Goal: Check status: Check status

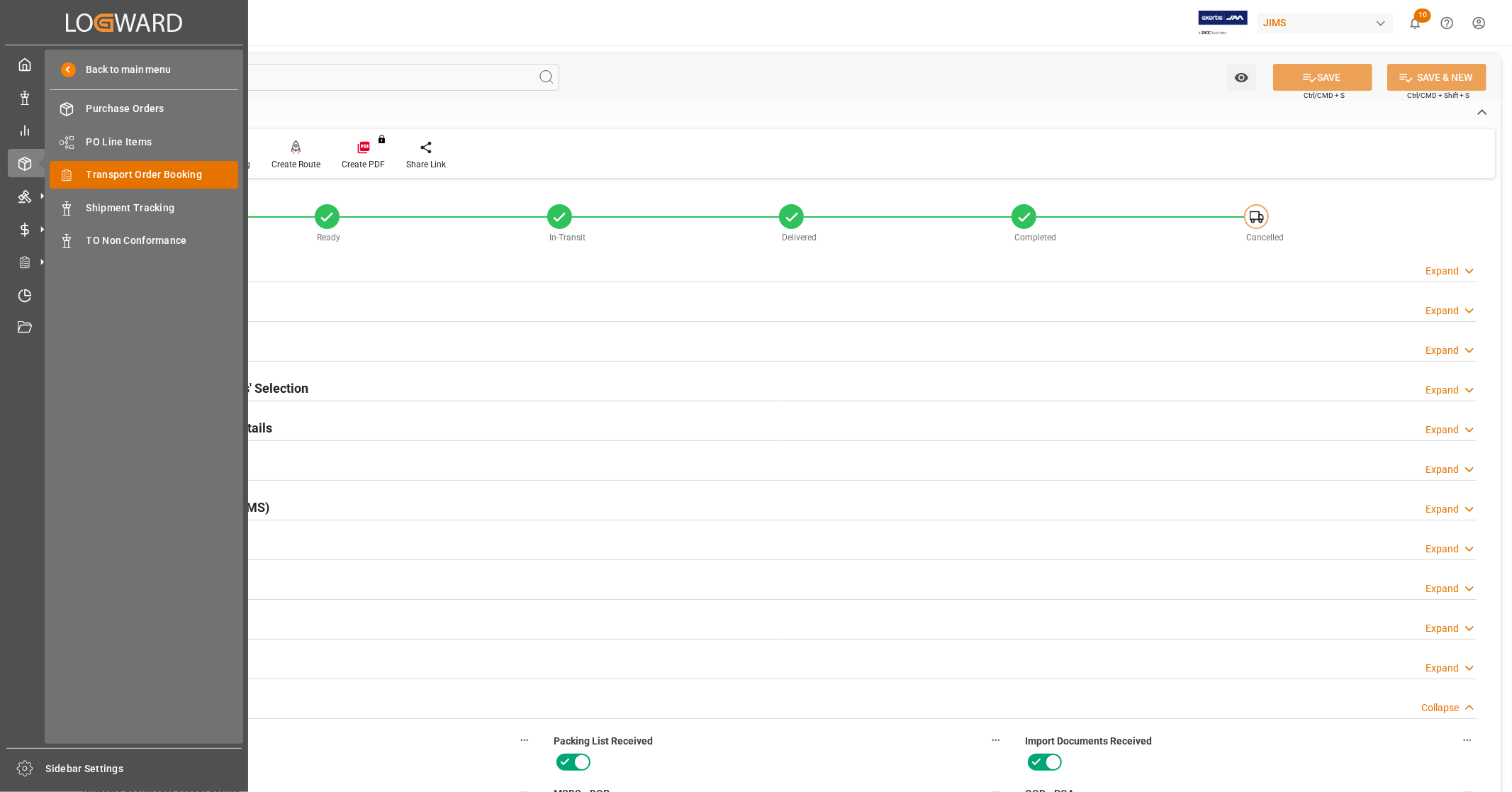
scroll to position [667, 0]
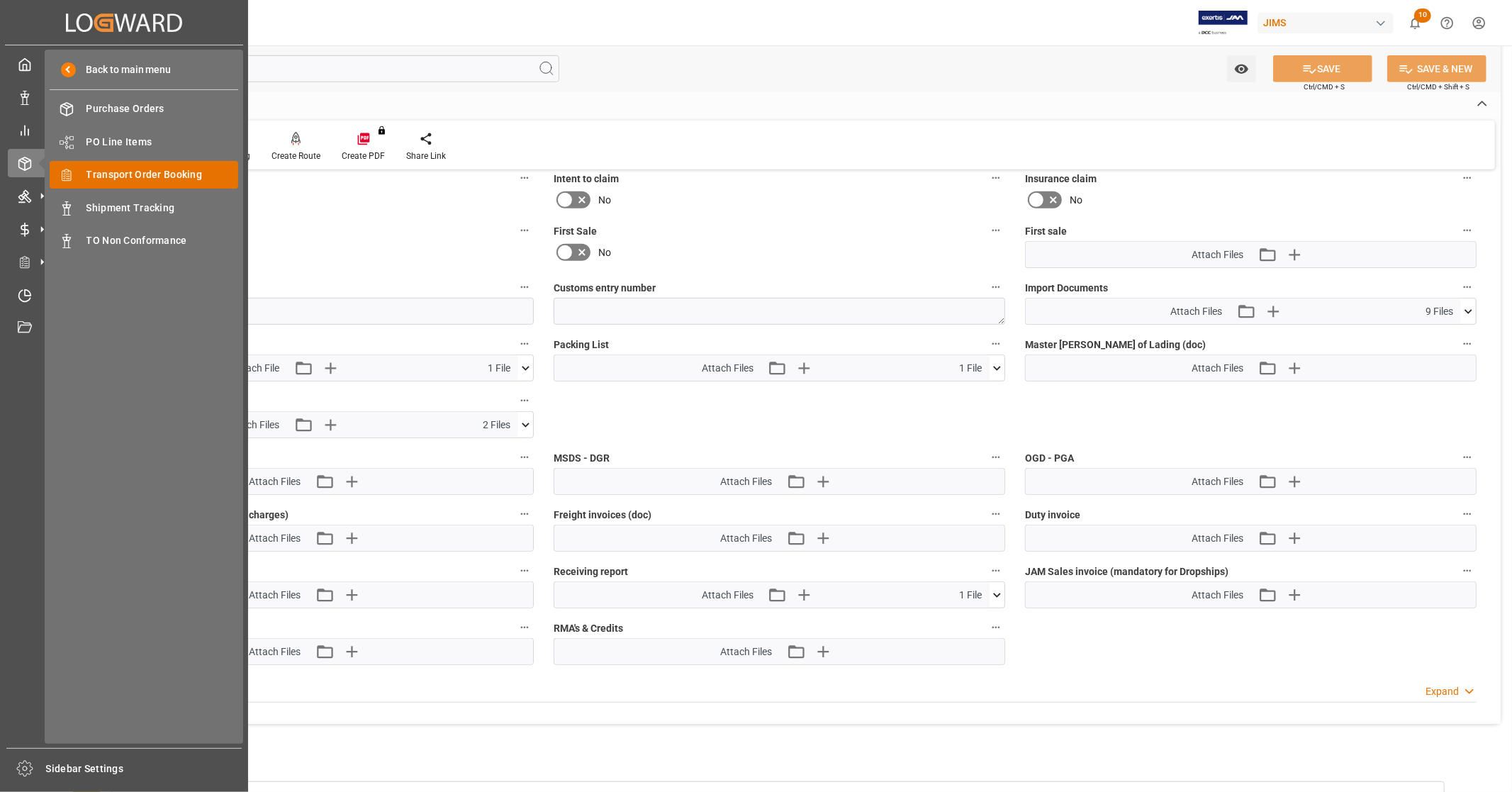
click at [151, 172] on span "Transport Order Booking" at bounding box center [162, 175] width 152 height 15
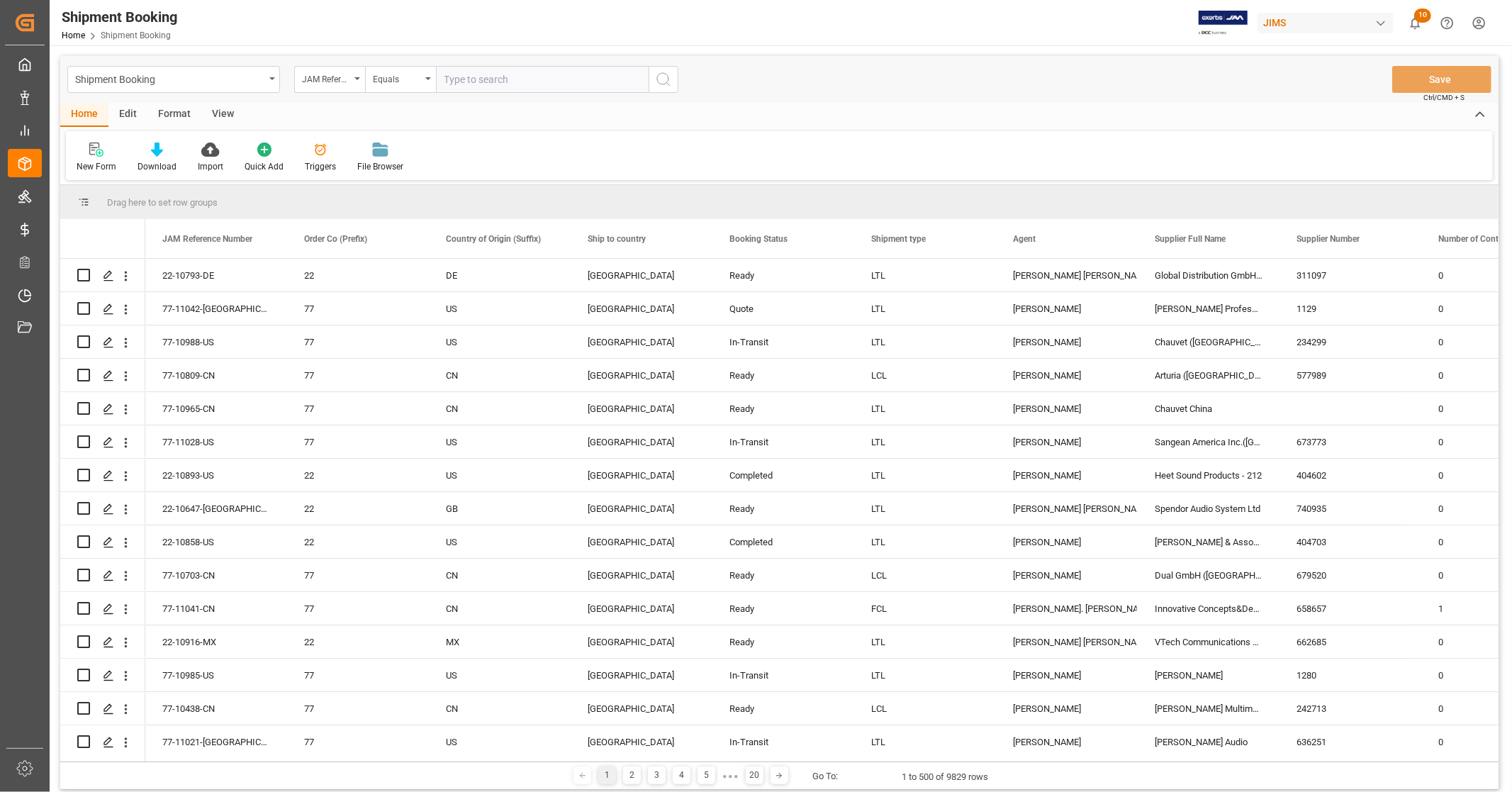
click at [486, 76] on input "text" at bounding box center [542, 79] width 212 height 27
type input "22-10272-JP"
click at [660, 83] on circle "search button" at bounding box center [663, 78] width 11 height 11
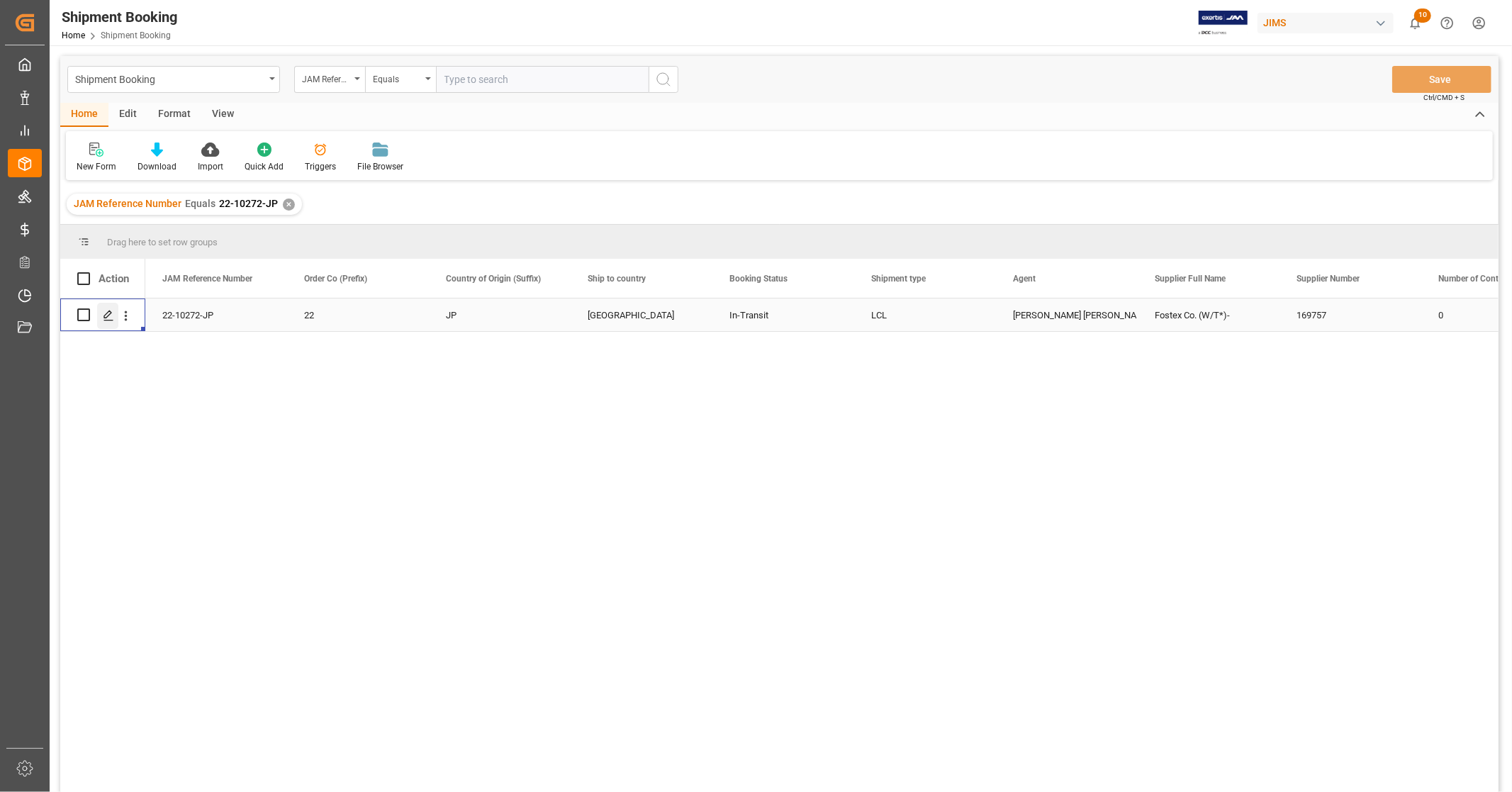
click at [105, 321] on div "Press SPACE to select this row." at bounding box center [108, 316] width 22 height 26
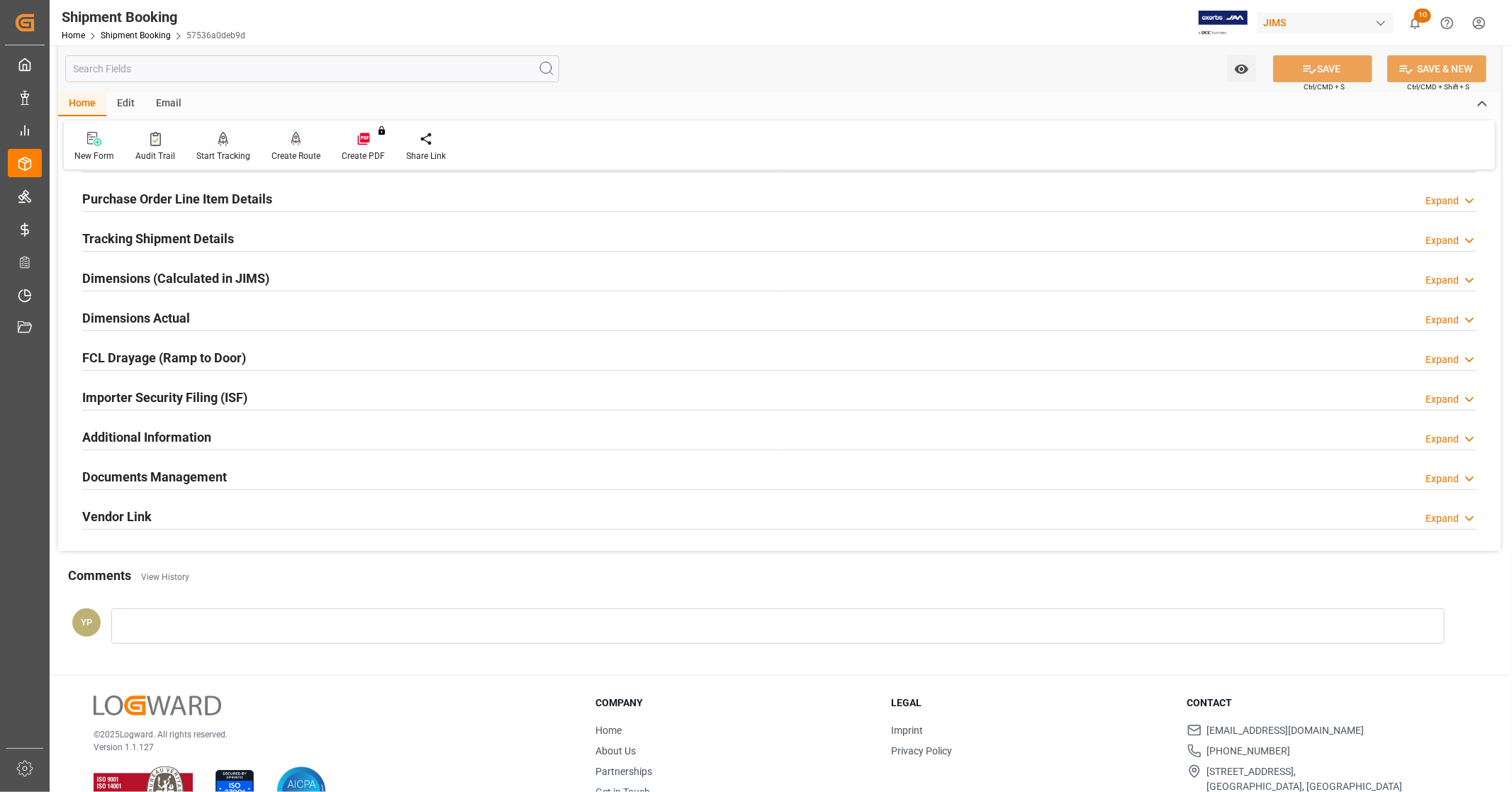
scroll to position [236, 0]
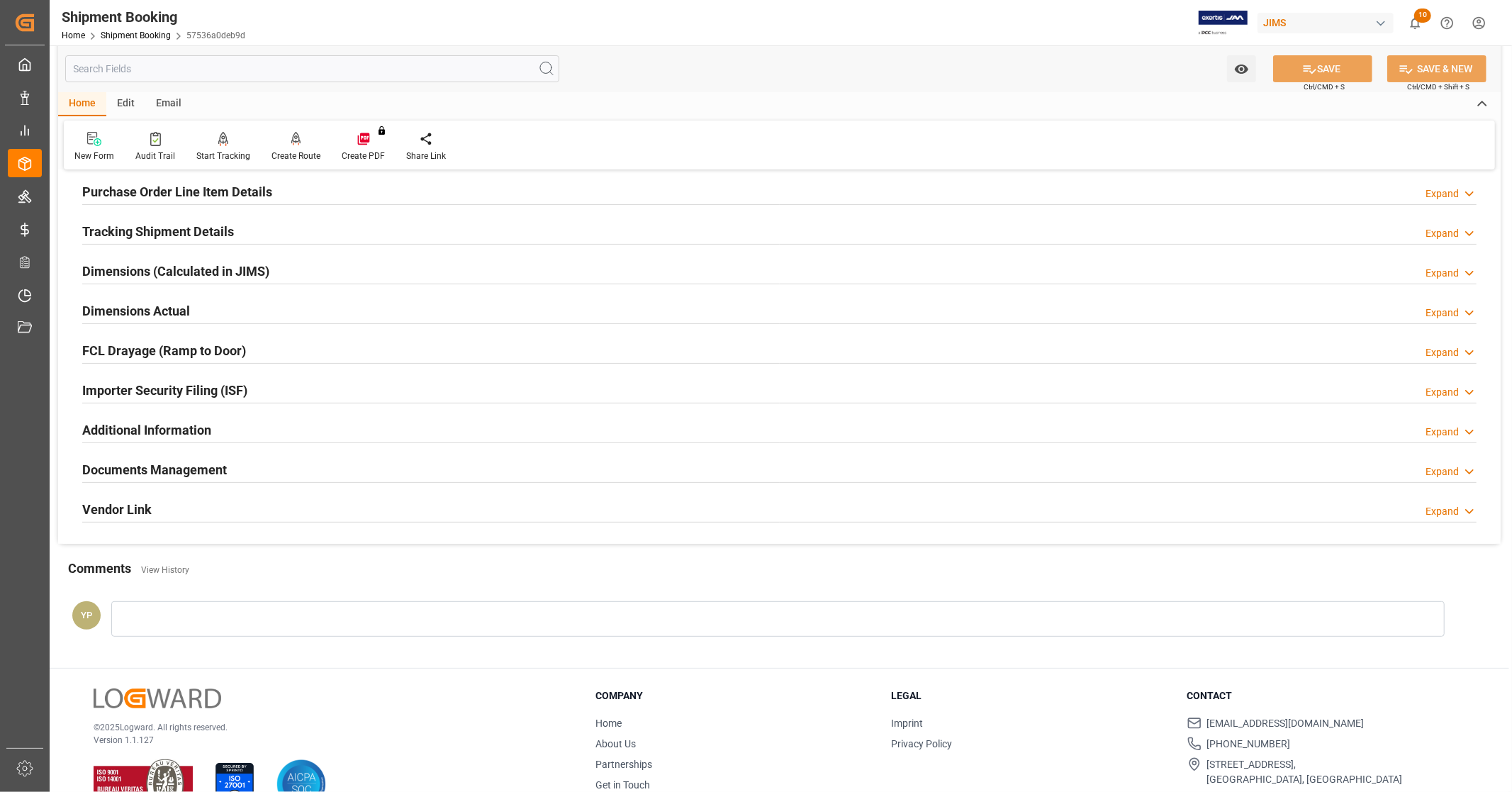
click at [249, 469] on div "Documents Management Expand" at bounding box center [780, 468] width 1395 height 27
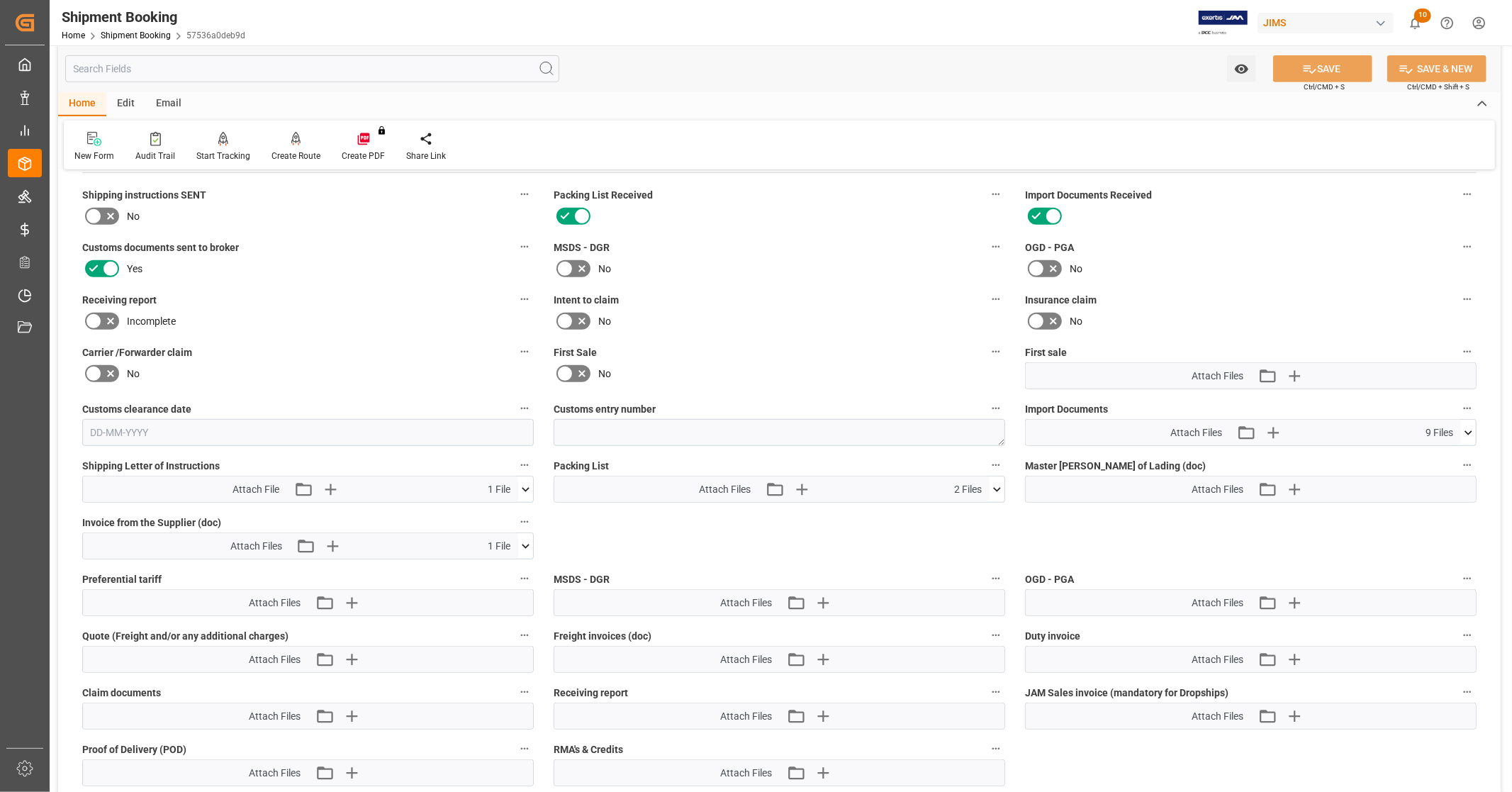
scroll to position [551, 0]
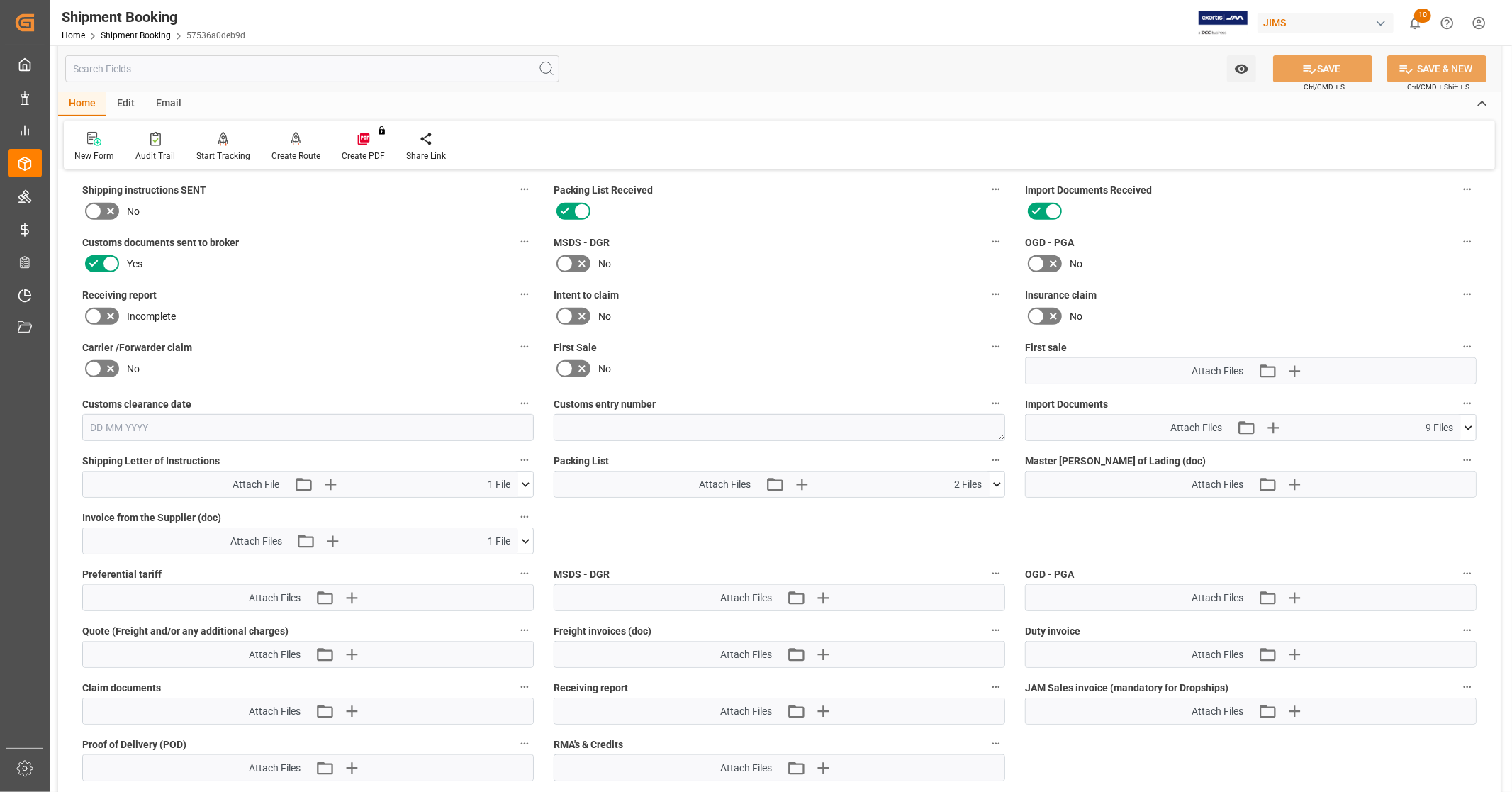
click at [1470, 424] on icon at bounding box center [1469, 428] width 15 height 15
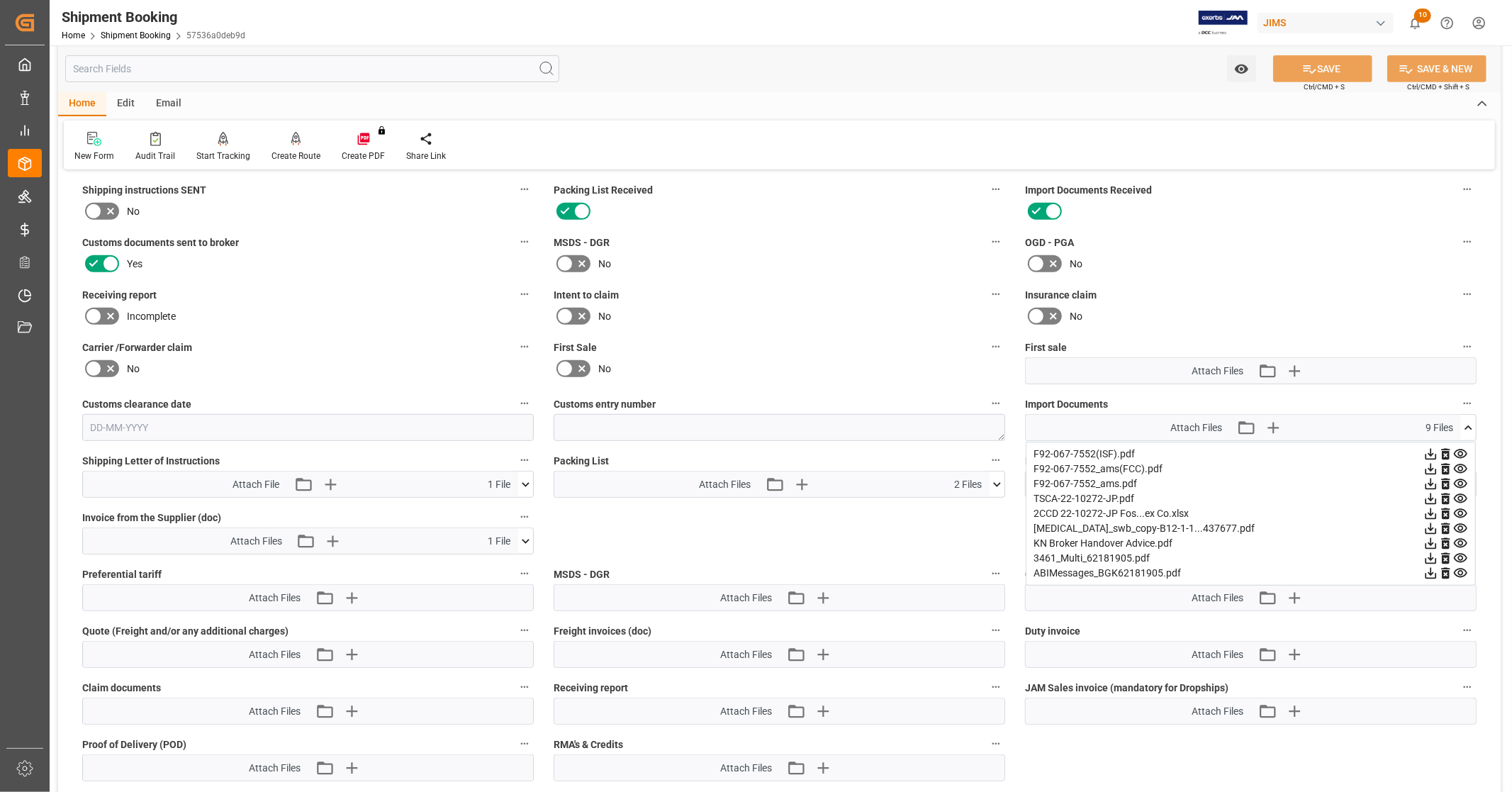
click at [1426, 509] on icon at bounding box center [1431, 514] width 15 height 15
click at [1429, 525] on icon at bounding box center [1432, 529] width 11 height 11
click at [1429, 480] on icon at bounding box center [1432, 484] width 11 height 11
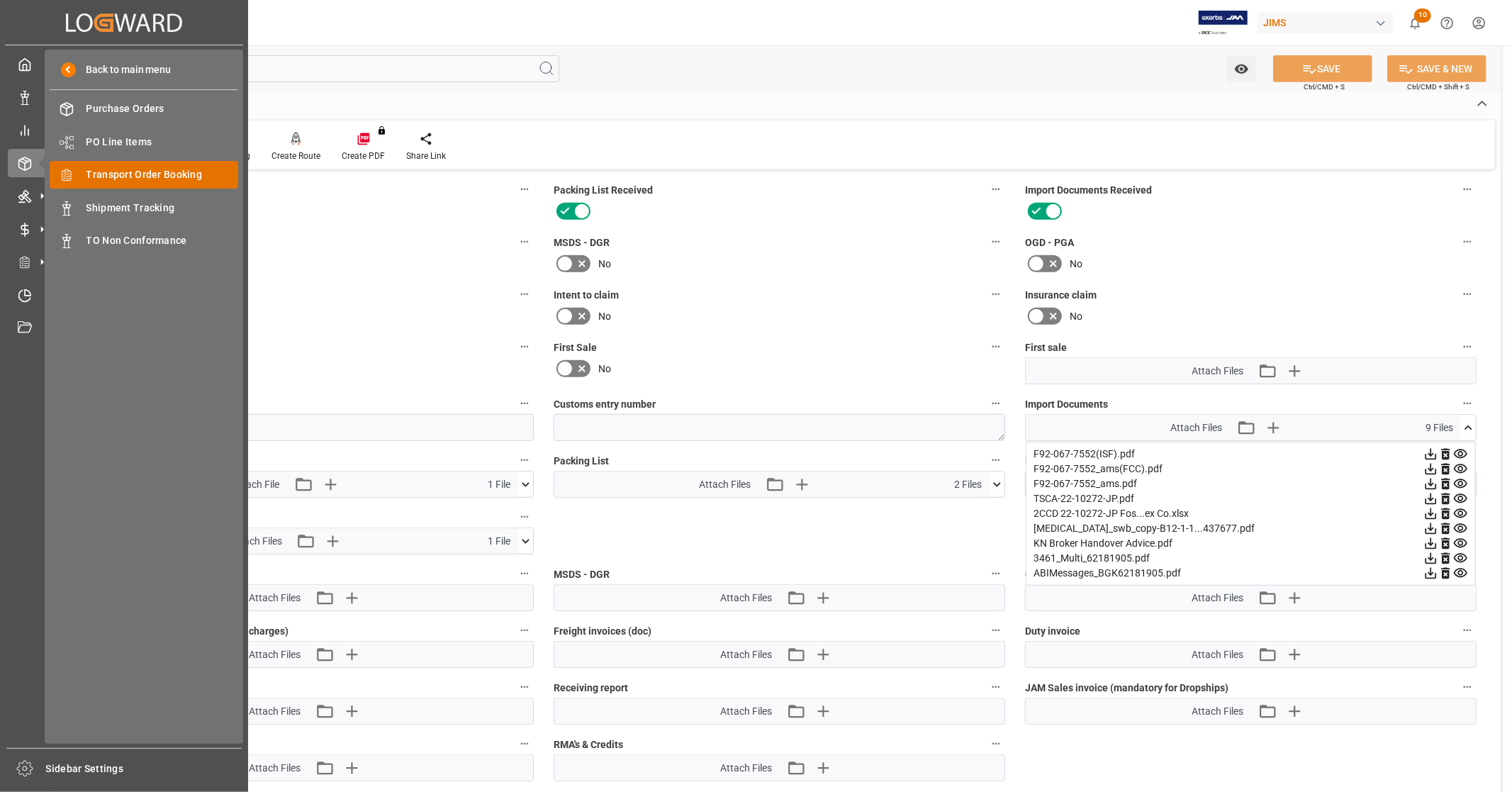
click at [204, 181] on span "Transport Order Booking" at bounding box center [162, 175] width 152 height 15
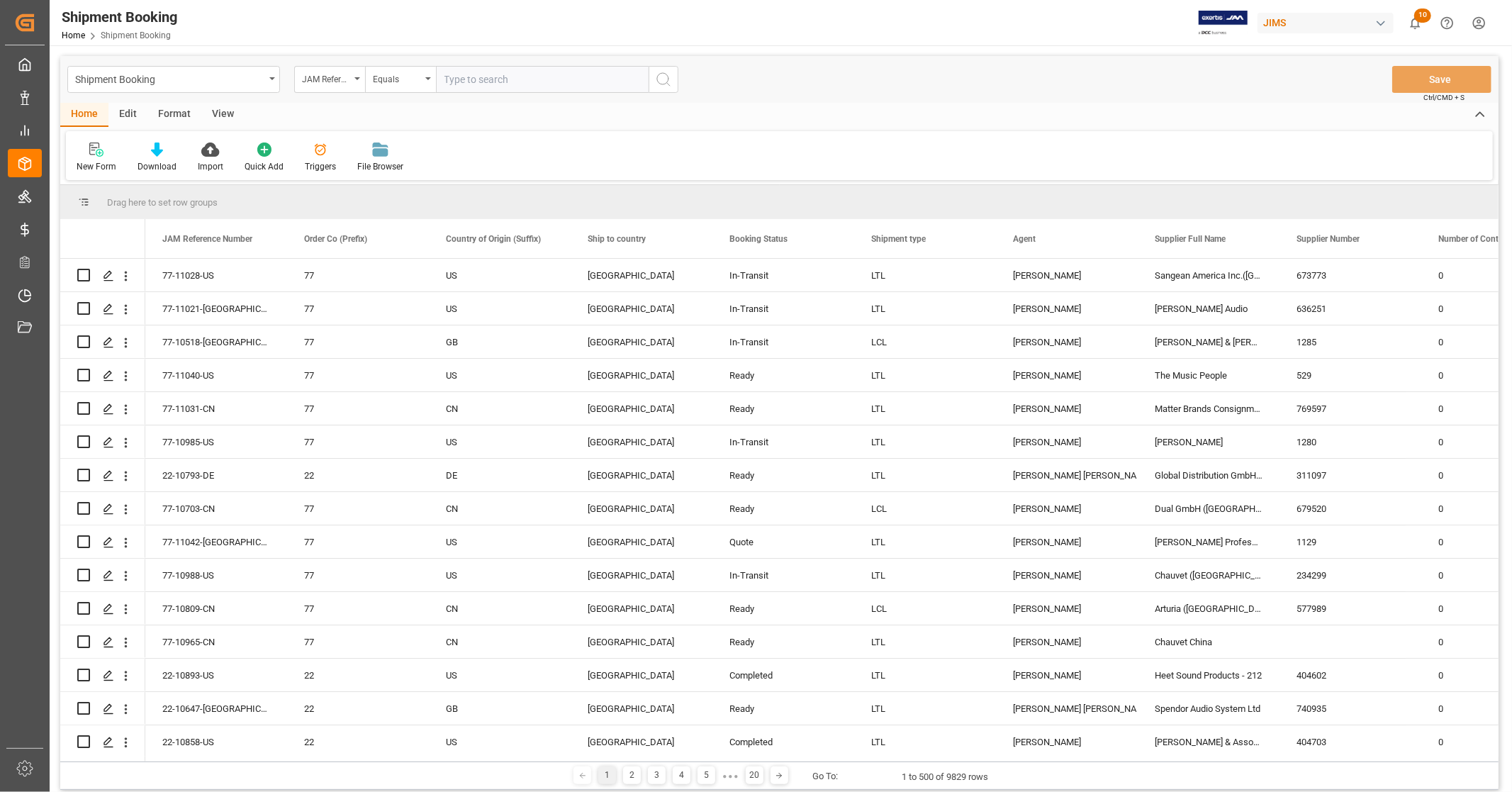
click at [516, 78] on input "text" at bounding box center [542, 79] width 212 height 27
type input "22-10004-MY"
click at [653, 78] on button "search button" at bounding box center [664, 79] width 30 height 27
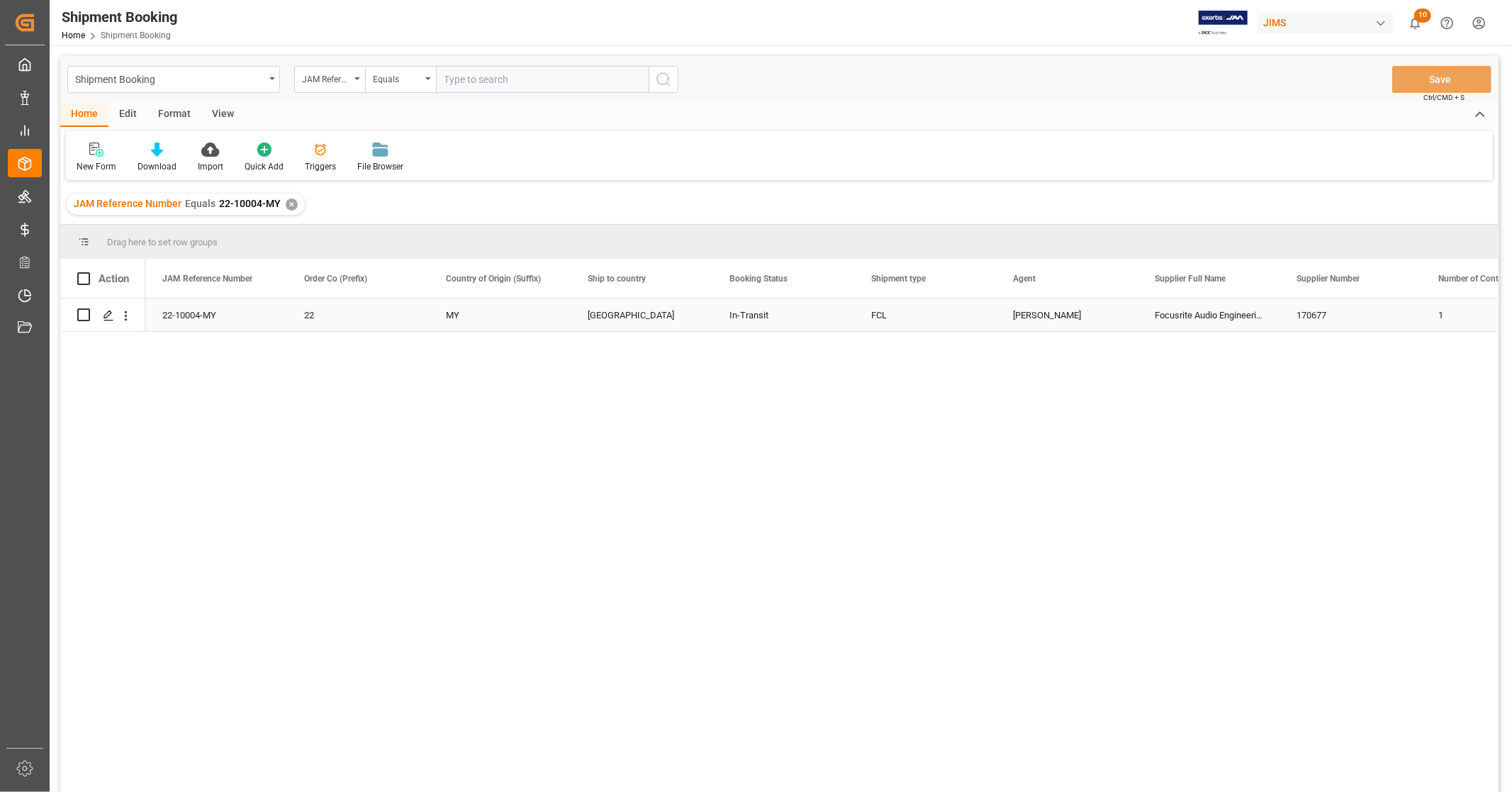
click at [192, 316] on div "22-10004-MY" at bounding box center [216, 314] width 142 height 33
click at [97, 314] on div "Press SPACE to select this row." at bounding box center [108, 316] width 22 height 26
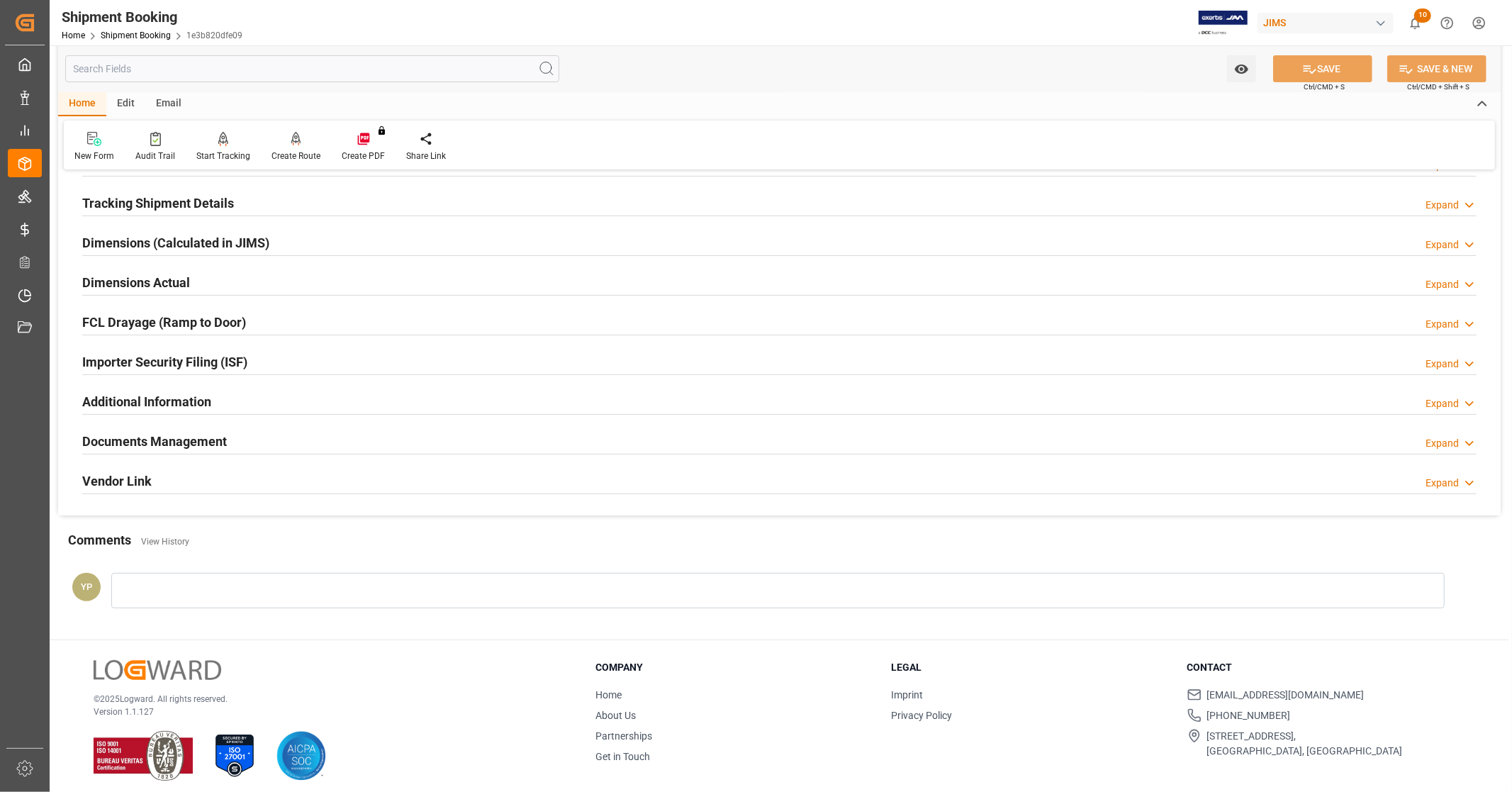
scroll to position [273, 0]
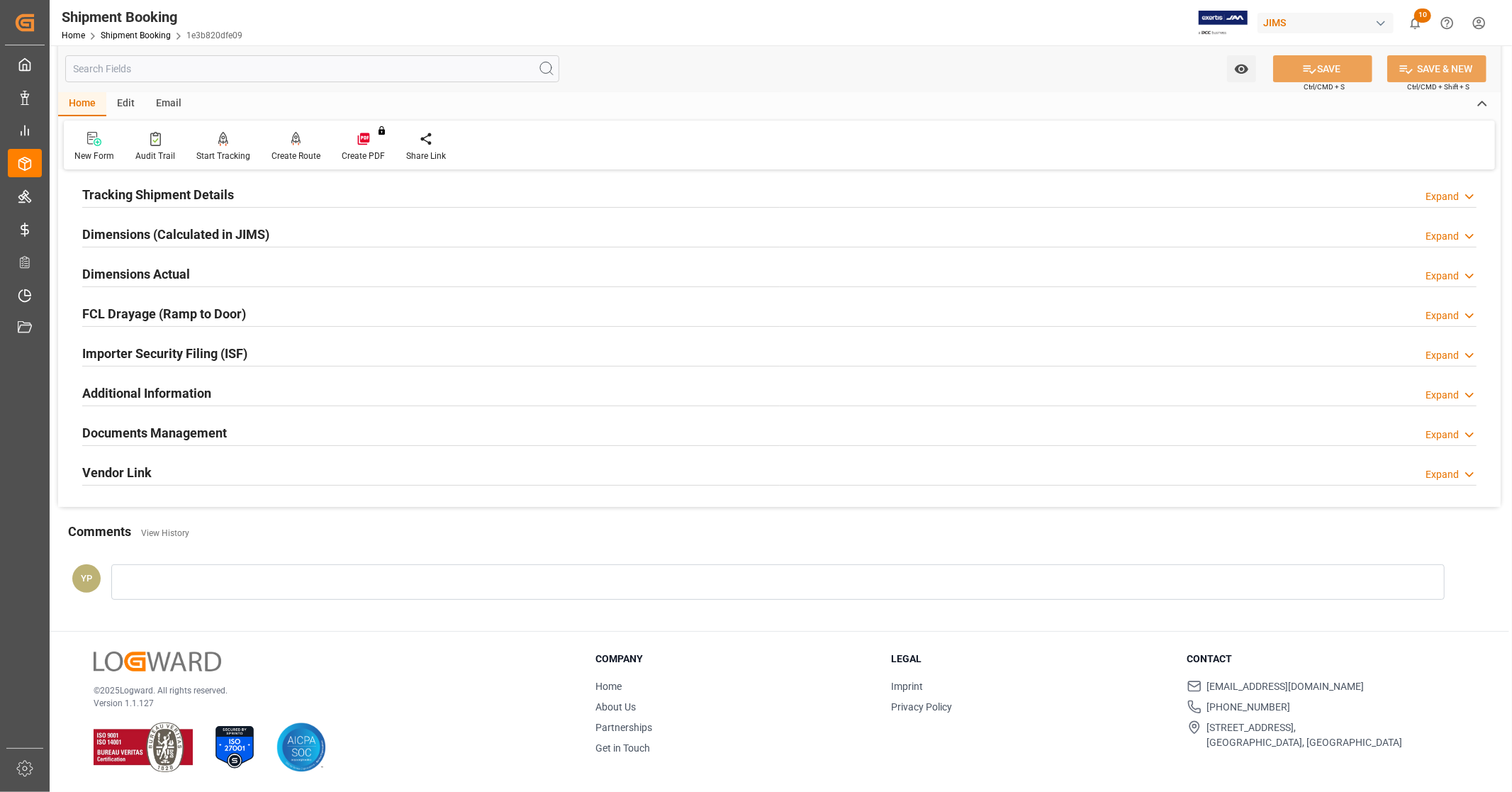
click at [202, 440] on h2 "Documents Management" at bounding box center [154, 432] width 144 height 19
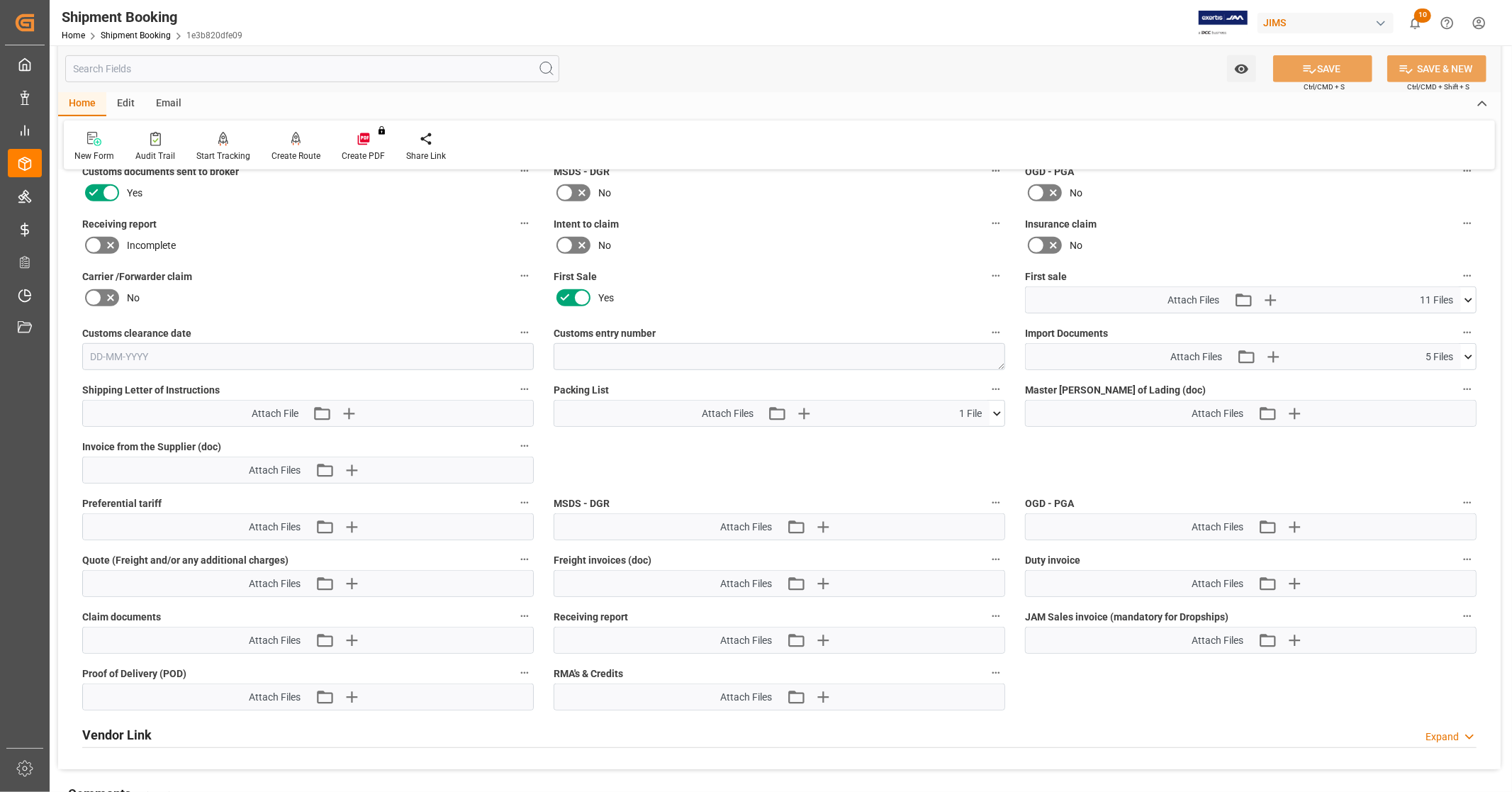
scroll to position [667, 0]
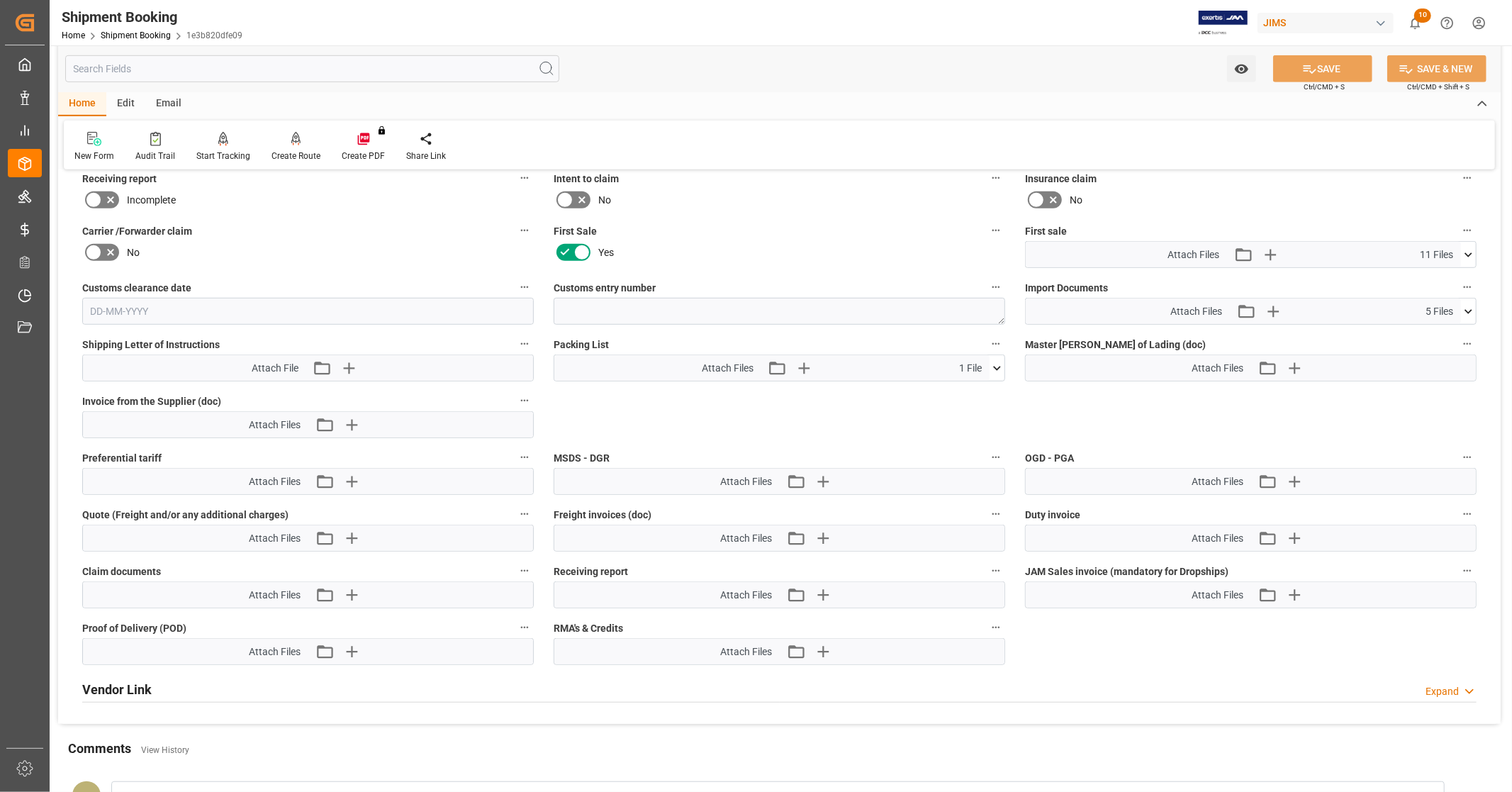
click at [1468, 252] on icon at bounding box center [1469, 254] width 8 height 5
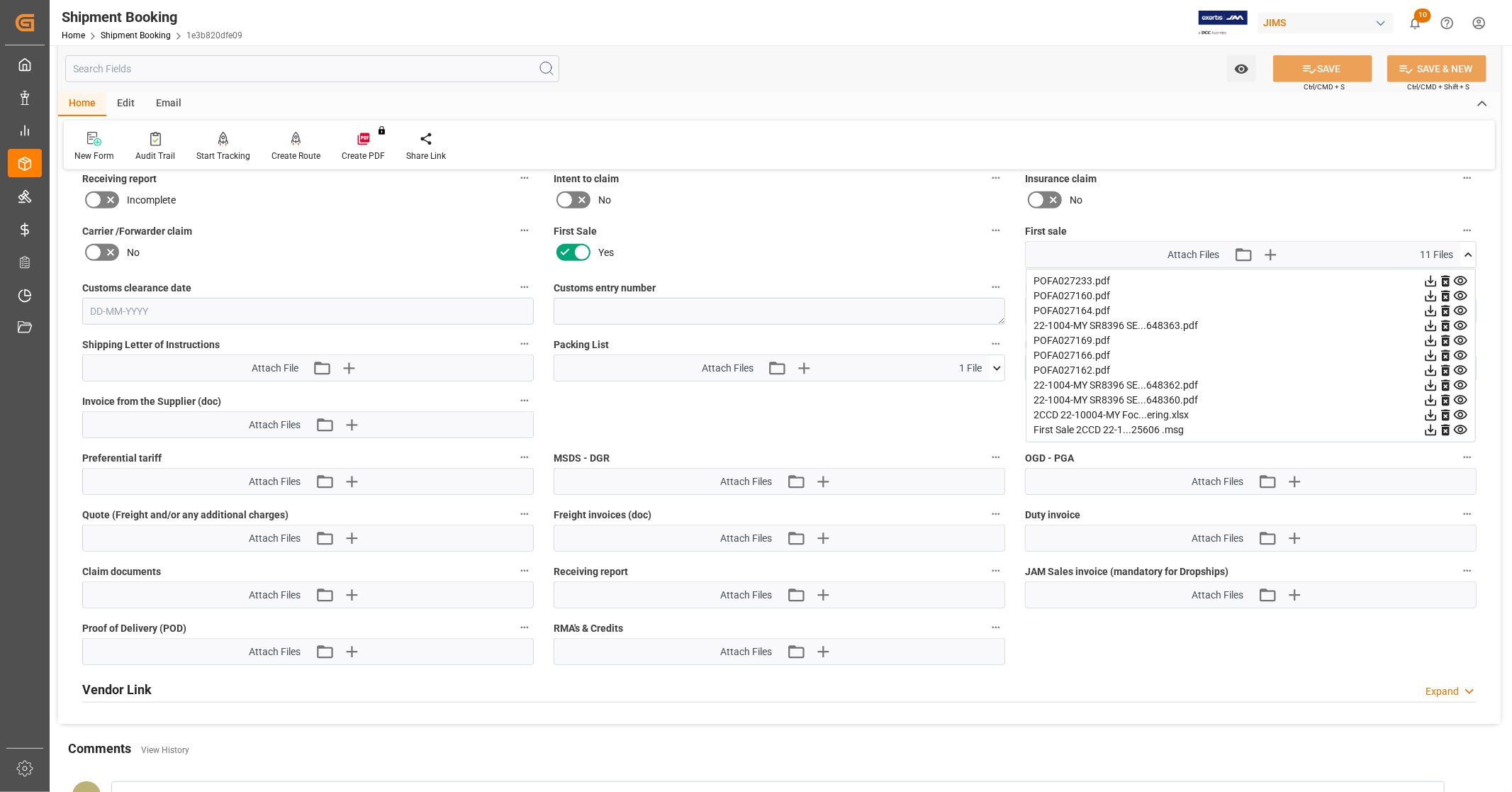
click at [1429, 413] on icon at bounding box center [1431, 415] width 15 height 15
click at [1458, 321] on icon at bounding box center [1461, 326] width 13 height 9
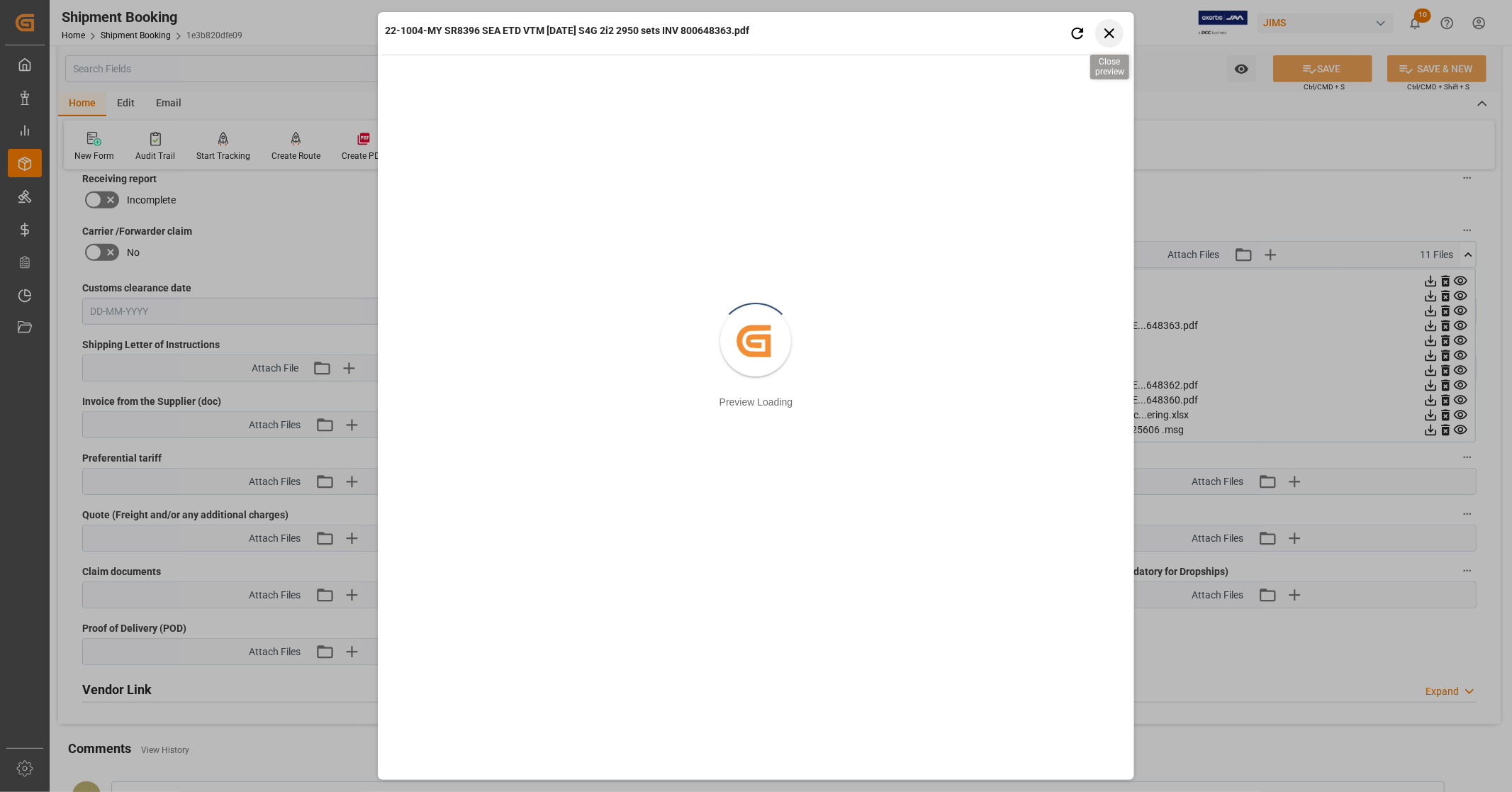
click at [1107, 33] on icon "button" at bounding box center [1109, 33] width 18 height 18
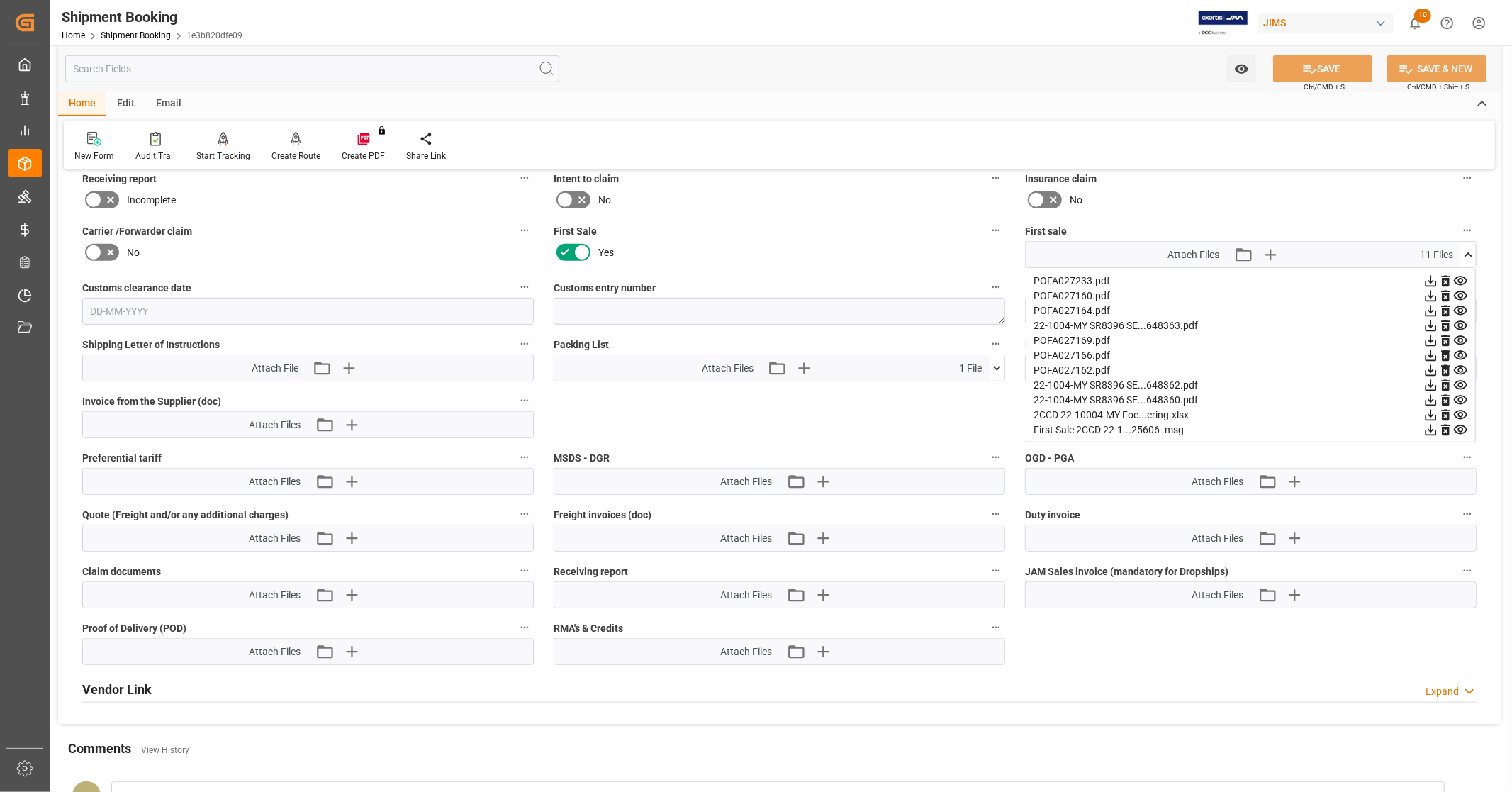
click at [1427, 323] on icon at bounding box center [1431, 326] width 15 height 15
click at [1458, 337] on icon at bounding box center [1461, 341] width 13 height 9
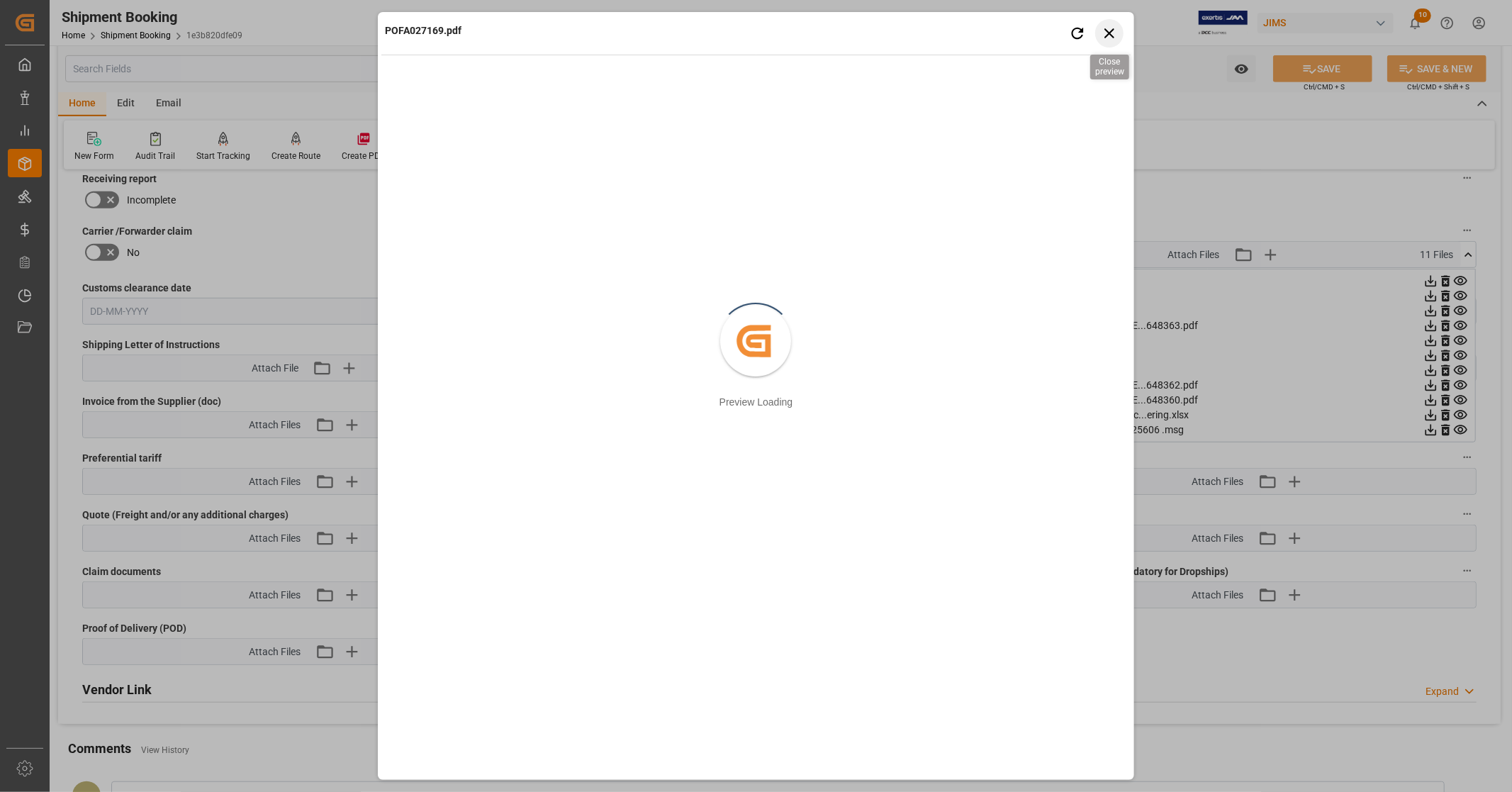
click at [1109, 38] on icon "button" at bounding box center [1109, 33] width 18 height 18
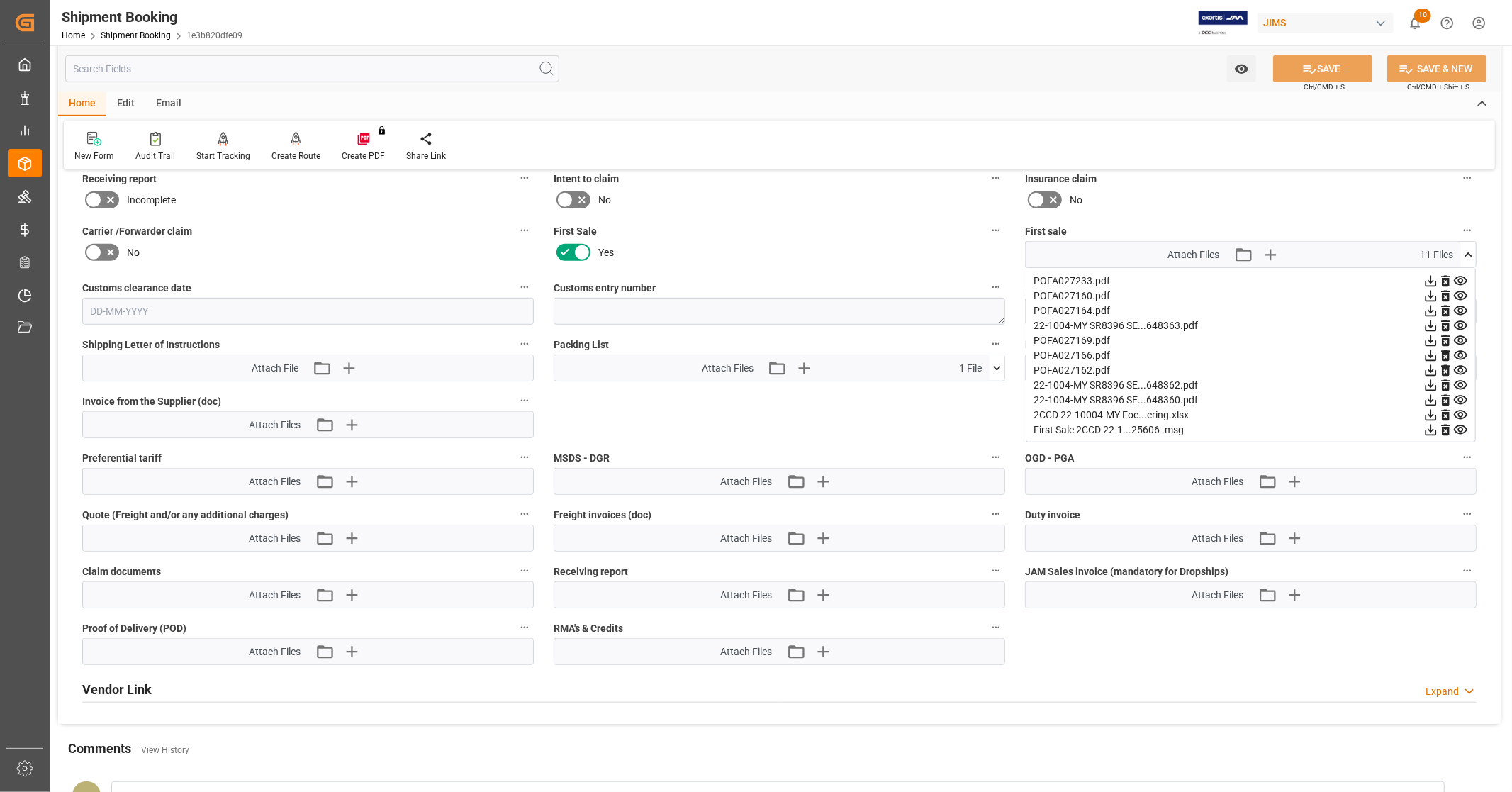
click at [1477, 249] on div "First sale Attach Files Attach existing file Upload new file 11 Files POFA02723…" at bounding box center [1252, 244] width 472 height 57
click at [1471, 250] on icon at bounding box center [1469, 255] width 15 height 15
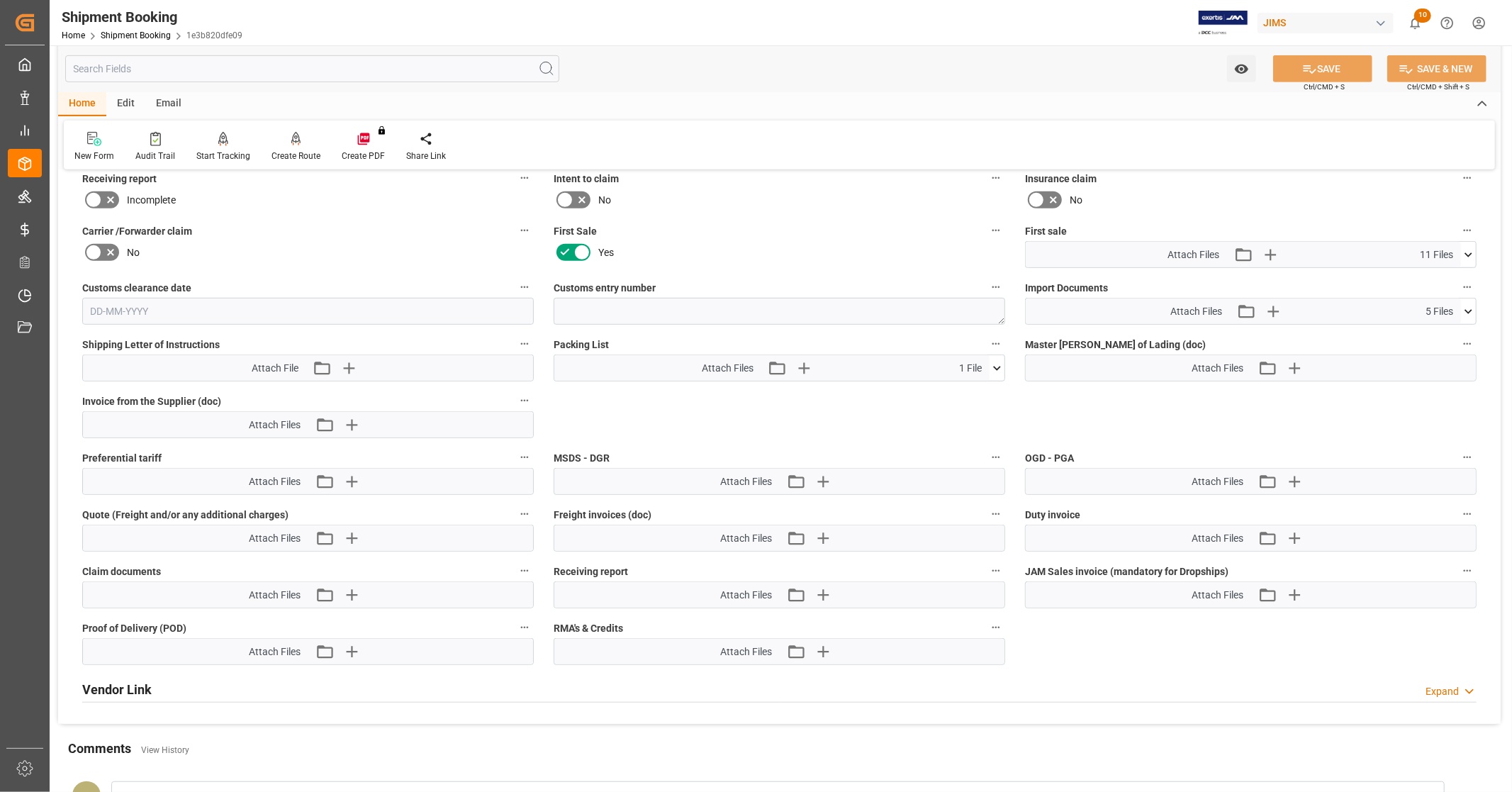
click at [1472, 304] on icon at bounding box center [1469, 312] width 15 height 15
click at [1431, 349] on icon at bounding box center [1432, 353] width 11 height 11
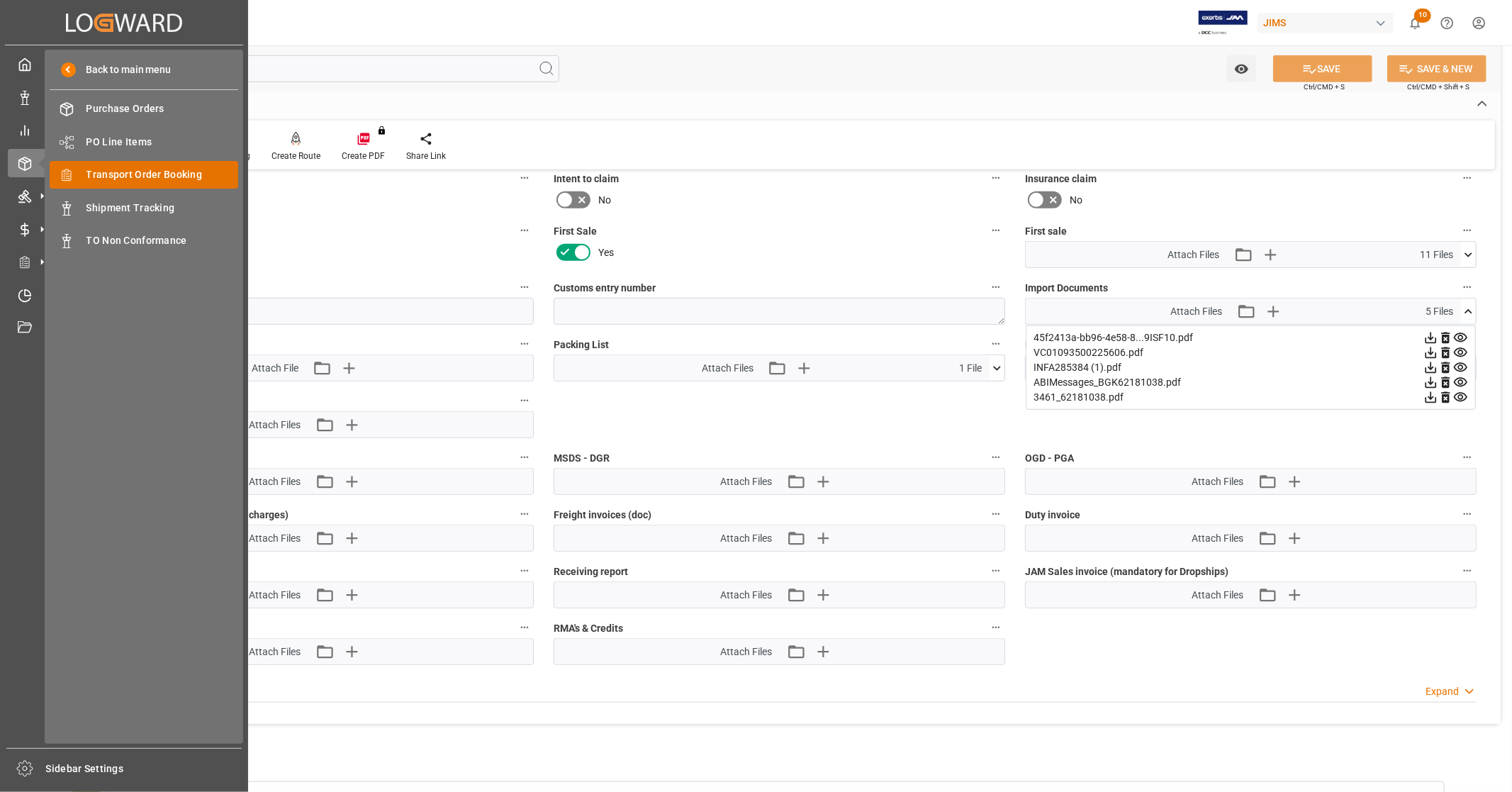
click at [137, 178] on span "Transport Order Booking" at bounding box center [162, 175] width 152 height 15
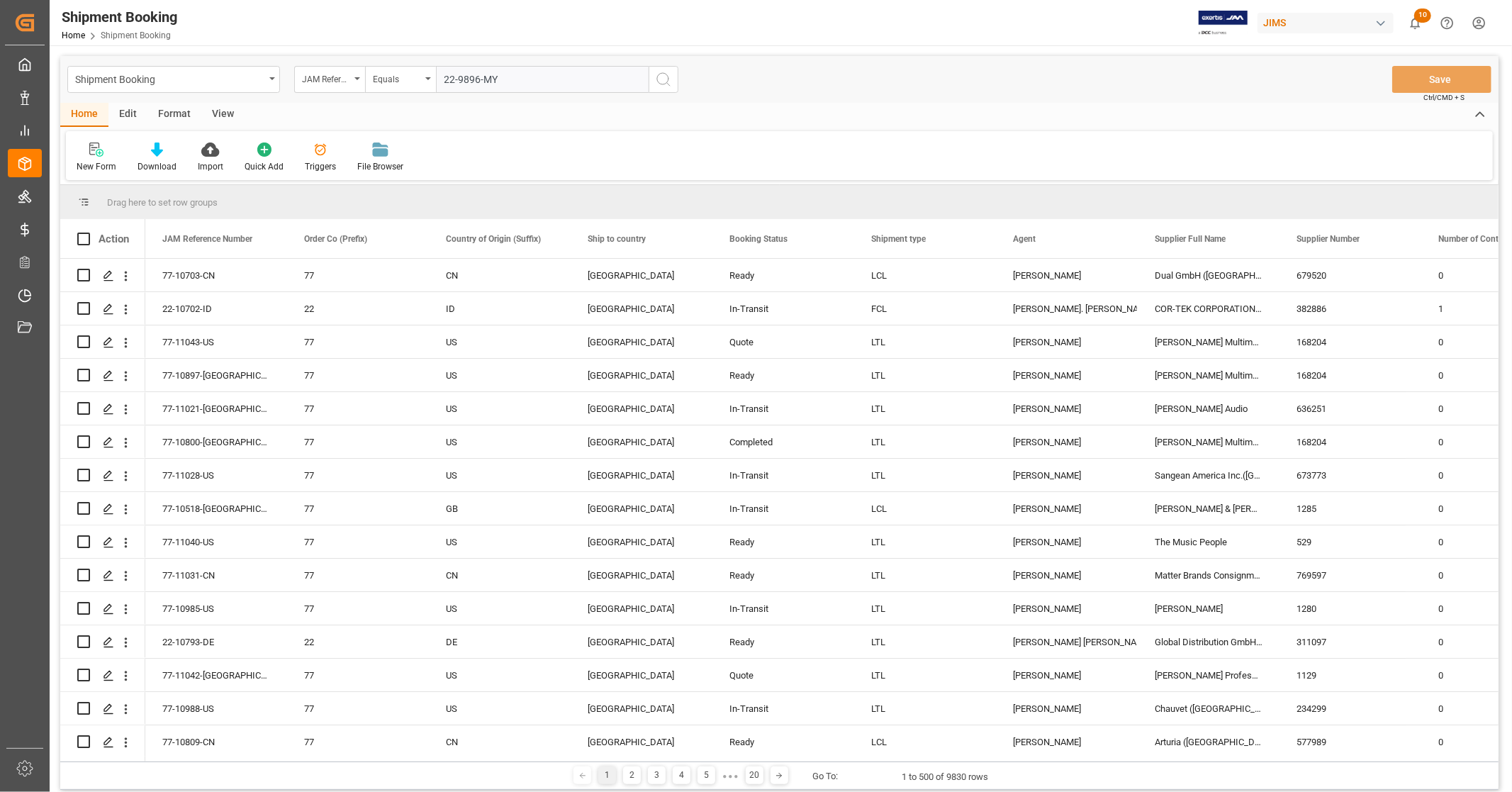
type input "22-9896-MY"
click at [660, 76] on icon "search button" at bounding box center [664, 79] width 17 height 17
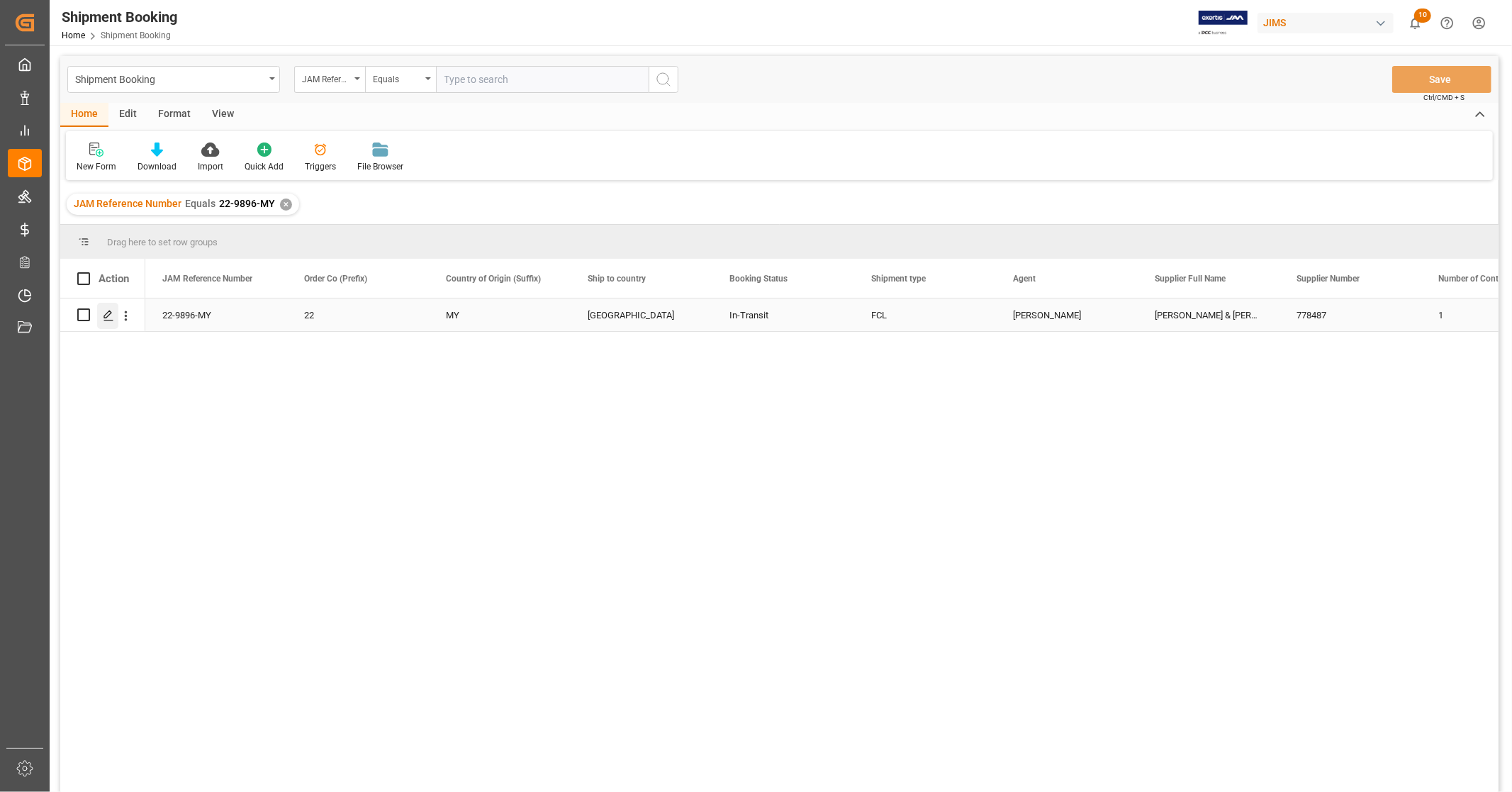
click at [104, 319] on icon "Press SPACE to select this row." at bounding box center [109, 315] width 11 height 11
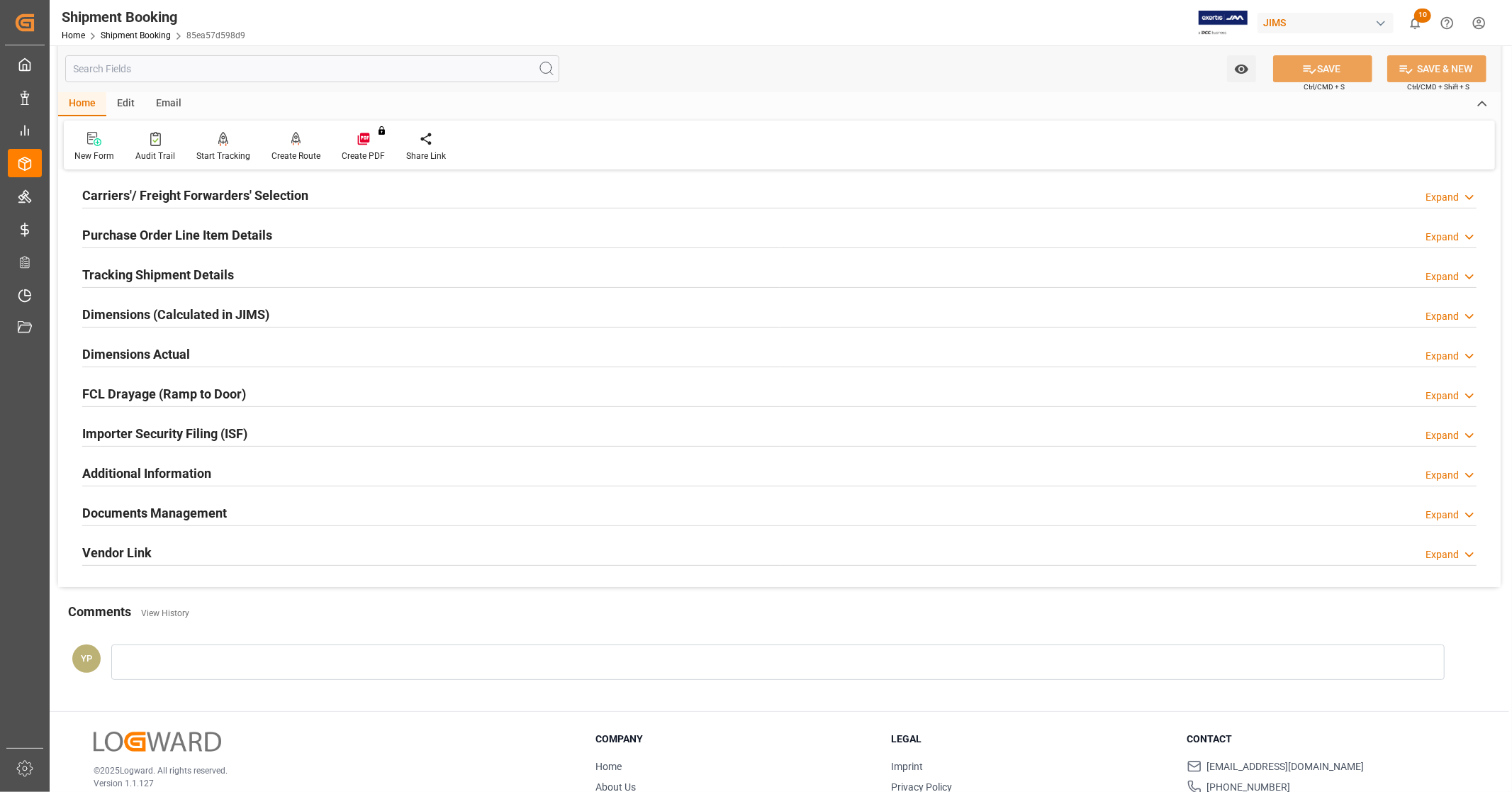
scroll to position [273, 0]
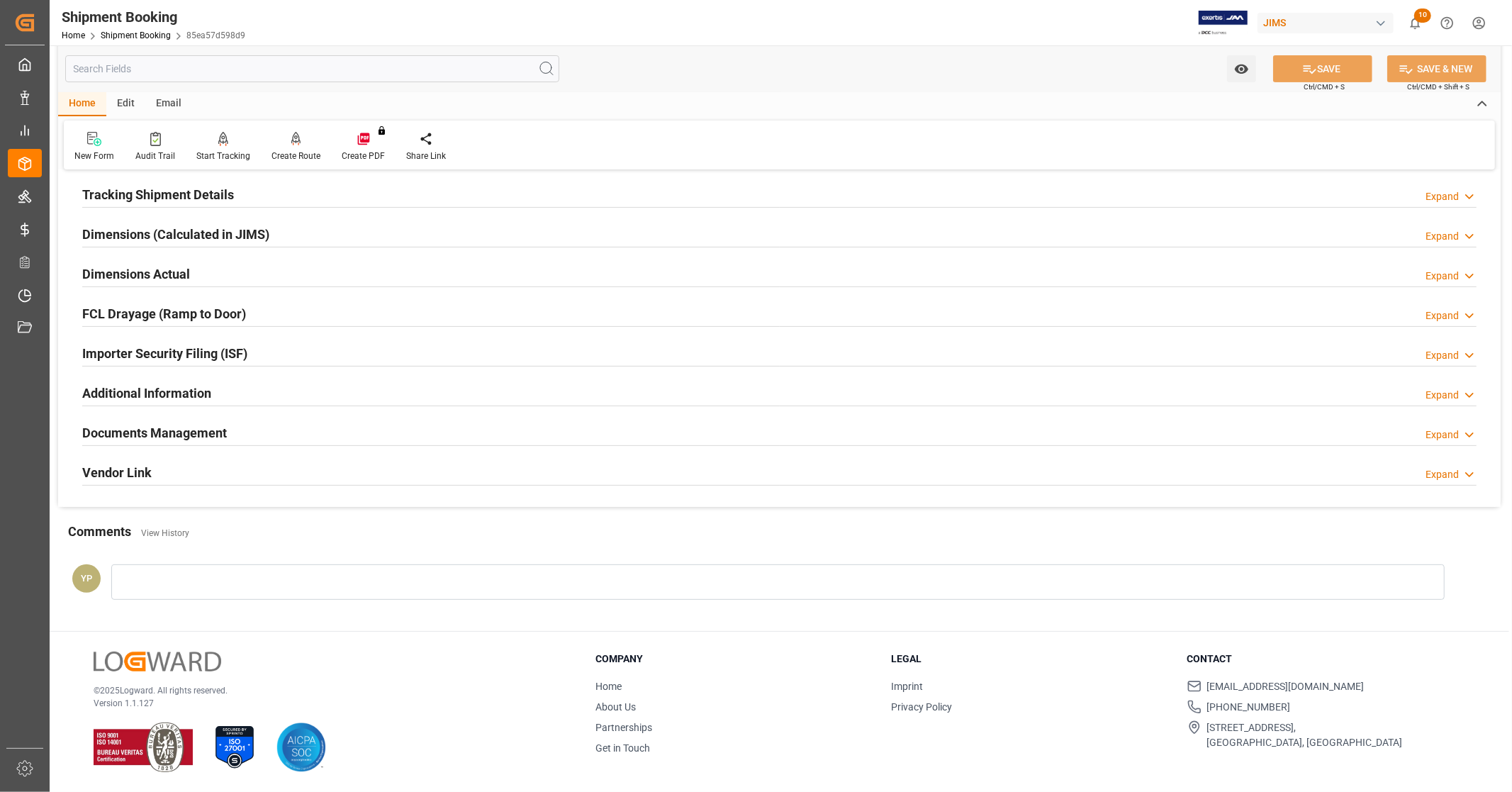
click at [165, 434] on h2 "Documents Management" at bounding box center [154, 432] width 144 height 19
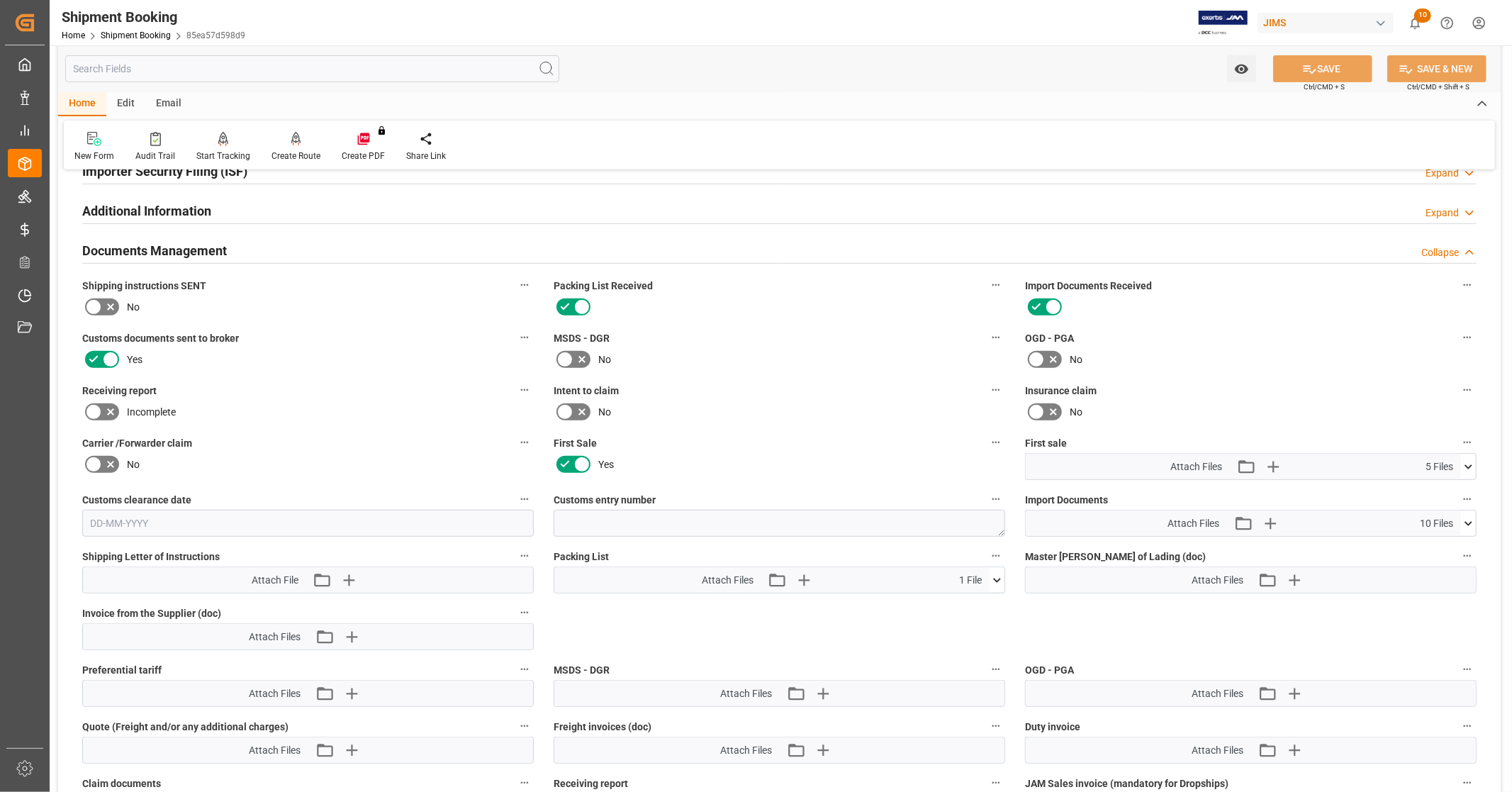
scroll to position [509, 0]
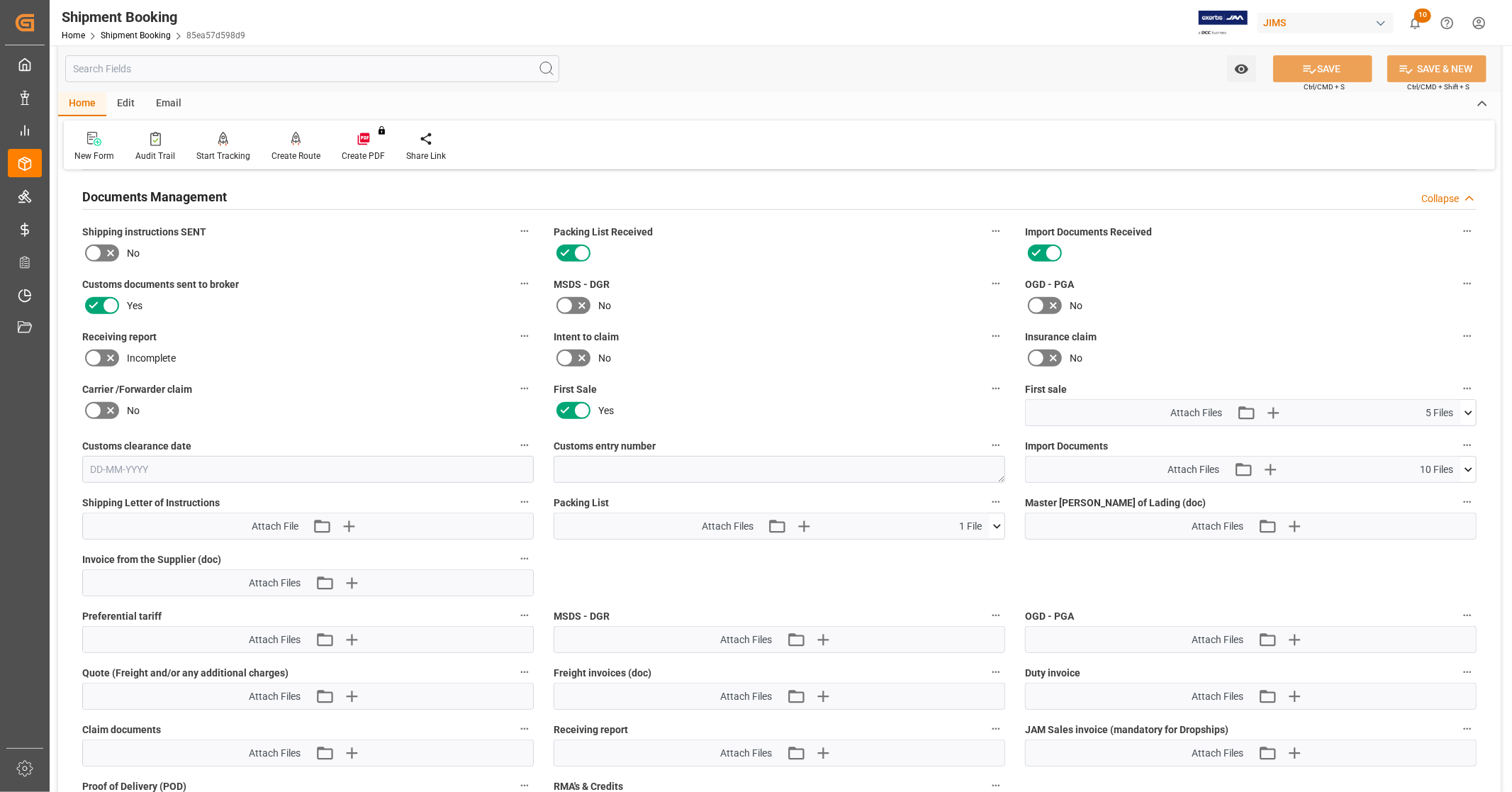
click at [1470, 412] on icon at bounding box center [1469, 413] width 15 height 15
click at [1429, 480] on icon at bounding box center [1432, 484] width 11 height 11
click at [1459, 437] on icon at bounding box center [1461, 439] width 13 height 9
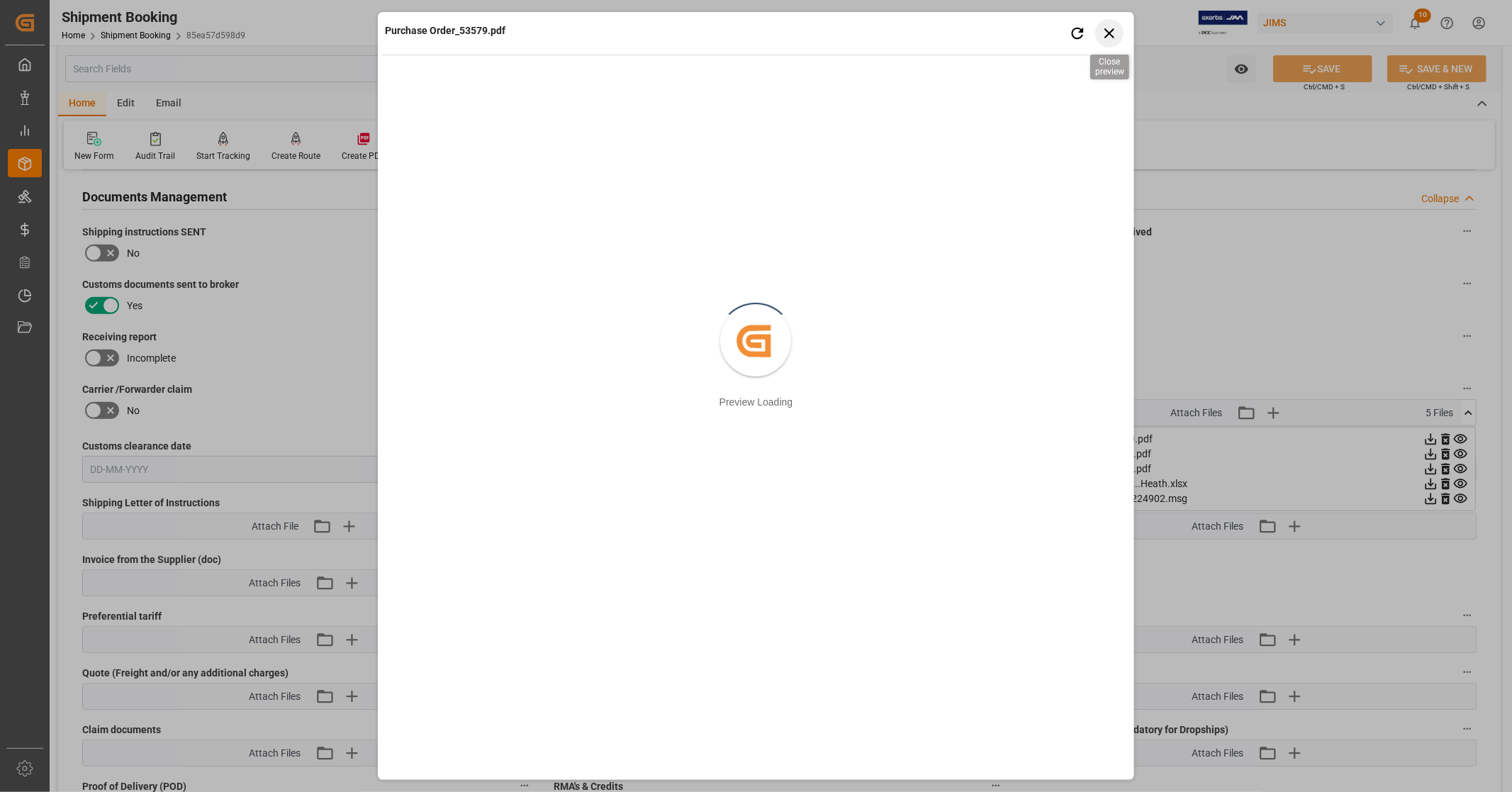
click at [1112, 36] on icon "button" at bounding box center [1109, 33] width 10 height 10
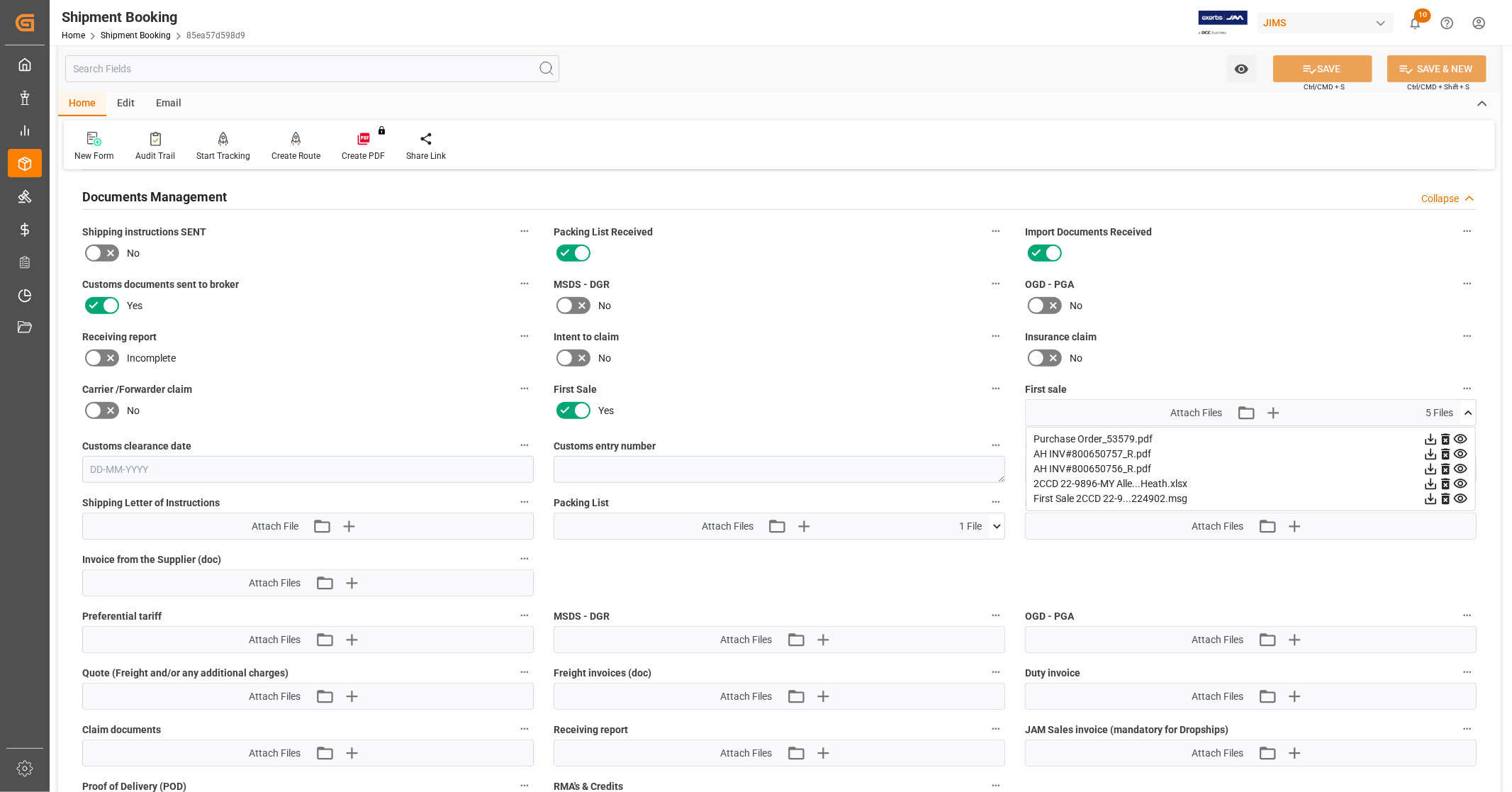
click at [1461, 451] on icon at bounding box center [1461, 454] width 15 height 15
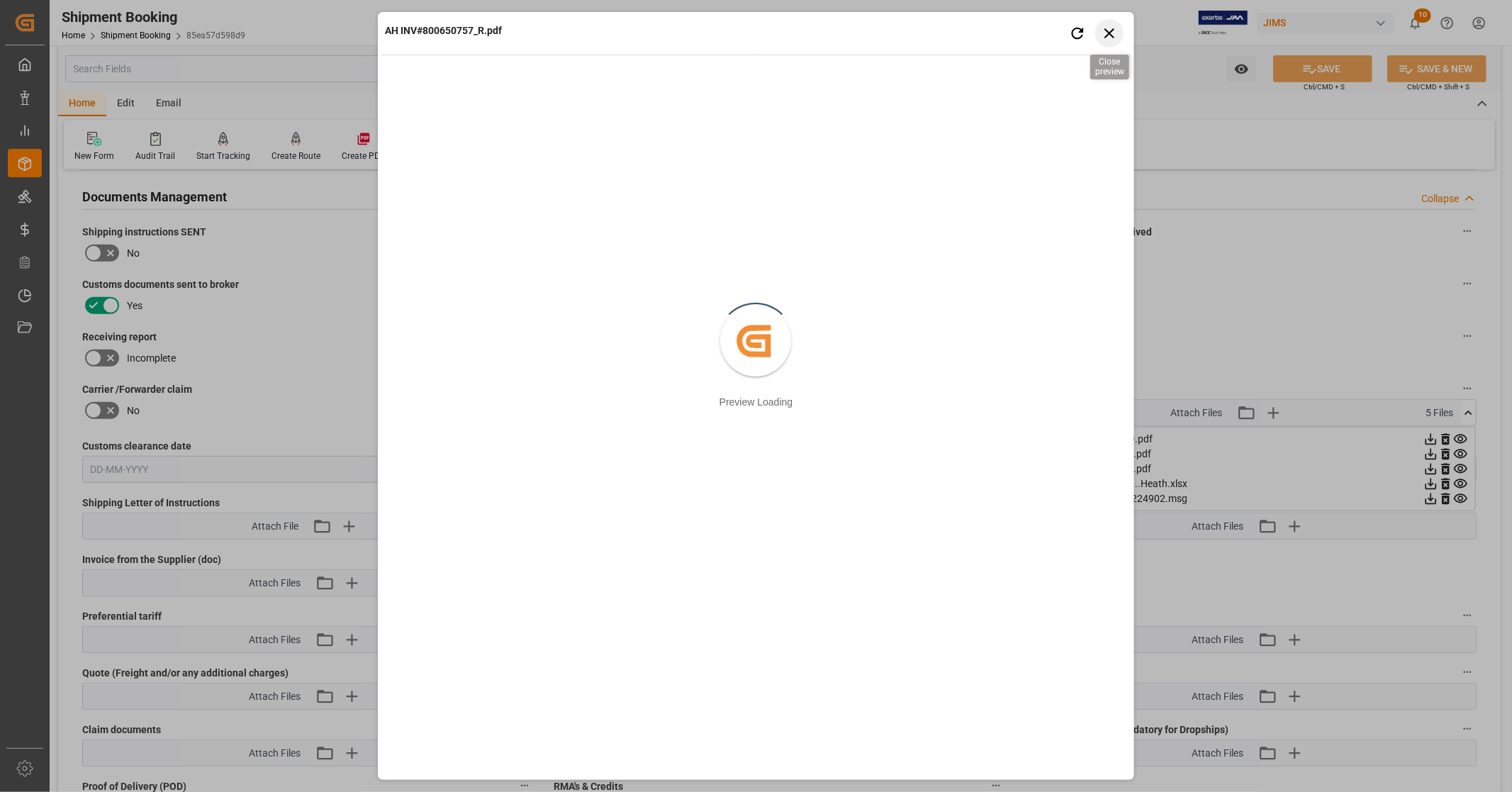
click at [1109, 34] on icon "button" at bounding box center [1109, 33] width 18 height 18
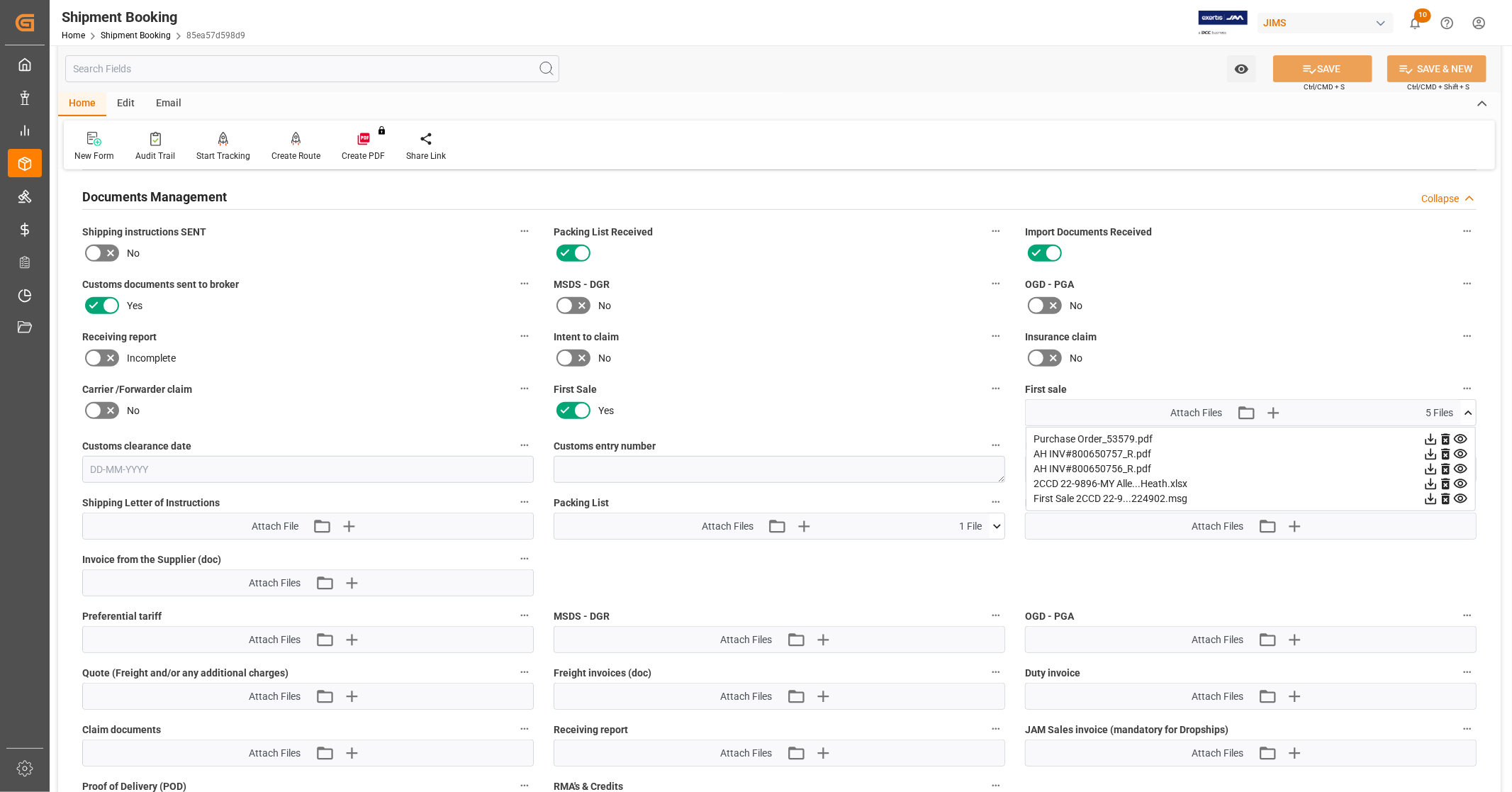
click at [1430, 451] on icon at bounding box center [1432, 454] width 11 height 11
click at [1429, 464] on icon at bounding box center [1432, 469] width 11 height 11
click at [1473, 407] on icon at bounding box center [1469, 413] width 15 height 15
click at [1469, 467] on icon at bounding box center [1469, 469] width 8 height 5
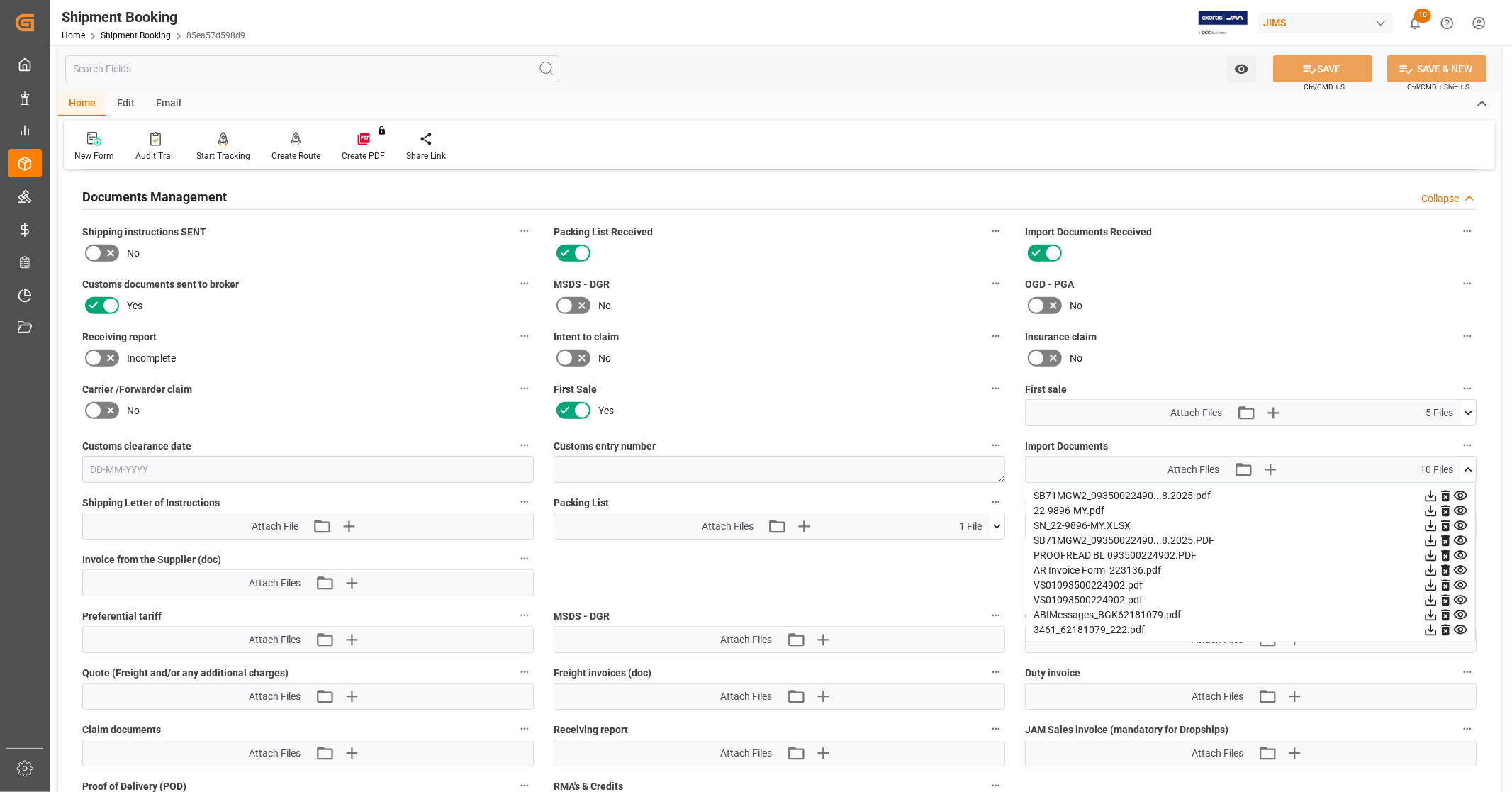
click at [1429, 598] on icon at bounding box center [1432, 600] width 11 height 11
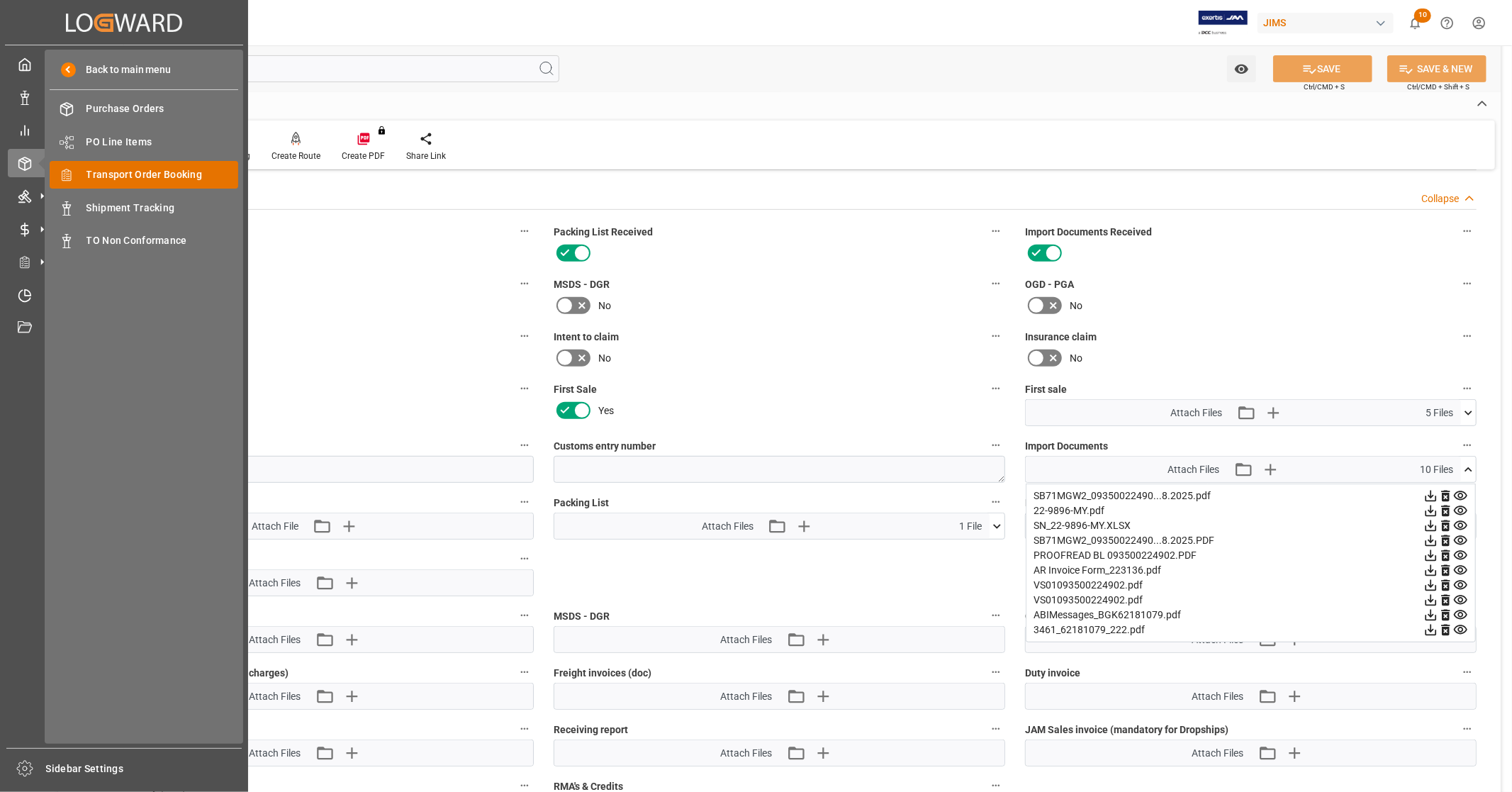
click at [173, 178] on span "Transport Order Booking" at bounding box center [162, 175] width 152 height 15
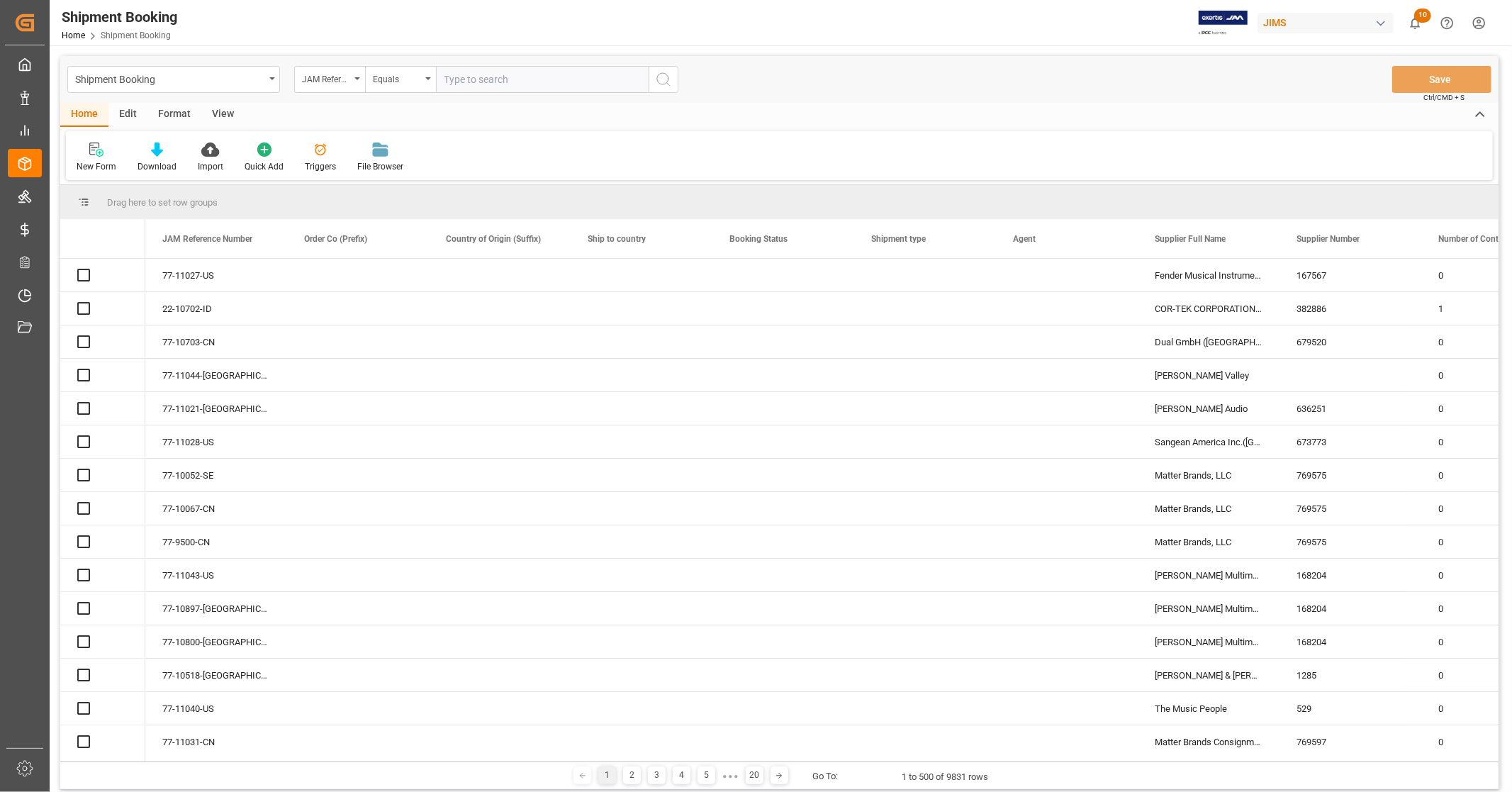
click at [517, 84] on input "text" at bounding box center [542, 79] width 212 height 27
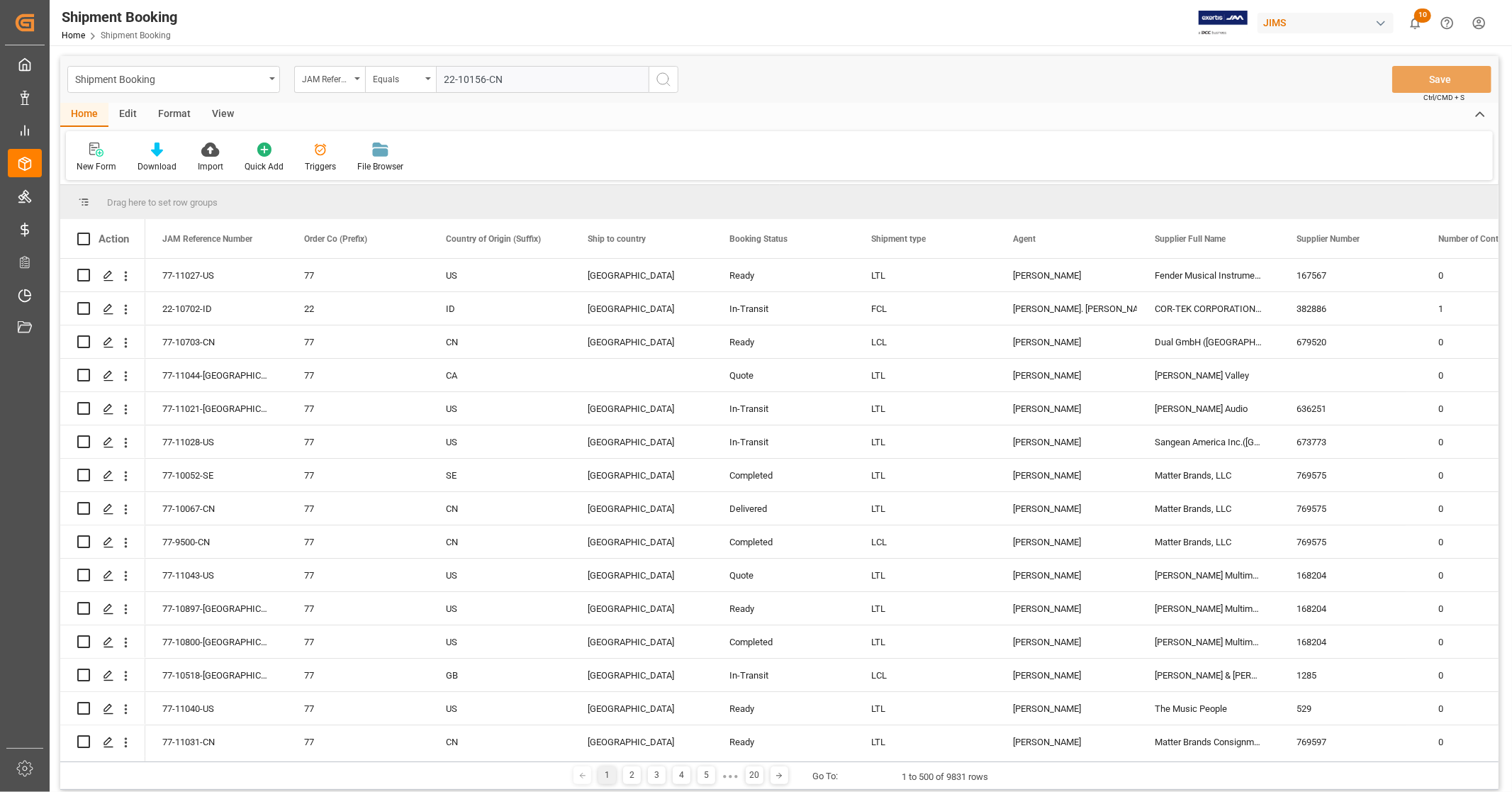
type input "22-10156-CN"
click at [656, 83] on icon "search button" at bounding box center [664, 79] width 17 height 17
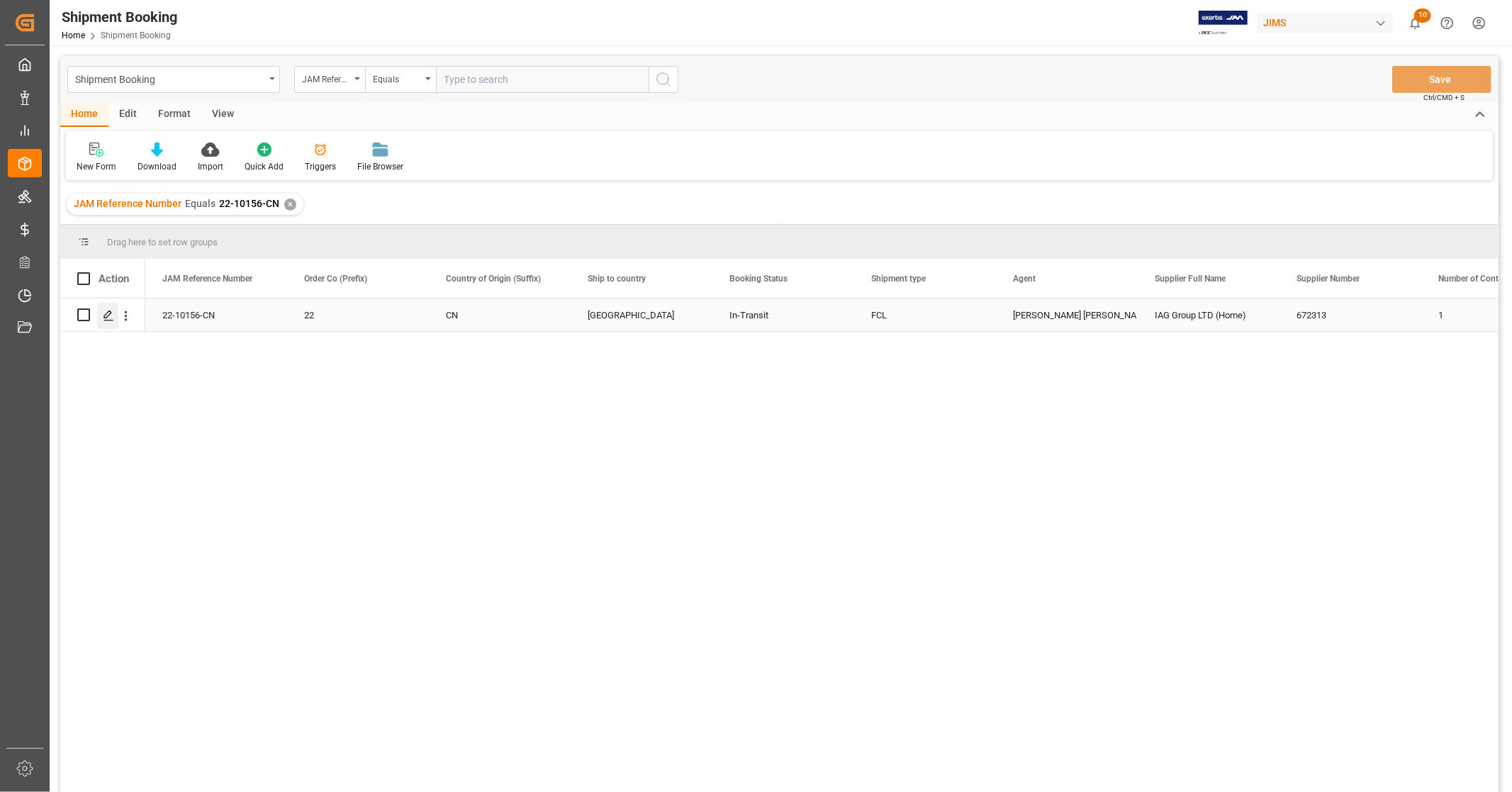
click at [107, 321] on icon "Press SPACE to select this row." at bounding box center [109, 315] width 11 height 11
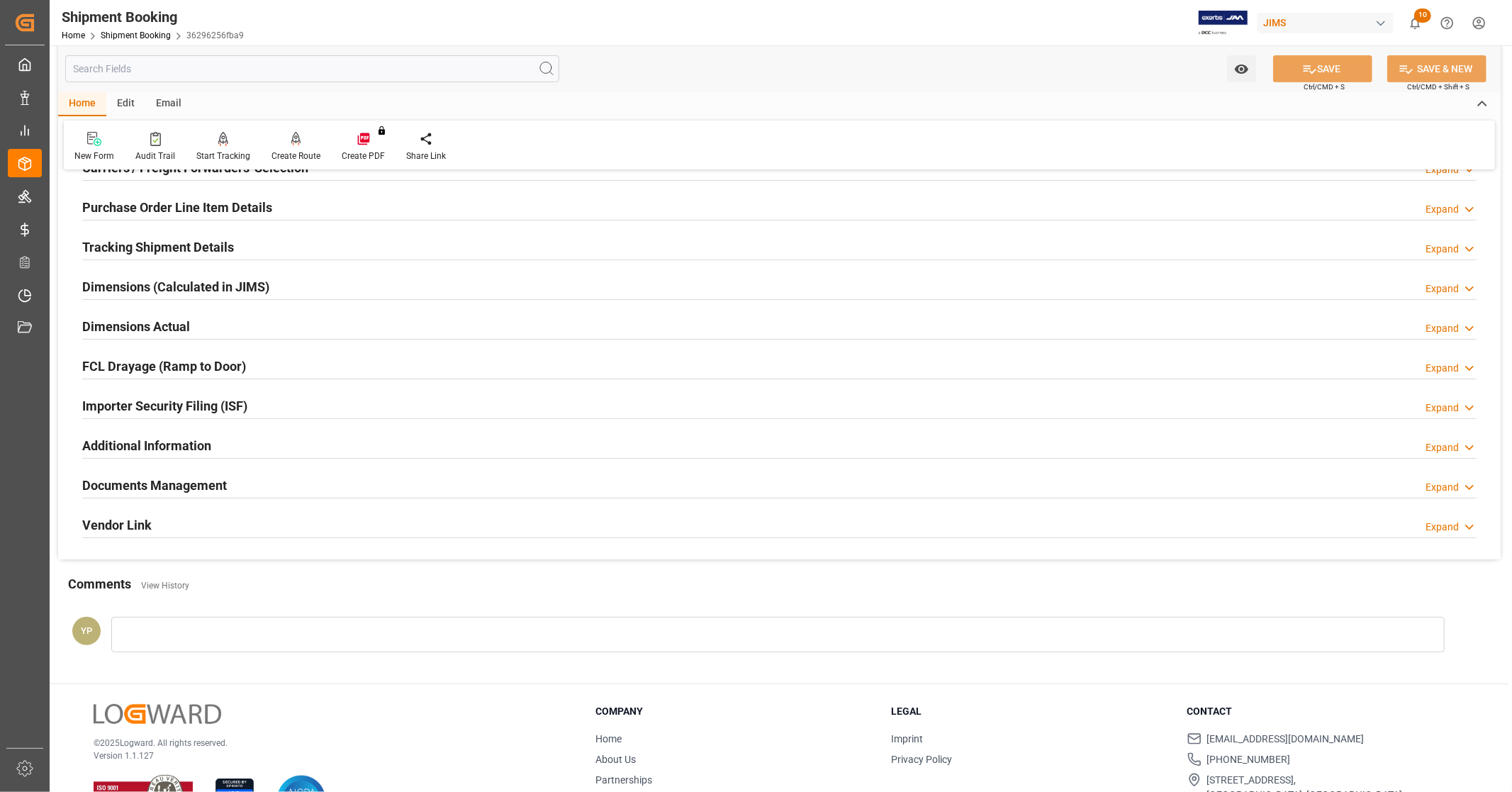
scroll to position [273, 0]
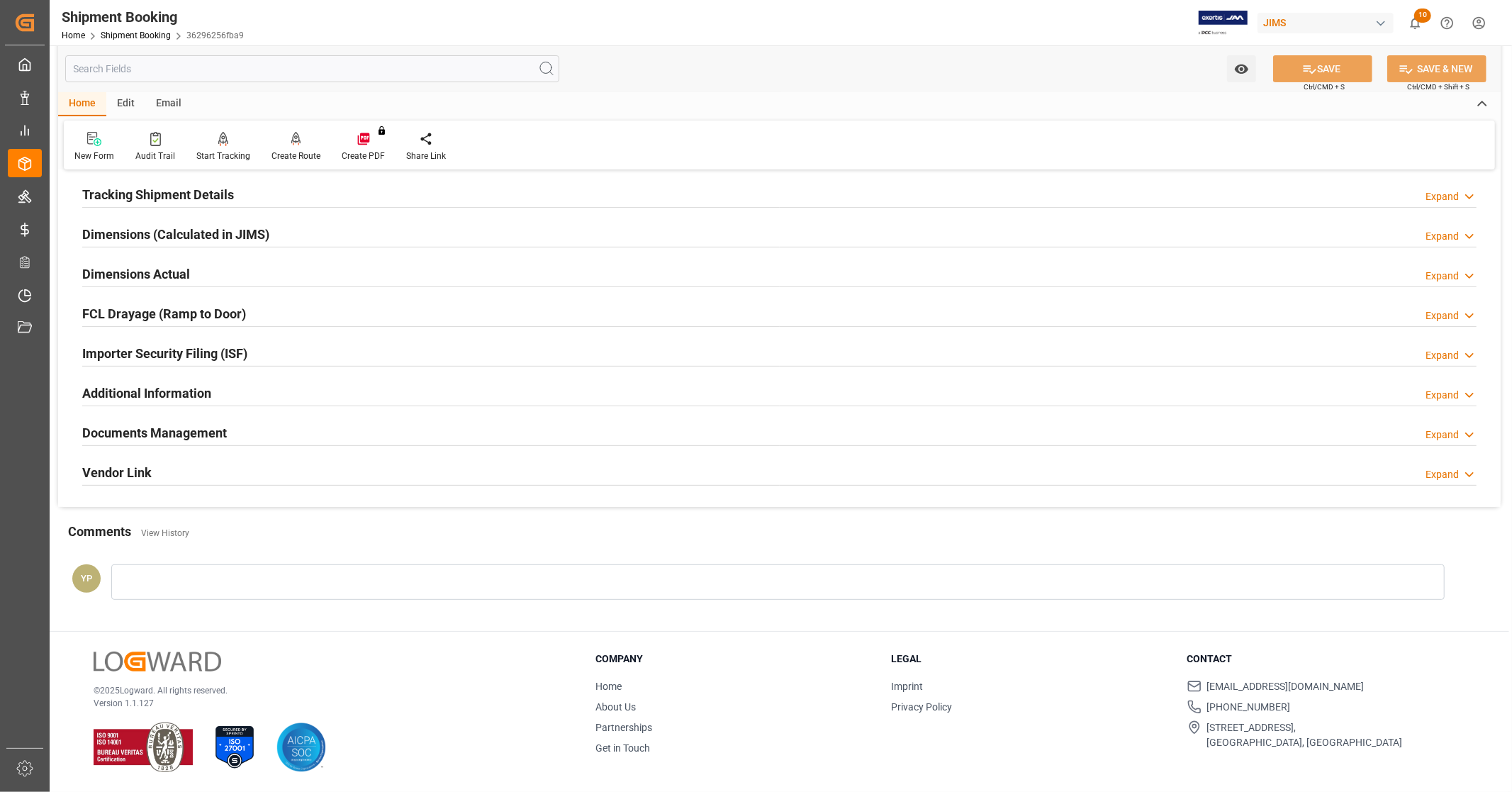
click at [208, 437] on h2 "Documents Management" at bounding box center [154, 432] width 144 height 19
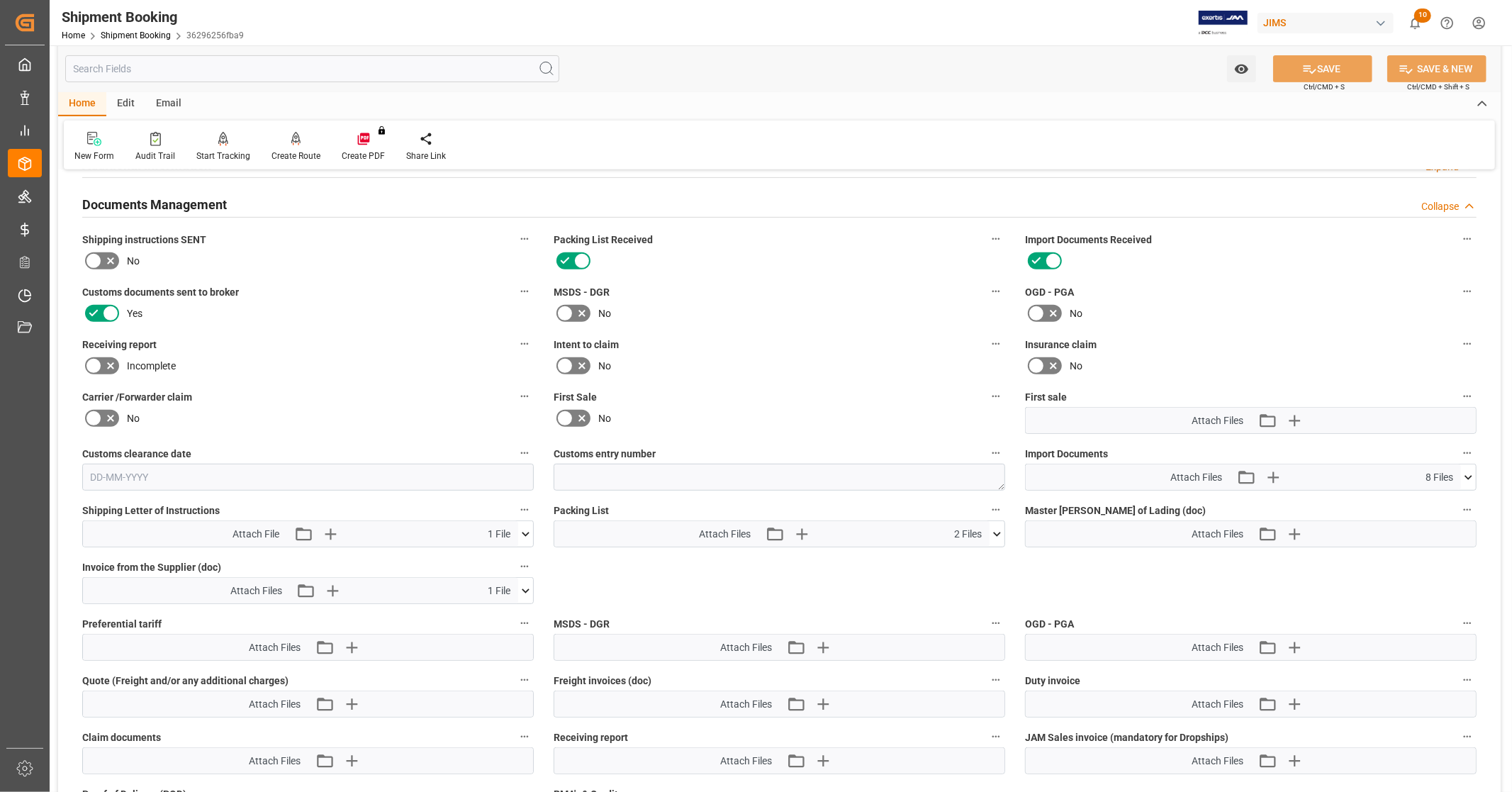
scroll to position [509, 0]
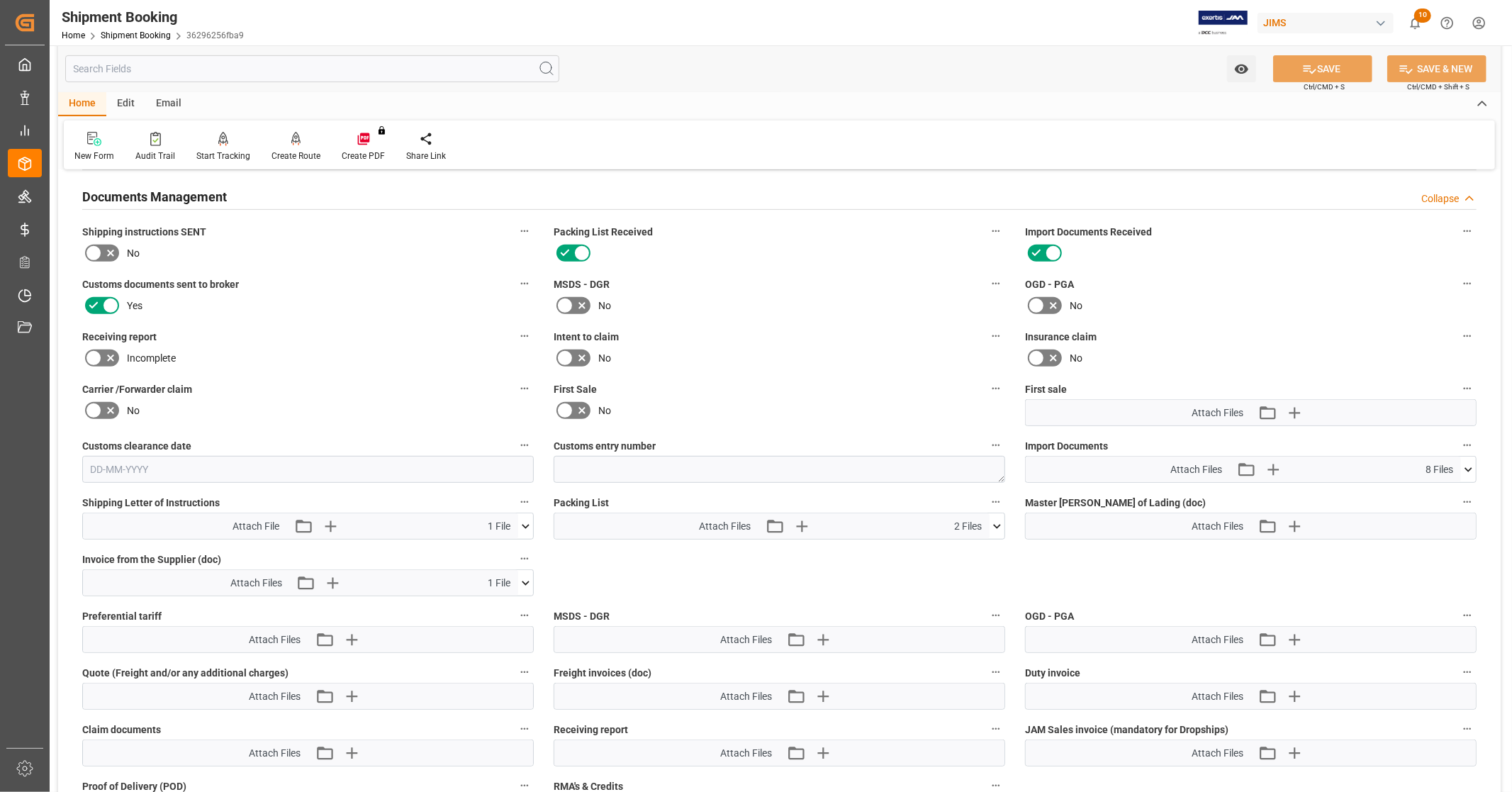
click at [1466, 469] on icon at bounding box center [1469, 470] width 15 height 15
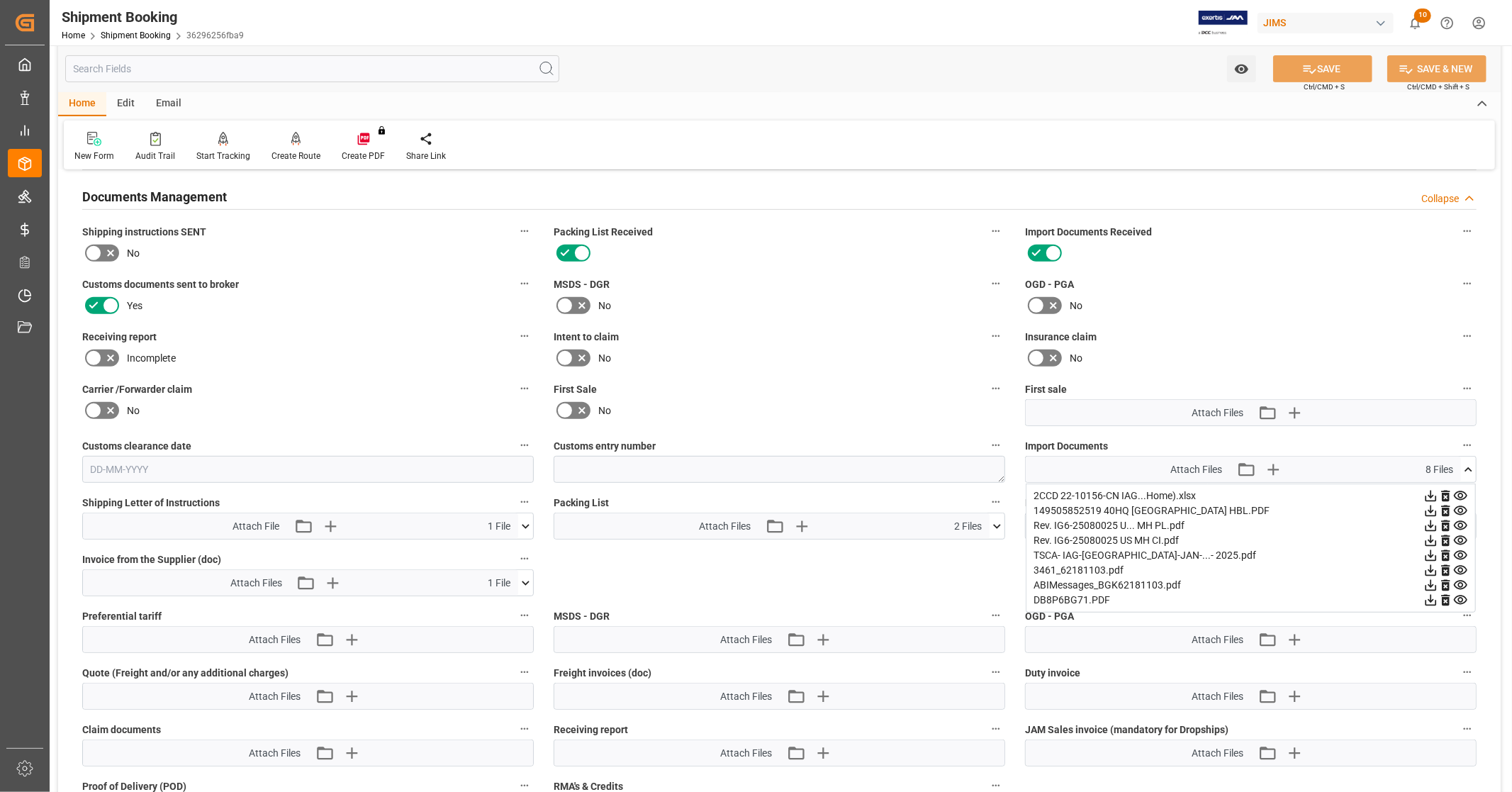
click at [1429, 495] on icon at bounding box center [1431, 497] width 15 height 15
click at [1429, 507] on icon at bounding box center [1432, 512] width 11 height 11
click at [1432, 537] on icon at bounding box center [1432, 541] width 11 height 11
click at [1468, 466] on icon at bounding box center [1469, 470] width 15 height 15
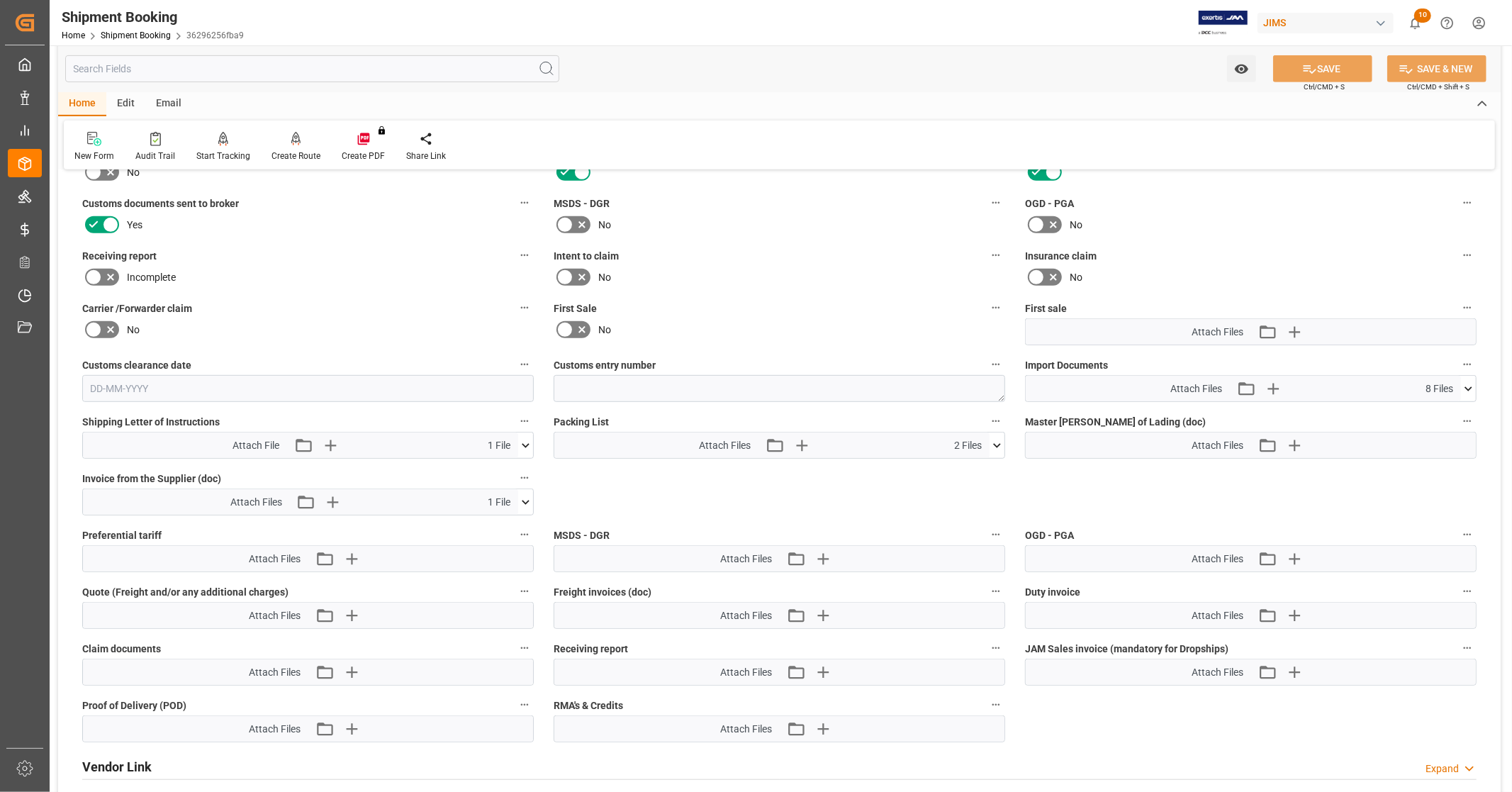
scroll to position [588, 0]
click at [1471, 383] on icon at bounding box center [1469, 391] width 15 height 15
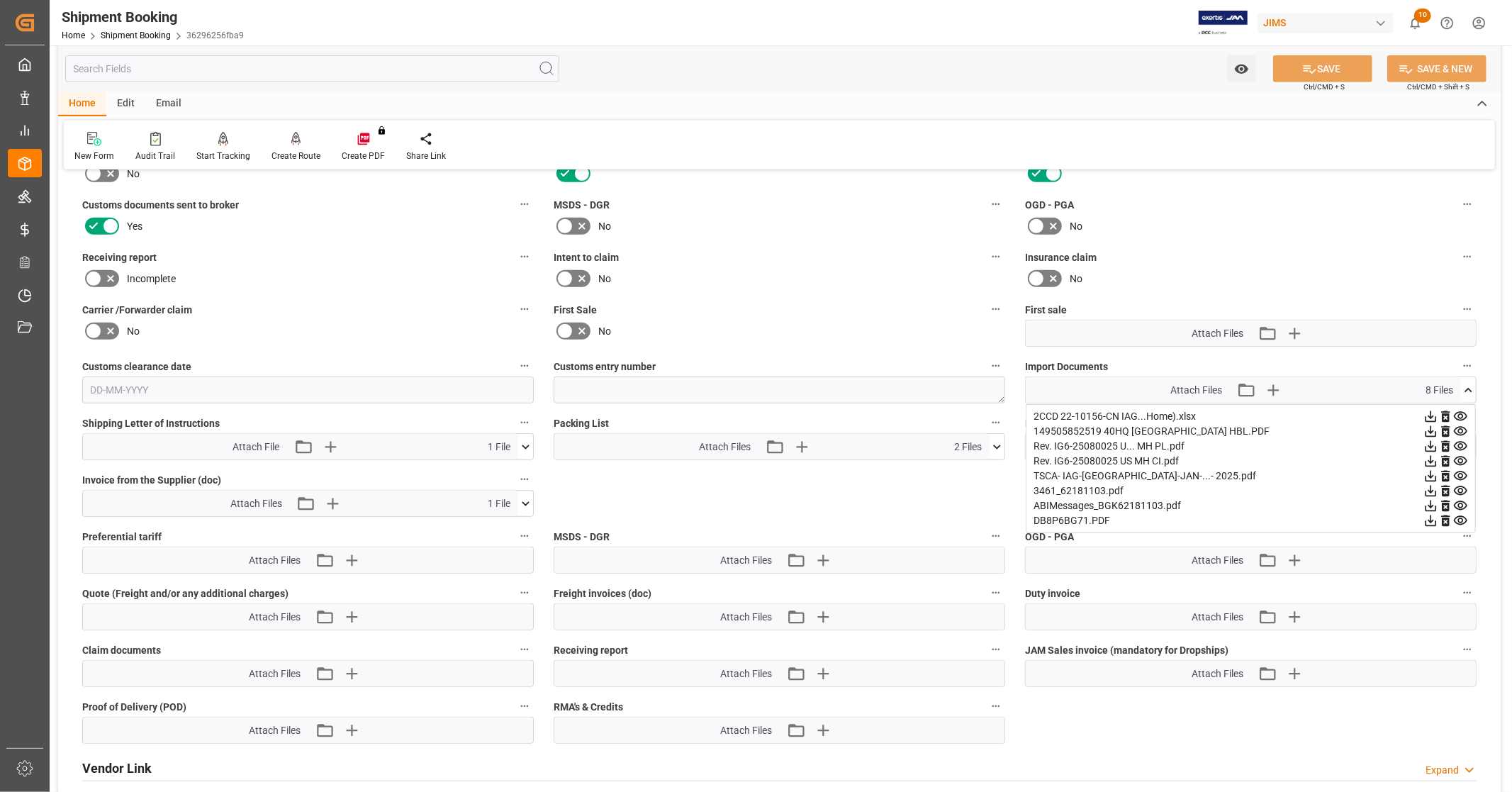
click at [1463, 517] on icon at bounding box center [1461, 521] width 13 height 9
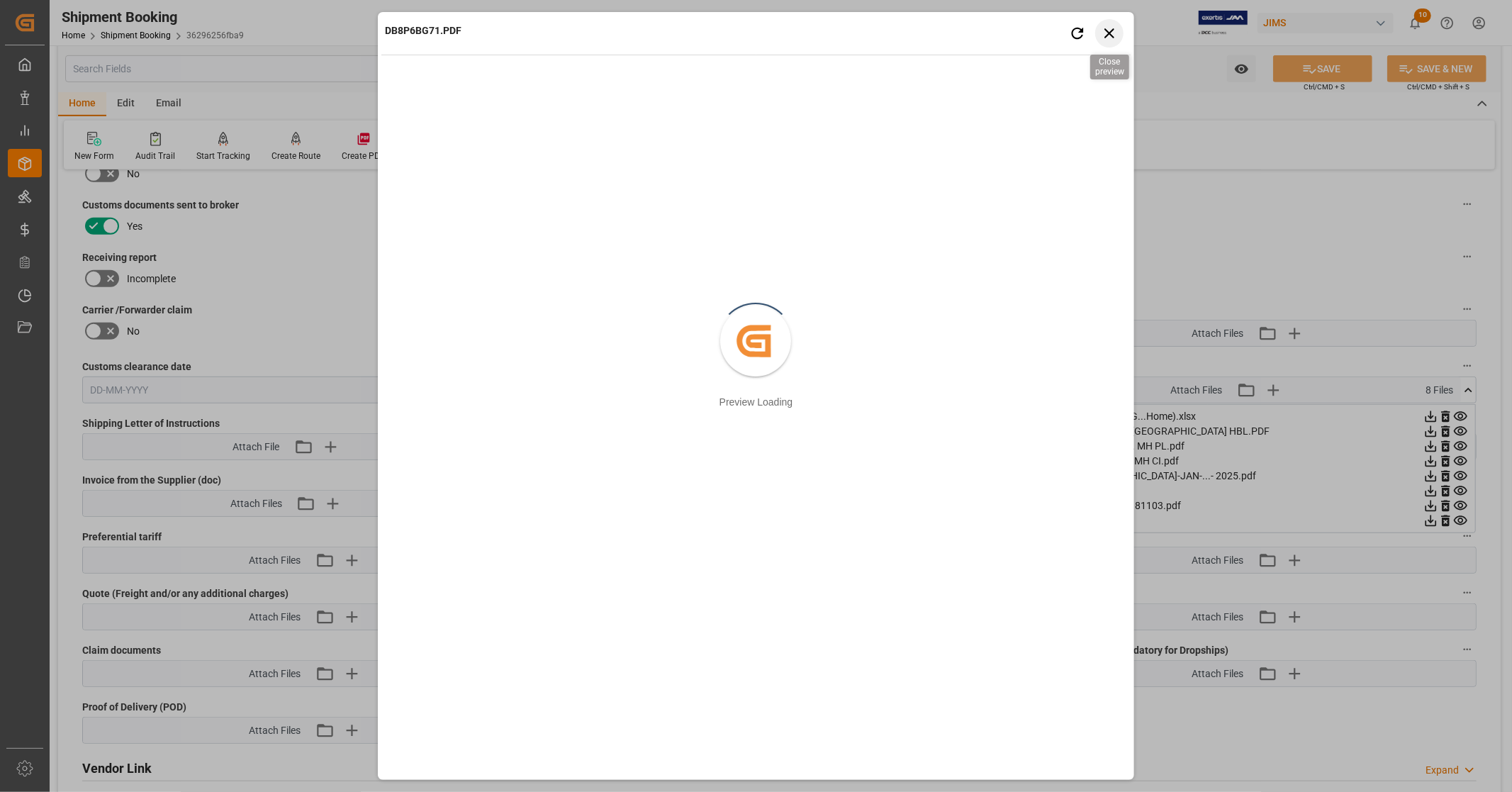
click at [1113, 31] on icon "button" at bounding box center [1109, 33] width 18 height 18
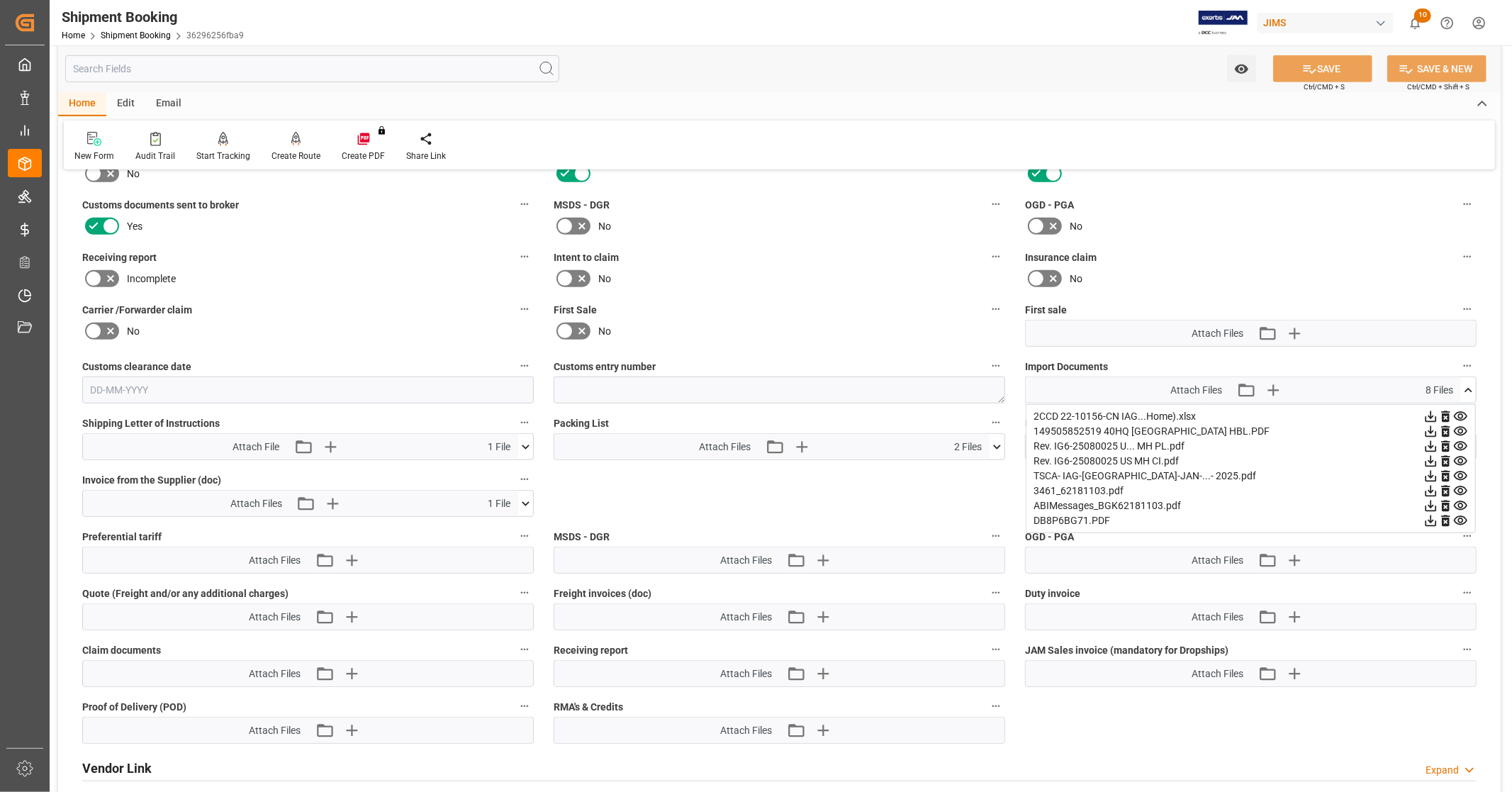
click at [1469, 383] on icon at bounding box center [1469, 391] width 15 height 15
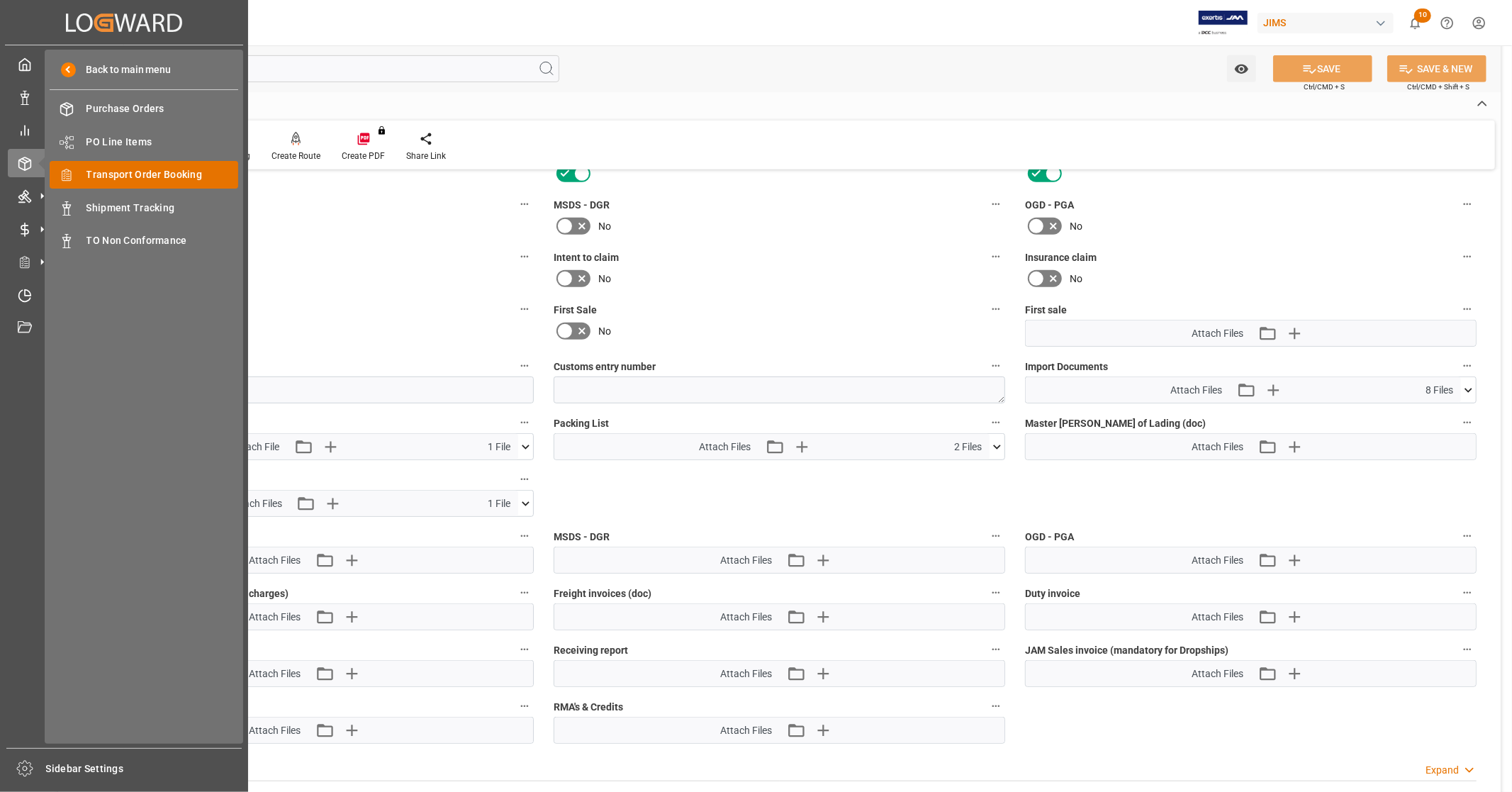
click at [188, 178] on span "Transport Order Booking" at bounding box center [162, 175] width 152 height 15
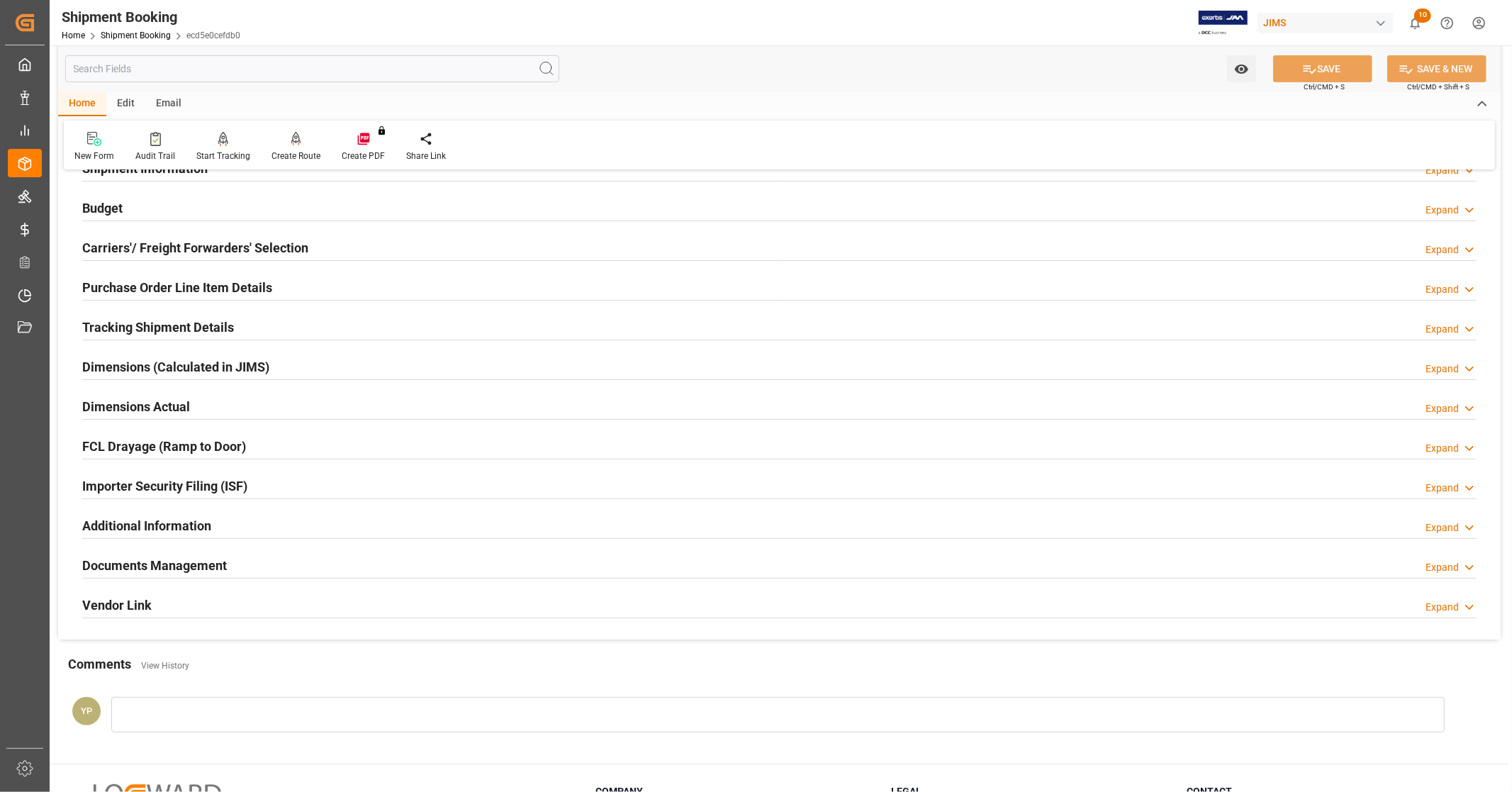
scroll to position [273, 0]
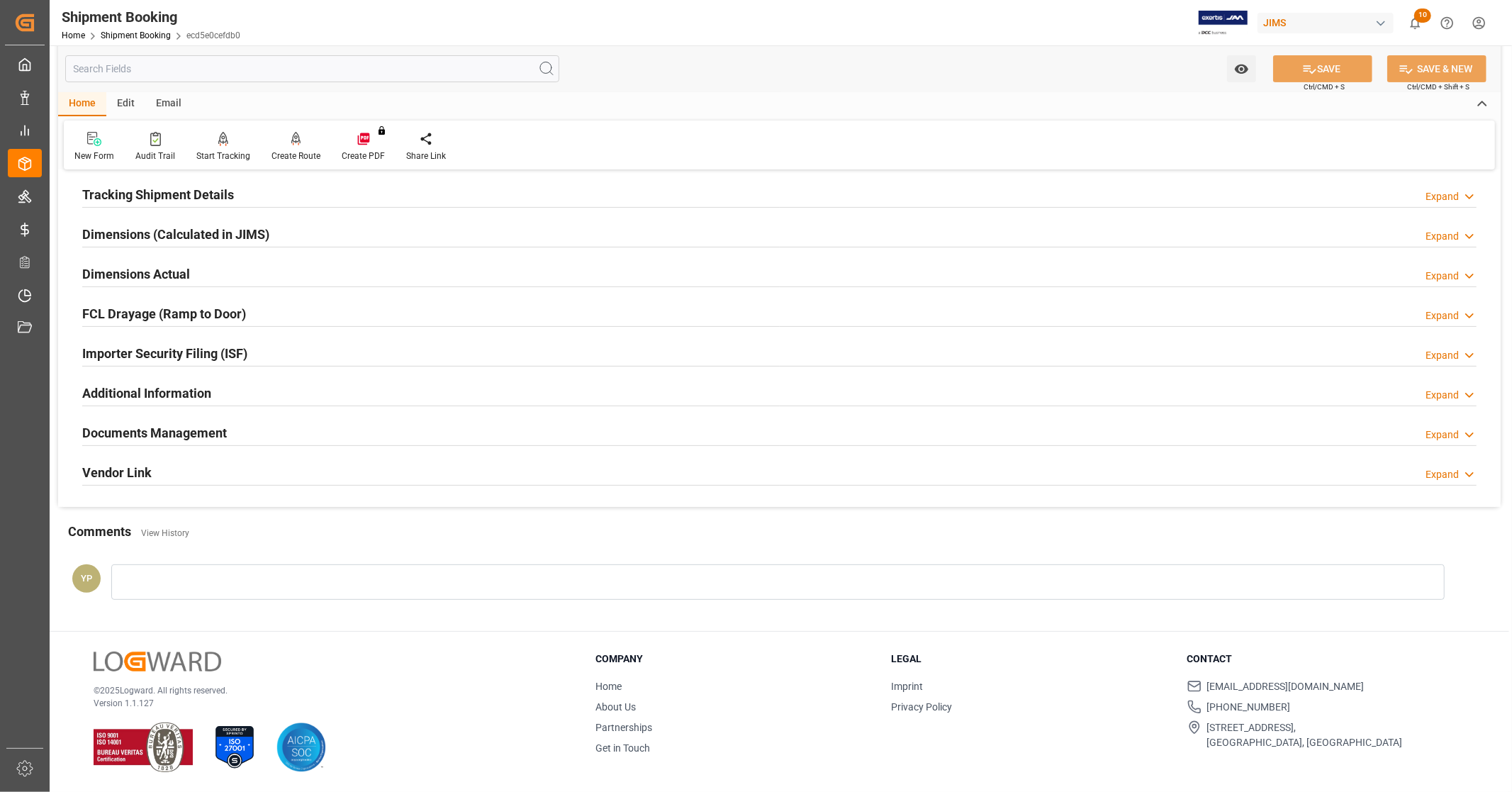
click at [241, 433] on div "Documents Management Expand" at bounding box center [780, 431] width 1395 height 27
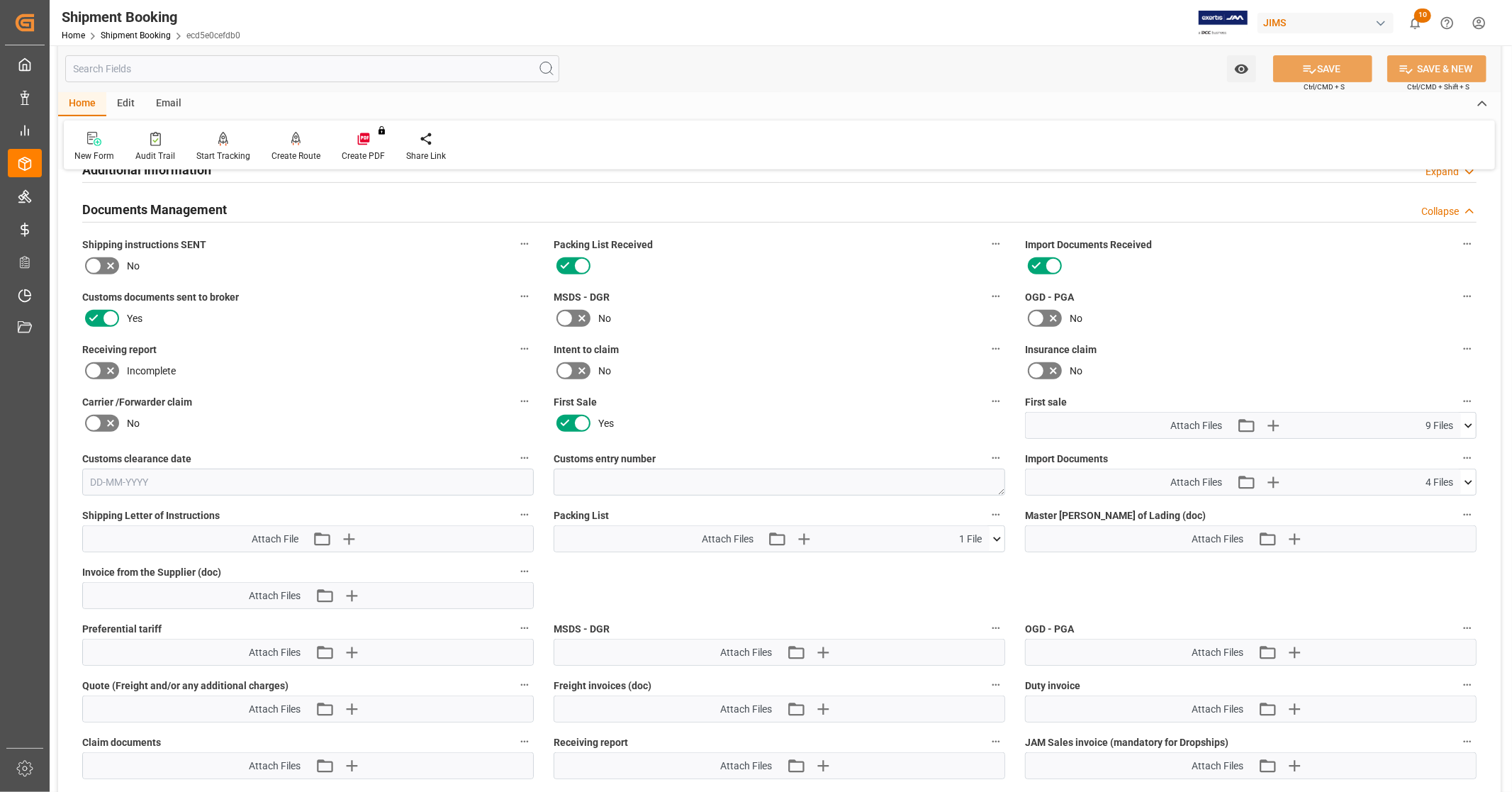
scroll to position [509, 0]
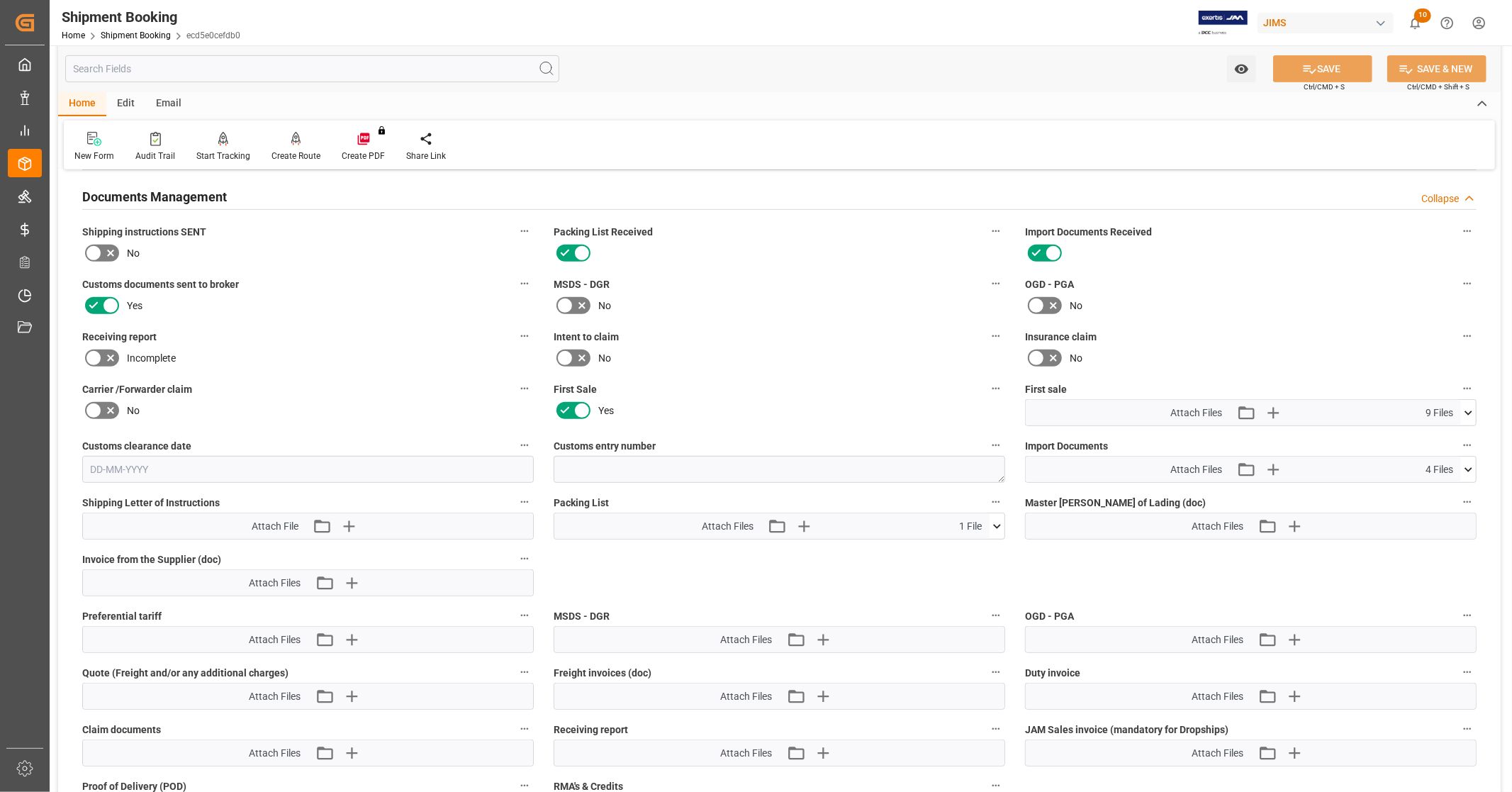
click at [1469, 413] on icon at bounding box center [1469, 413] width 15 height 15
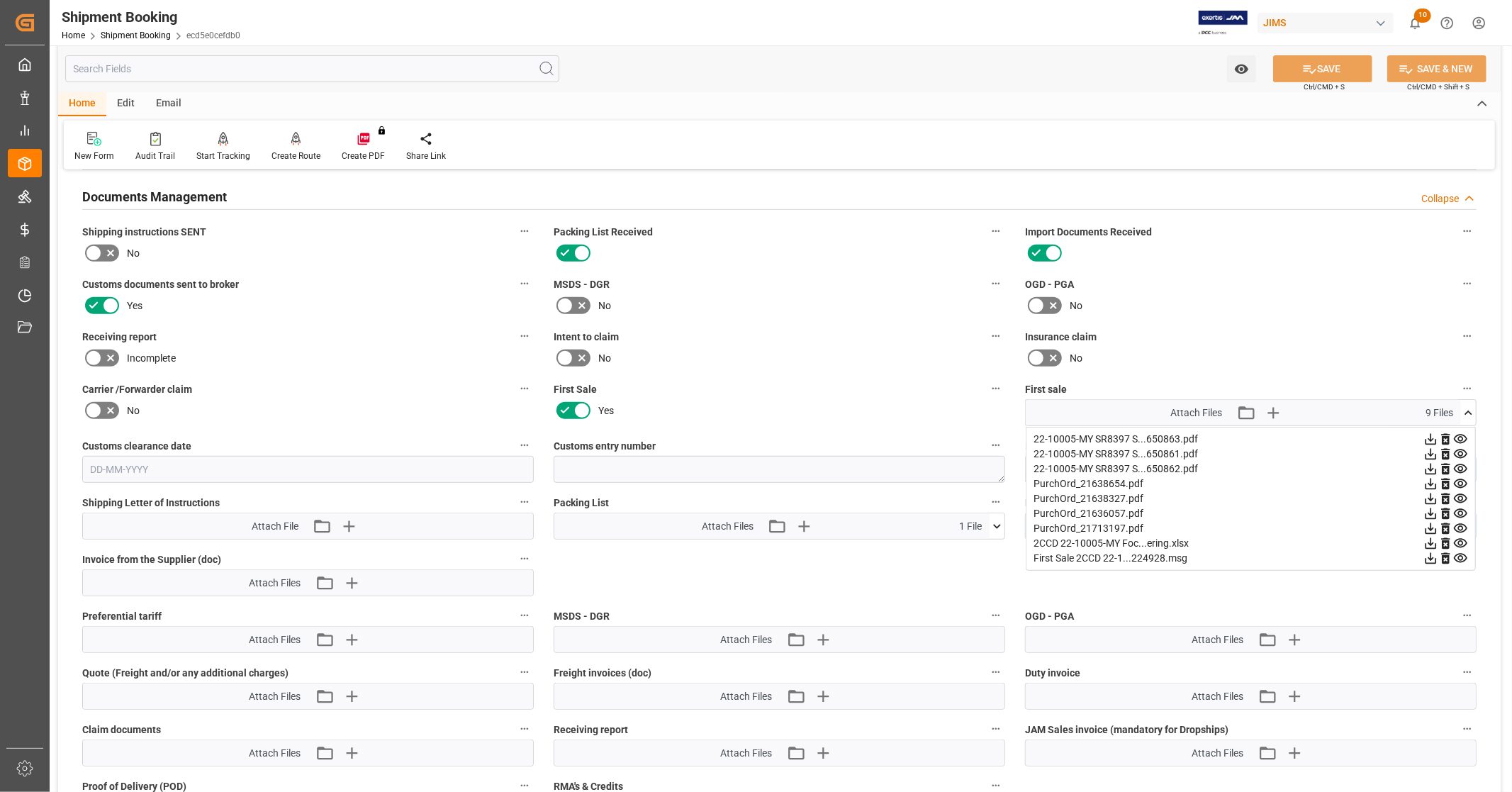
click at [1429, 541] on icon at bounding box center [1431, 544] width 15 height 15
click at [1459, 434] on icon at bounding box center [1461, 439] width 13 height 9
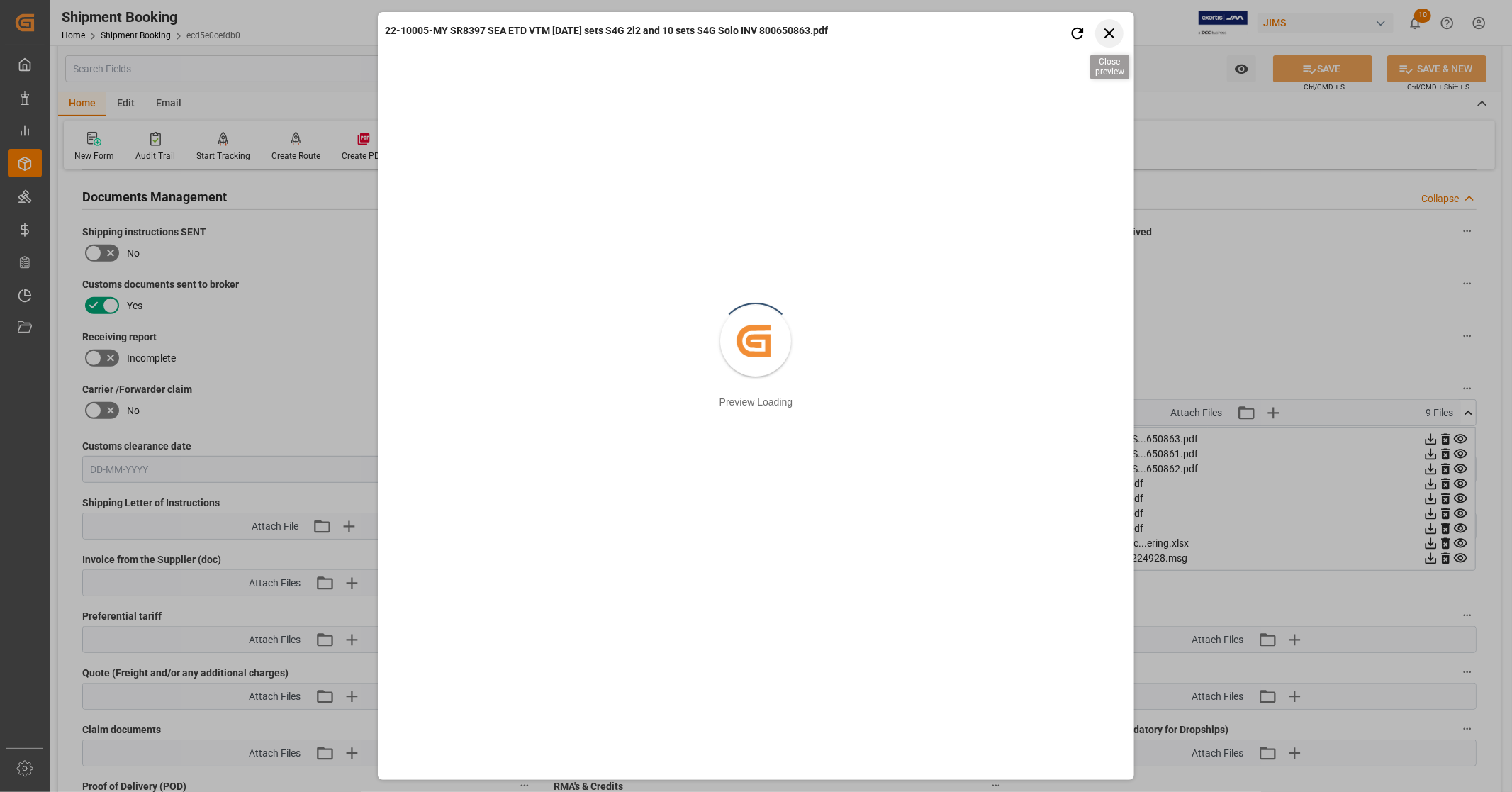
click at [1110, 27] on icon "button" at bounding box center [1109, 33] width 18 height 18
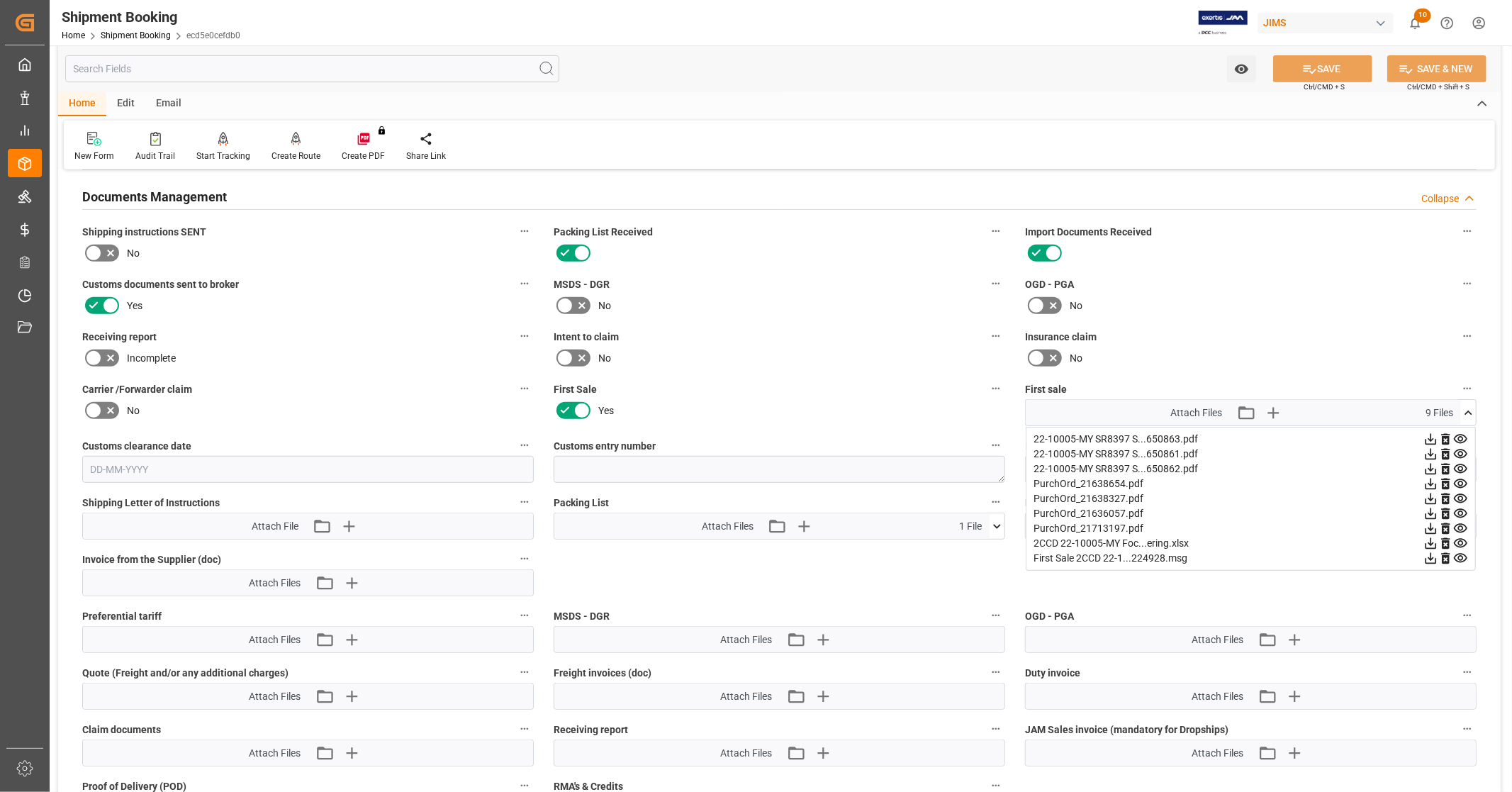
click at [1430, 434] on icon at bounding box center [1432, 440] width 11 height 11
click at [1431, 450] on icon at bounding box center [1432, 454] width 11 height 11
click at [1429, 466] on icon at bounding box center [1431, 469] width 15 height 15
click at [1470, 408] on icon at bounding box center [1469, 413] width 15 height 15
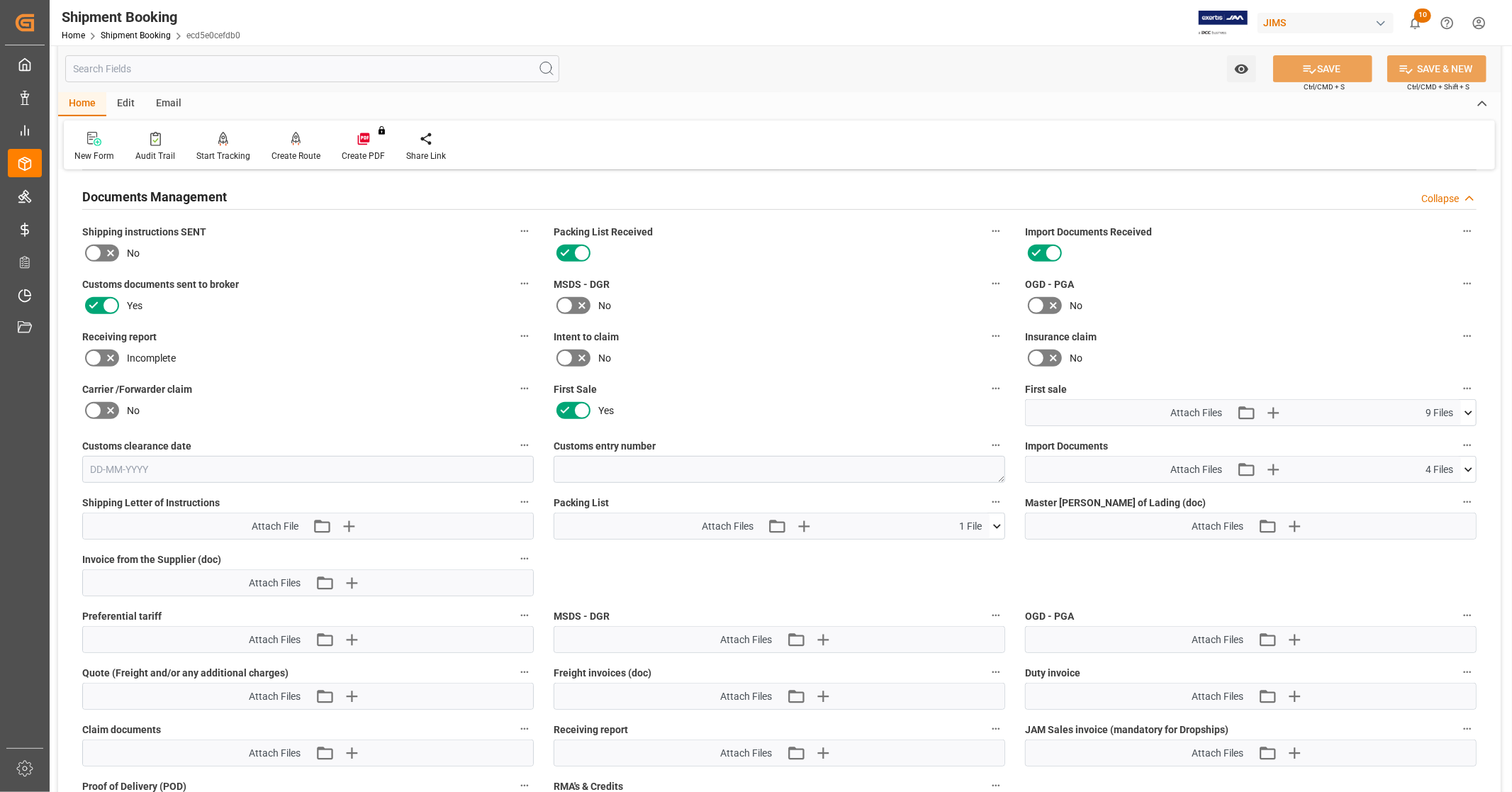
click at [1466, 467] on icon at bounding box center [1469, 469] width 8 height 5
click at [1431, 509] on icon at bounding box center [1432, 512] width 11 height 11
click at [1470, 463] on icon at bounding box center [1469, 470] width 15 height 15
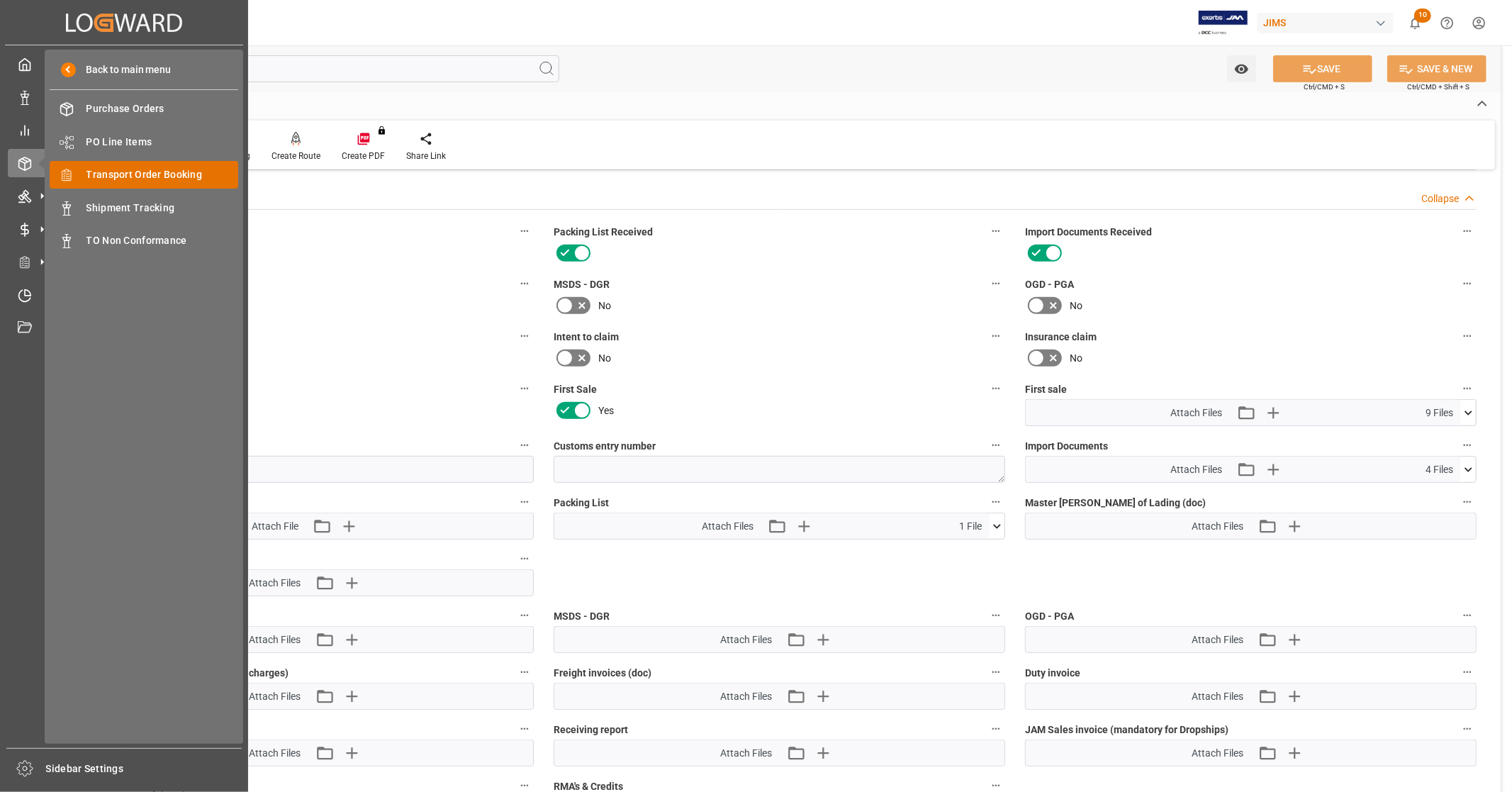
click at [155, 175] on span "Transport Order Booking" at bounding box center [162, 175] width 152 height 15
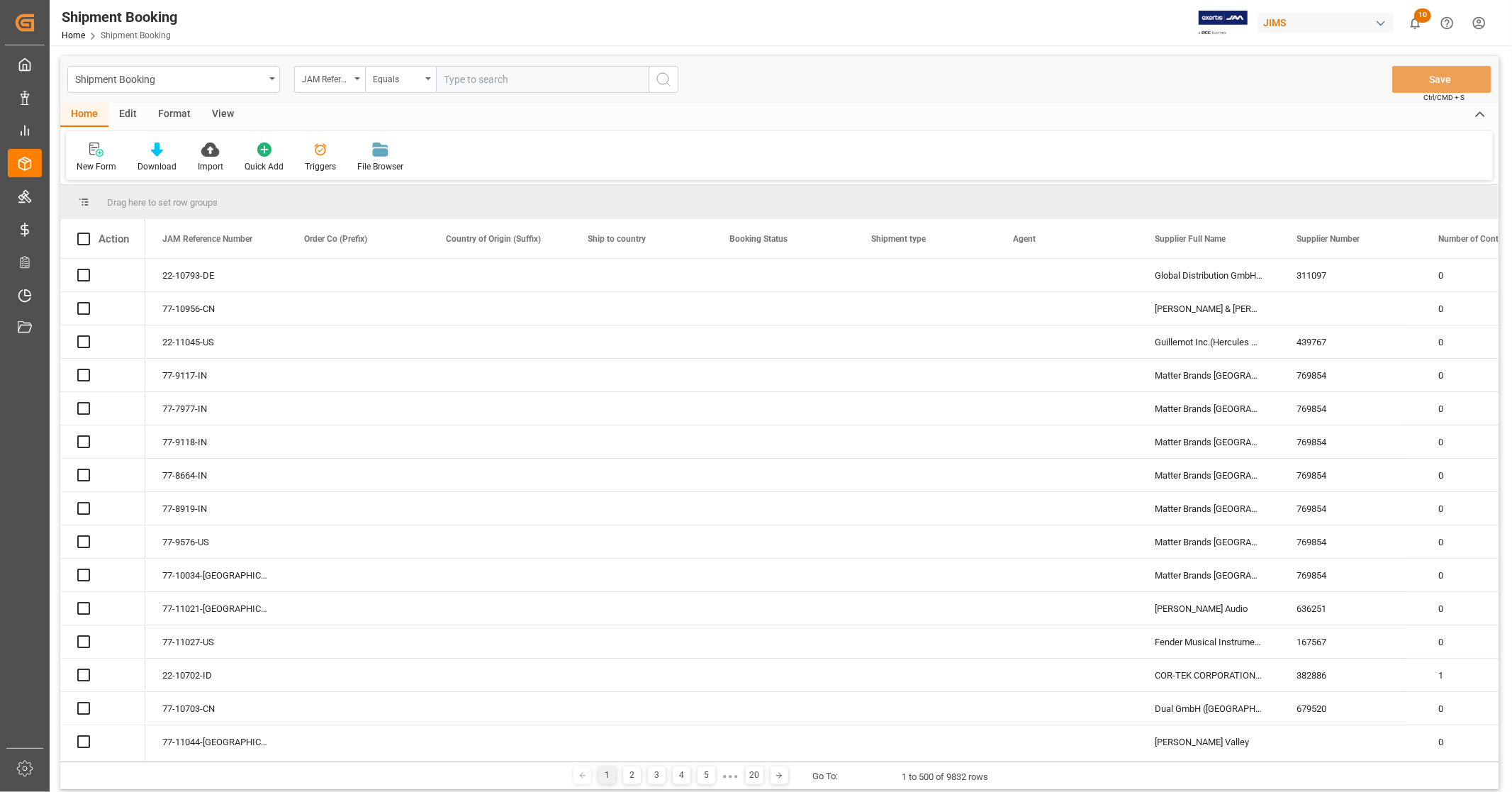
click at [545, 76] on input "text" at bounding box center [542, 79] width 212 height 27
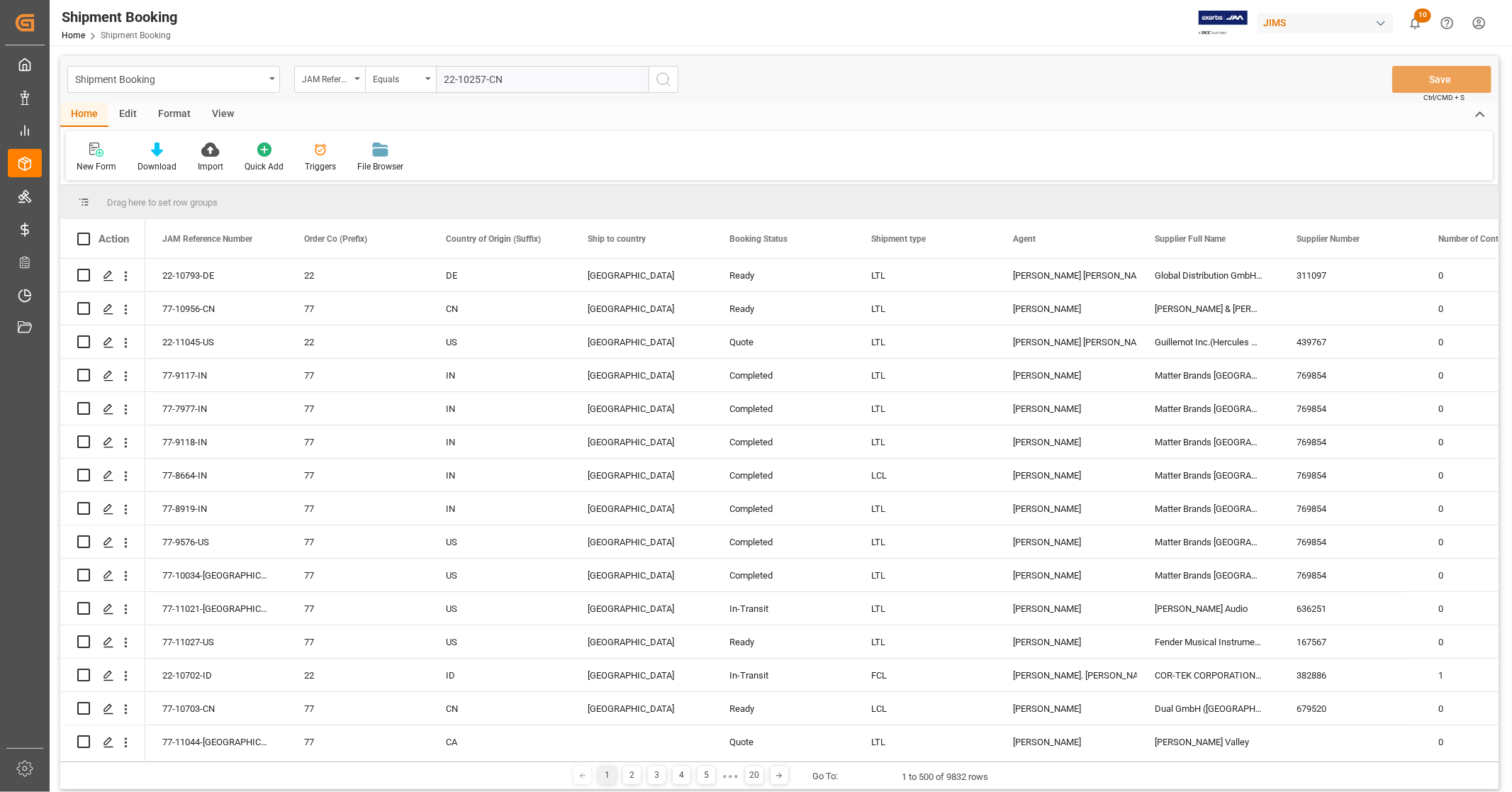
type input "22-10257-CN"
click at [663, 82] on icon "search button" at bounding box center [664, 79] width 17 height 17
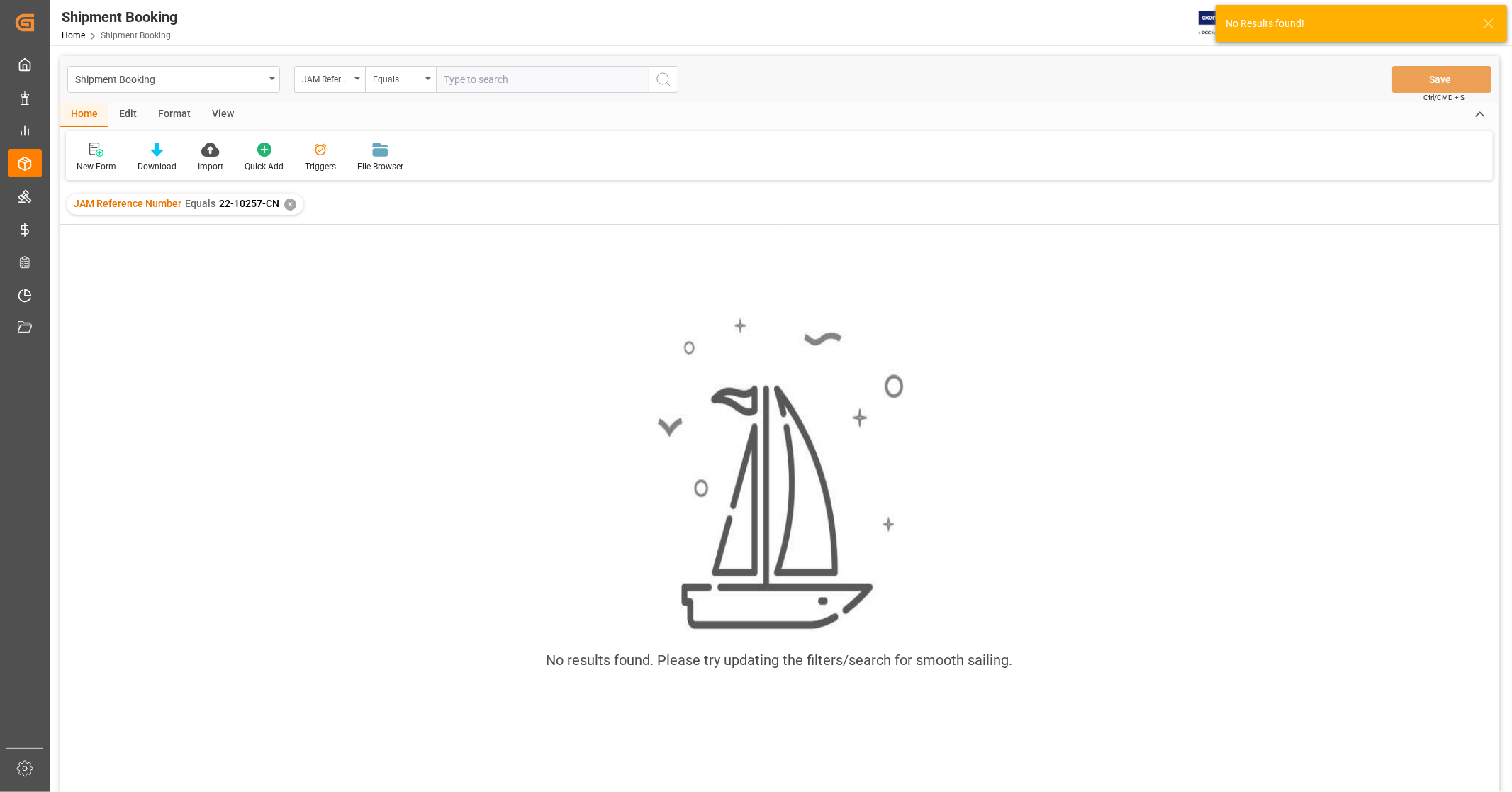
click at [288, 206] on div "✕" at bounding box center [290, 204] width 12 height 12
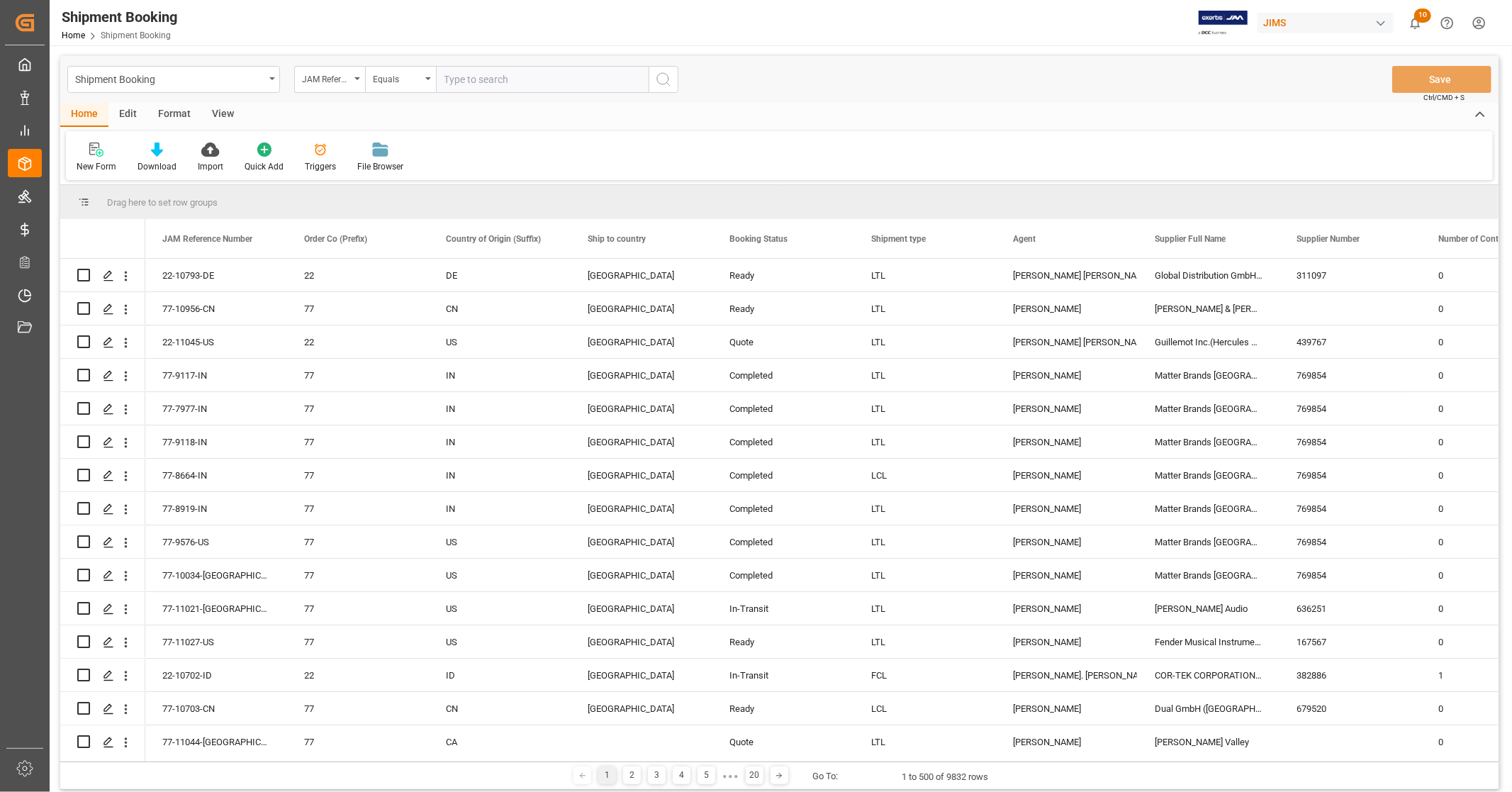
click at [505, 78] on input "text" at bounding box center [542, 79] width 212 height 27
paste input "22-10257-CN"
type input "22-10257-CN"
click at [662, 81] on icon "search button" at bounding box center [664, 79] width 17 height 17
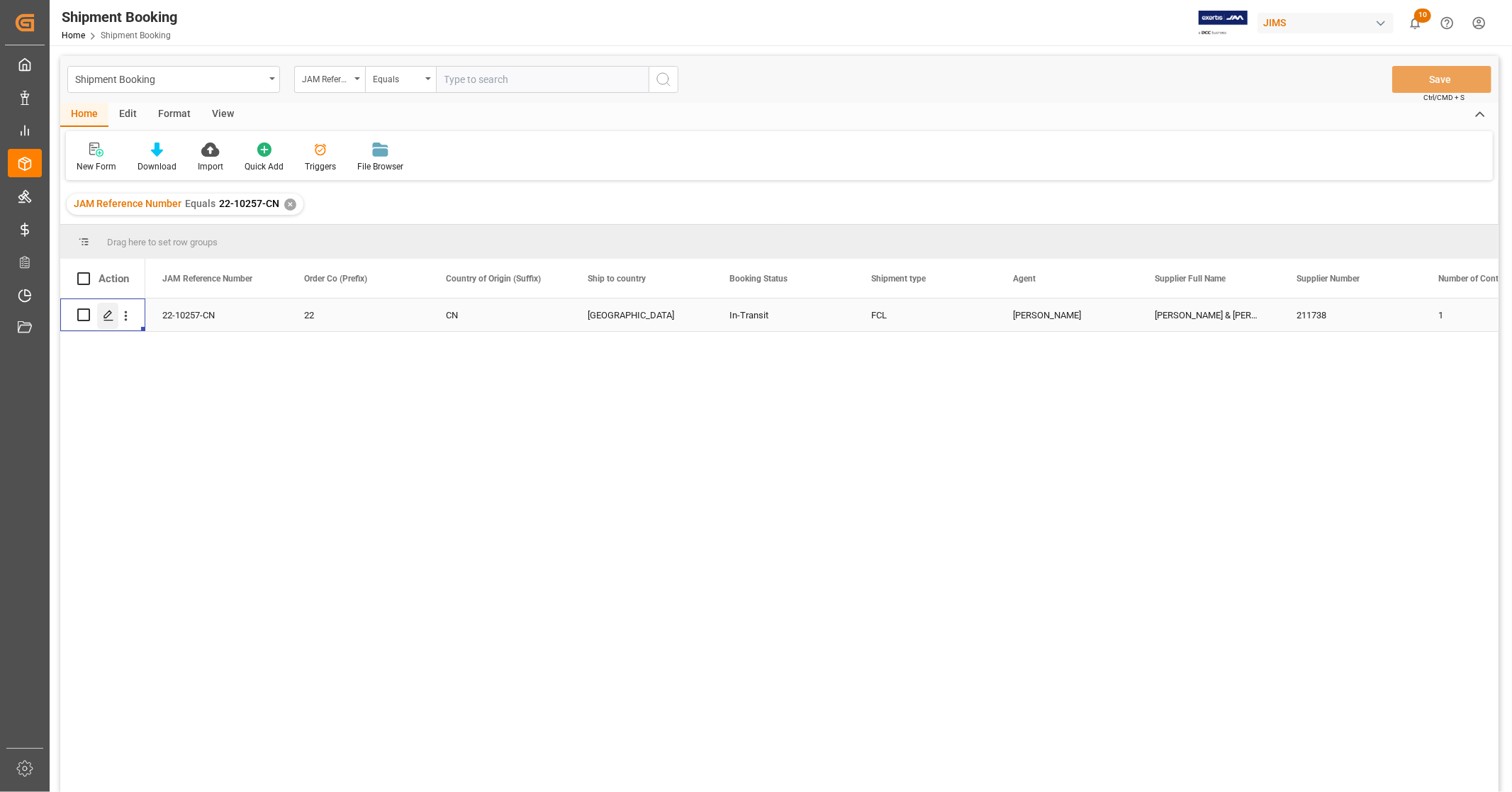
click at [109, 319] on icon "Press SPACE to select this row." at bounding box center [109, 315] width 11 height 11
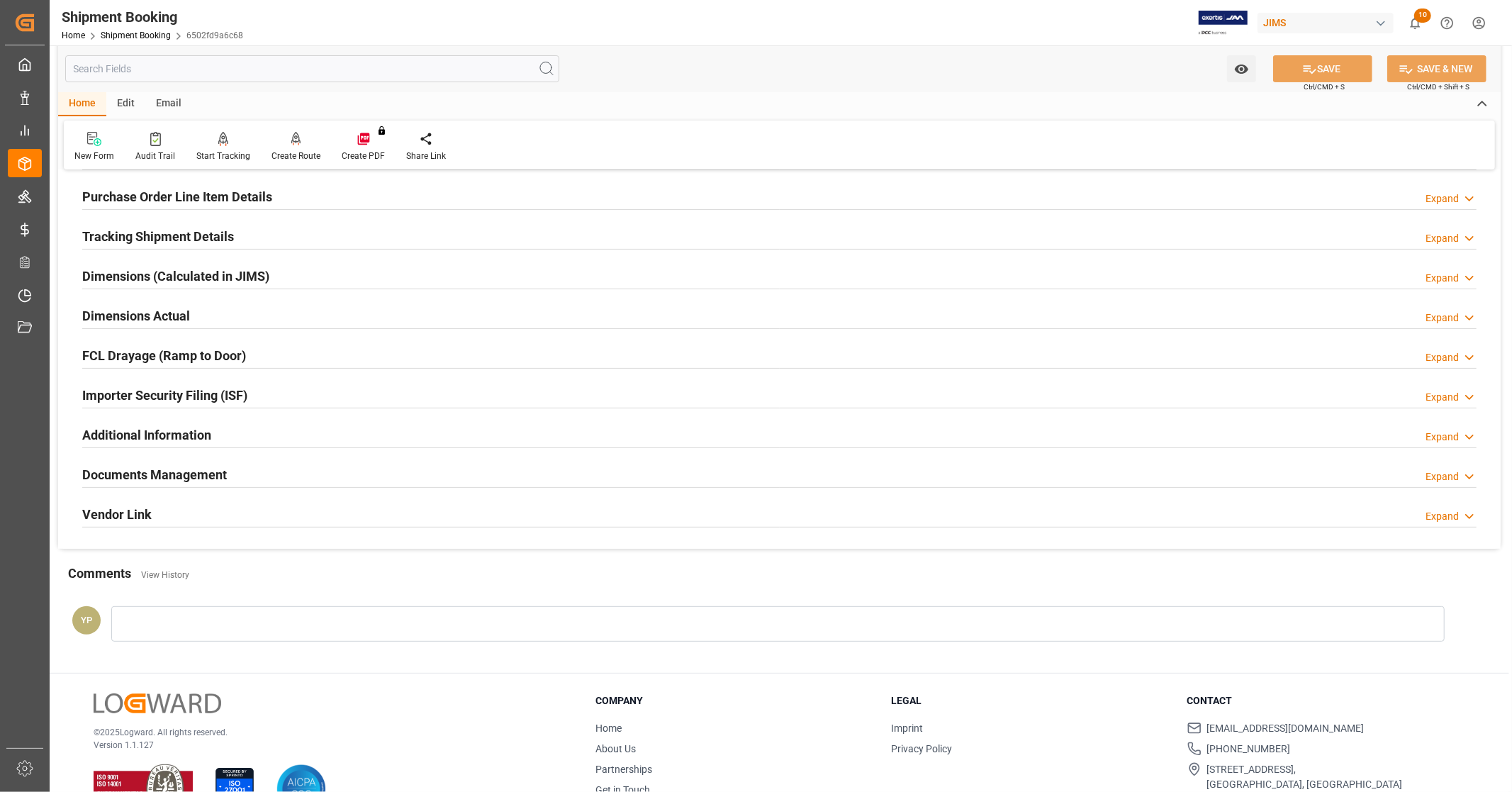
scroll to position [236, 0]
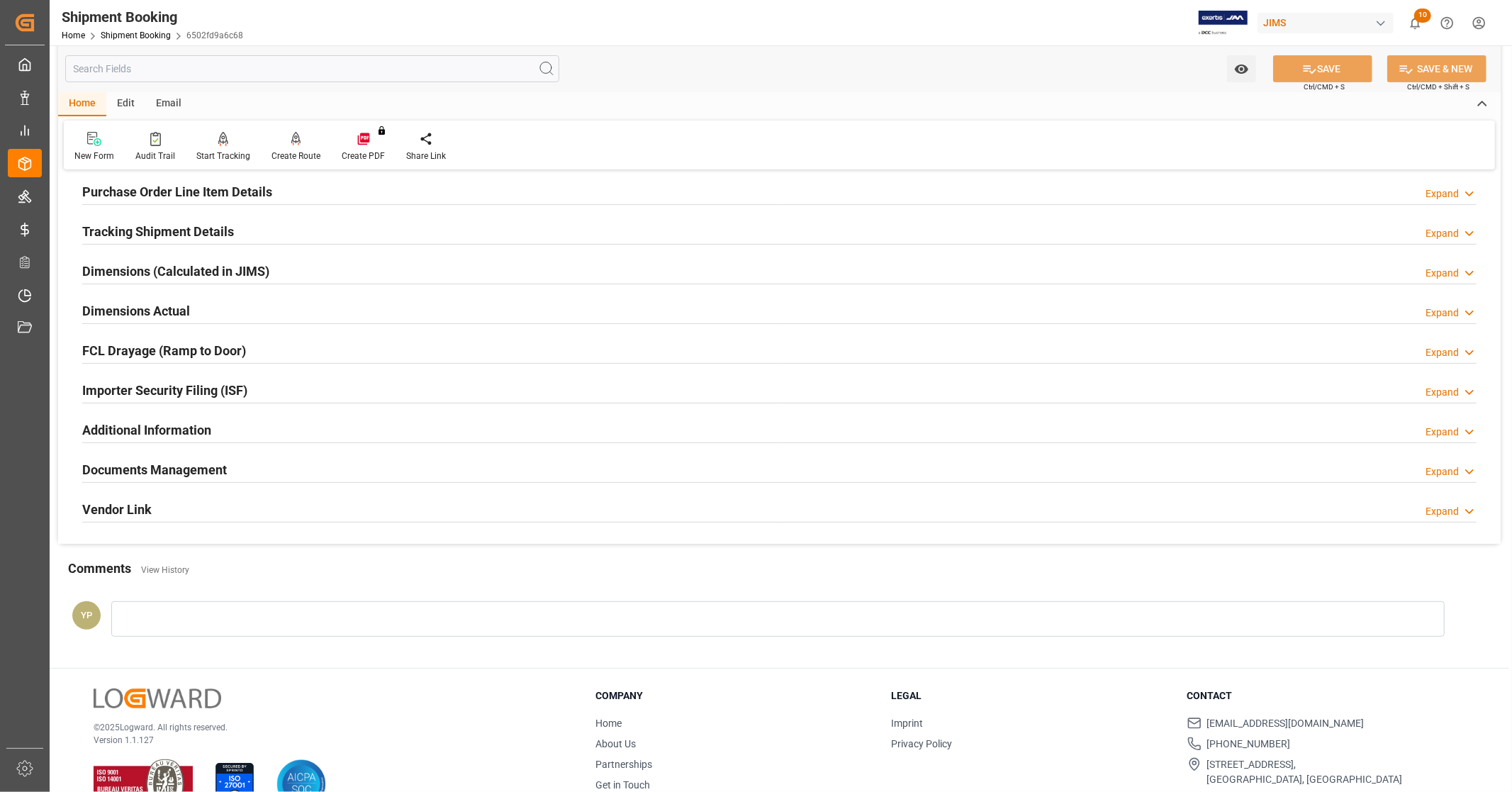
click at [212, 474] on h2 "Documents Management" at bounding box center [154, 469] width 144 height 19
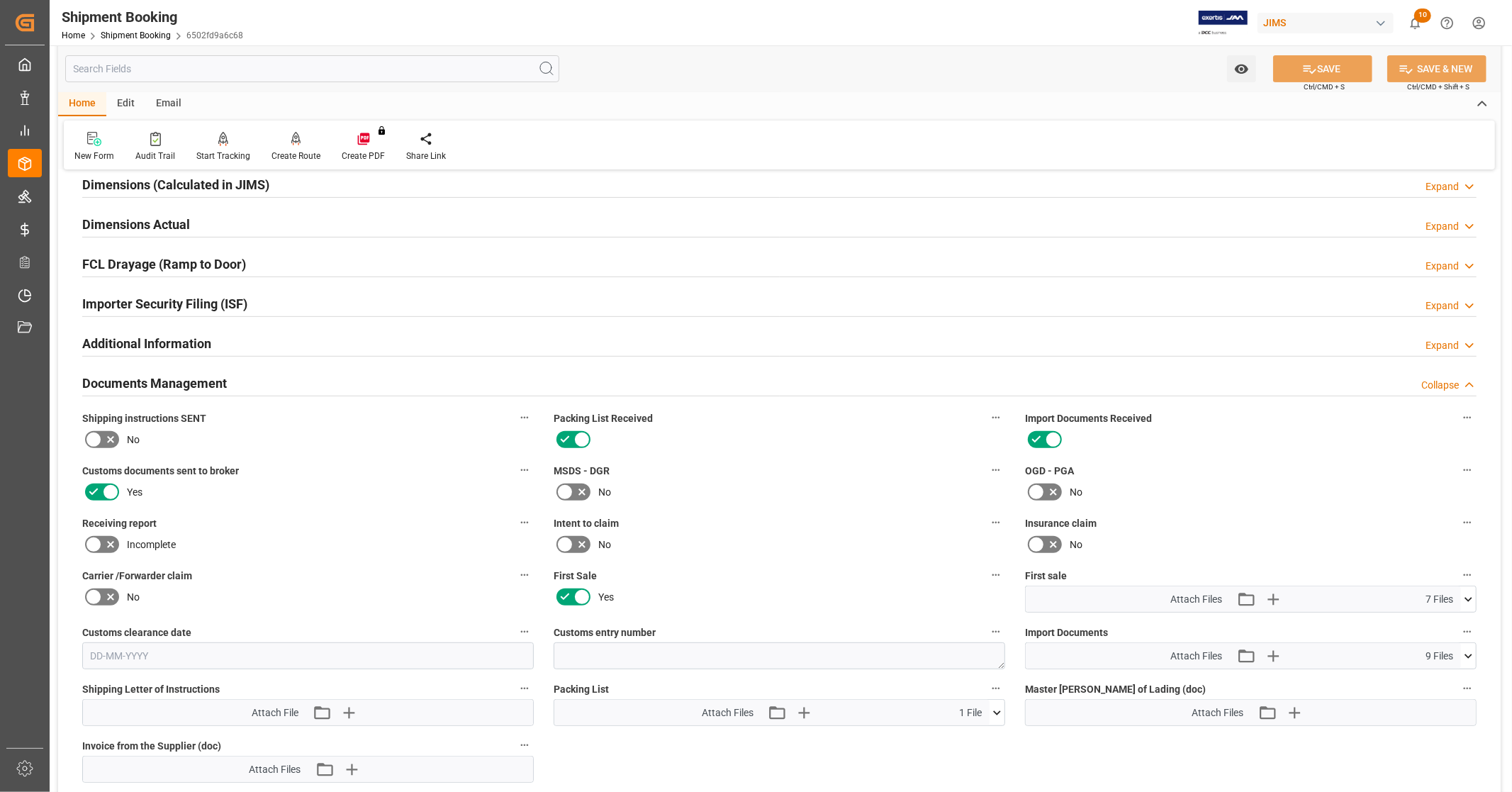
scroll to position [551, 0]
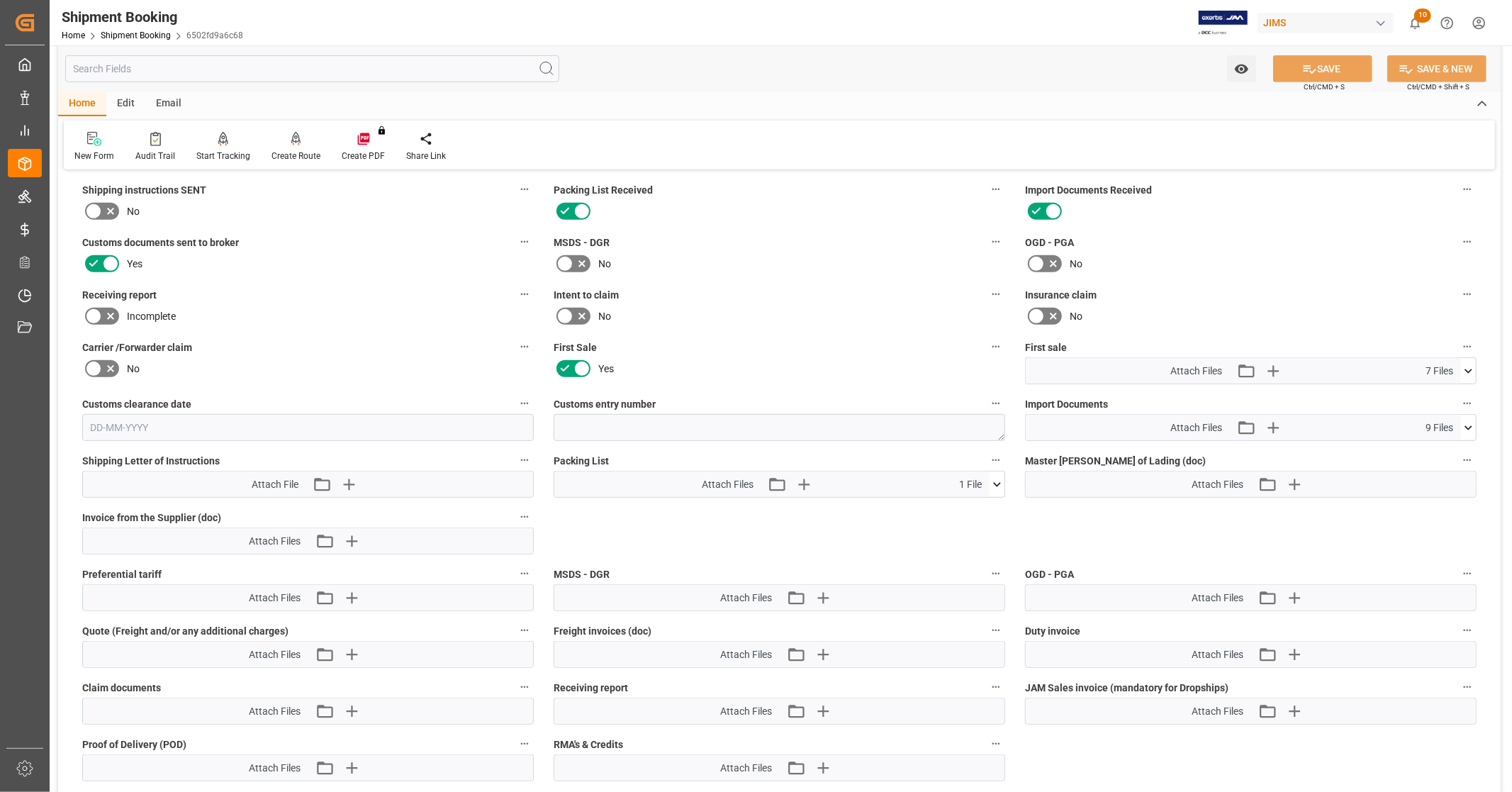
click at [1471, 371] on icon at bounding box center [1469, 371] width 15 height 15
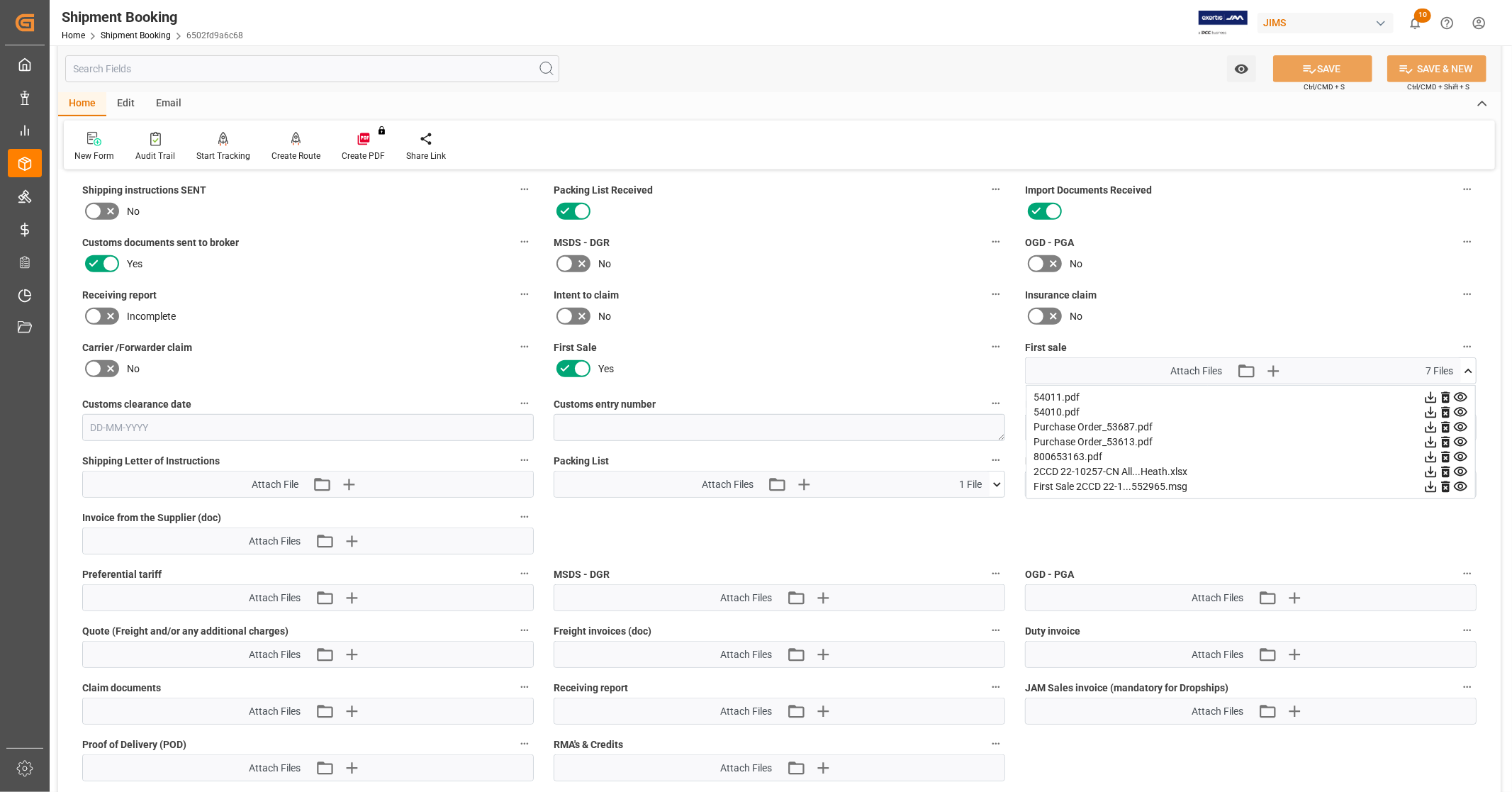
click at [1429, 466] on icon at bounding box center [1432, 472] width 11 height 11
click at [1457, 423] on icon at bounding box center [1461, 428] width 13 height 9
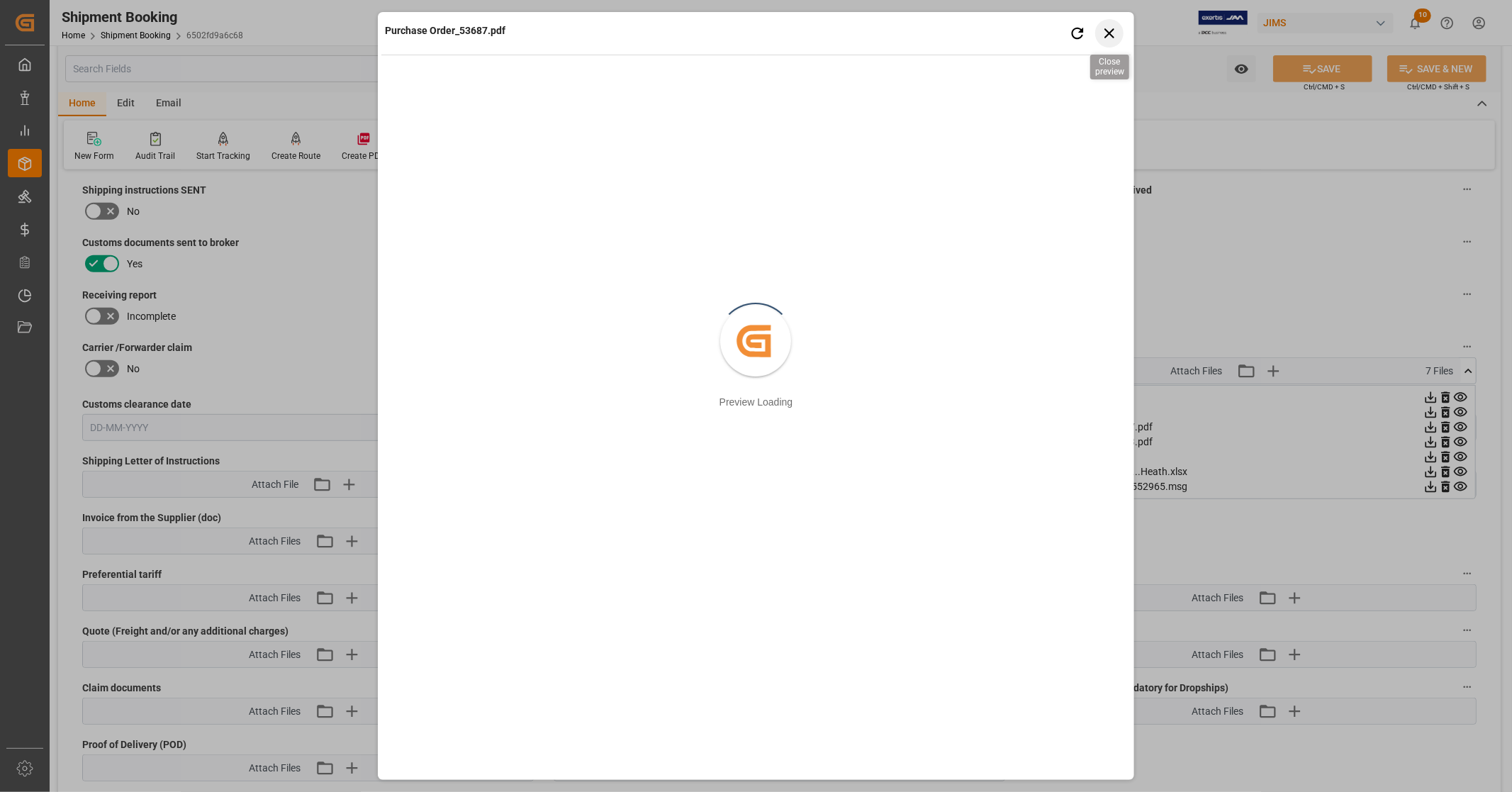
click at [1108, 33] on icon "button" at bounding box center [1109, 33] width 10 height 10
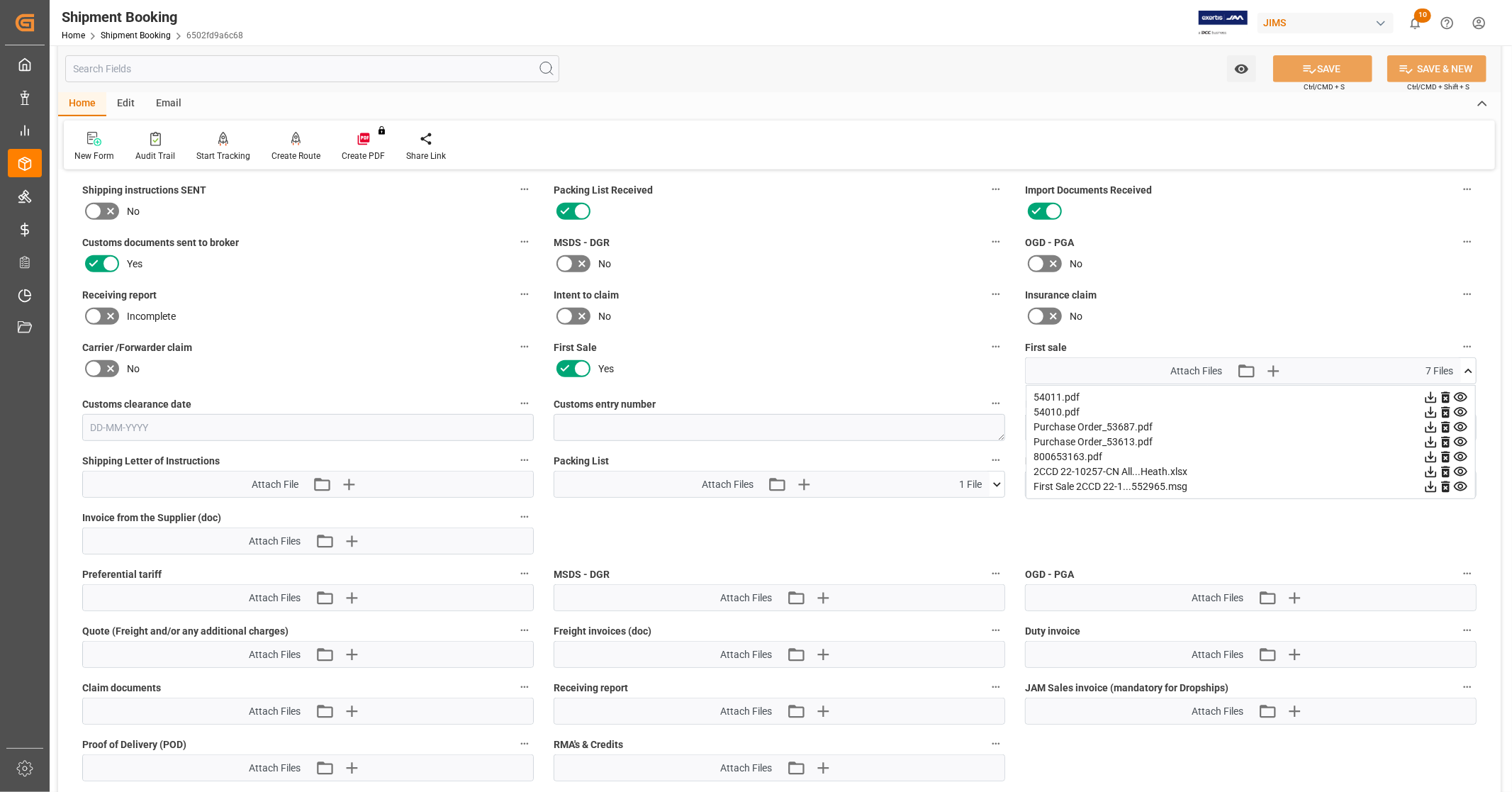
click at [1457, 452] on icon at bounding box center [1461, 457] width 15 height 15
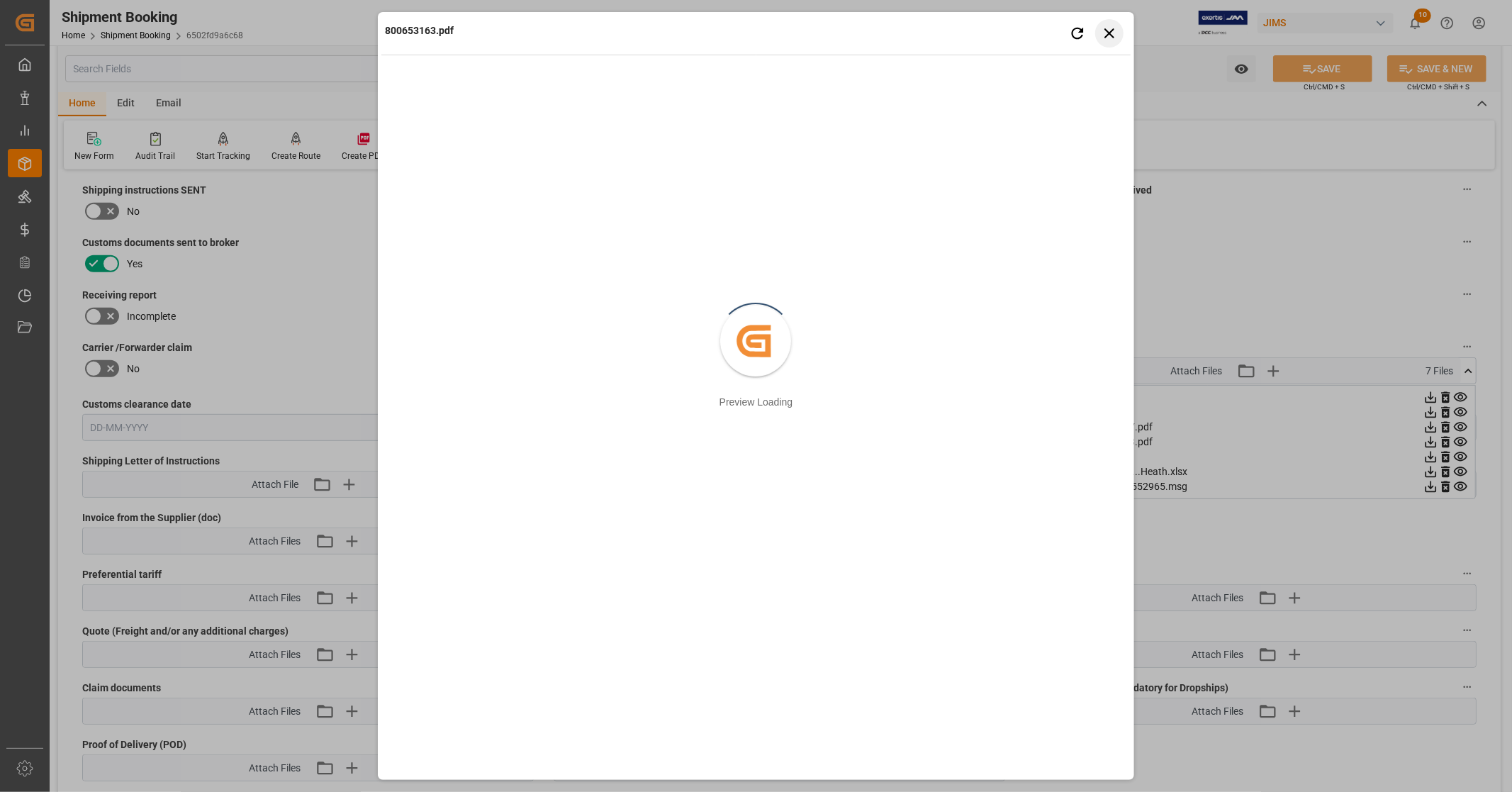
click at [1104, 36] on icon "button" at bounding box center [1109, 33] width 18 height 18
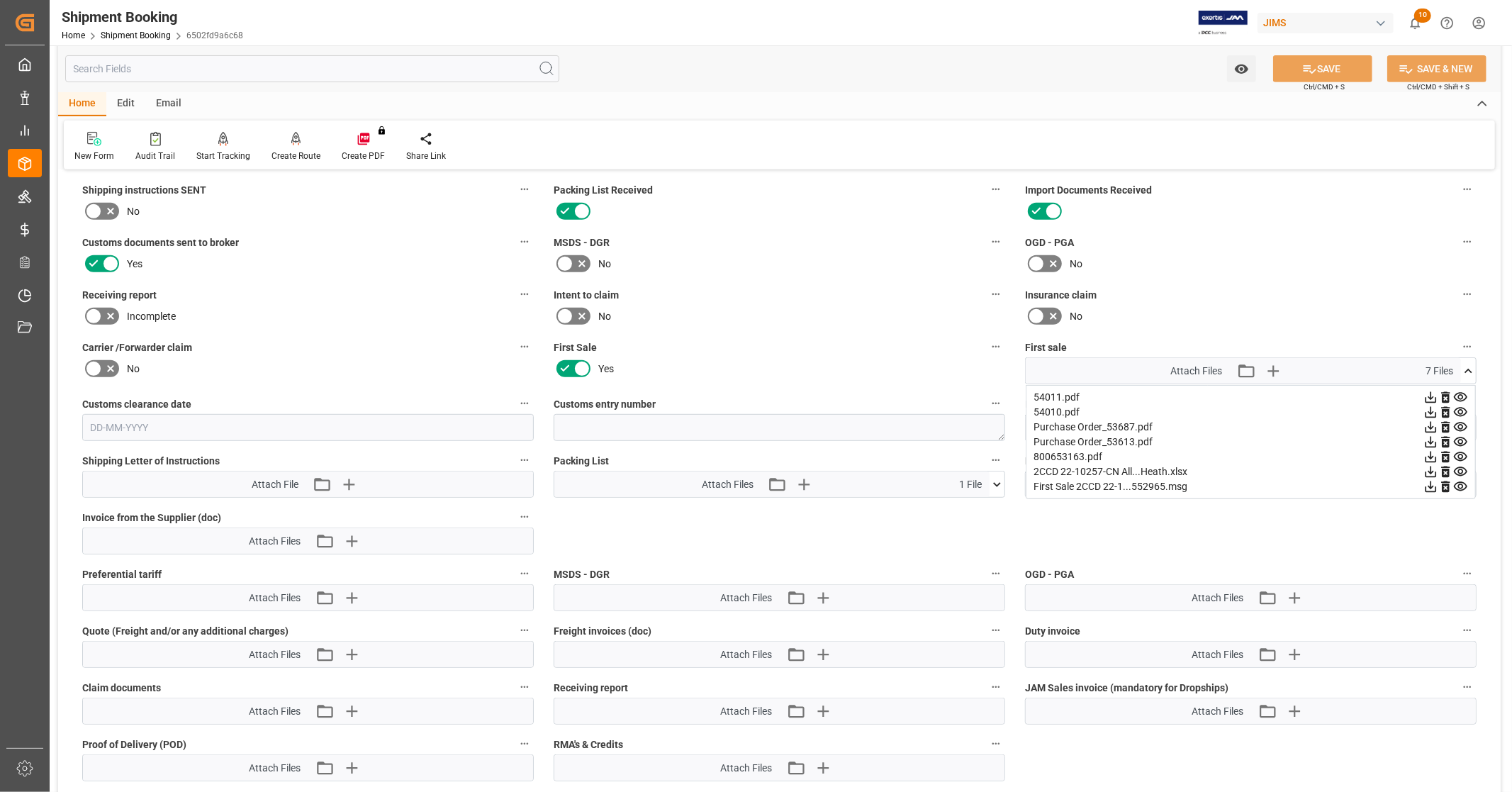
click at [1432, 454] on icon at bounding box center [1432, 457] width 11 height 11
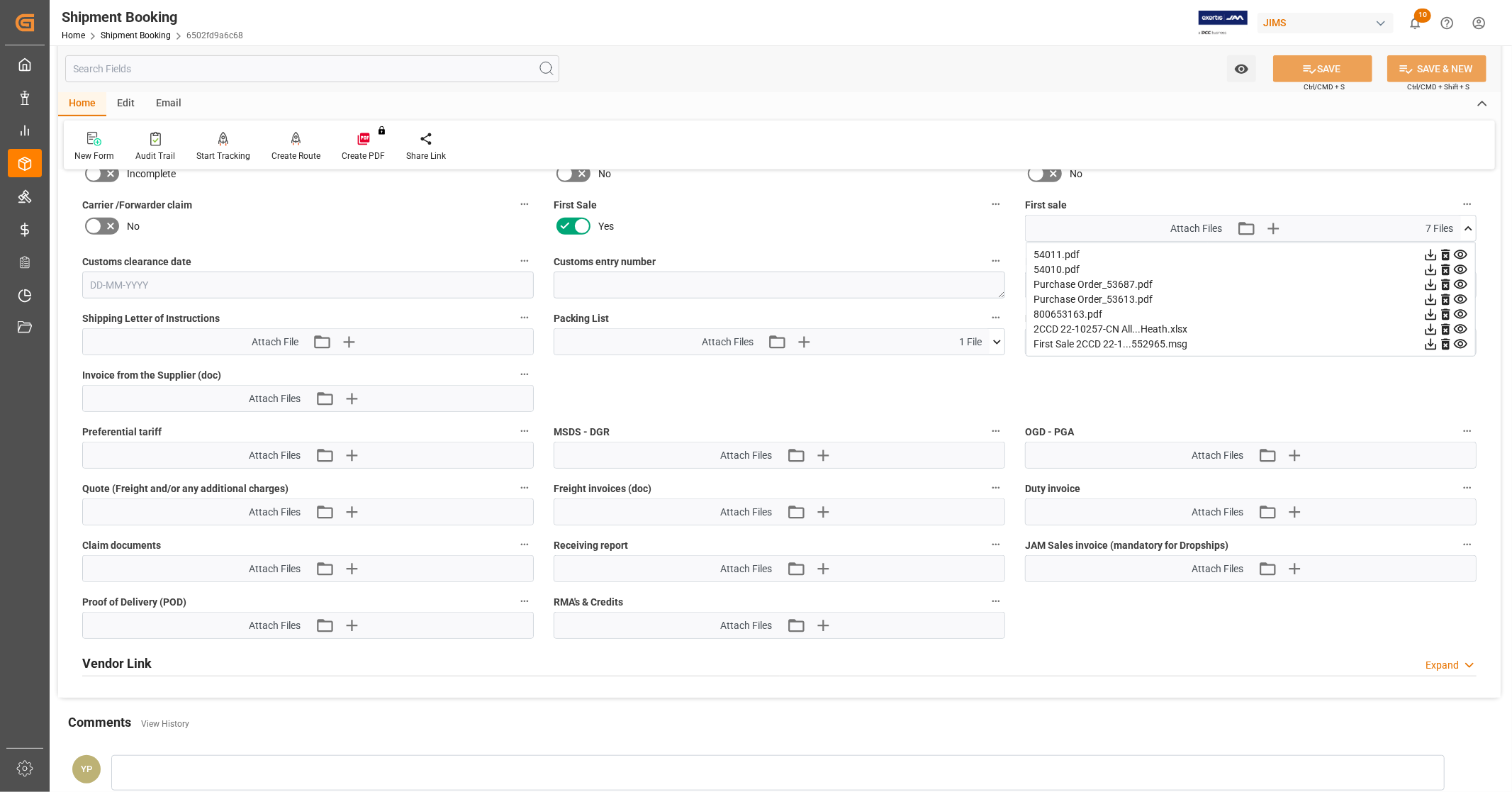
scroll to position [630, 0]
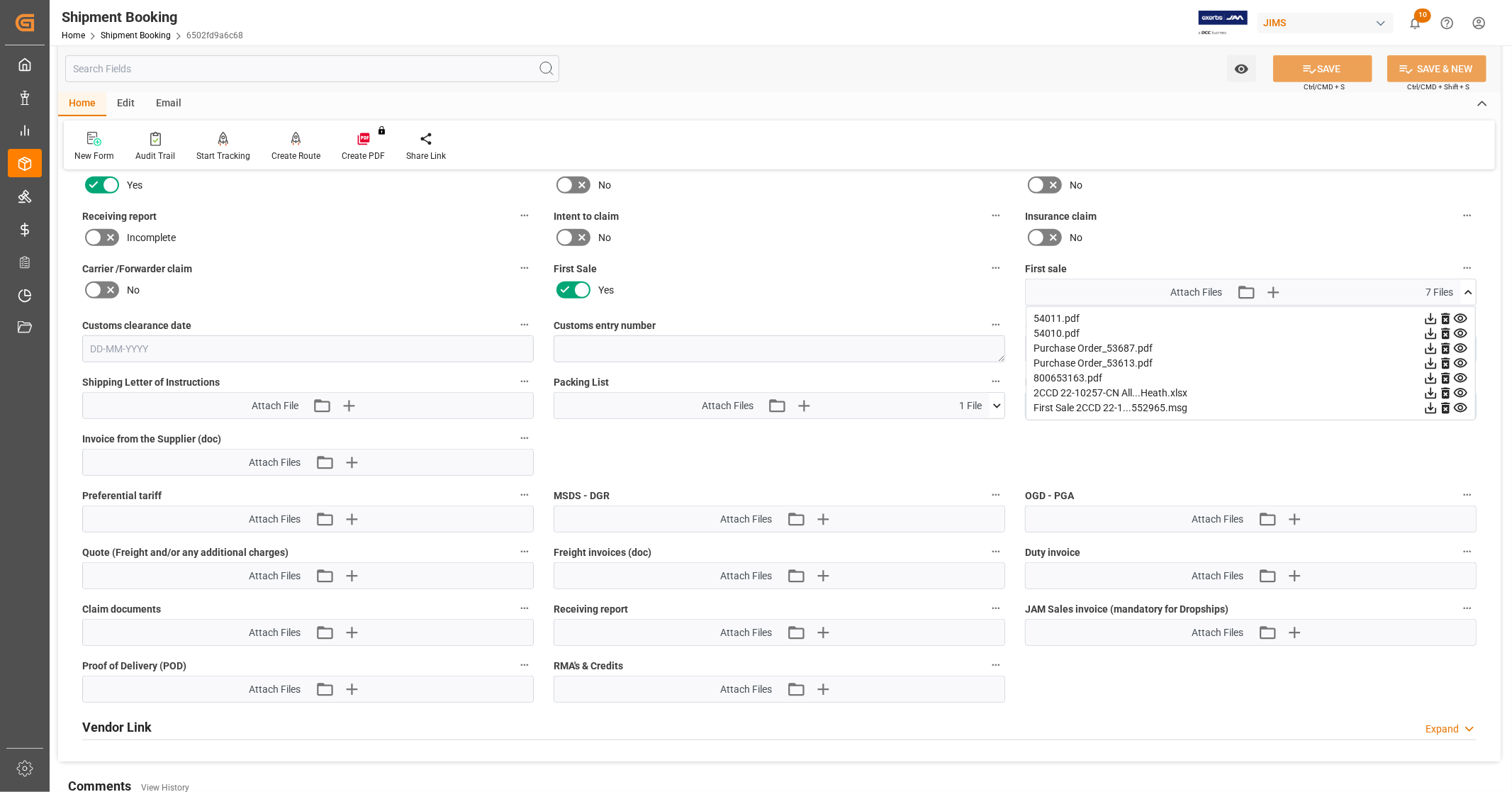
click at [1468, 290] on icon at bounding box center [1469, 292] width 8 height 5
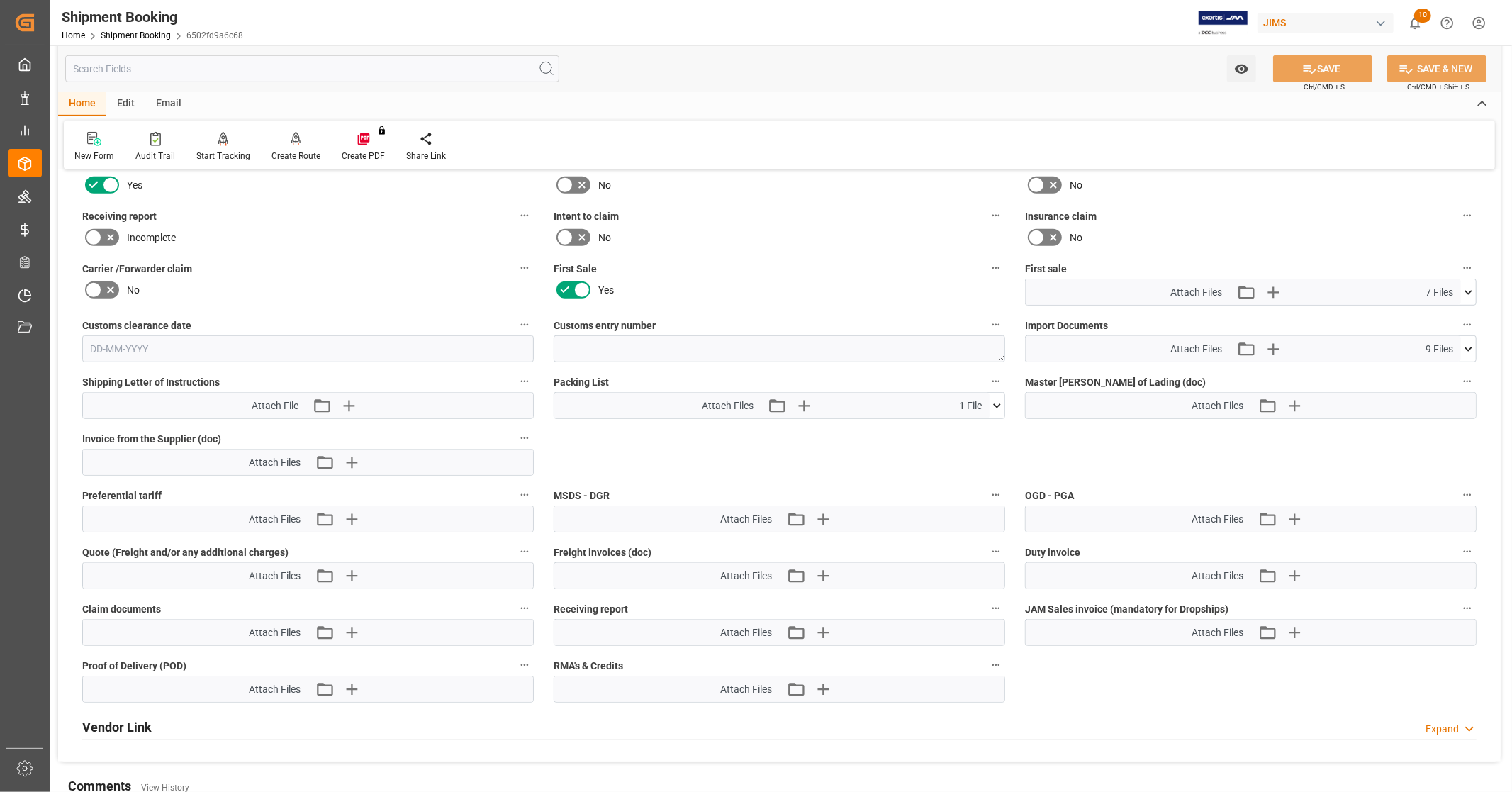
click at [1466, 347] on icon at bounding box center [1469, 349] width 15 height 15
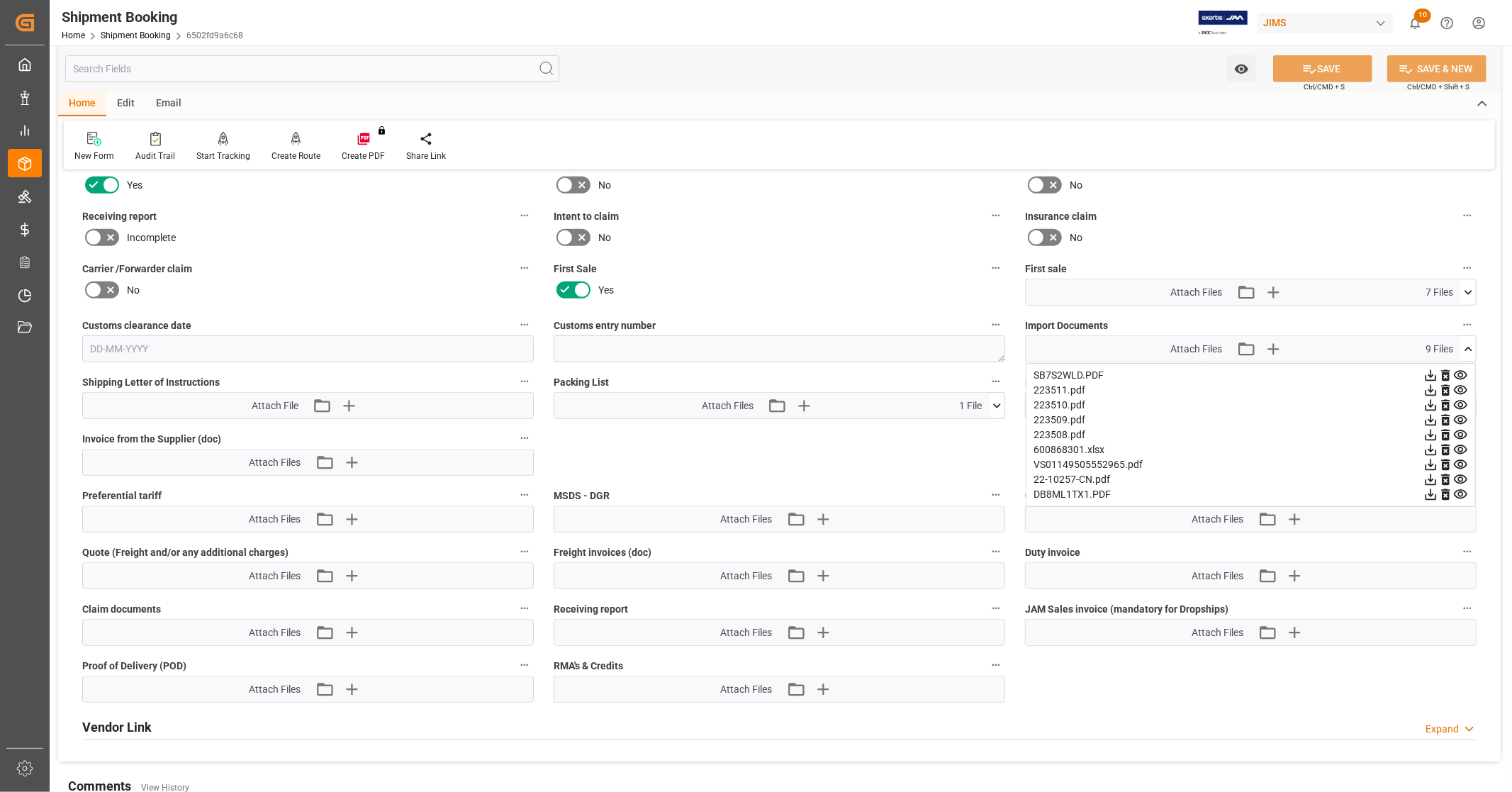
click at [1429, 462] on icon at bounding box center [1432, 465] width 11 height 11
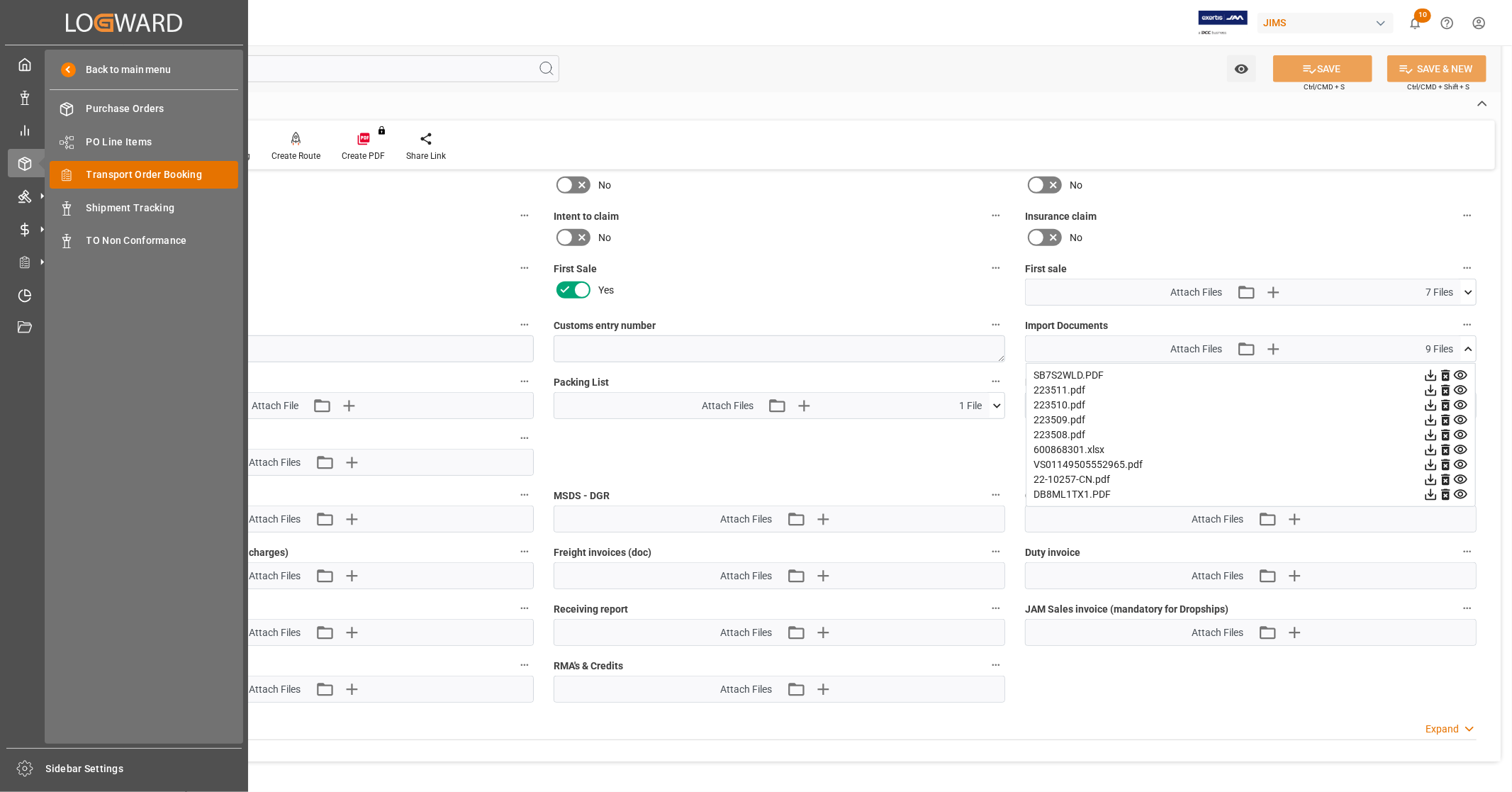
click at [167, 169] on span "Transport Order Booking" at bounding box center [162, 175] width 152 height 15
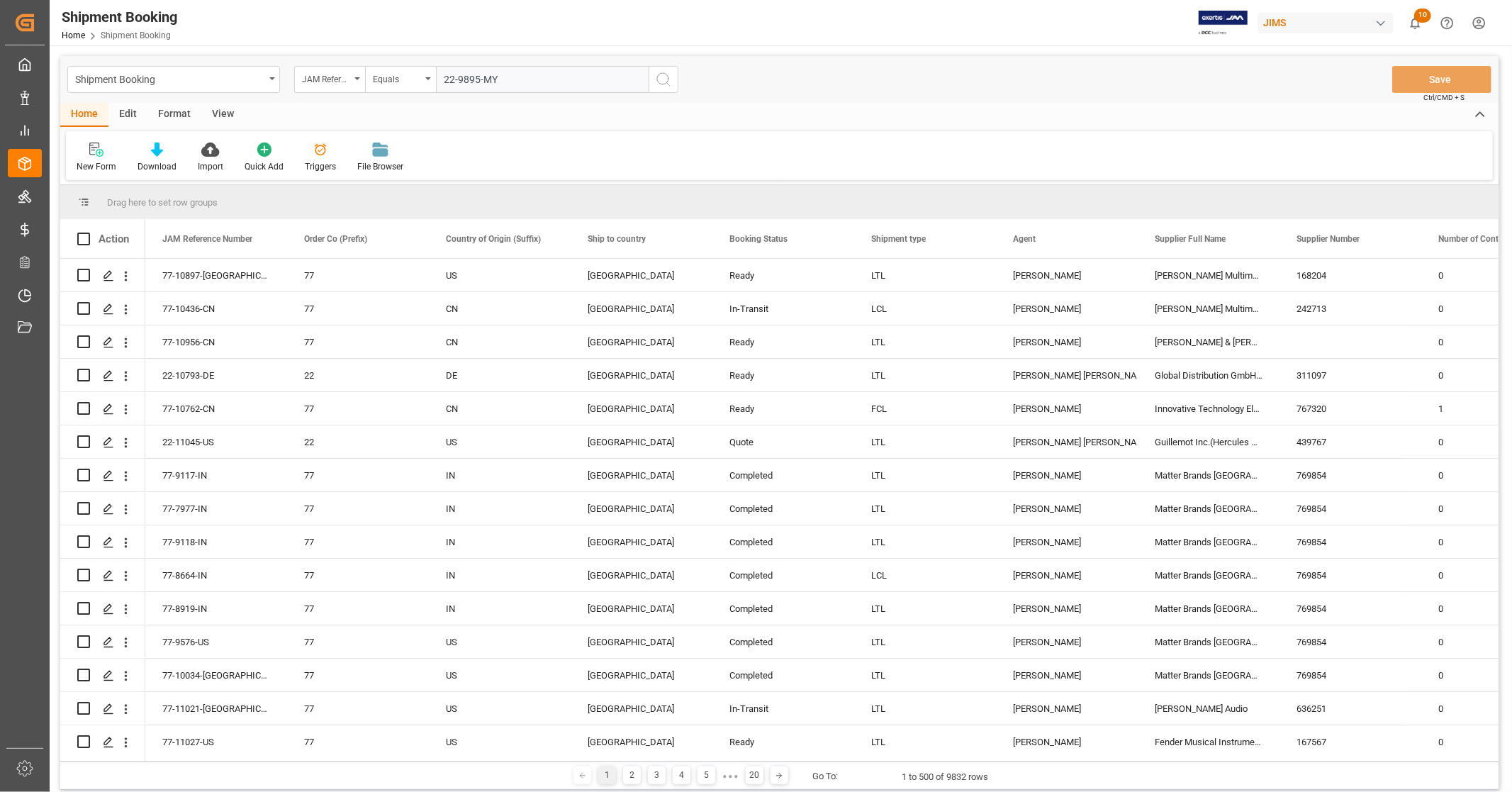
type input "22-9895-MY"
click at [664, 85] on icon "search button" at bounding box center [664, 79] width 17 height 17
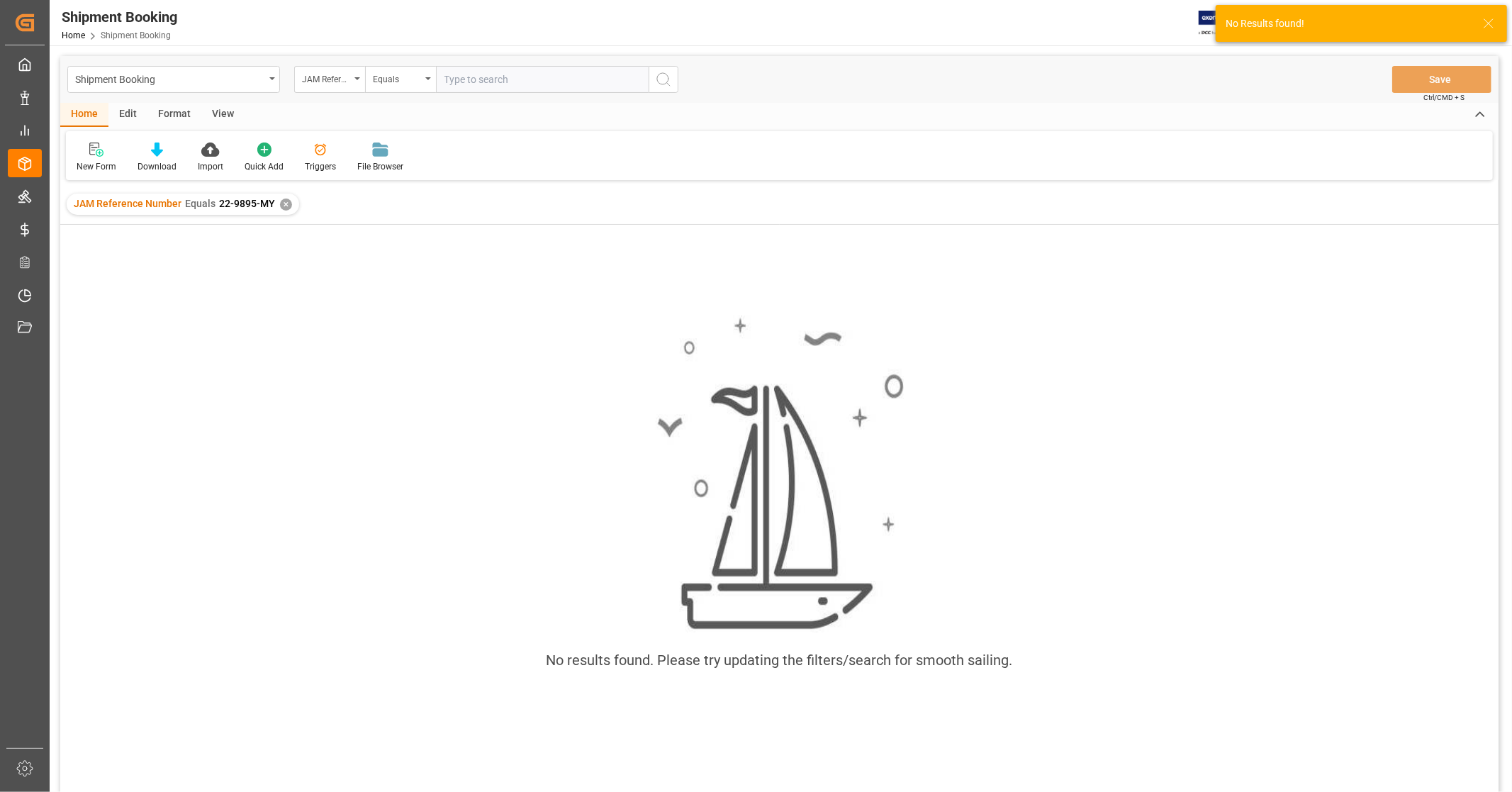
click at [282, 202] on div "✕" at bounding box center [286, 204] width 12 height 12
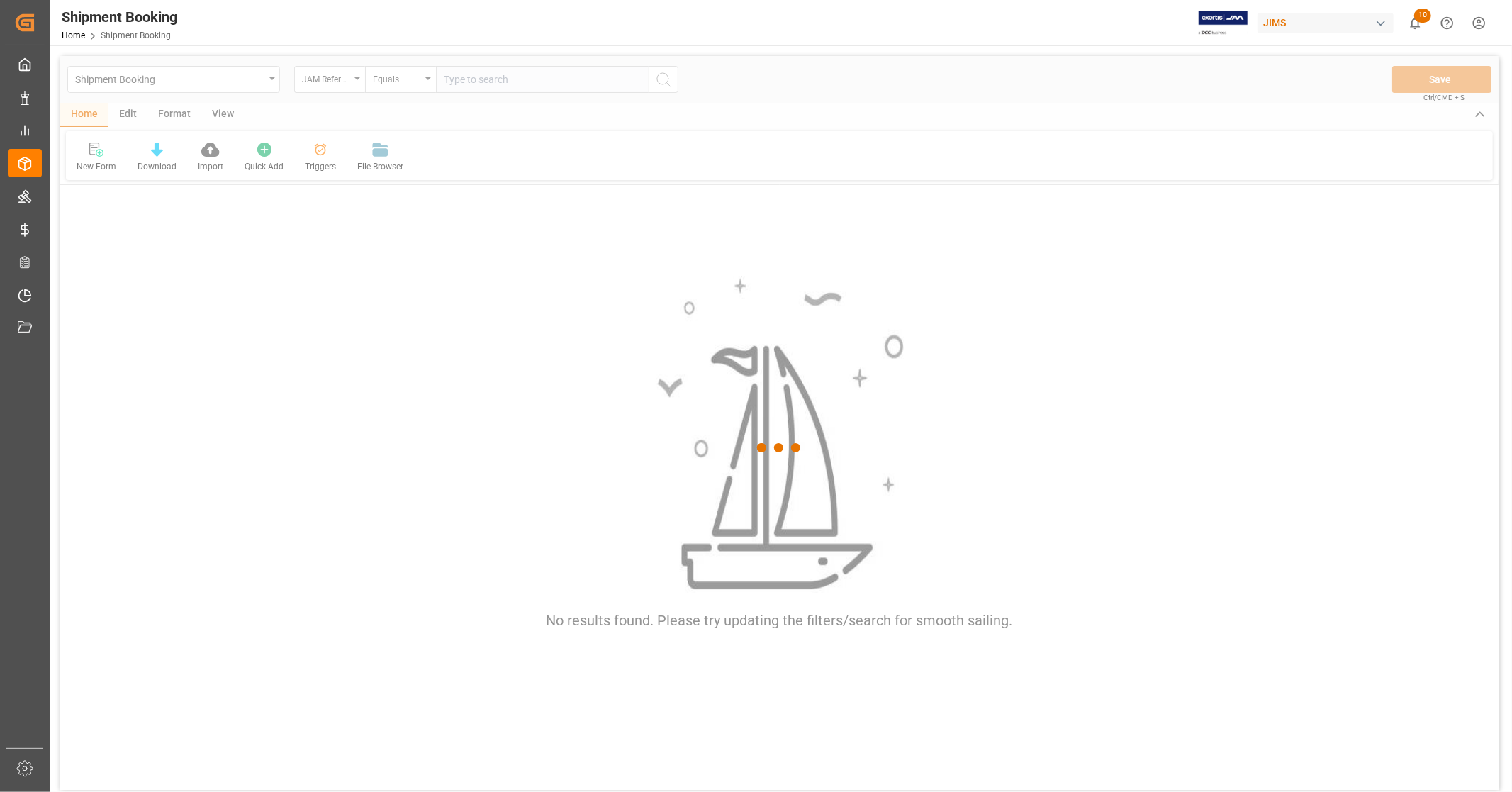
click at [530, 78] on div at bounding box center [780, 447] width 1438 height 784
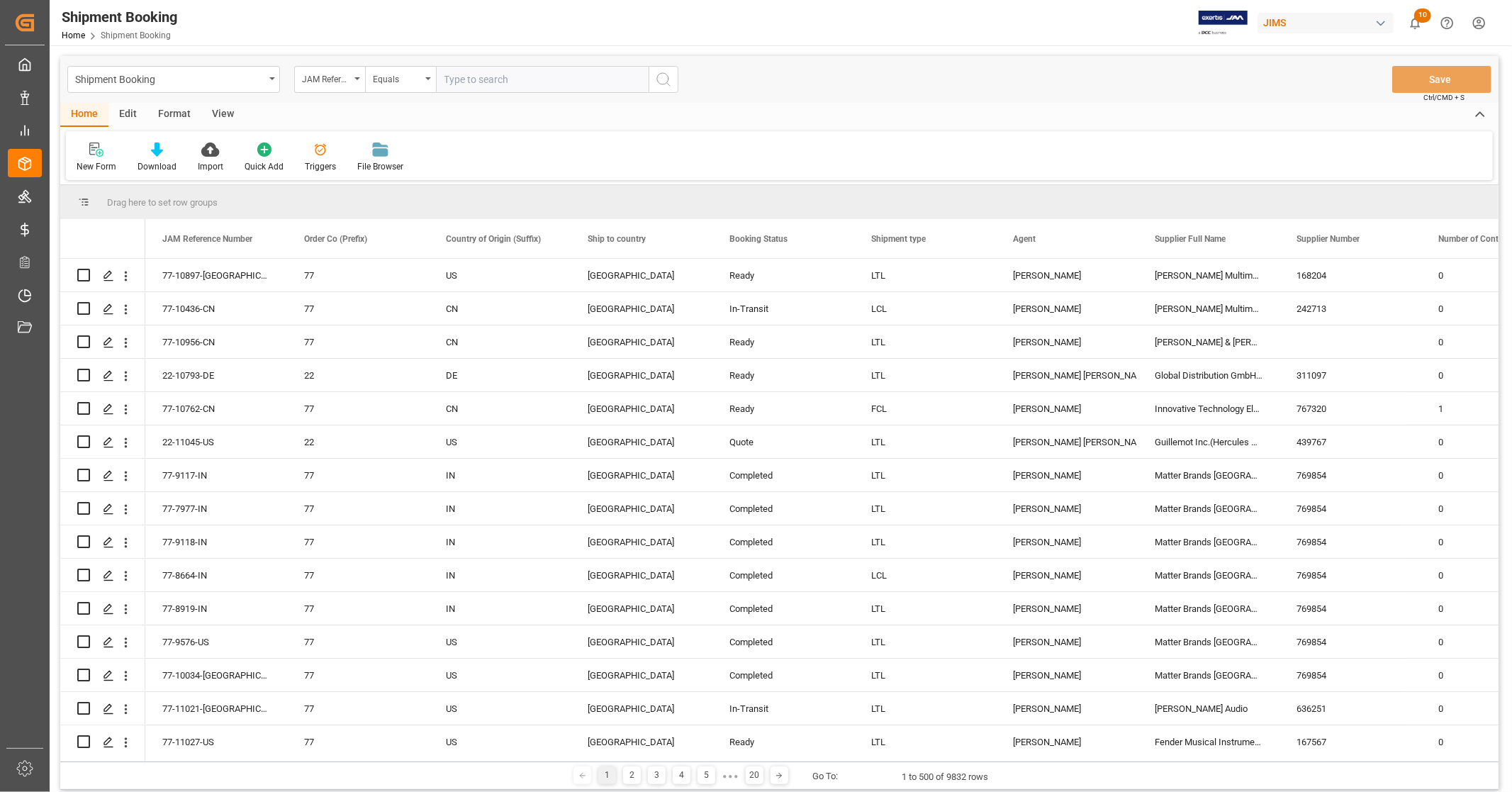
click at [530, 78] on input "text" at bounding box center [542, 79] width 212 height 27
paste input "22-9895-MY"
type input "22-9895-MY"
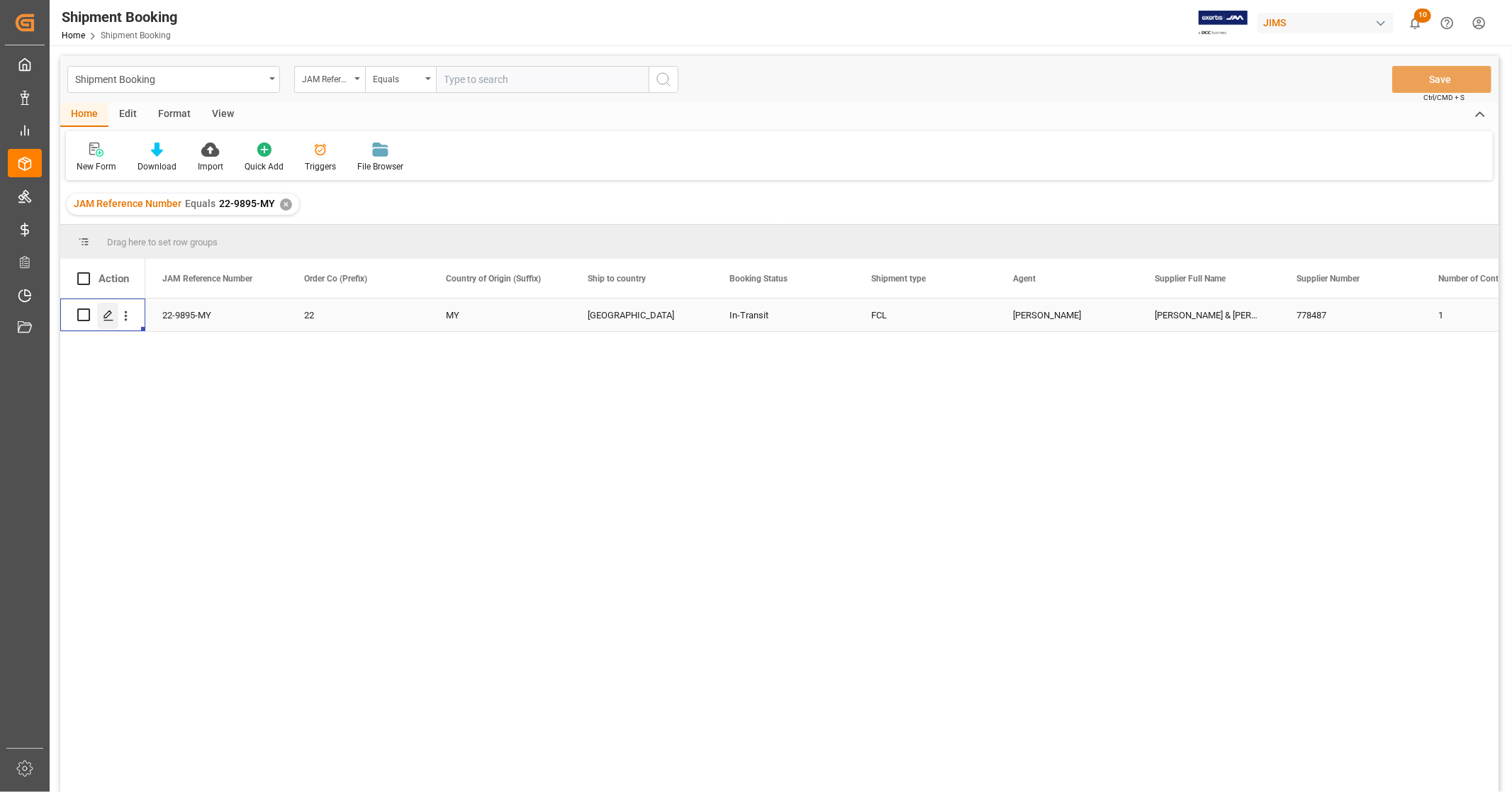
click at [111, 315] on icon "Press SPACE to select this row." at bounding box center [109, 315] width 11 height 11
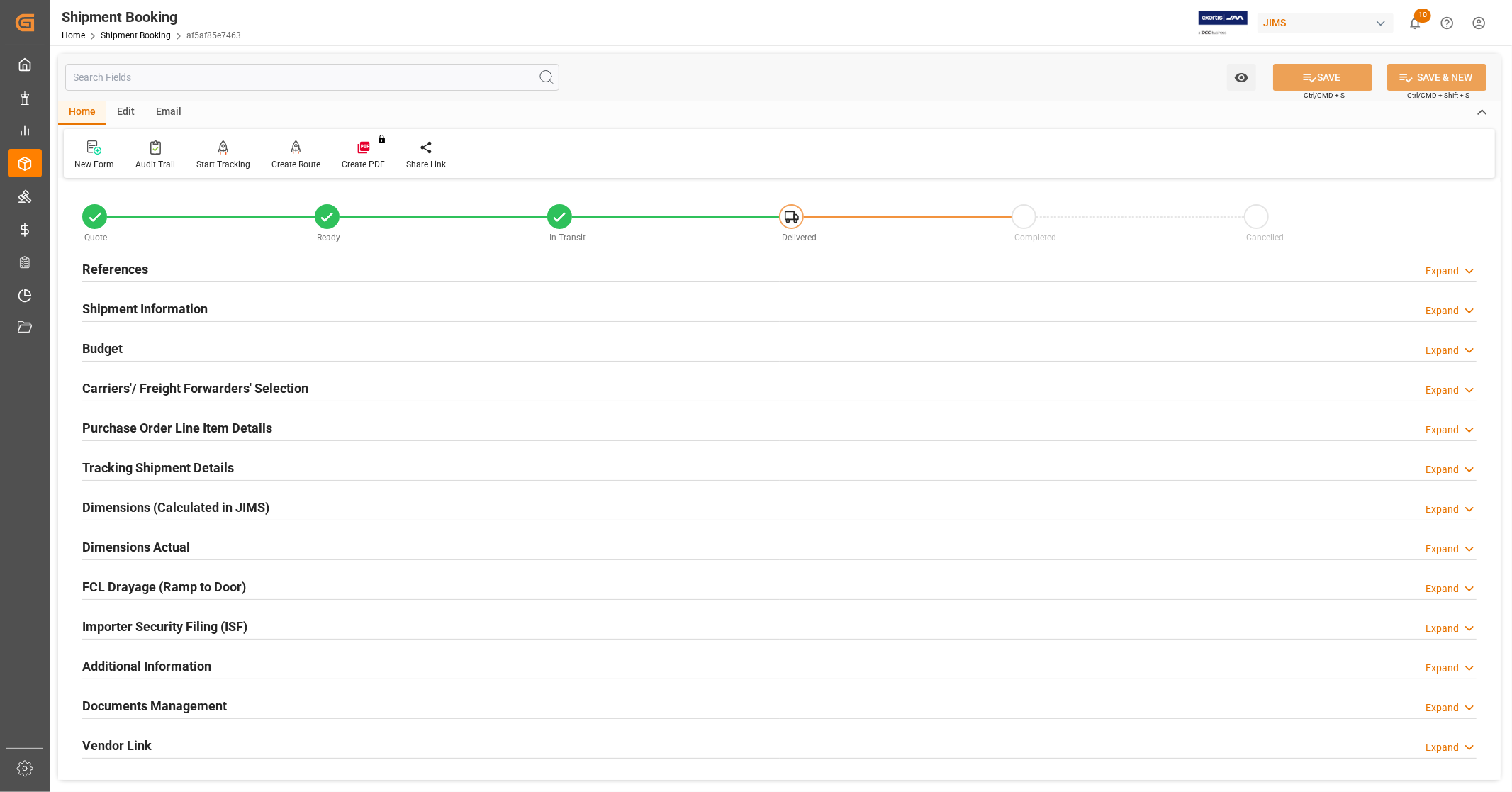
scroll to position [273, 0]
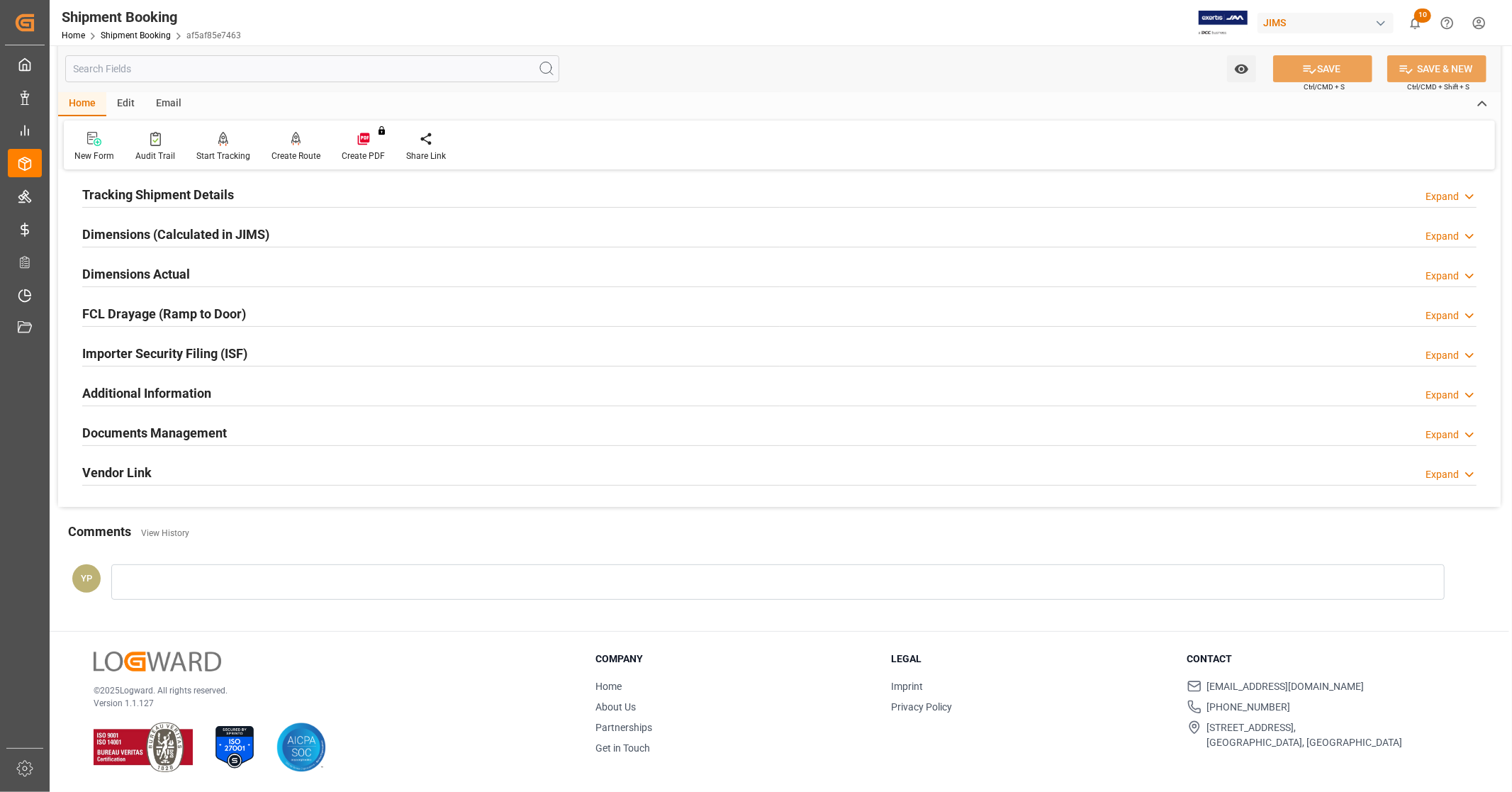
click at [227, 434] on div "Documents Management Expand" at bounding box center [780, 431] width 1395 height 27
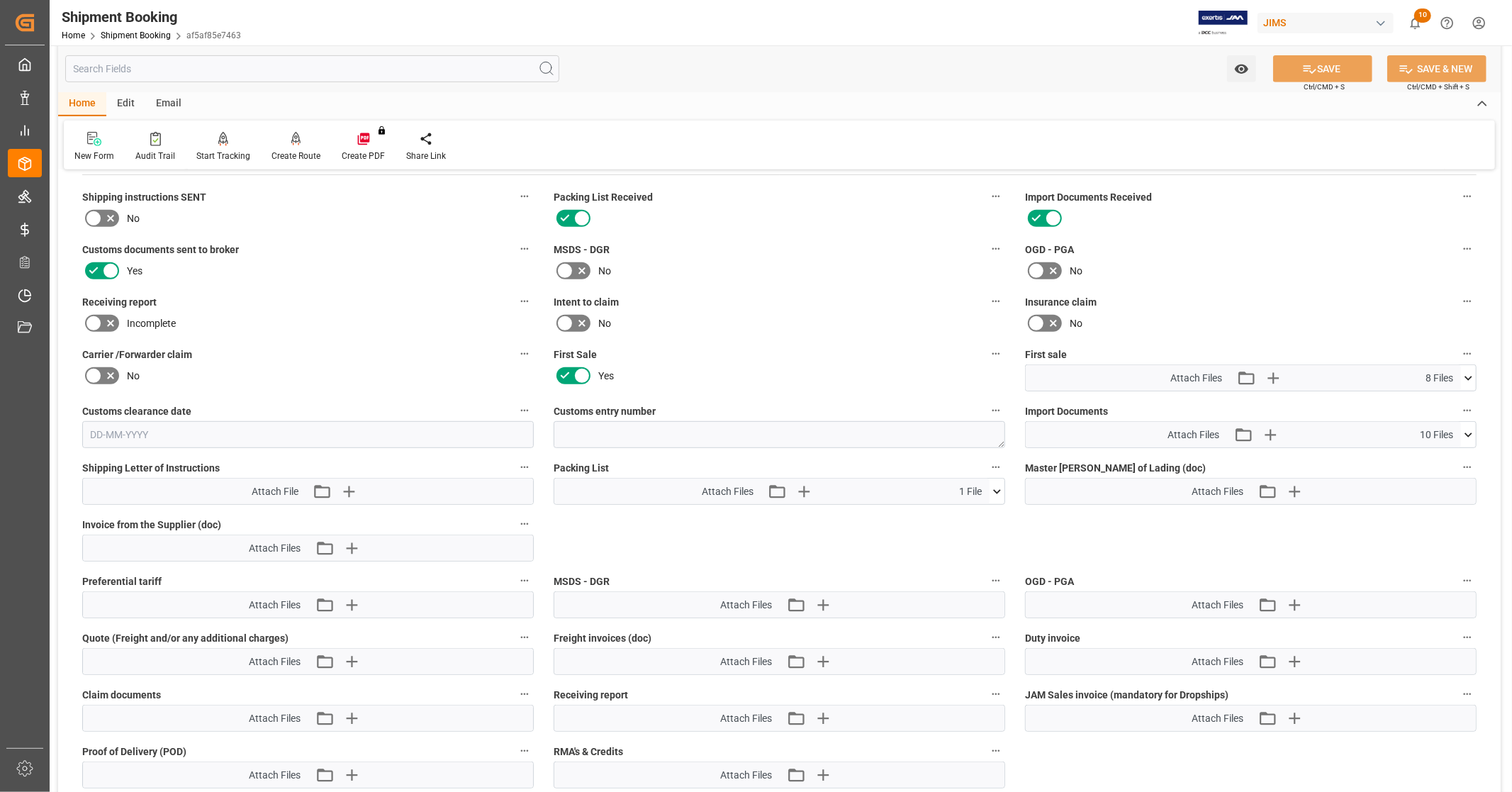
scroll to position [509, 0]
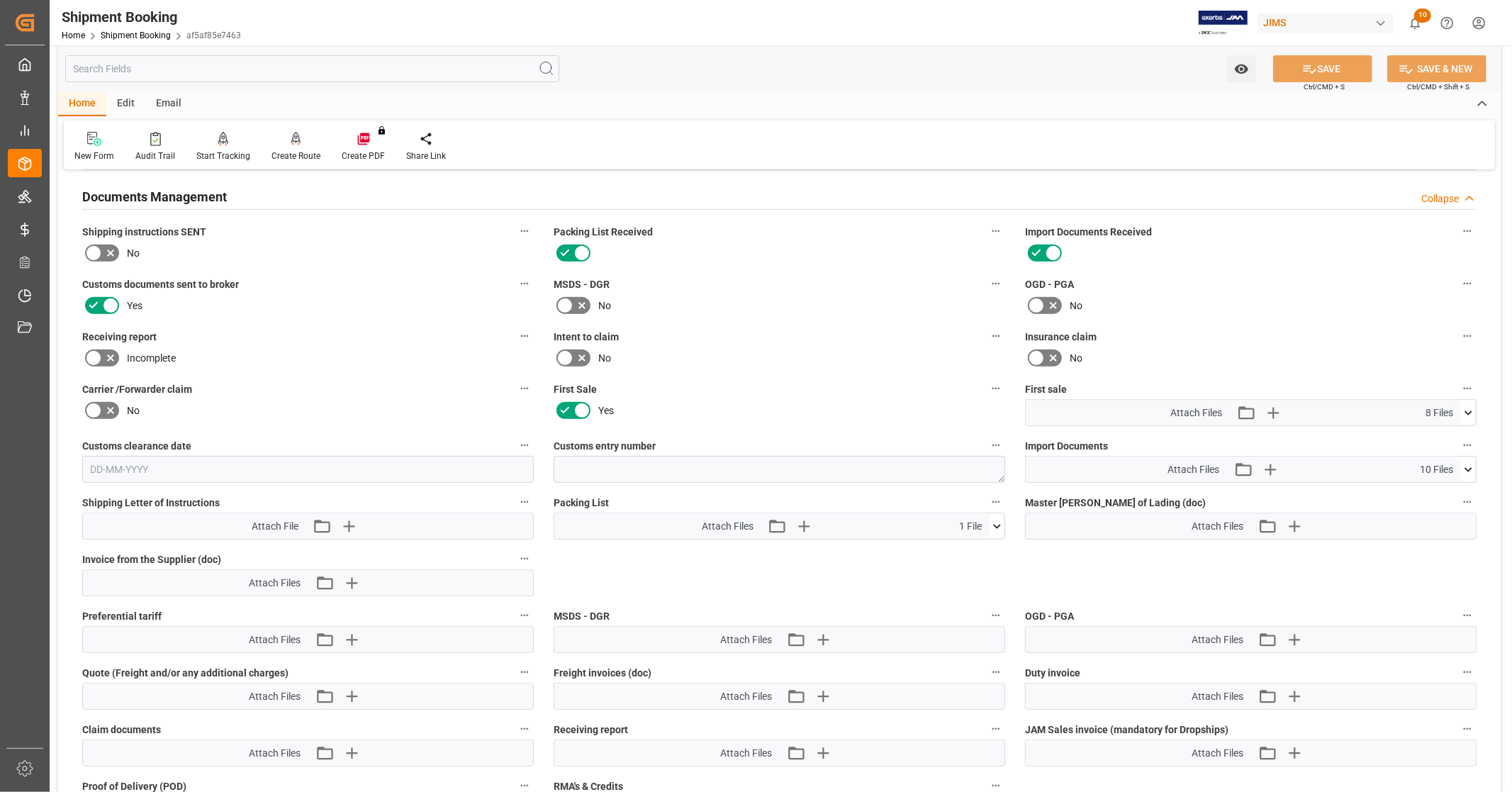
click at [1471, 411] on icon at bounding box center [1469, 413] width 8 height 5
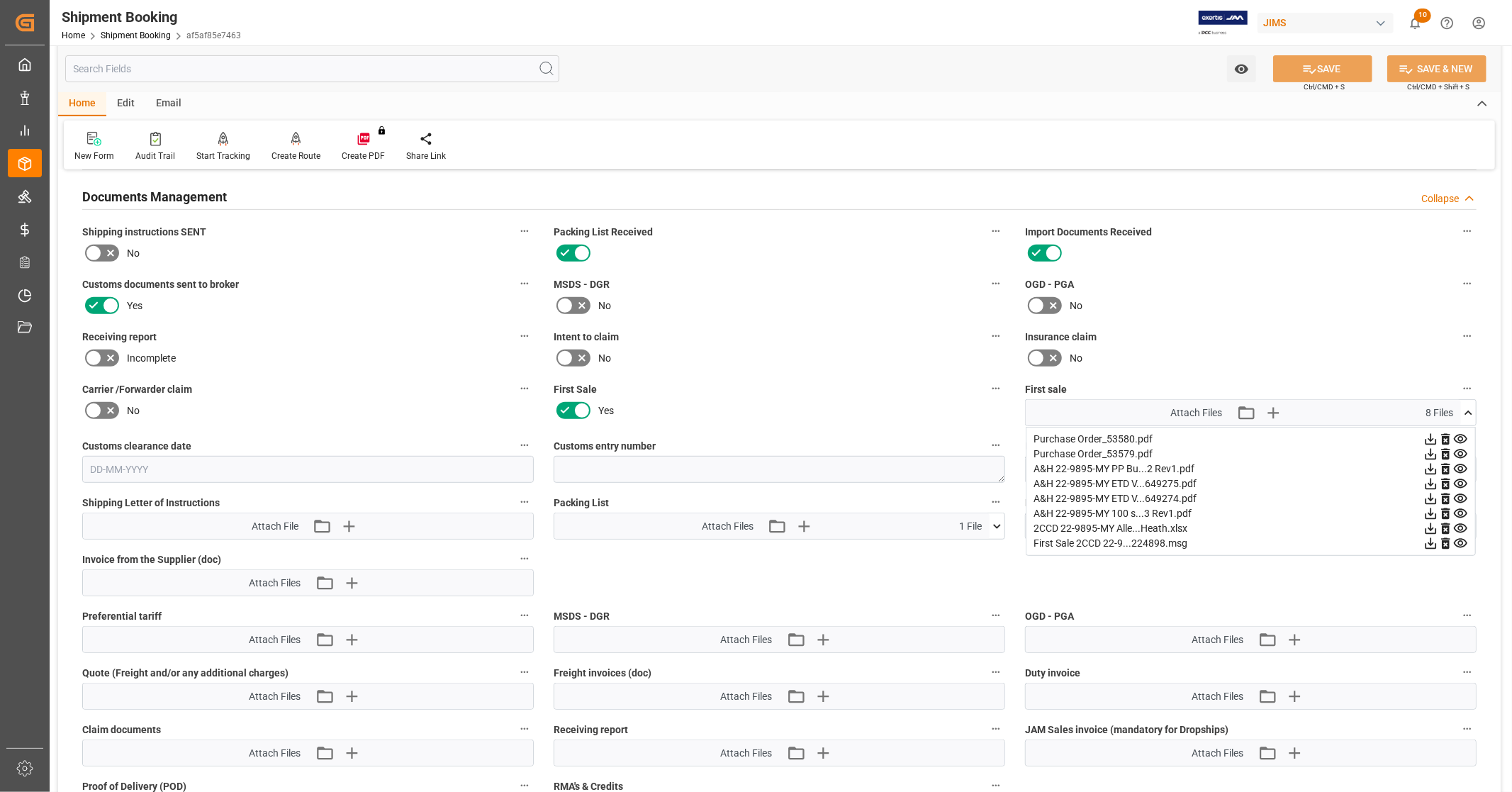
click at [1428, 523] on icon at bounding box center [1431, 529] width 15 height 15
click at [1460, 434] on icon at bounding box center [1461, 439] width 15 height 15
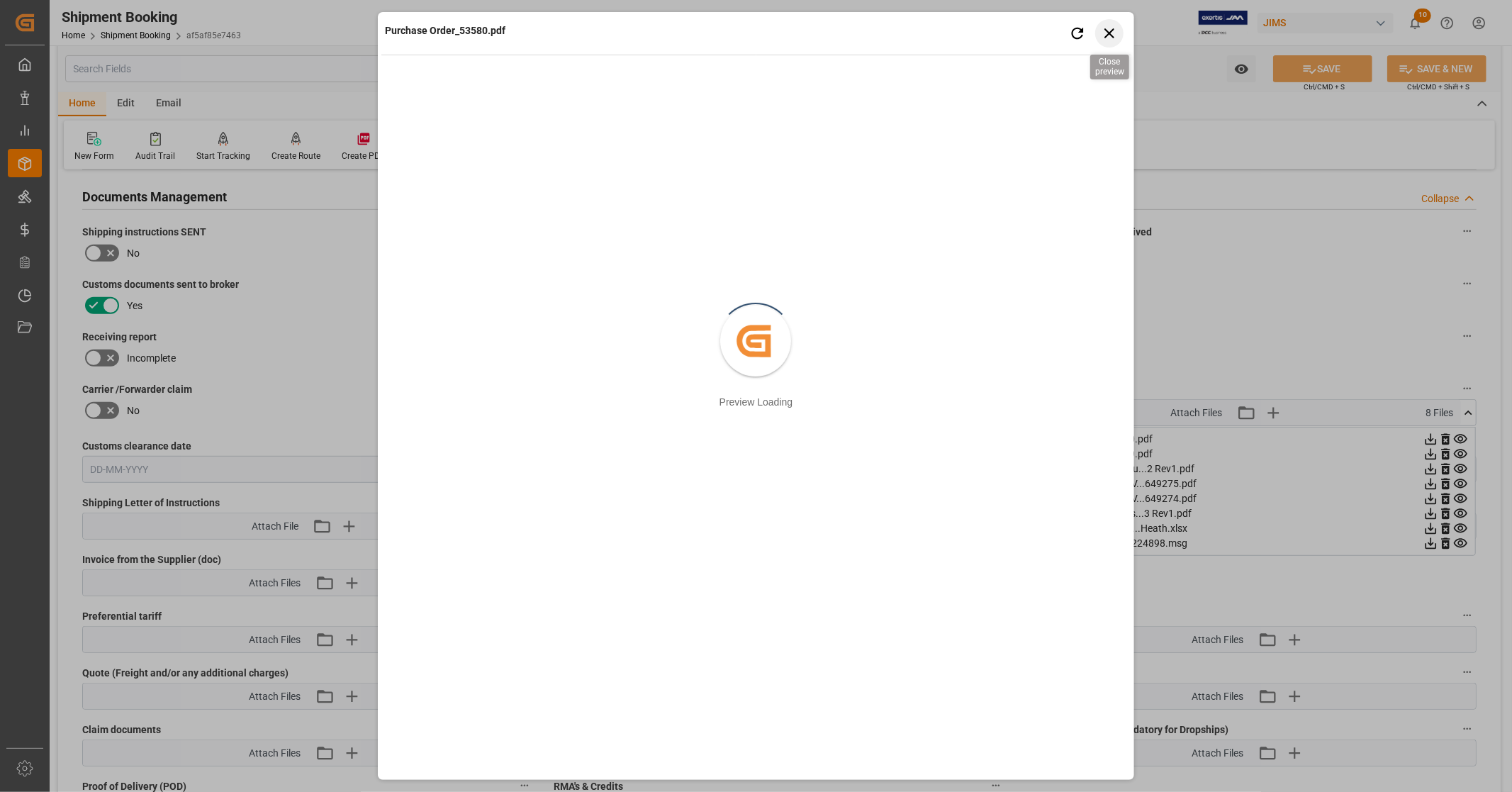
click at [1110, 28] on icon "button" at bounding box center [1109, 33] width 18 height 18
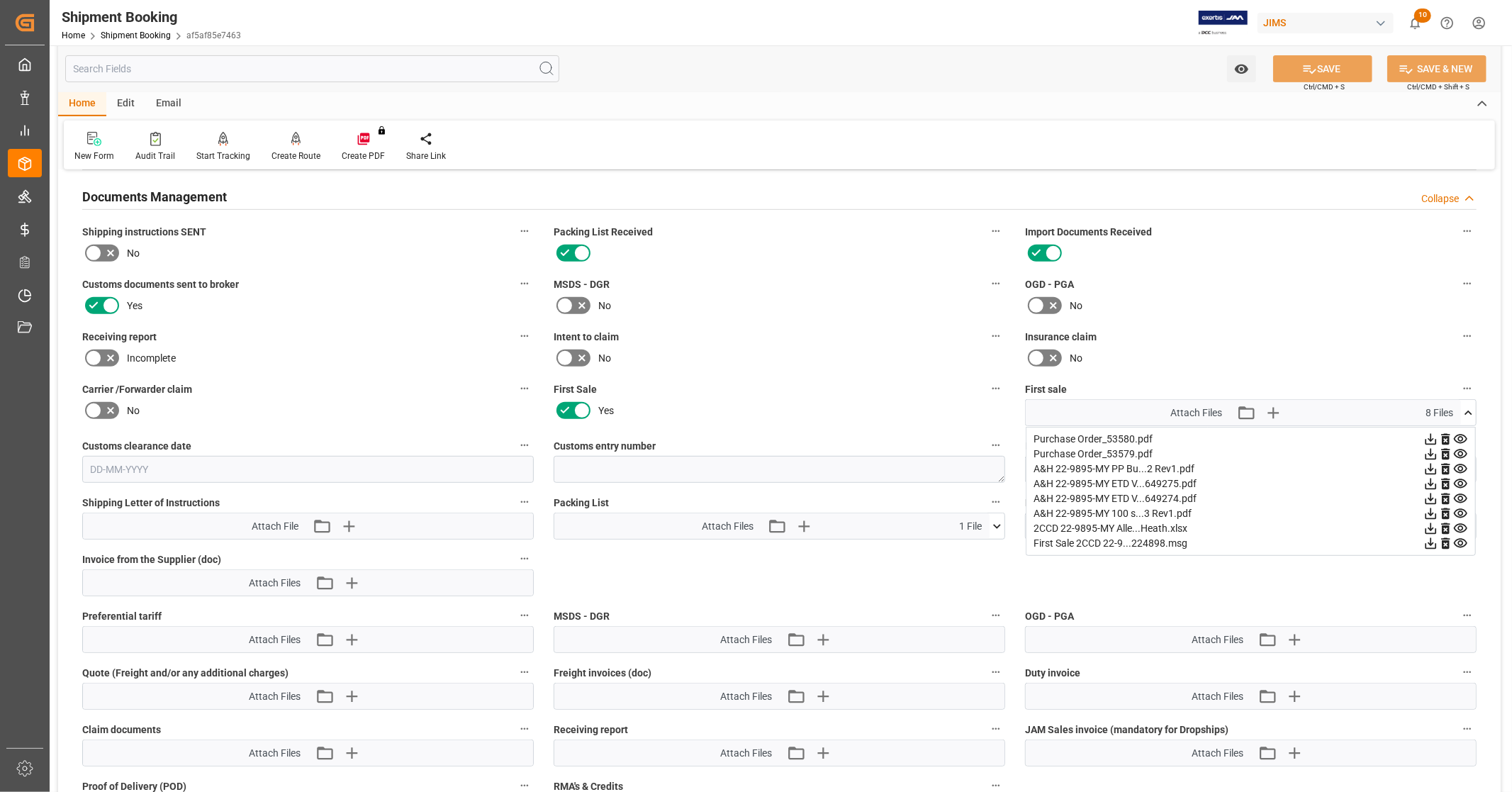
click at [1464, 465] on icon at bounding box center [1461, 469] width 15 height 15
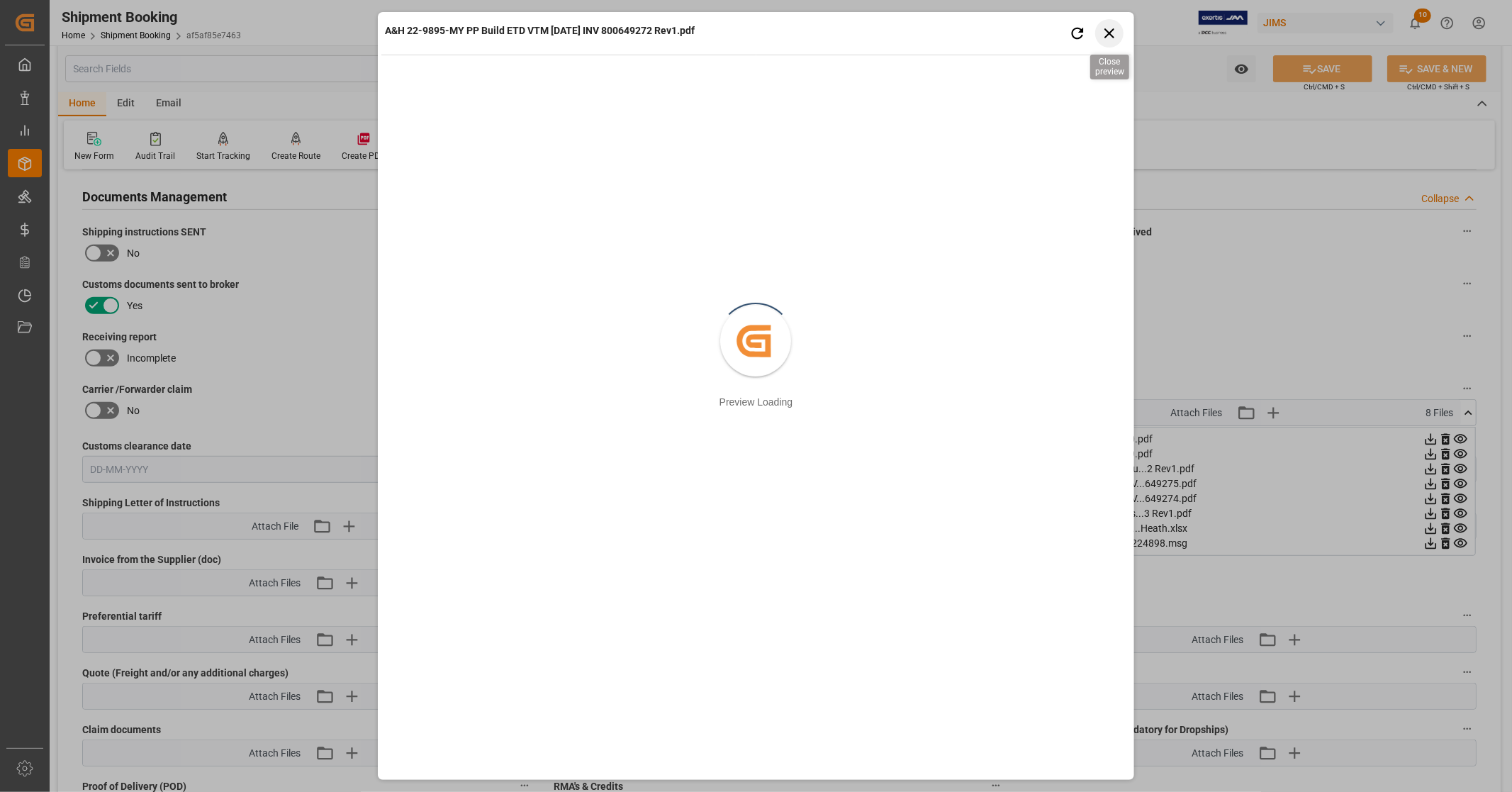
click at [1107, 30] on icon "button" at bounding box center [1109, 33] width 10 height 10
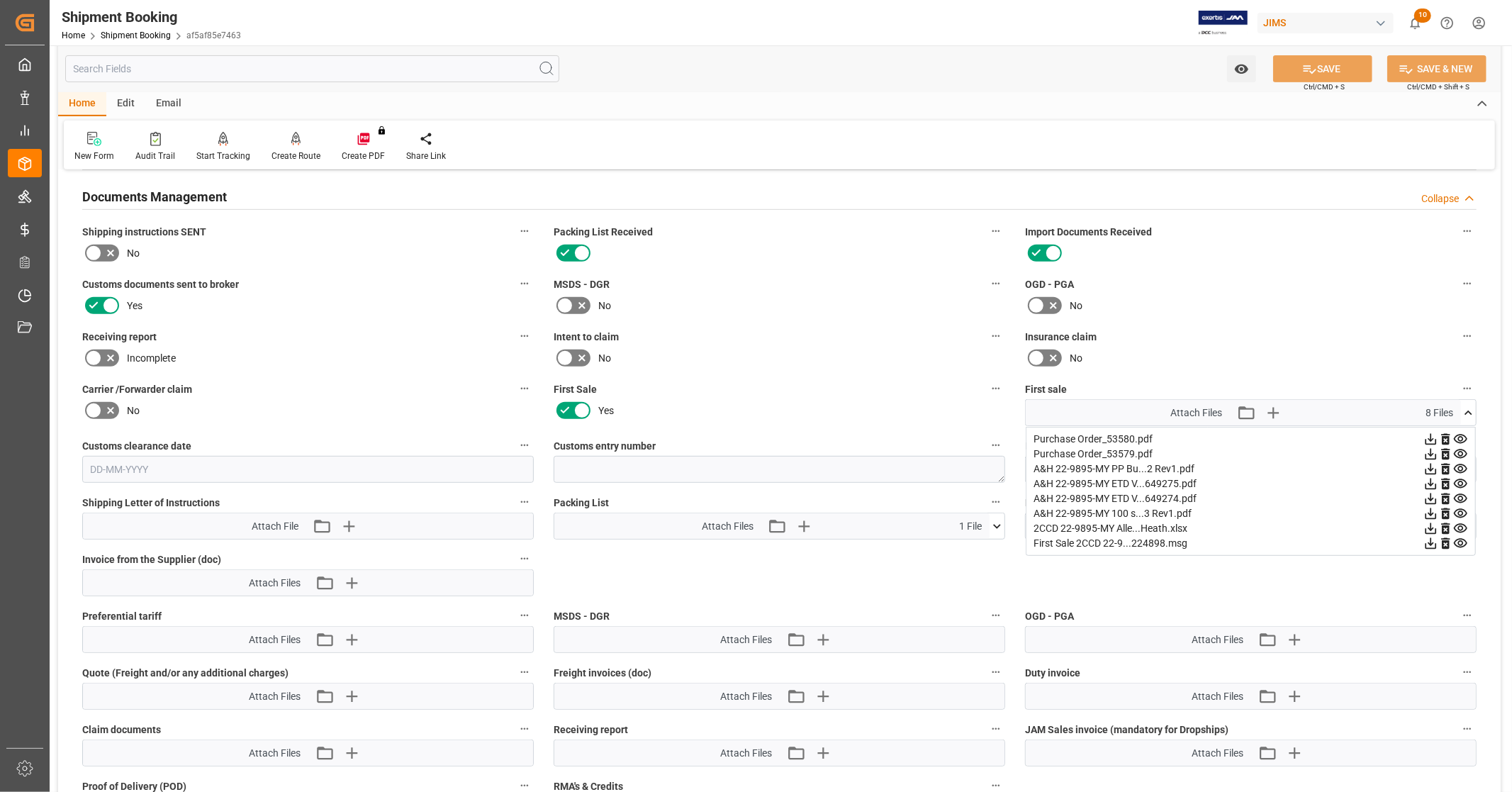
click at [1430, 464] on icon at bounding box center [1432, 469] width 11 height 11
click at [1430, 480] on icon at bounding box center [1432, 484] width 11 height 11
click at [1429, 497] on icon at bounding box center [1431, 499] width 15 height 15
click at [1429, 512] on icon at bounding box center [1431, 514] width 15 height 15
click at [1470, 406] on icon at bounding box center [1469, 413] width 15 height 15
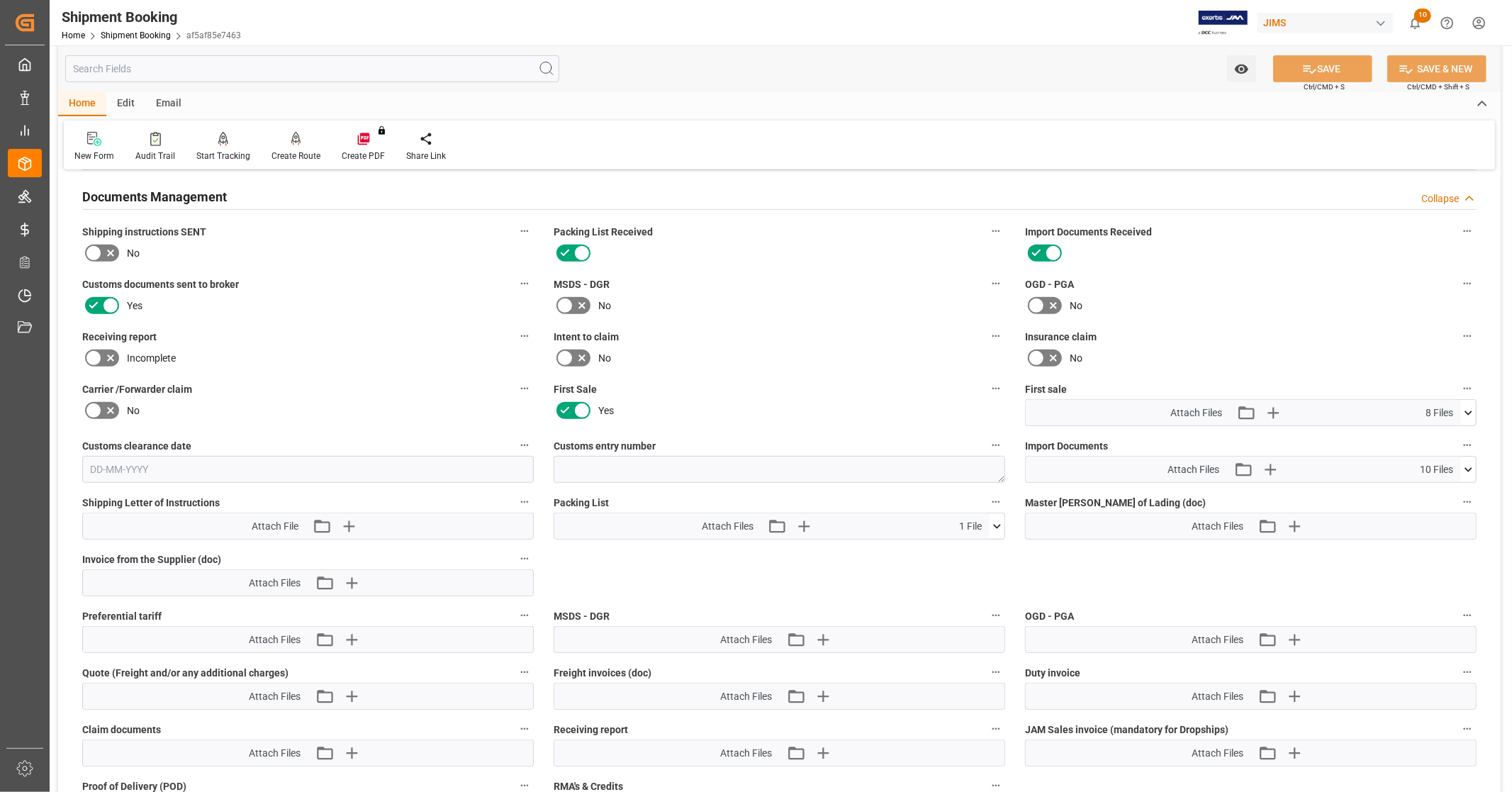
click at [1469, 463] on icon at bounding box center [1469, 470] width 15 height 15
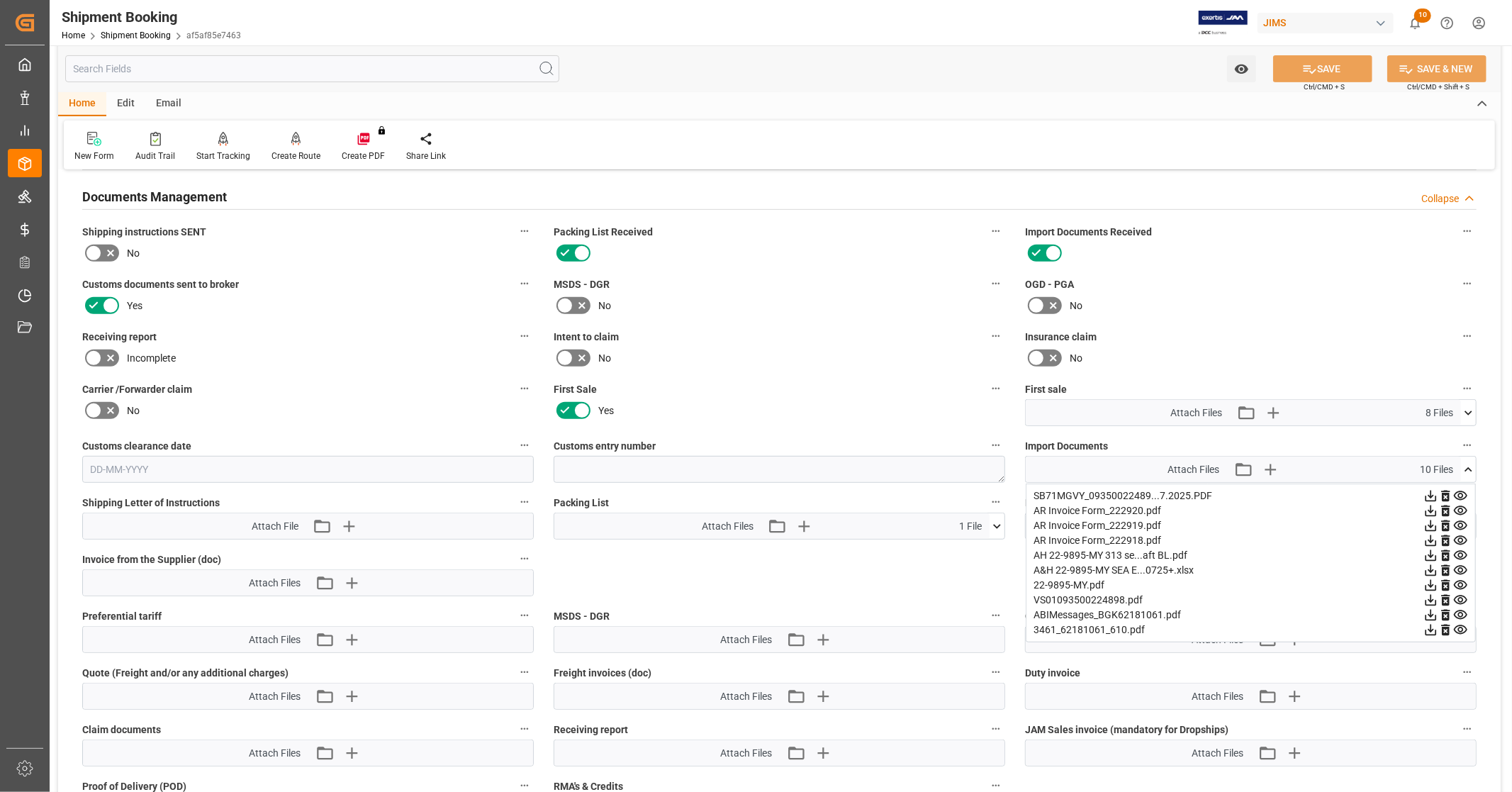
click at [1427, 594] on icon at bounding box center [1431, 600] width 15 height 15
click at [1463, 492] on icon at bounding box center [1461, 497] width 13 height 9
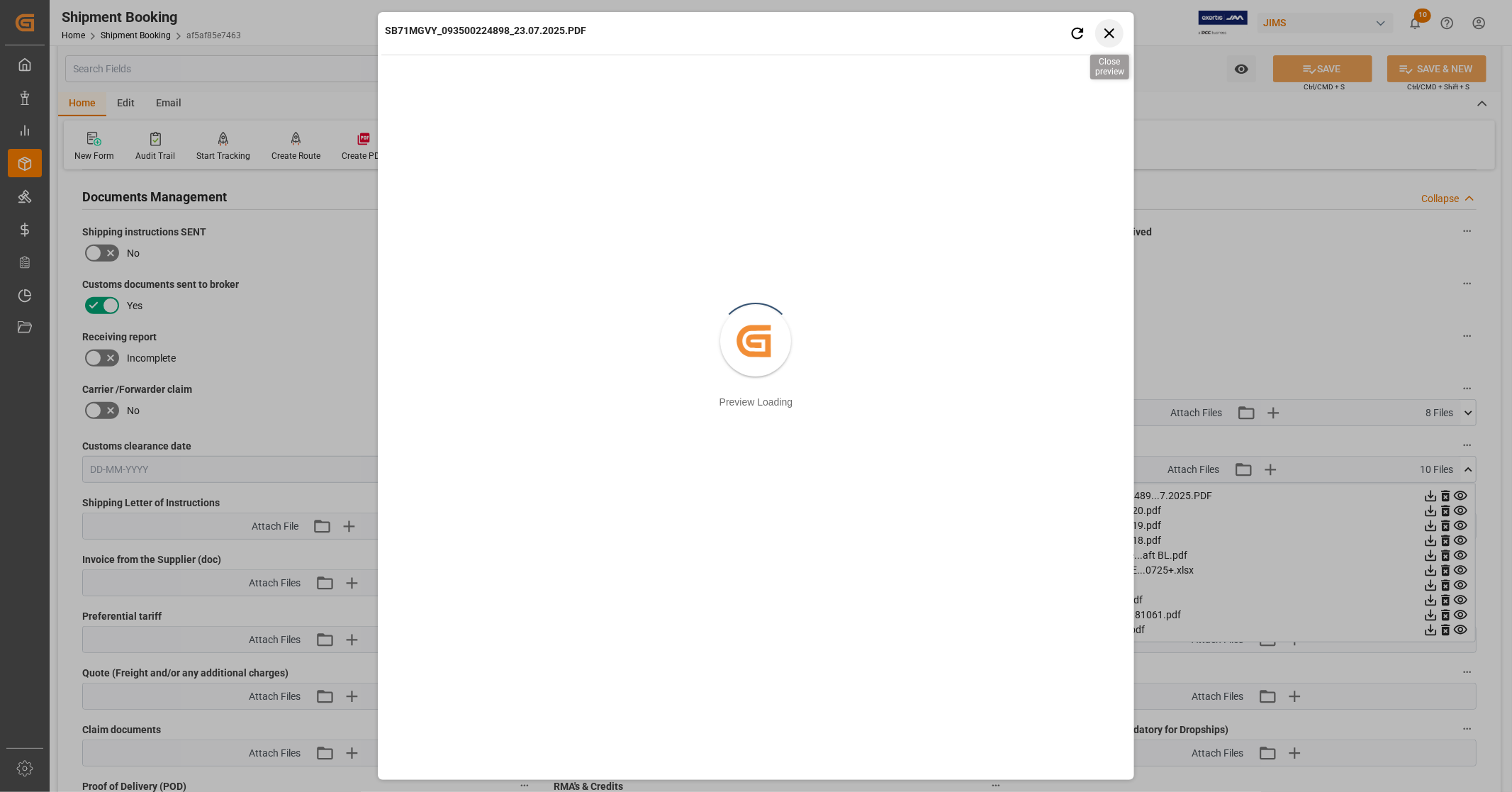
click at [1102, 29] on icon "button" at bounding box center [1109, 33] width 18 height 18
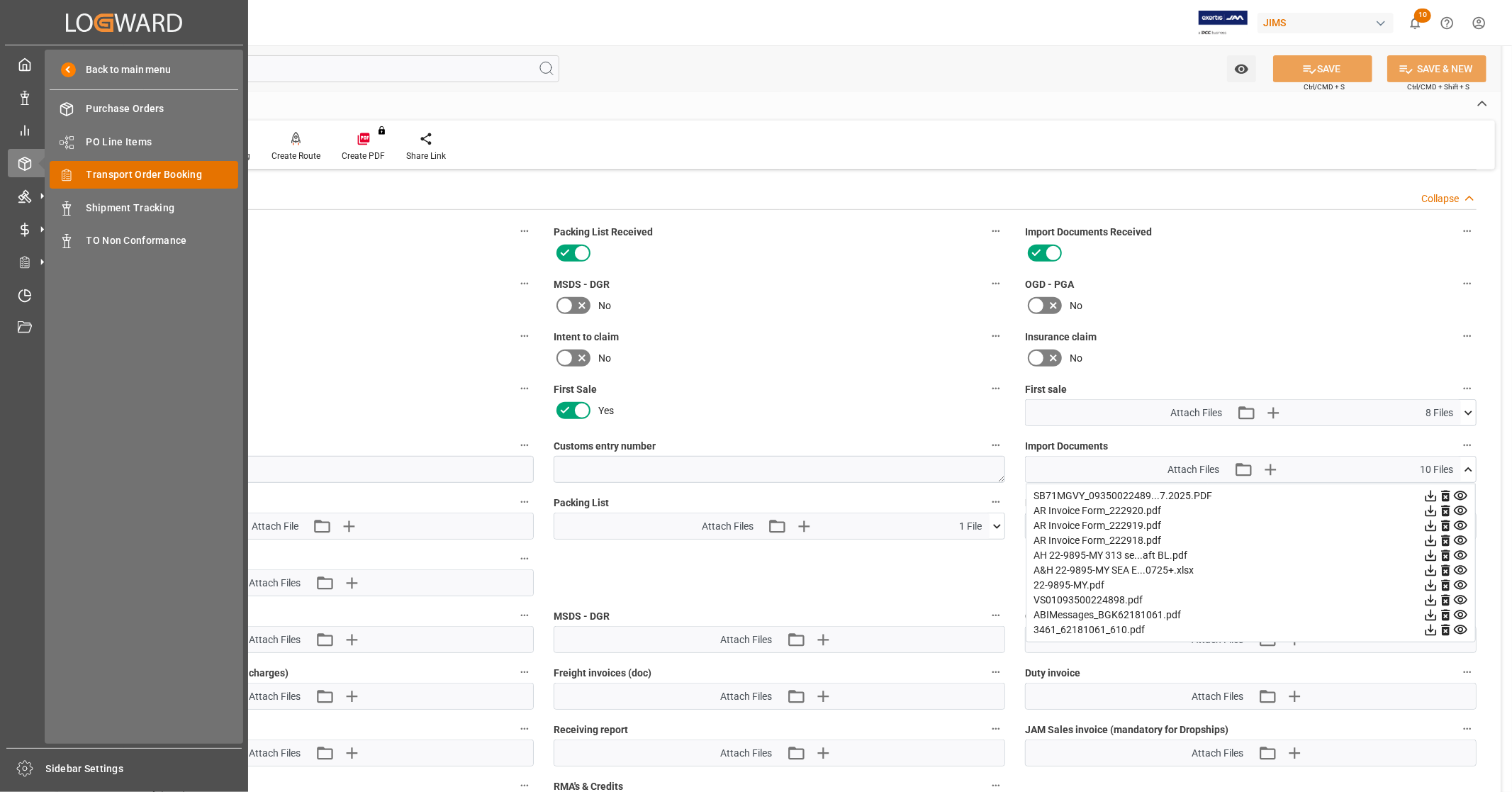
click at [135, 177] on span "Transport Order Booking" at bounding box center [162, 175] width 152 height 15
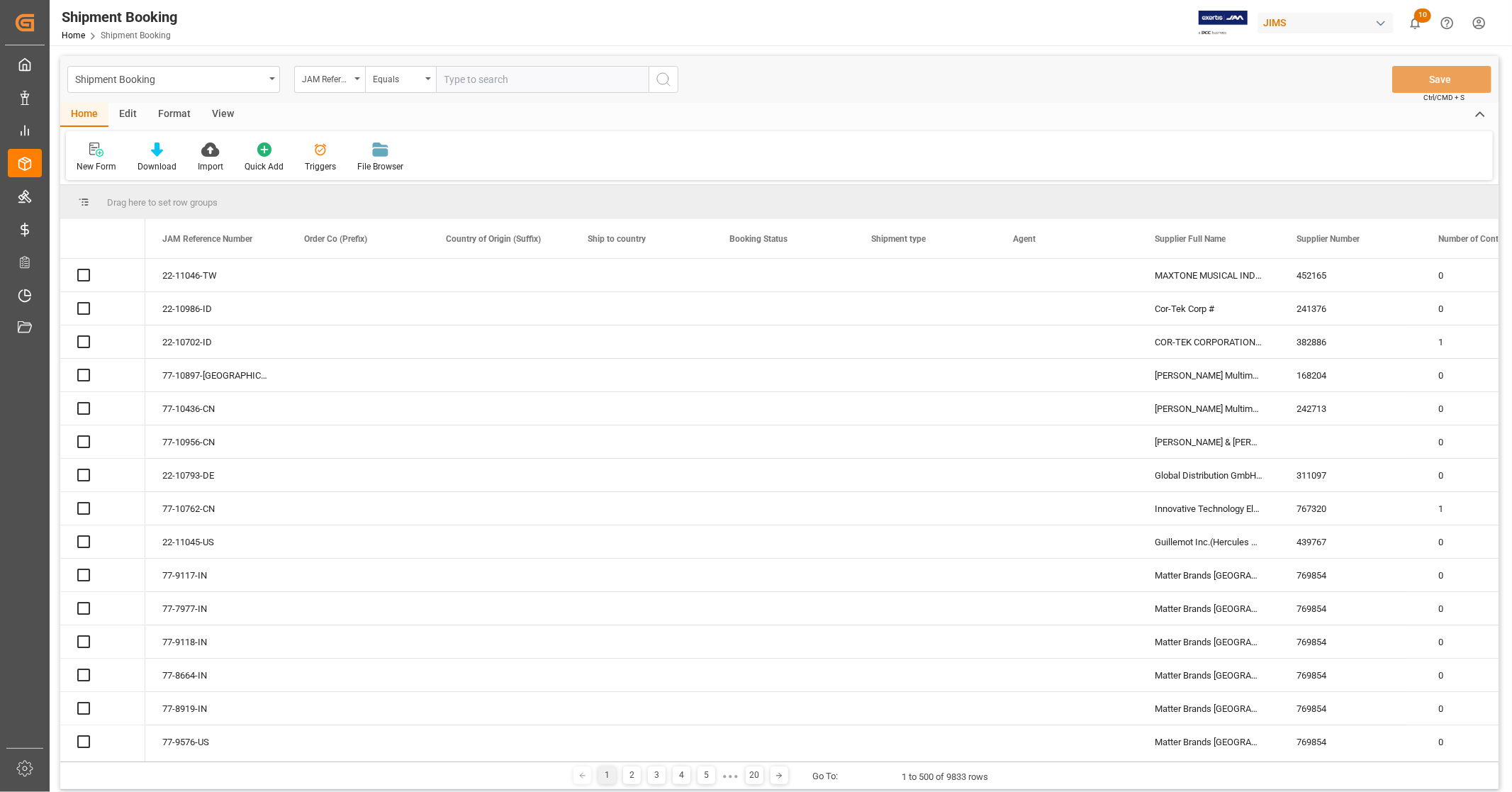
click at [514, 78] on input "text" at bounding box center [542, 79] width 212 height 27
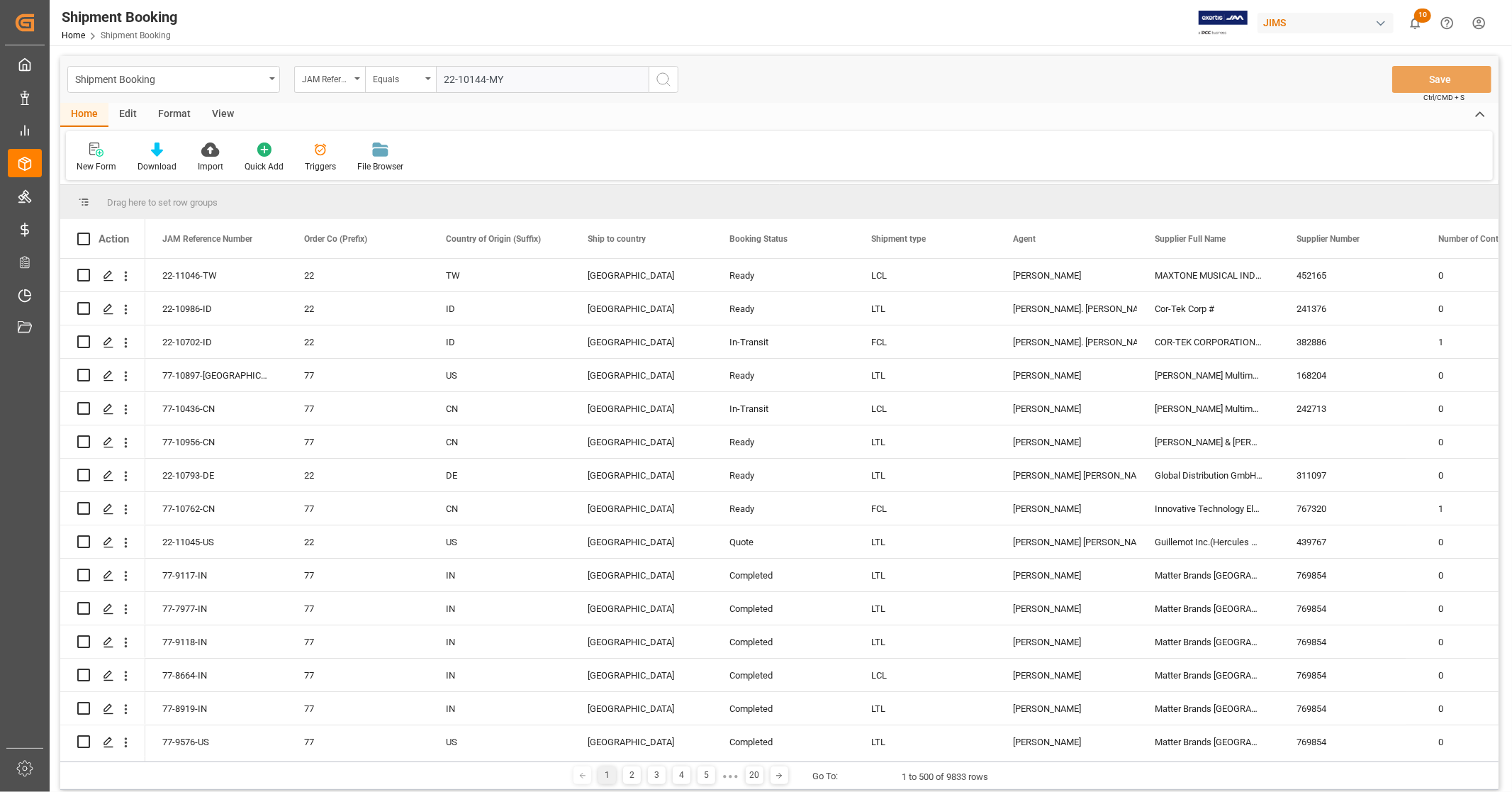
type input "22-10144-MY"
click at [660, 88] on button "search button" at bounding box center [664, 79] width 30 height 27
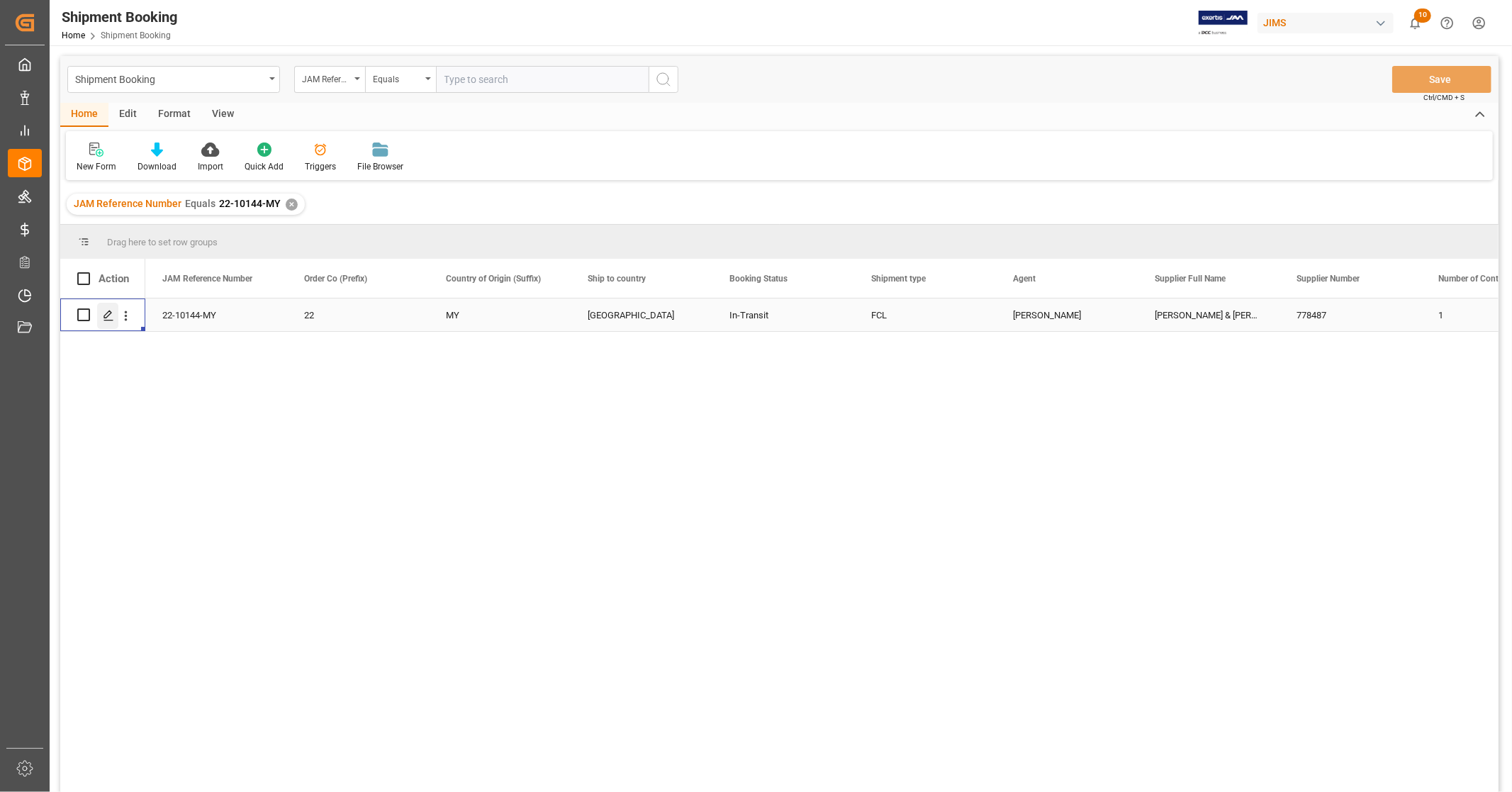
click at [107, 320] on line "Press SPACE to select this row." at bounding box center [108, 320] width 8 height 0
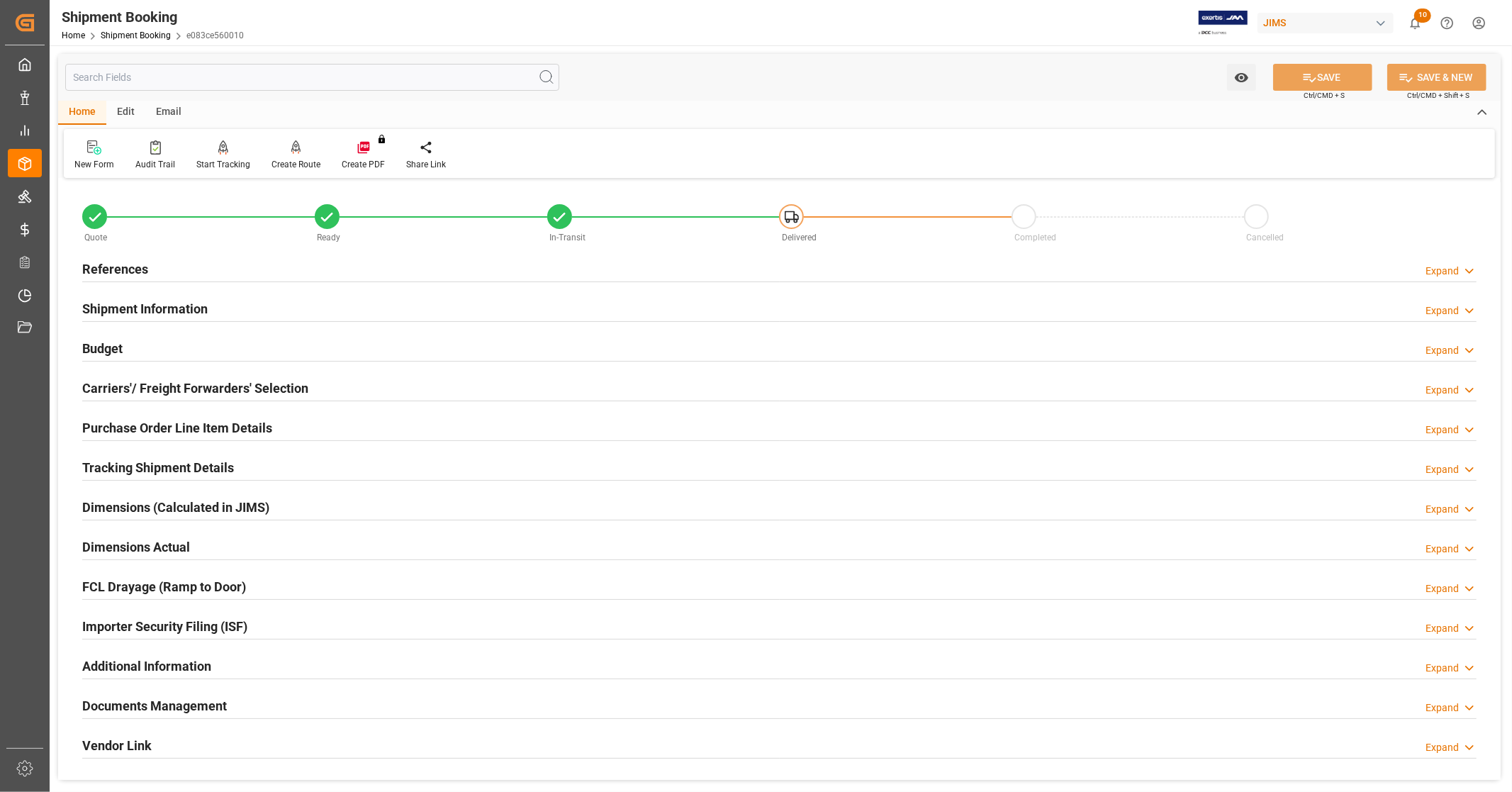
drag, startPoint x: 212, startPoint y: 708, endPoint x: 327, endPoint y: 625, distance: 141.8
click at [213, 707] on h2 "Documents Management" at bounding box center [154, 706] width 144 height 19
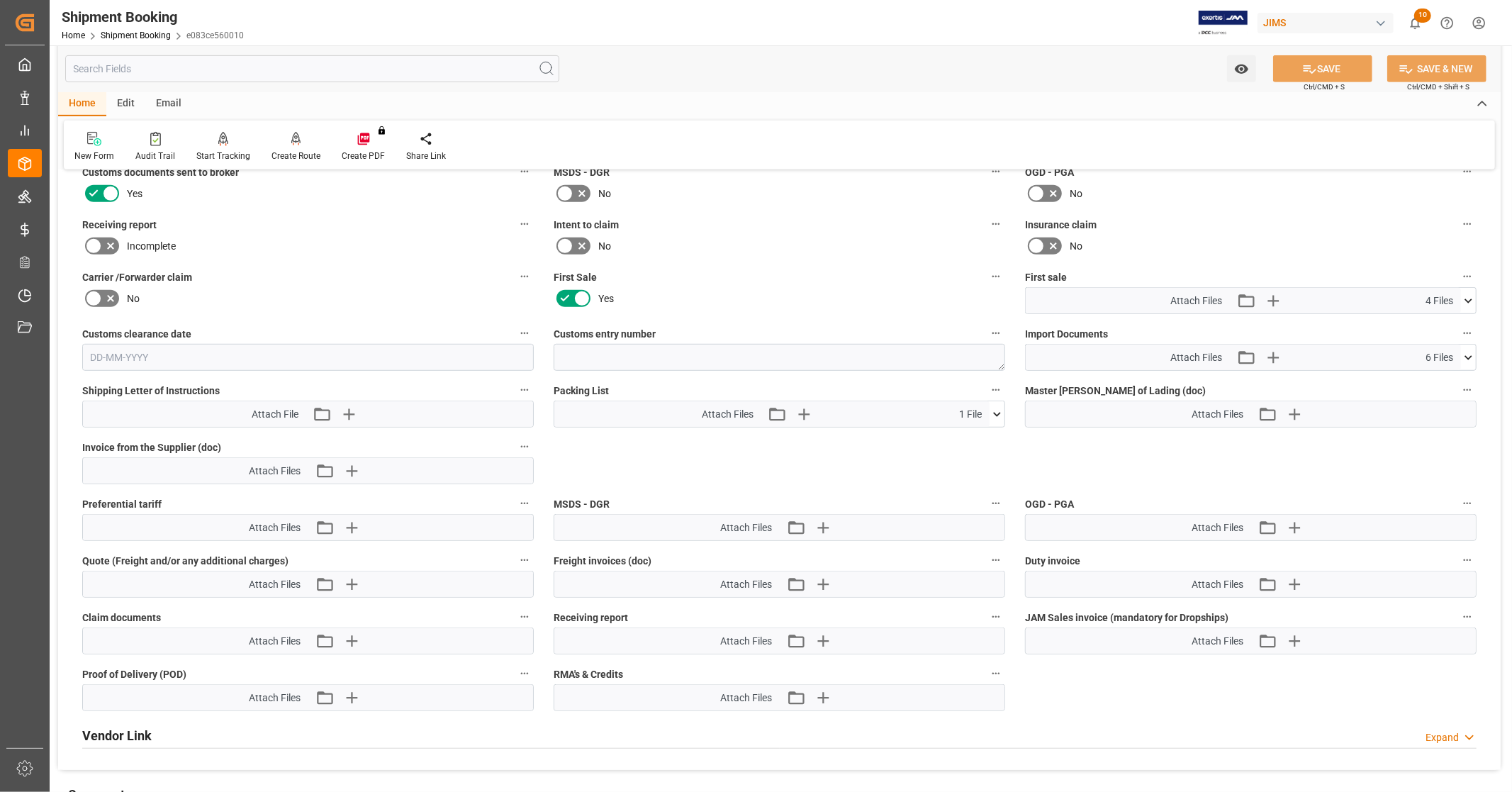
scroll to position [630, 0]
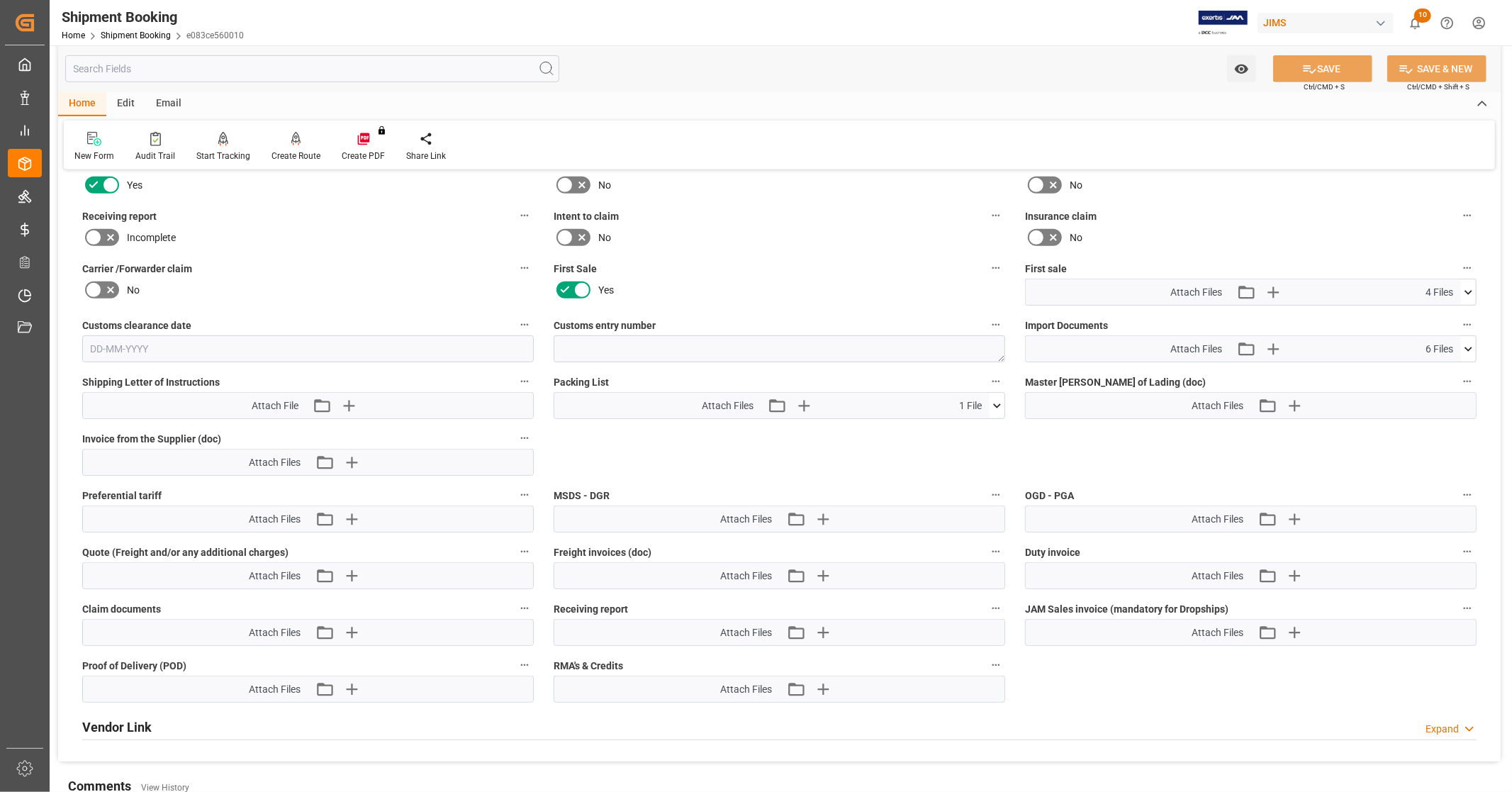
click at [1470, 287] on icon at bounding box center [1469, 293] width 15 height 15
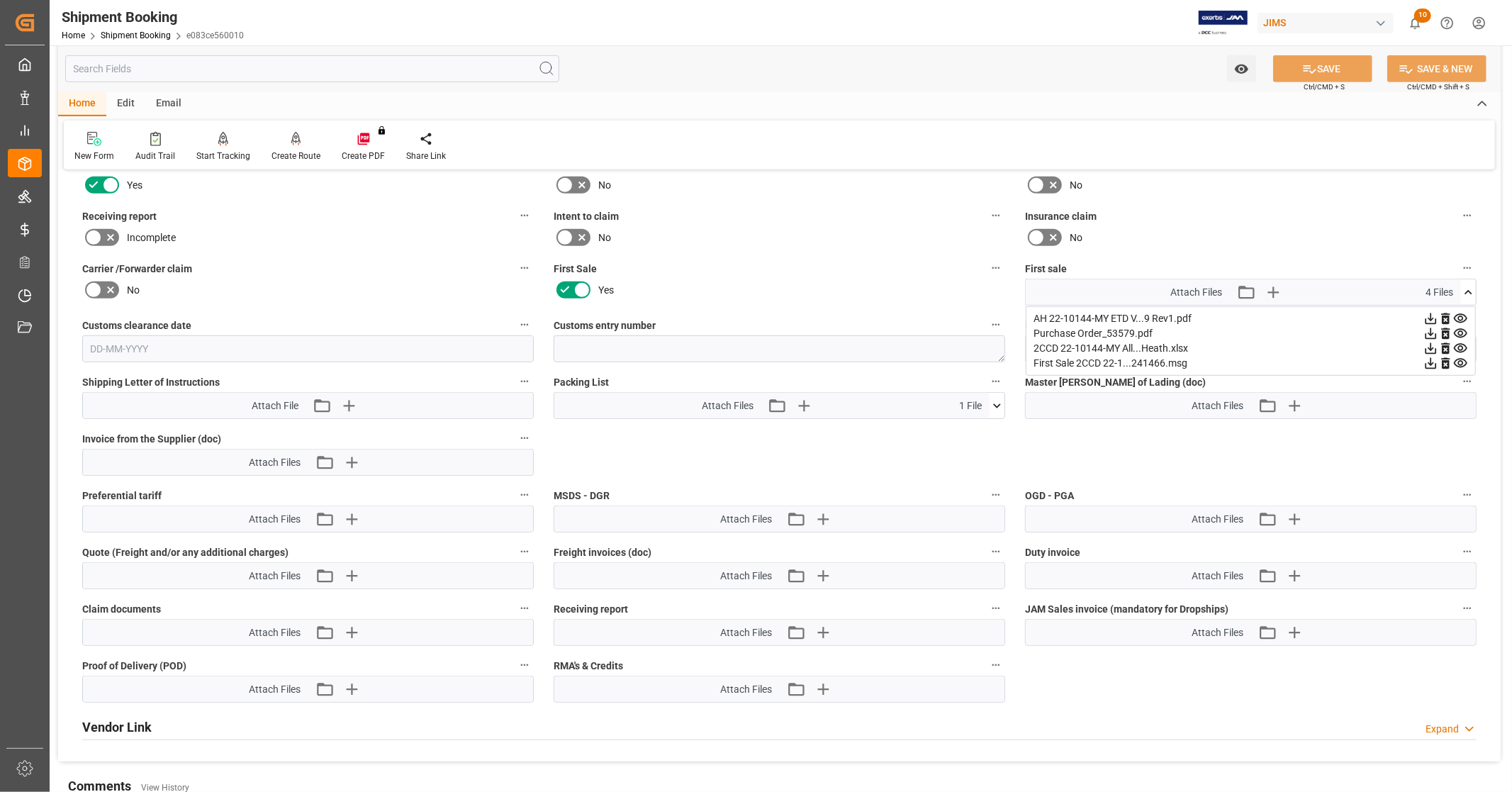
click at [1426, 343] on icon at bounding box center [1431, 348] width 15 height 15
click at [1463, 315] on icon at bounding box center [1461, 319] width 13 height 9
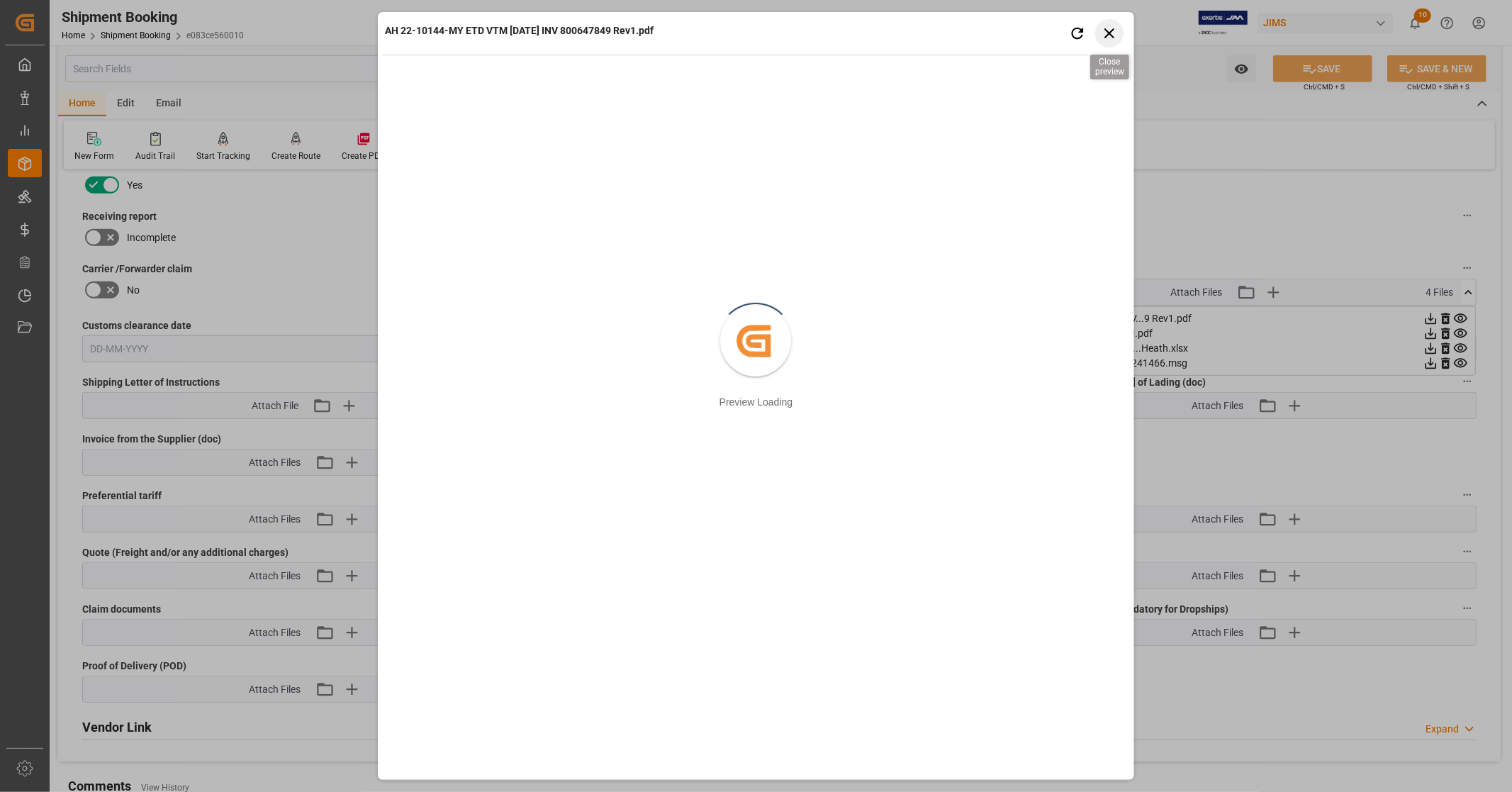
click at [1115, 27] on icon "button" at bounding box center [1109, 33] width 18 height 18
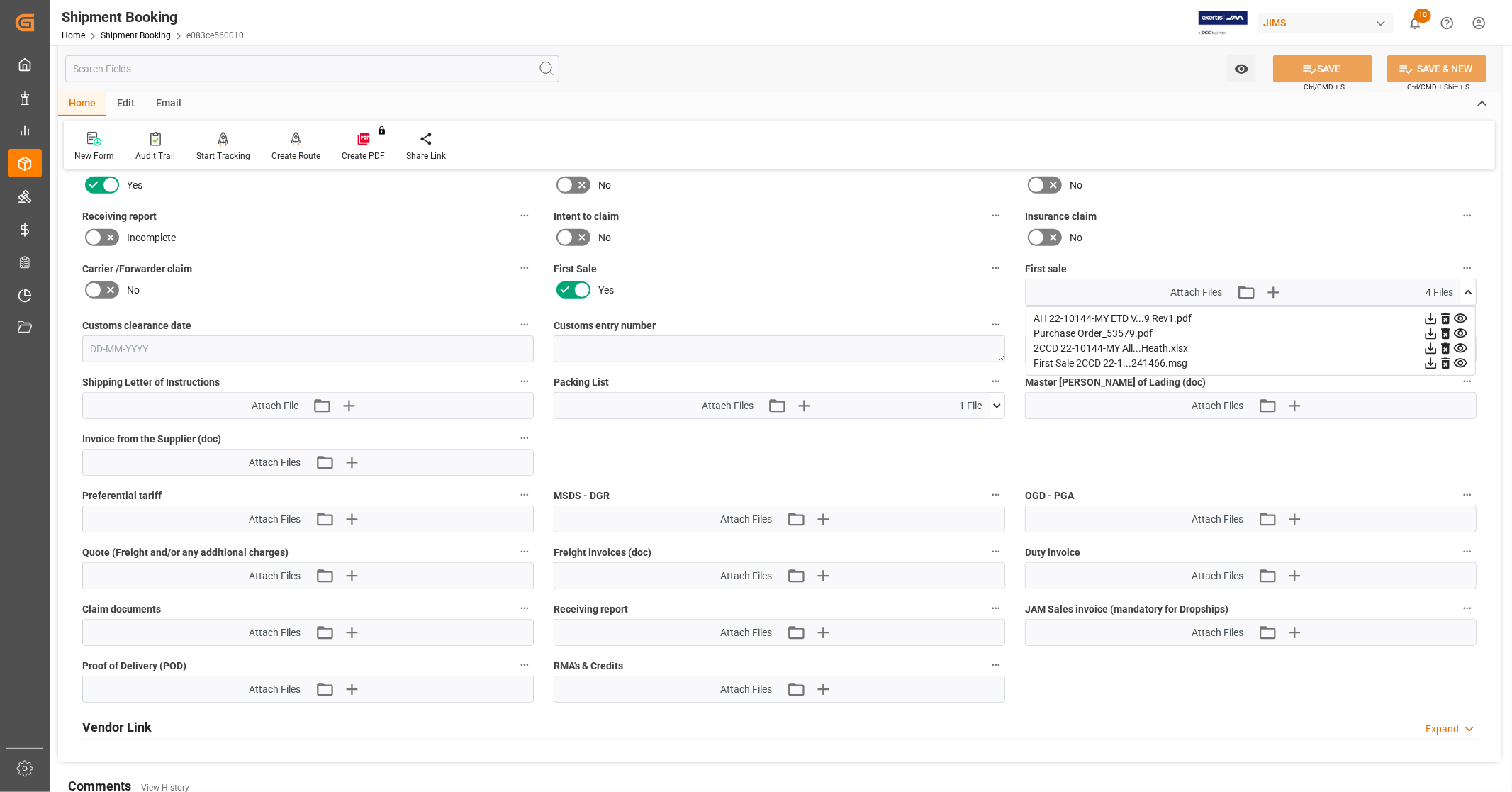
click at [1428, 312] on icon at bounding box center [1431, 319] width 15 height 15
click at [1472, 286] on icon at bounding box center [1469, 293] width 15 height 15
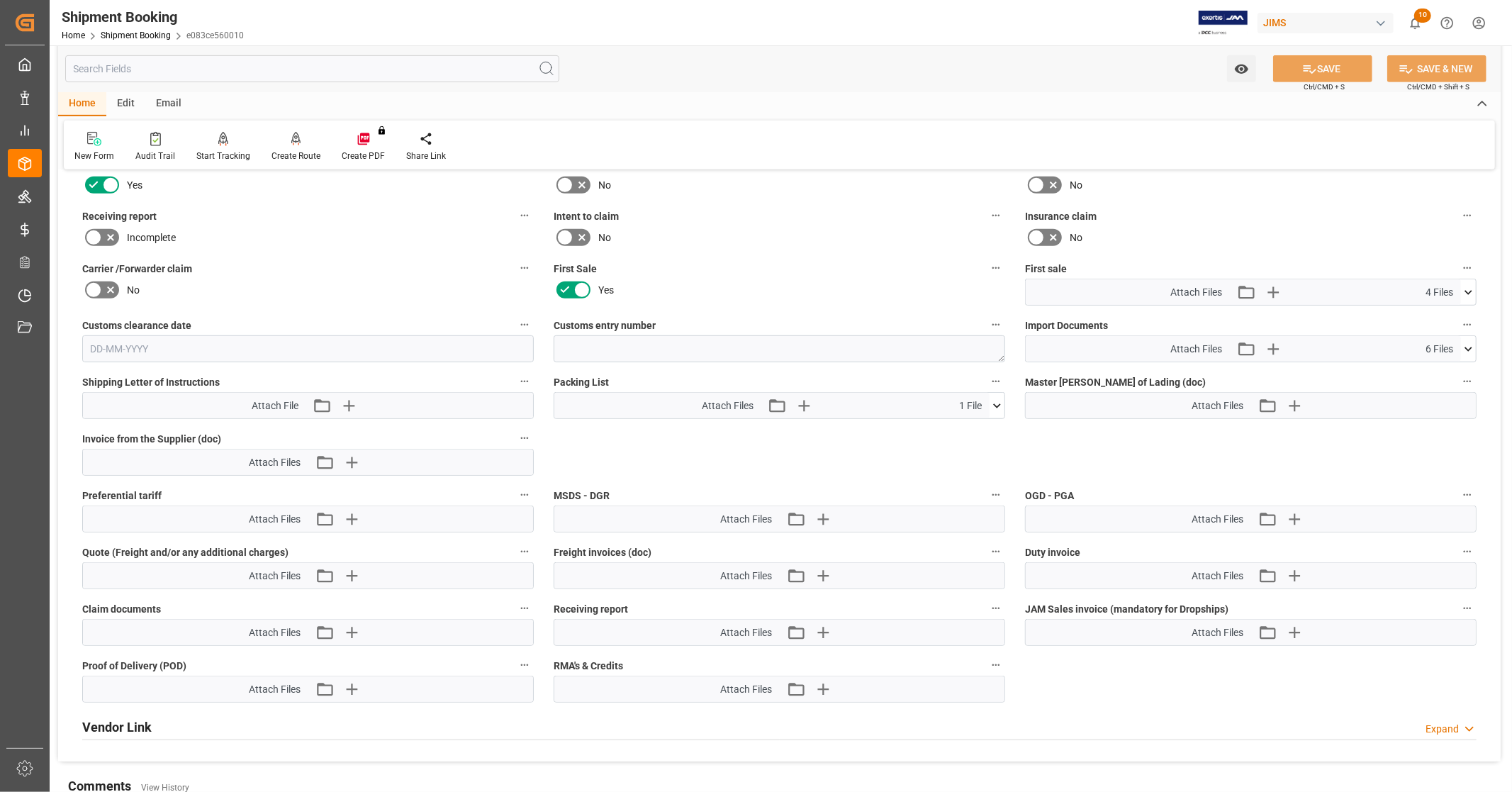
click at [1471, 349] on icon at bounding box center [1469, 349] width 15 height 15
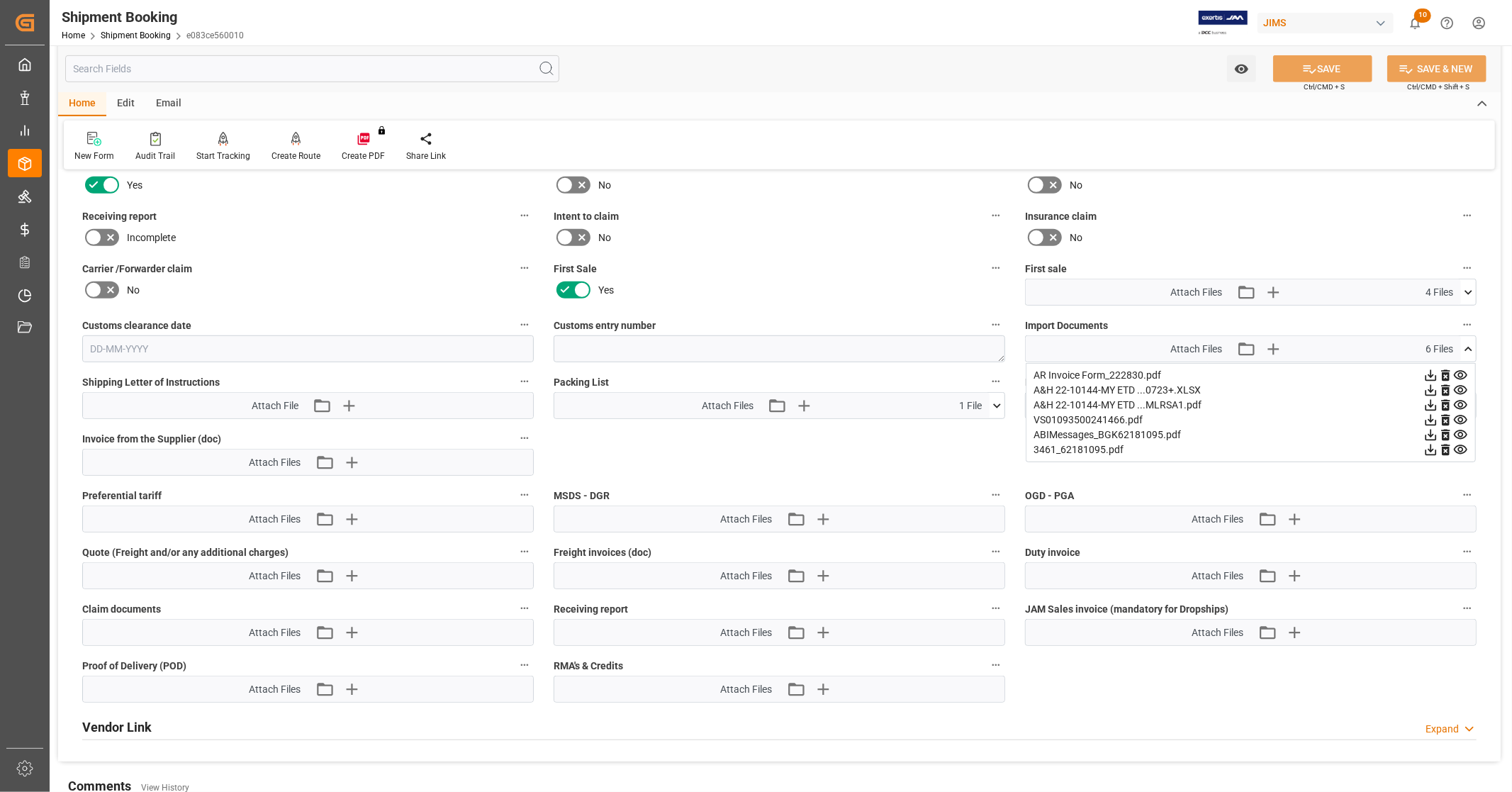
click at [1428, 416] on icon at bounding box center [1431, 420] width 15 height 15
click at [1468, 344] on icon at bounding box center [1469, 349] width 15 height 15
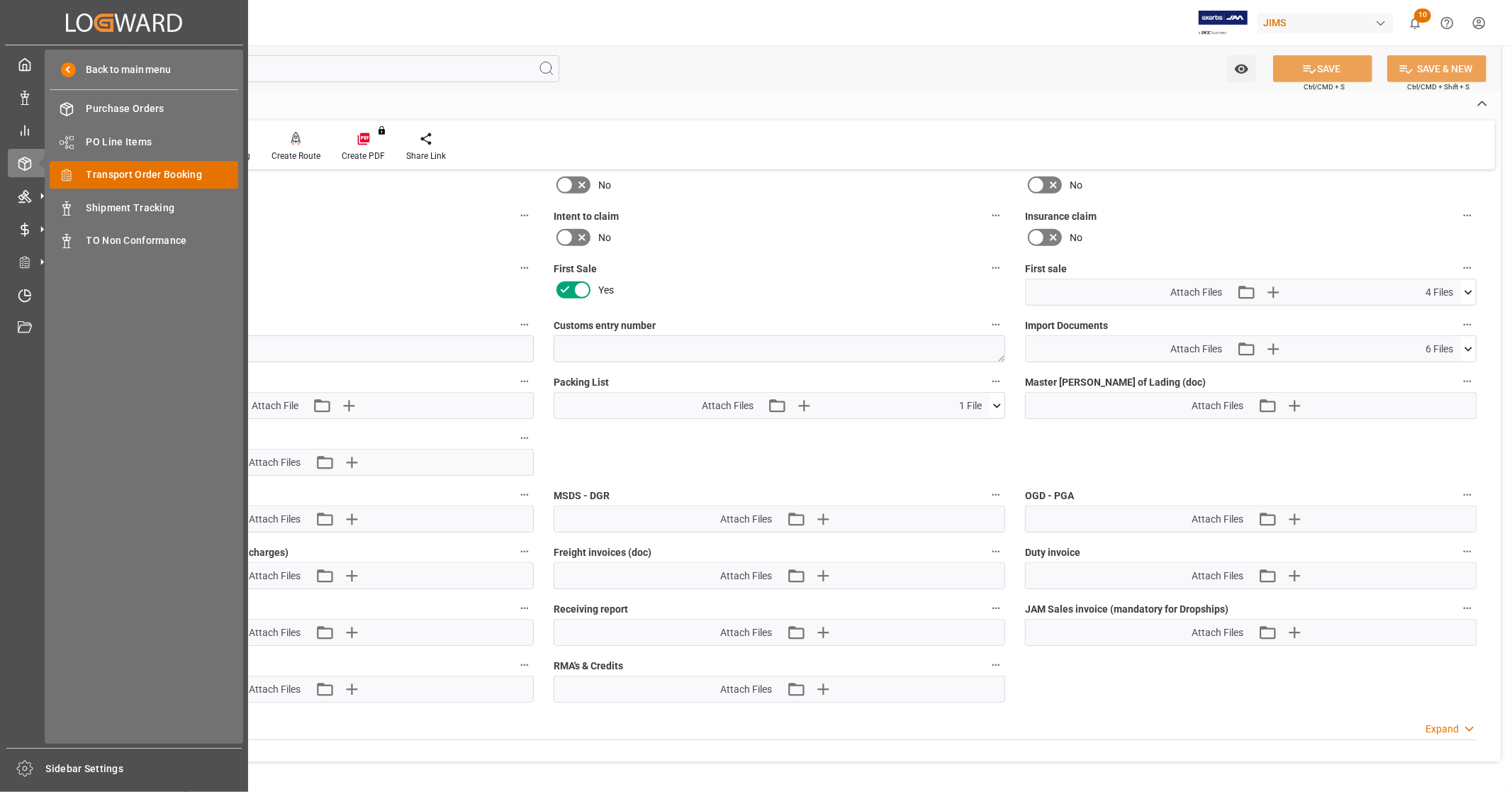
click at [187, 177] on span "Transport Order Booking" at bounding box center [162, 175] width 152 height 15
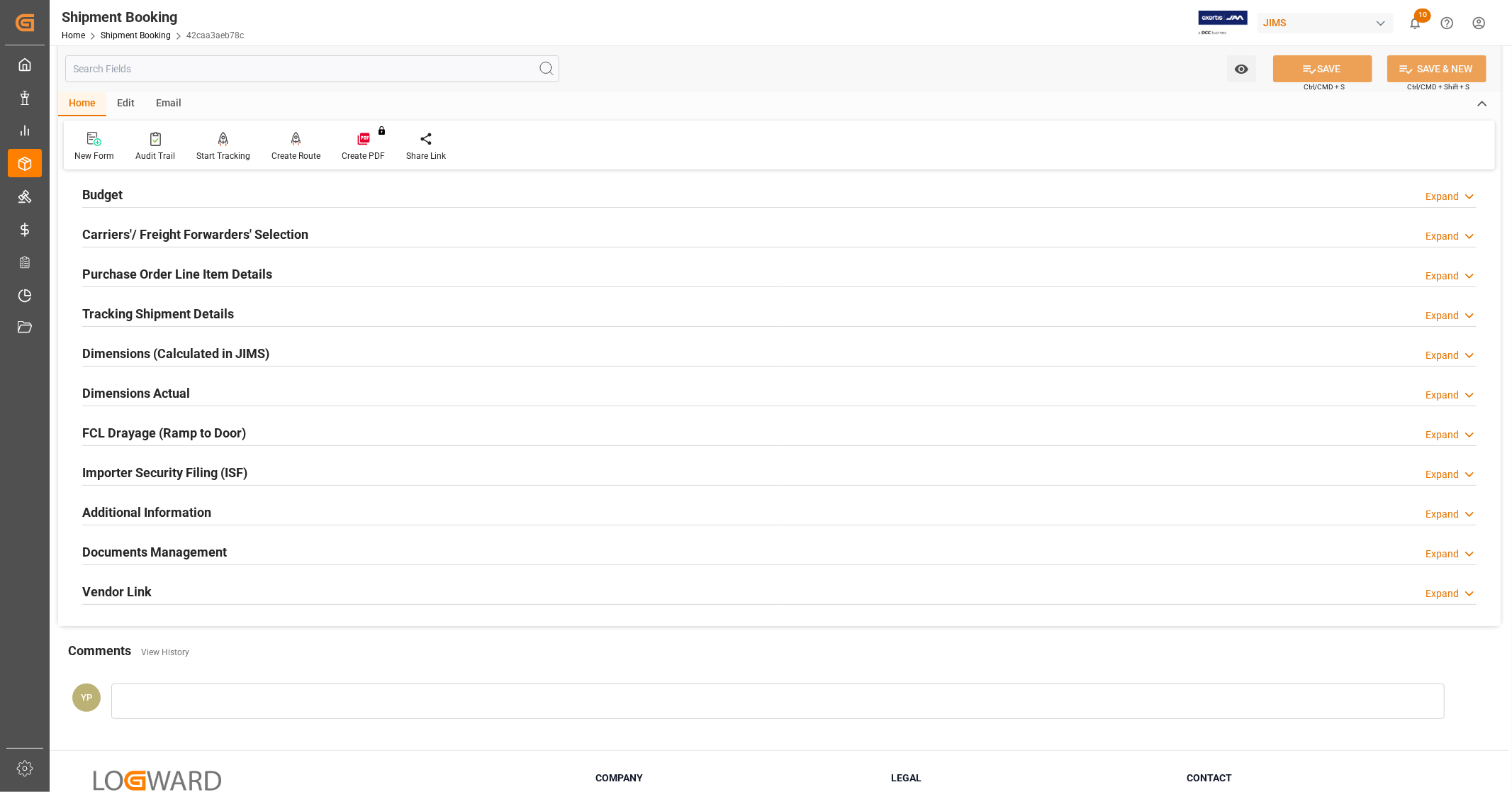
scroll to position [273, 0]
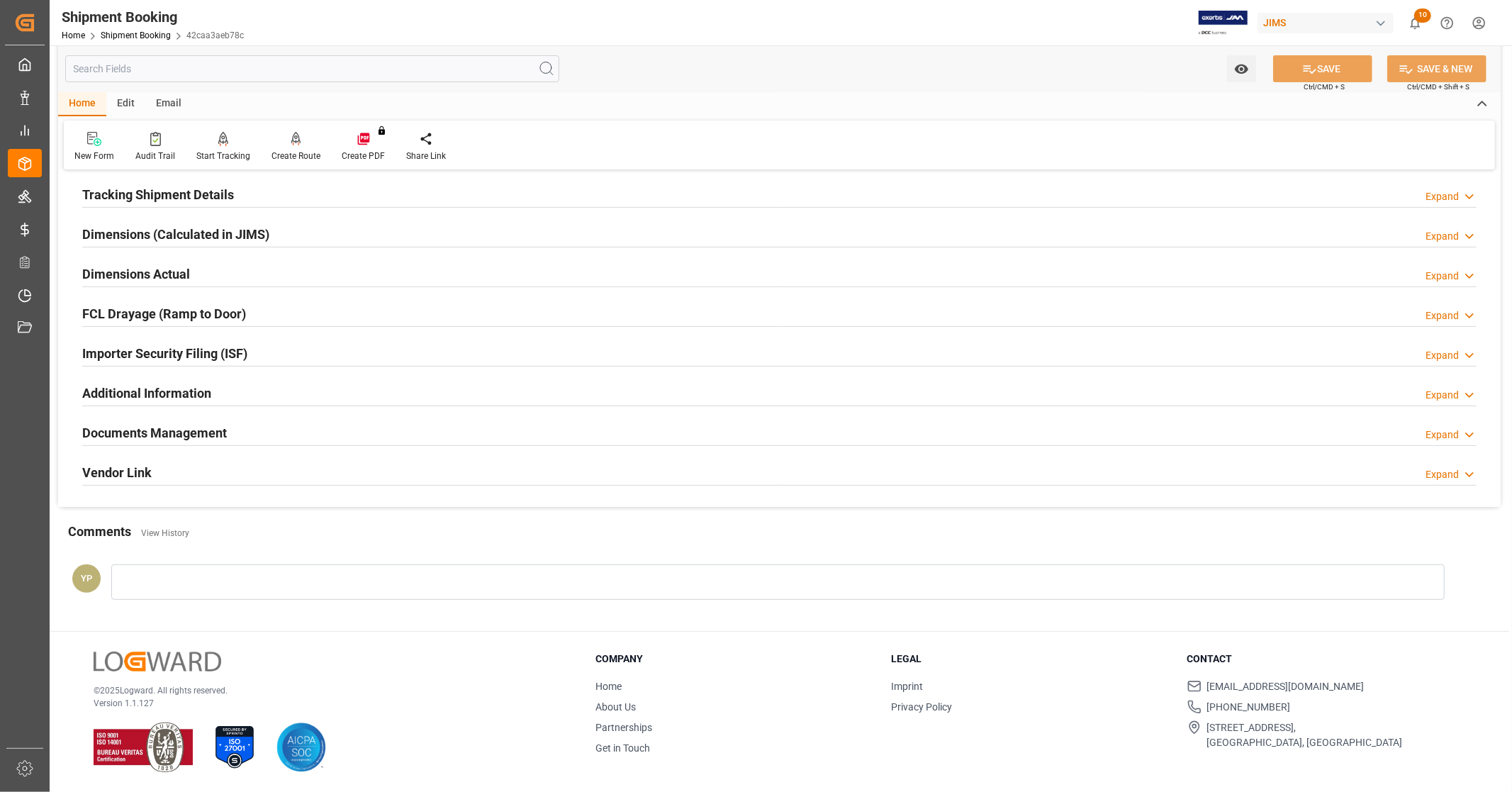
click at [227, 437] on div "Documents Management Expand" at bounding box center [780, 431] width 1395 height 27
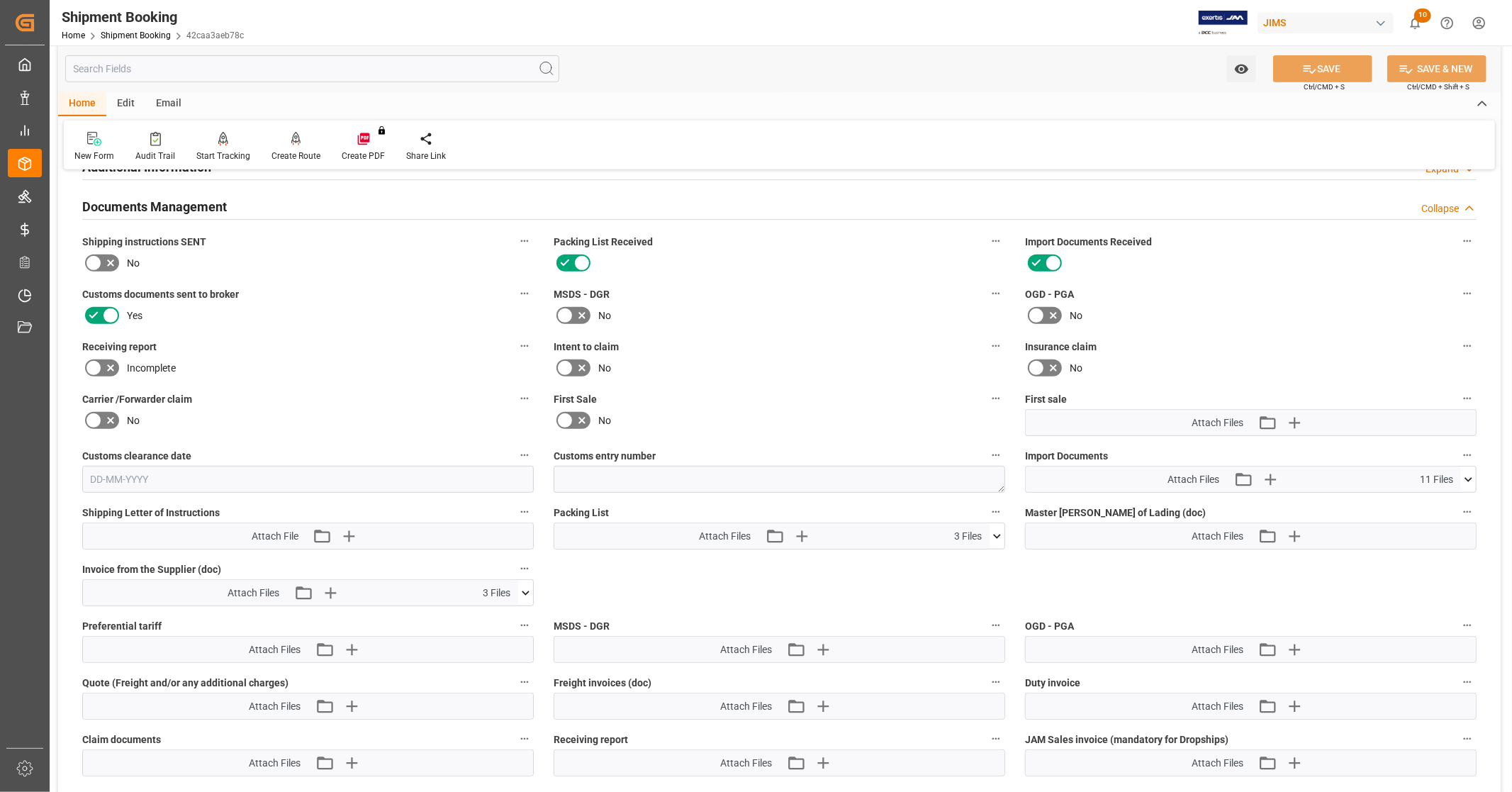
scroll to position [588, 0]
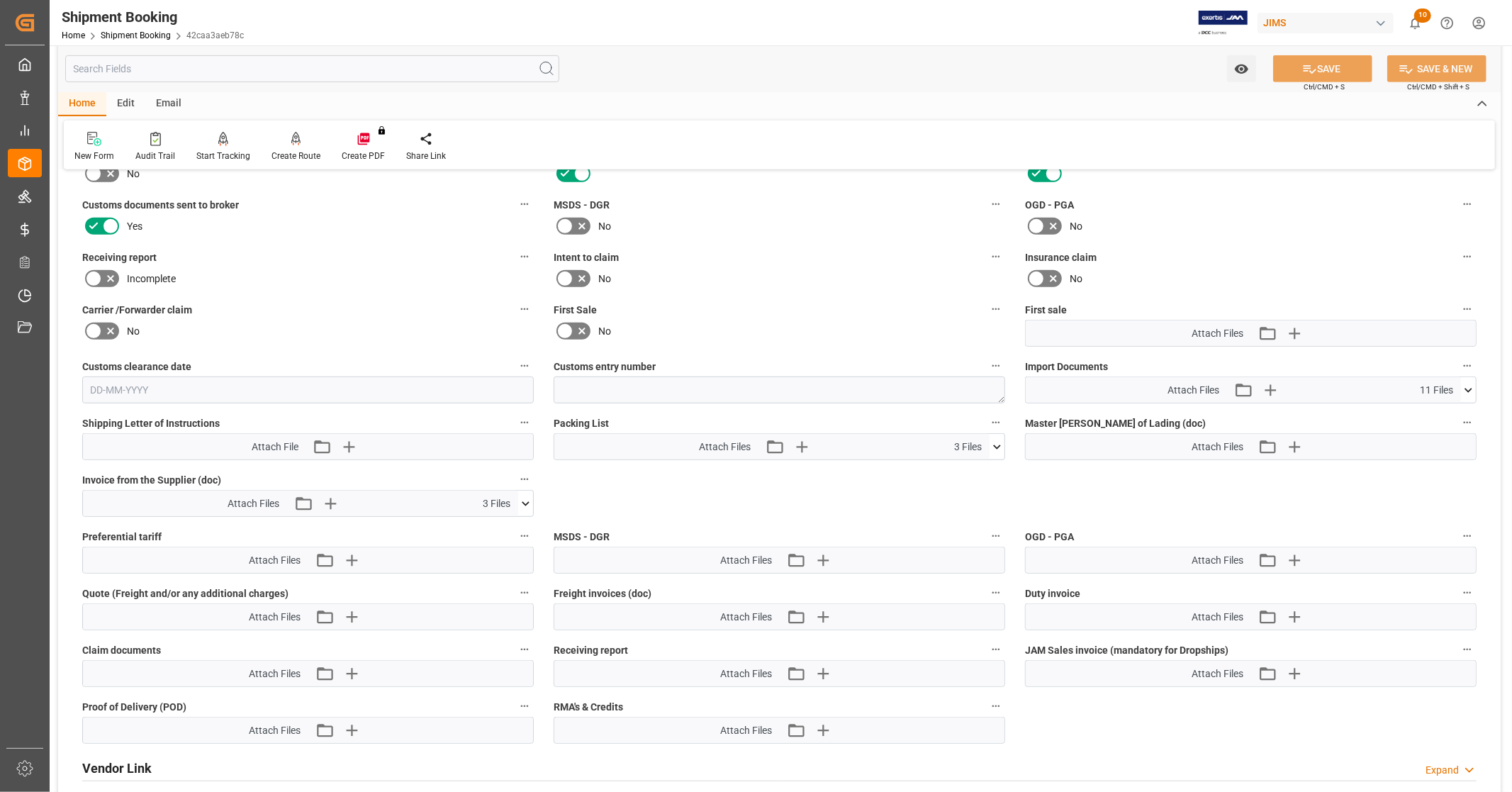
click at [1471, 386] on icon at bounding box center [1469, 391] width 15 height 15
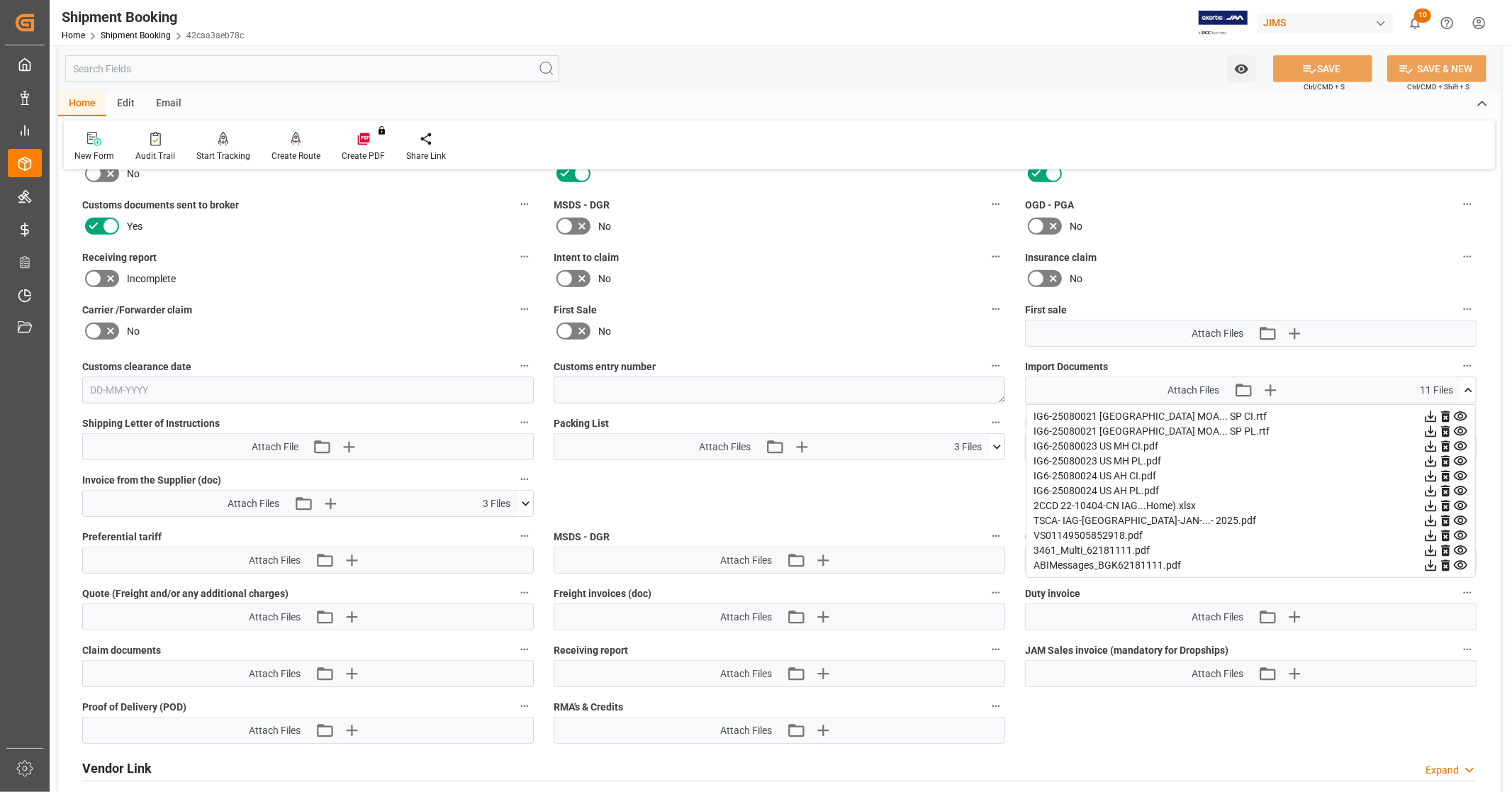
click at [1431, 502] on icon at bounding box center [1432, 506] width 11 height 11
click at [1429, 534] on icon at bounding box center [1431, 536] width 15 height 15
click at [1430, 413] on icon at bounding box center [1432, 417] width 11 height 11
click at [1429, 442] on icon at bounding box center [1431, 447] width 15 height 15
click at [1432, 472] on icon at bounding box center [1431, 477] width 15 height 15
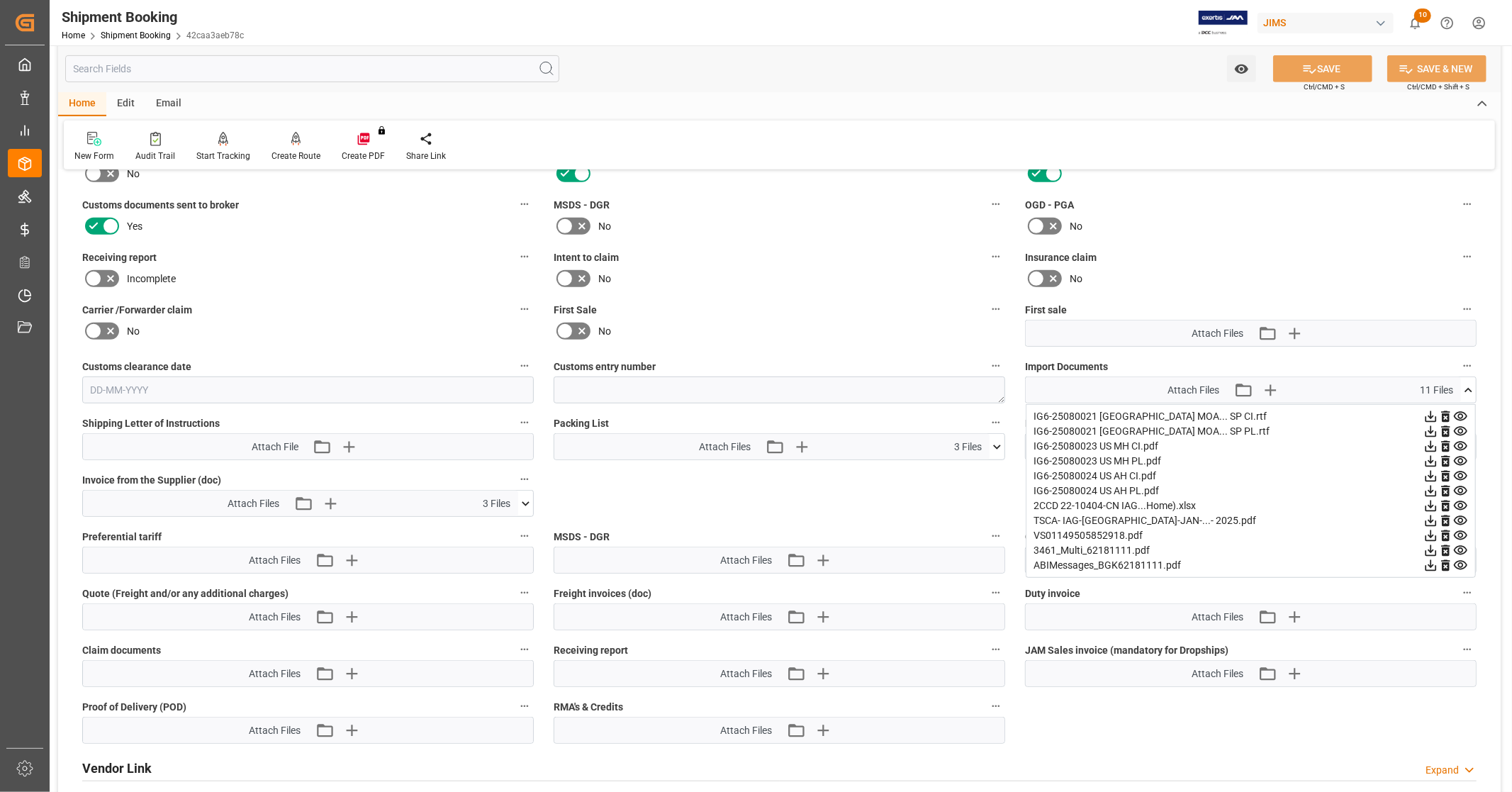
click at [1469, 383] on icon at bounding box center [1469, 391] width 15 height 15
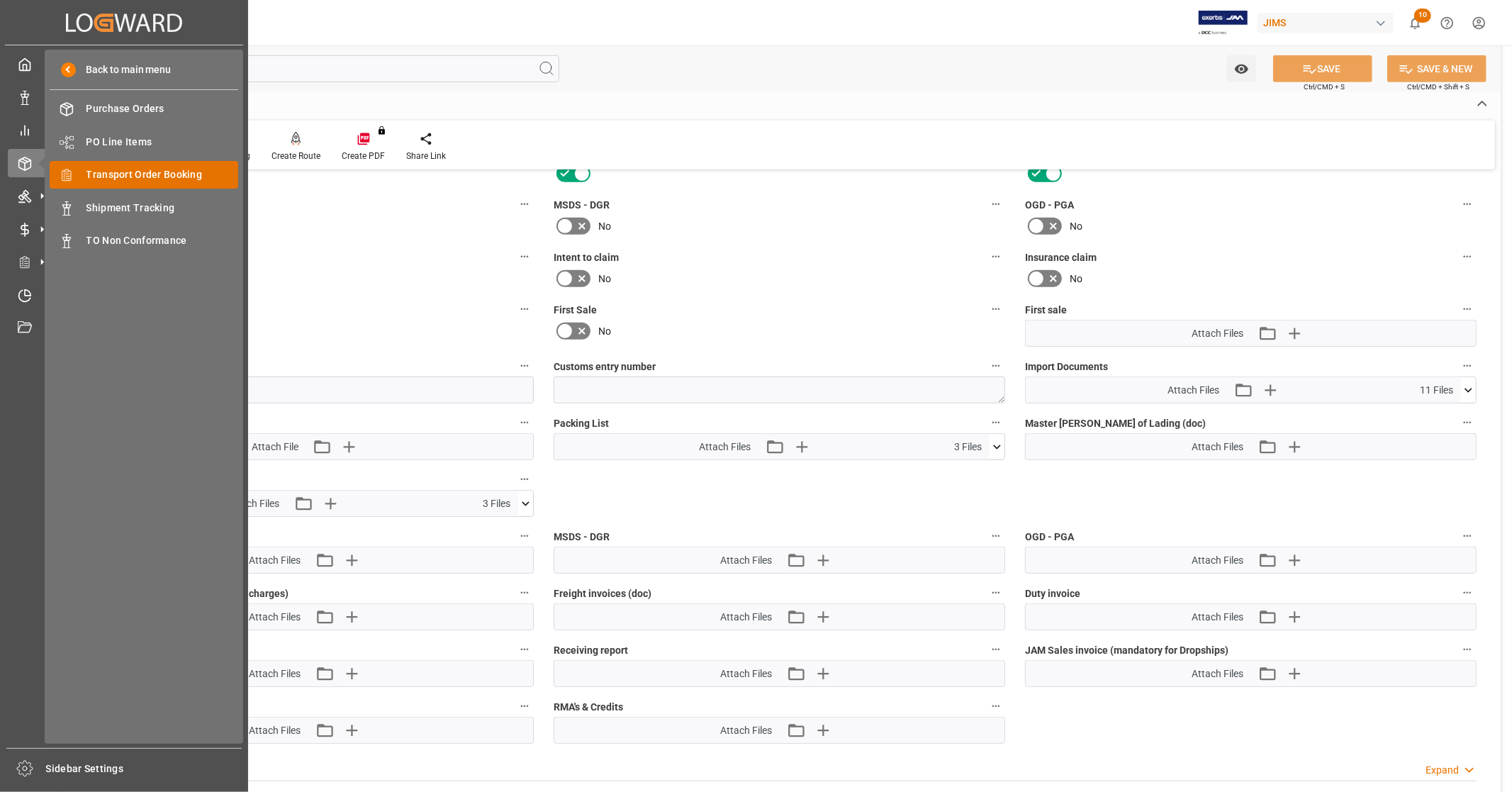
click at [184, 176] on span "Transport Order Booking" at bounding box center [162, 175] width 152 height 15
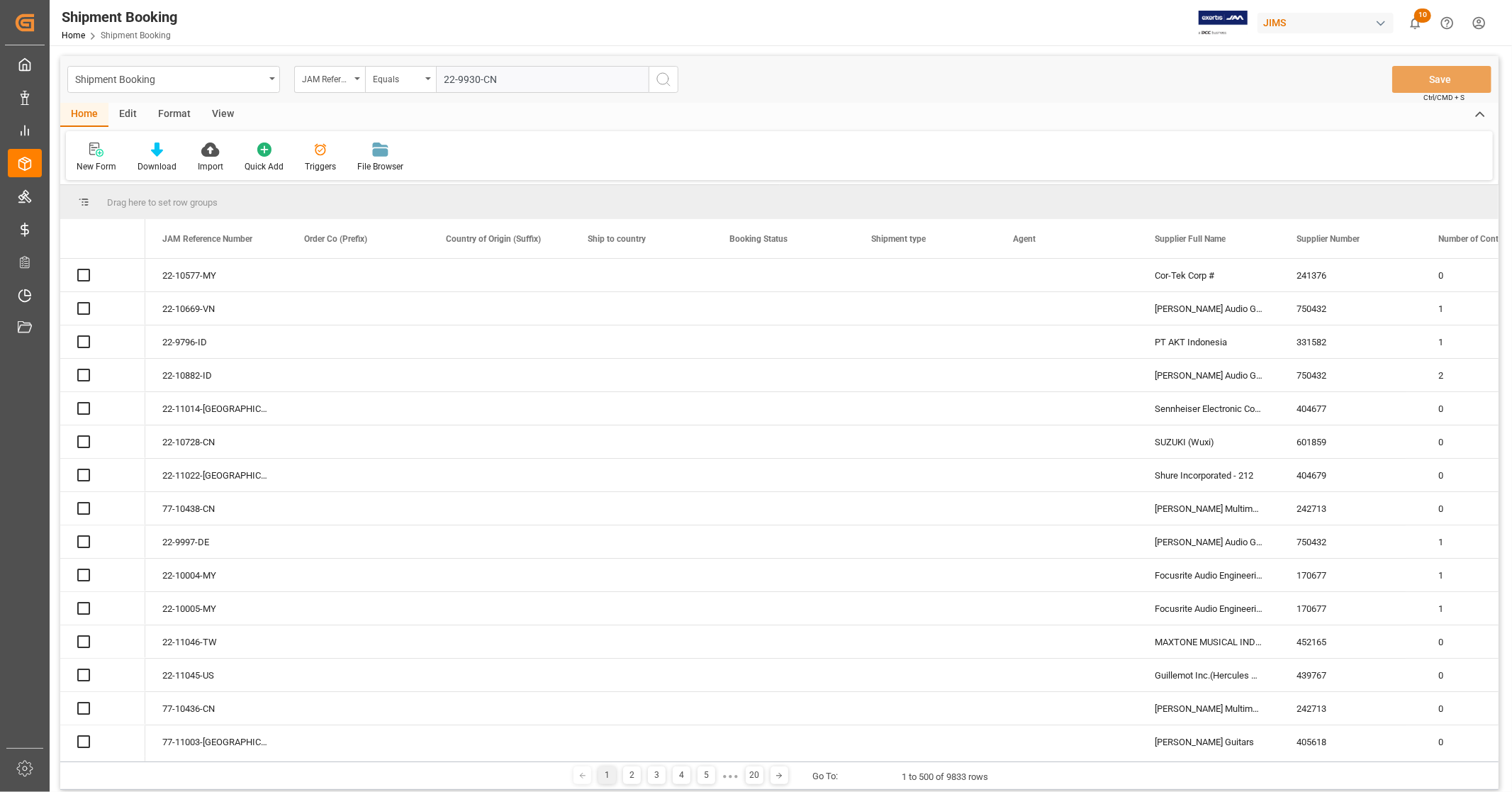
type input "22-9930-CN"
click at [662, 78] on icon "search button" at bounding box center [664, 79] width 17 height 17
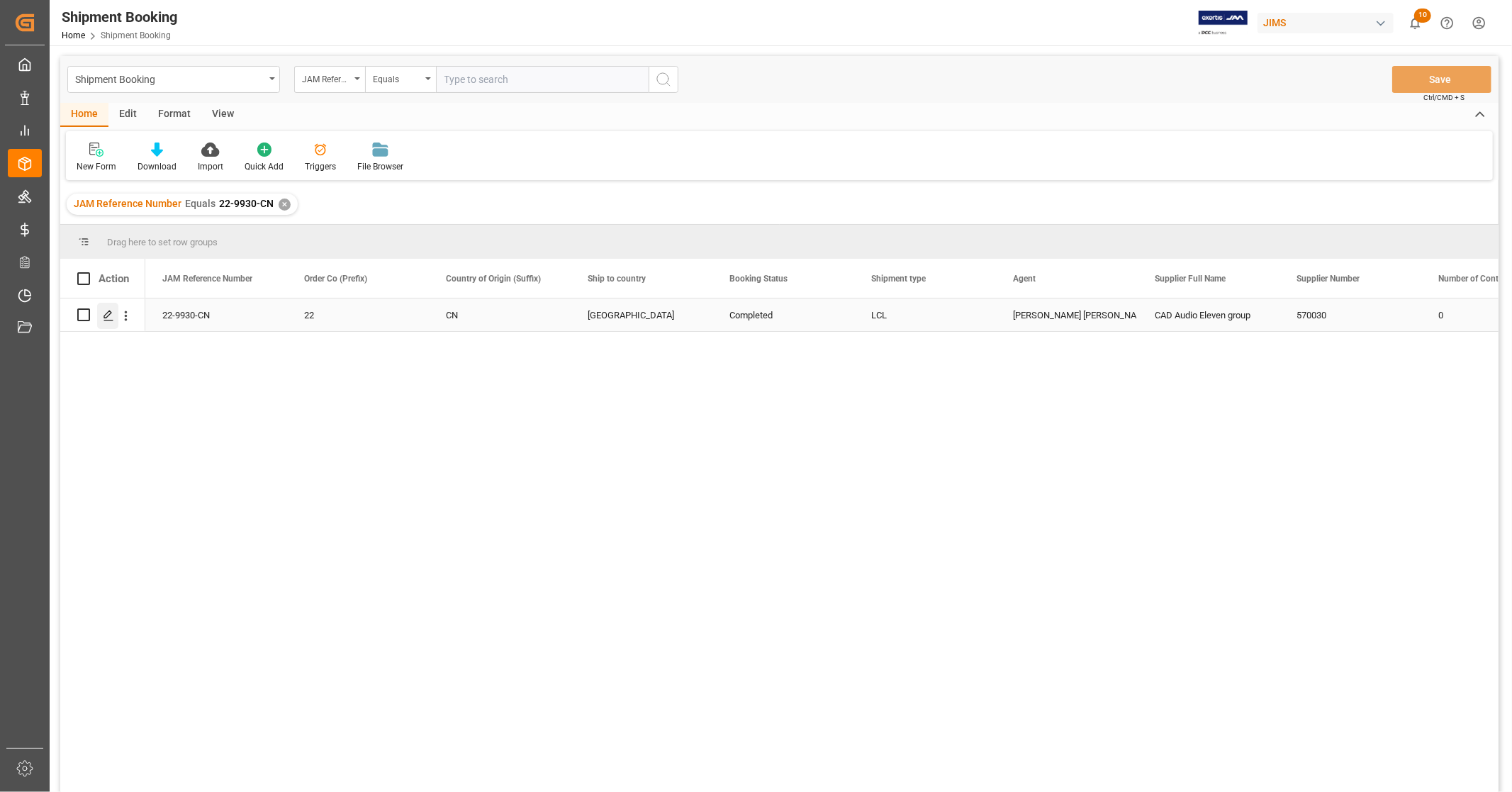
click at [110, 316] on icon "Press SPACE to select this row." at bounding box center [109, 315] width 11 height 11
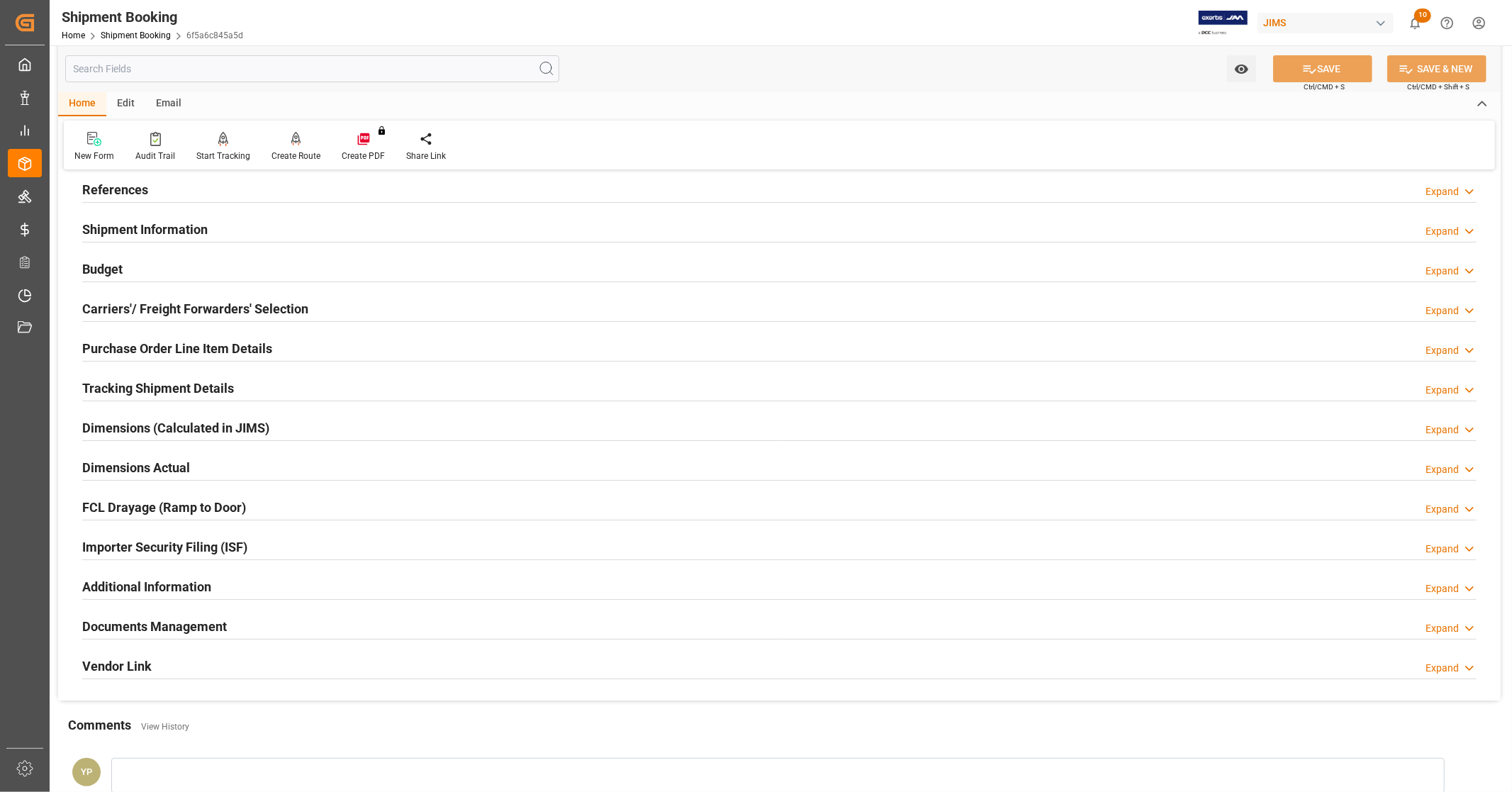
scroll to position [236, 0]
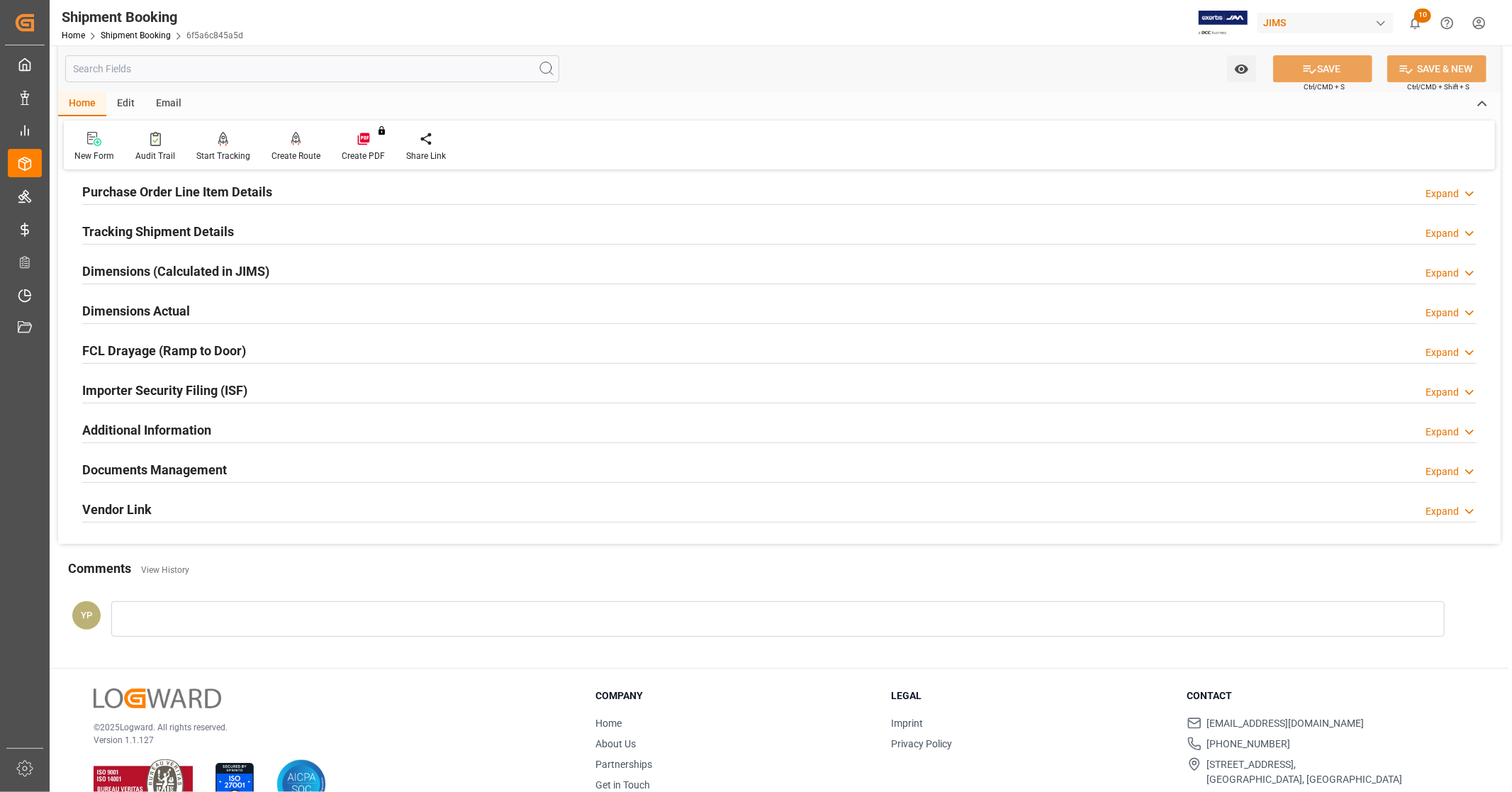
click at [224, 478] on h2 "Documents Management" at bounding box center [154, 469] width 144 height 19
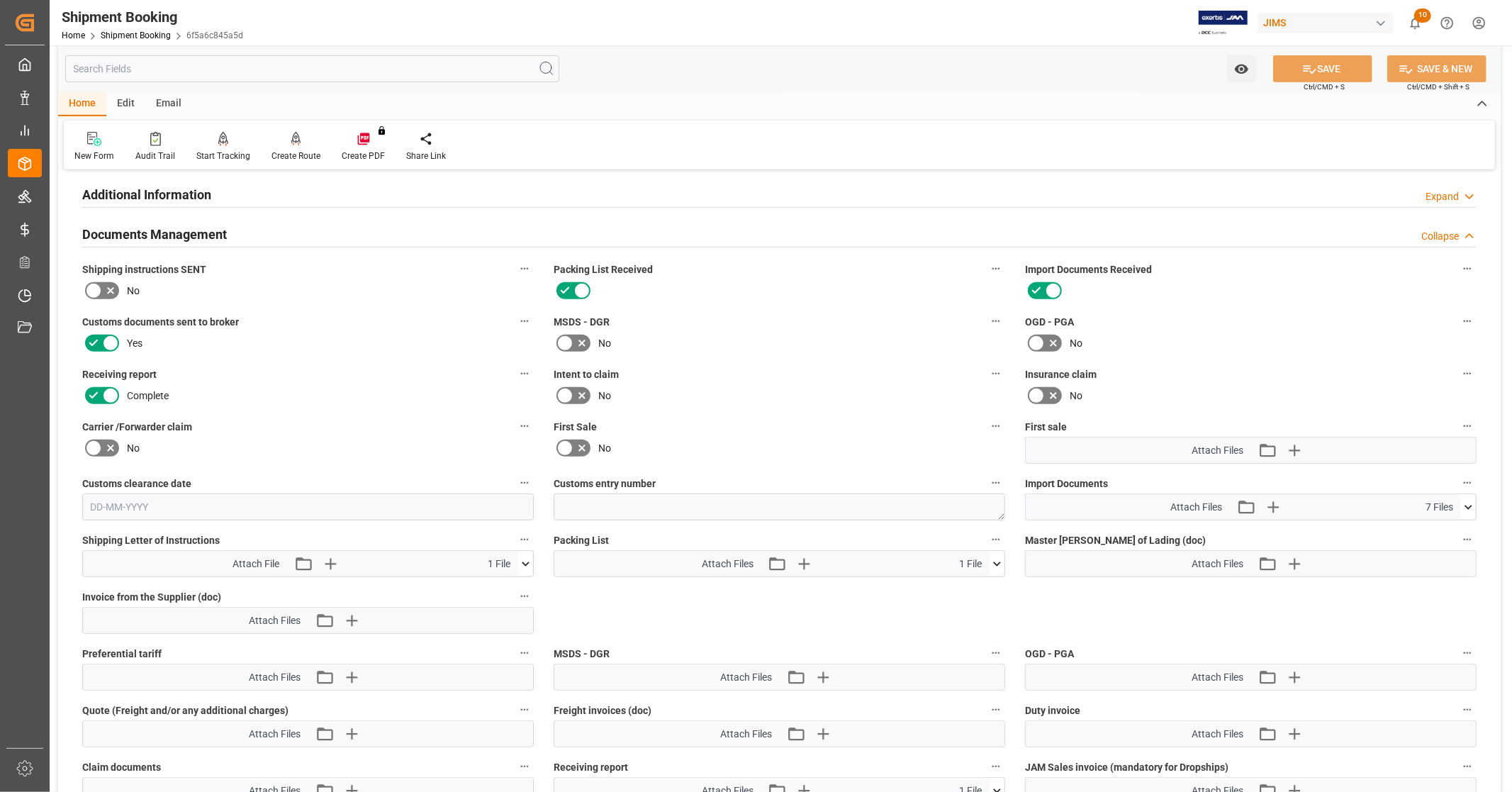
scroll to position [472, 0]
click at [1476, 498] on div "Attach Files Attach existing file Upload new file 7 Files 2CCD 22-9930-CN CAD .…" at bounding box center [1251, 506] width 451 height 27
click at [1473, 500] on icon at bounding box center [1469, 507] width 15 height 15
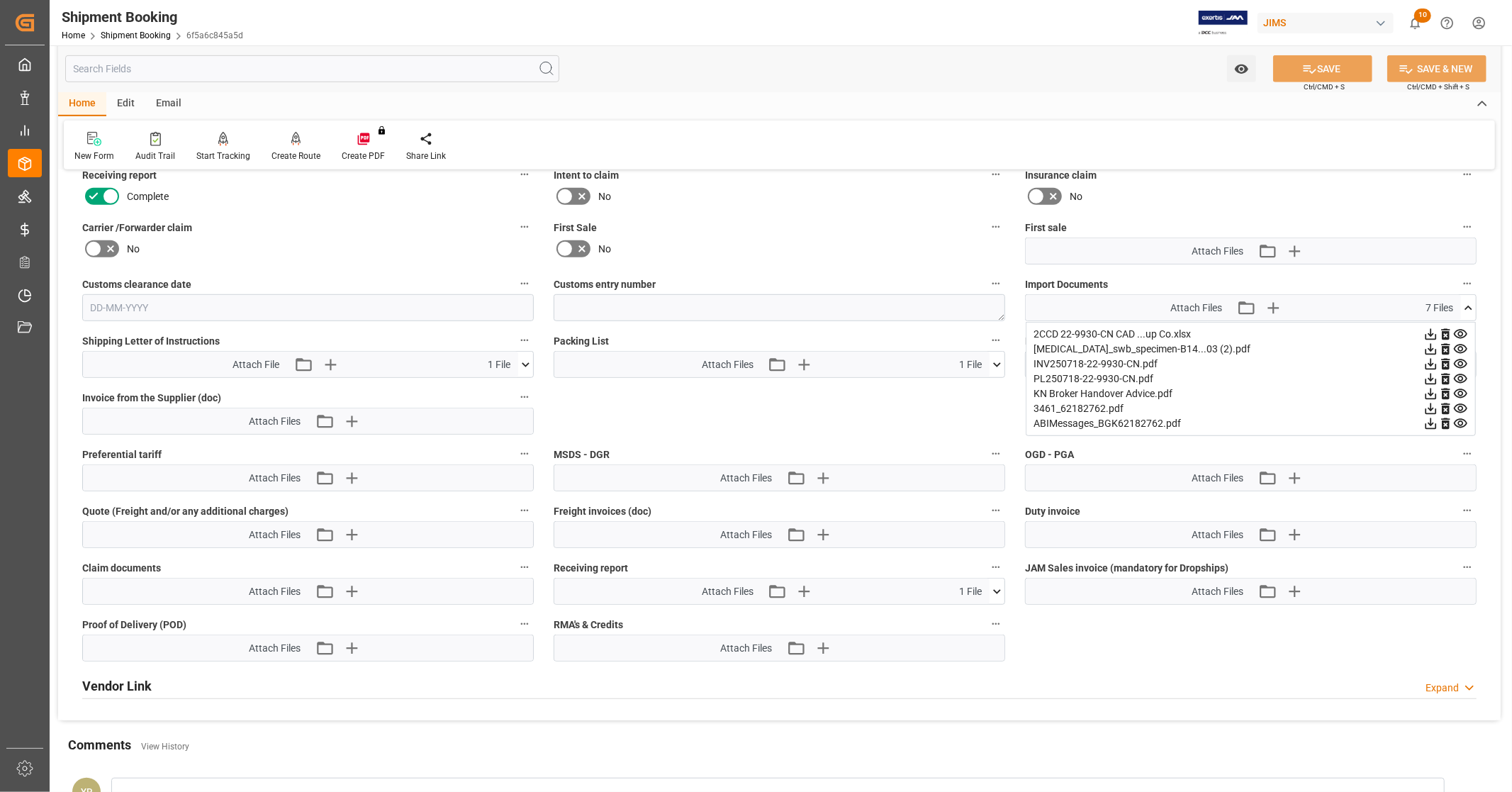
scroll to position [630, 0]
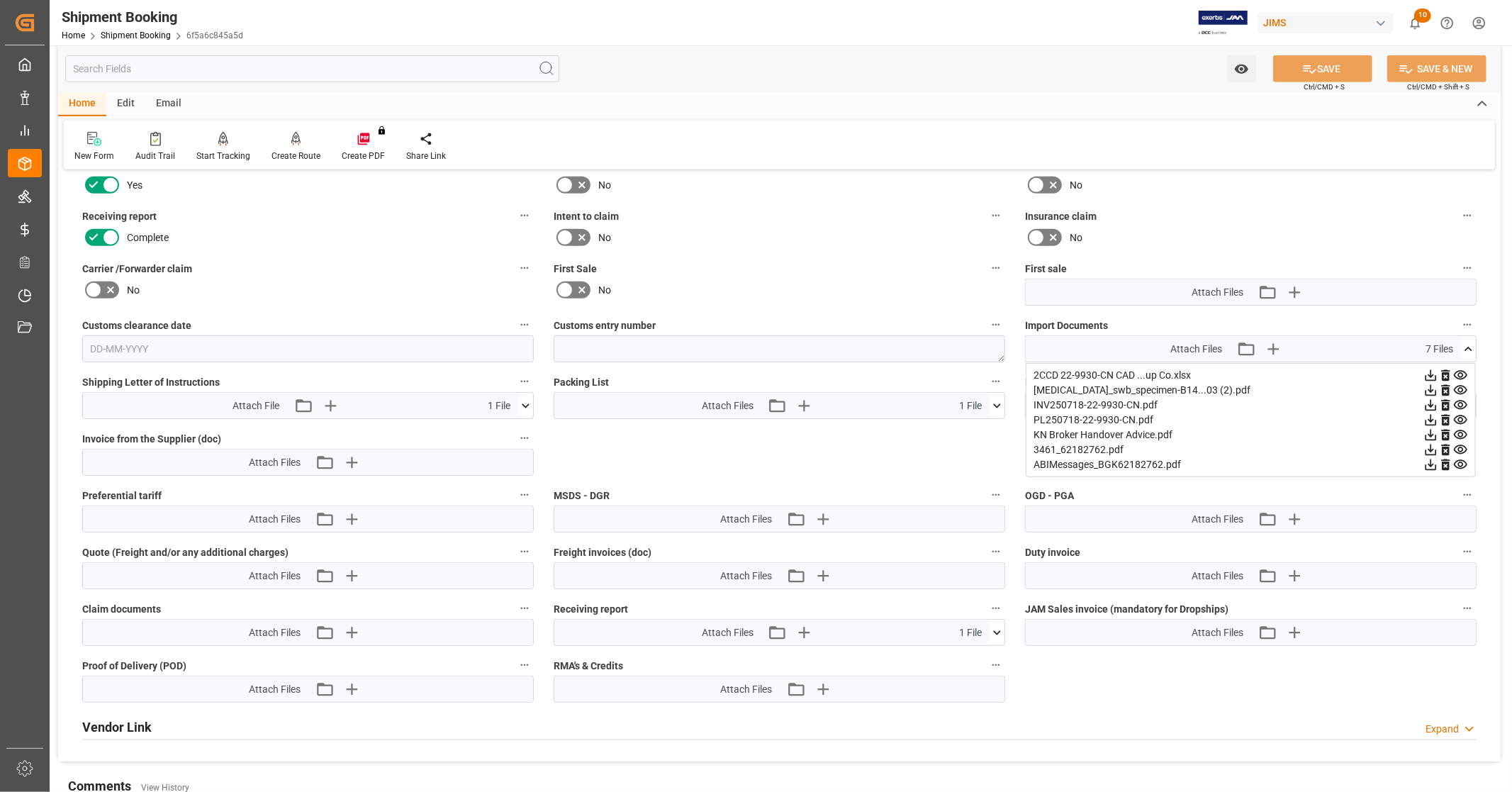
click at [1433, 372] on icon at bounding box center [1432, 376] width 11 height 11
click at [1429, 386] on icon at bounding box center [1432, 391] width 11 height 11
click at [1426, 402] on icon at bounding box center [1432, 406] width 11 height 11
click at [1466, 346] on icon at bounding box center [1469, 348] width 8 height 5
